Goal: Task Accomplishment & Management: Manage account settings

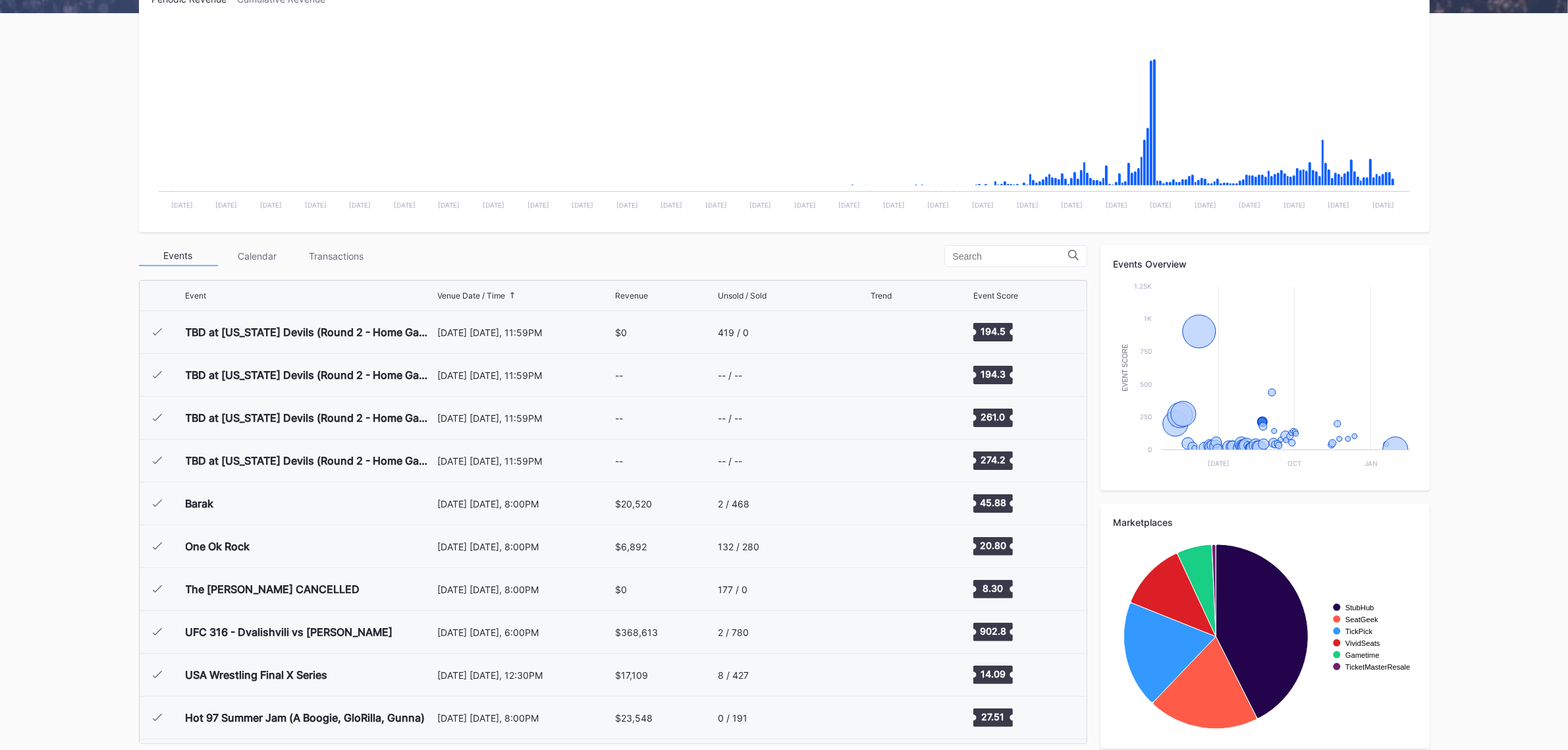
scroll to position [1413, 0]
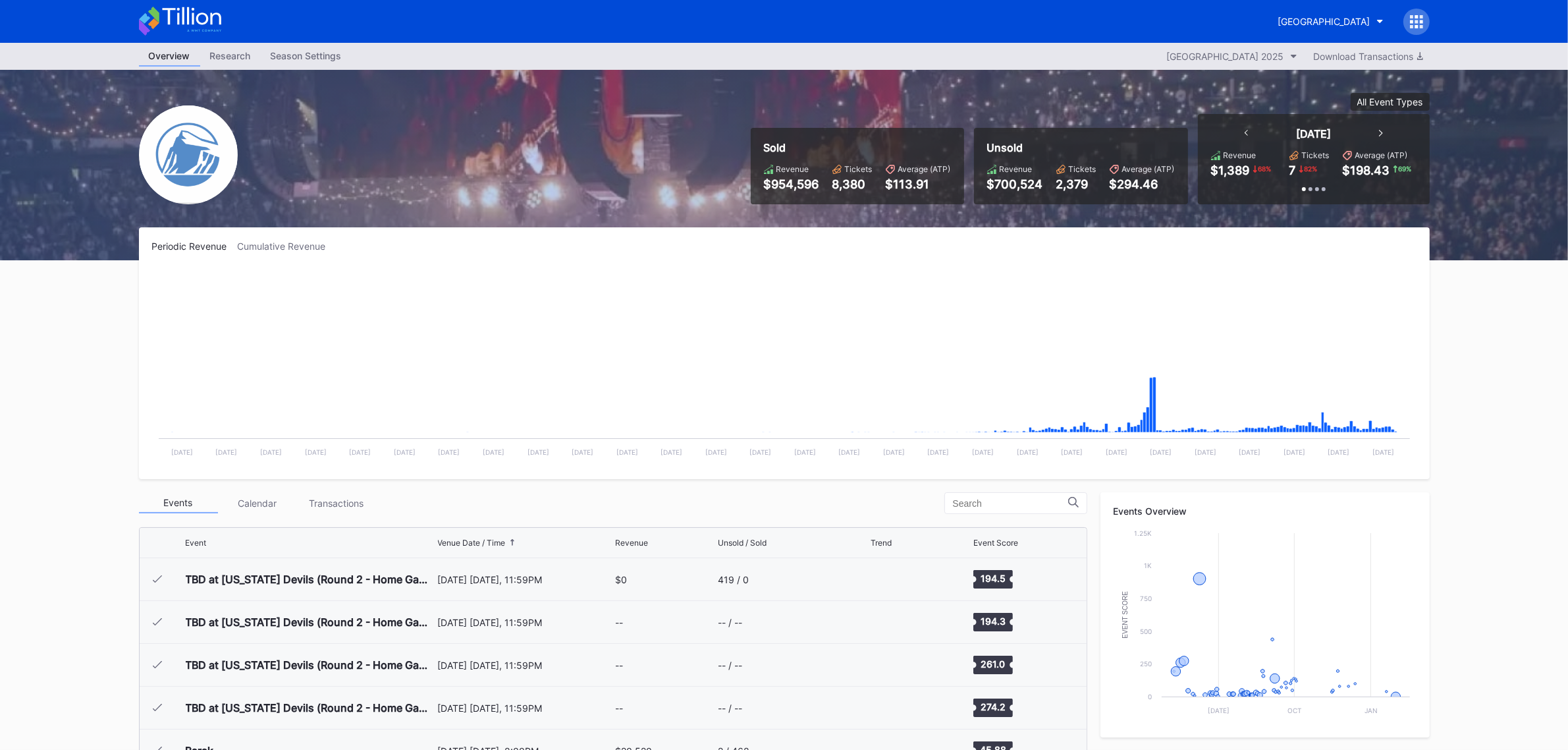
scroll to position [1413, 0]
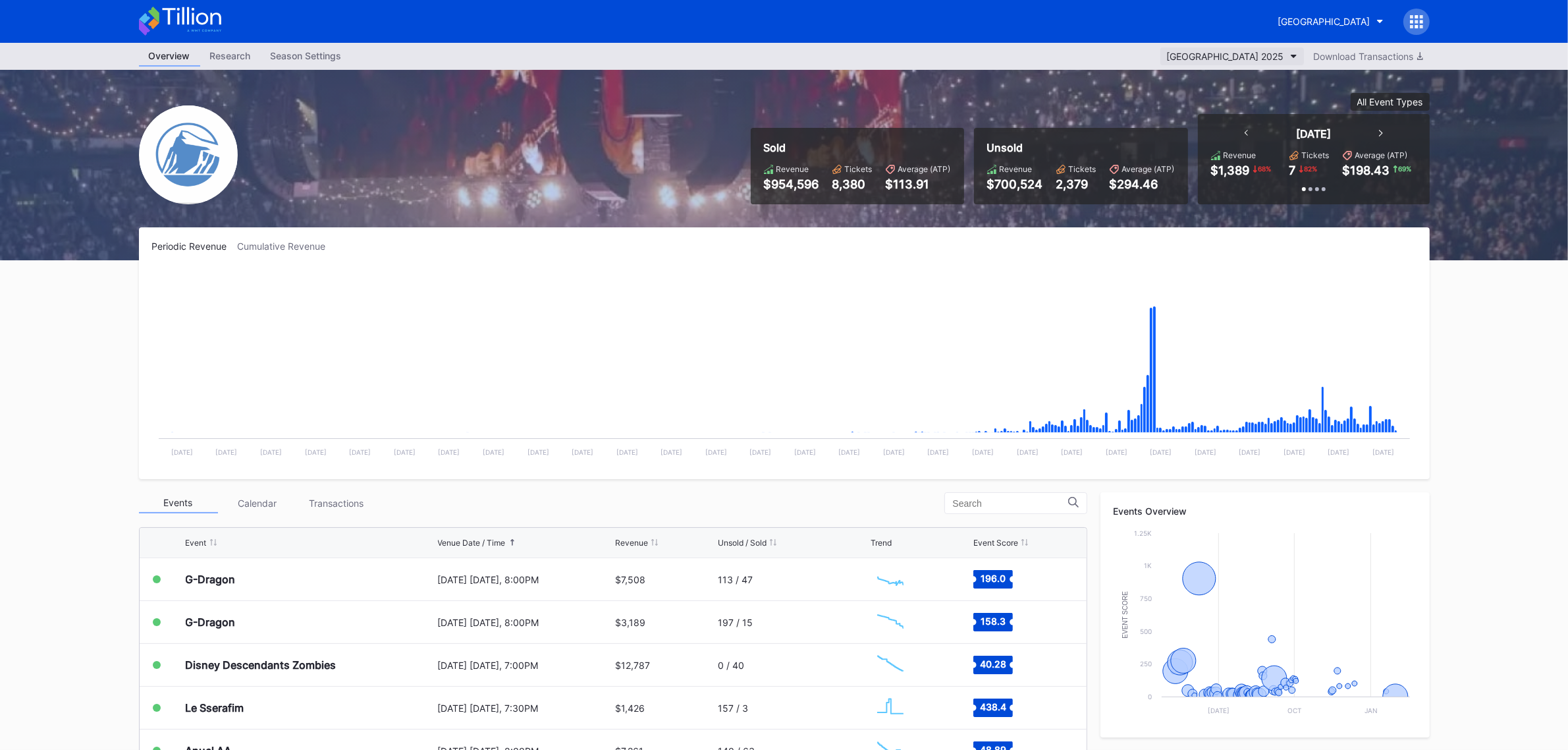
click at [1189, 54] on div "[GEOGRAPHIC_DATA] 2025" at bounding box center [1225, 56] width 117 height 12
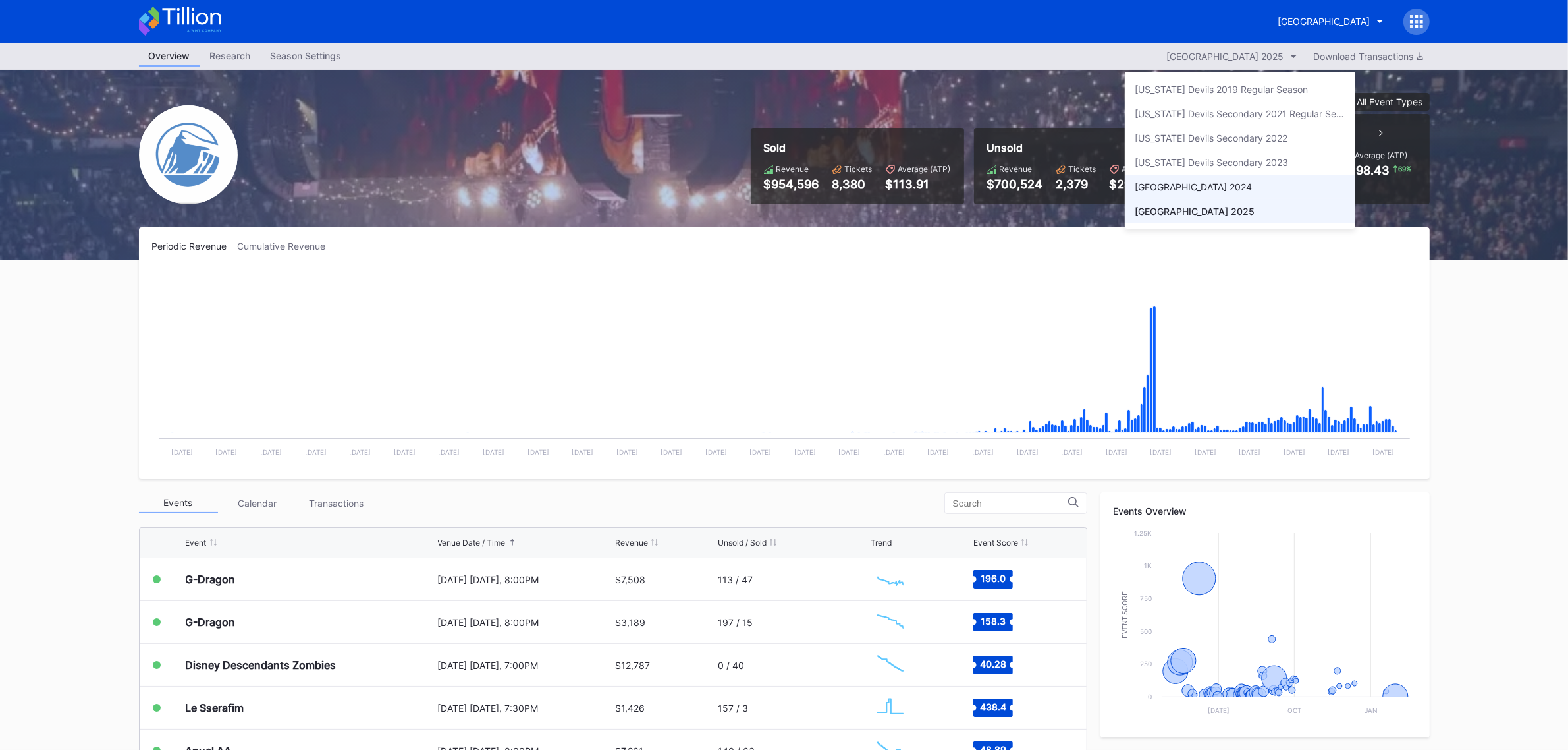
click at [1203, 191] on div "[GEOGRAPHIC_DATA] 2024" at bounding box center [1193, 186] width 117 height 12
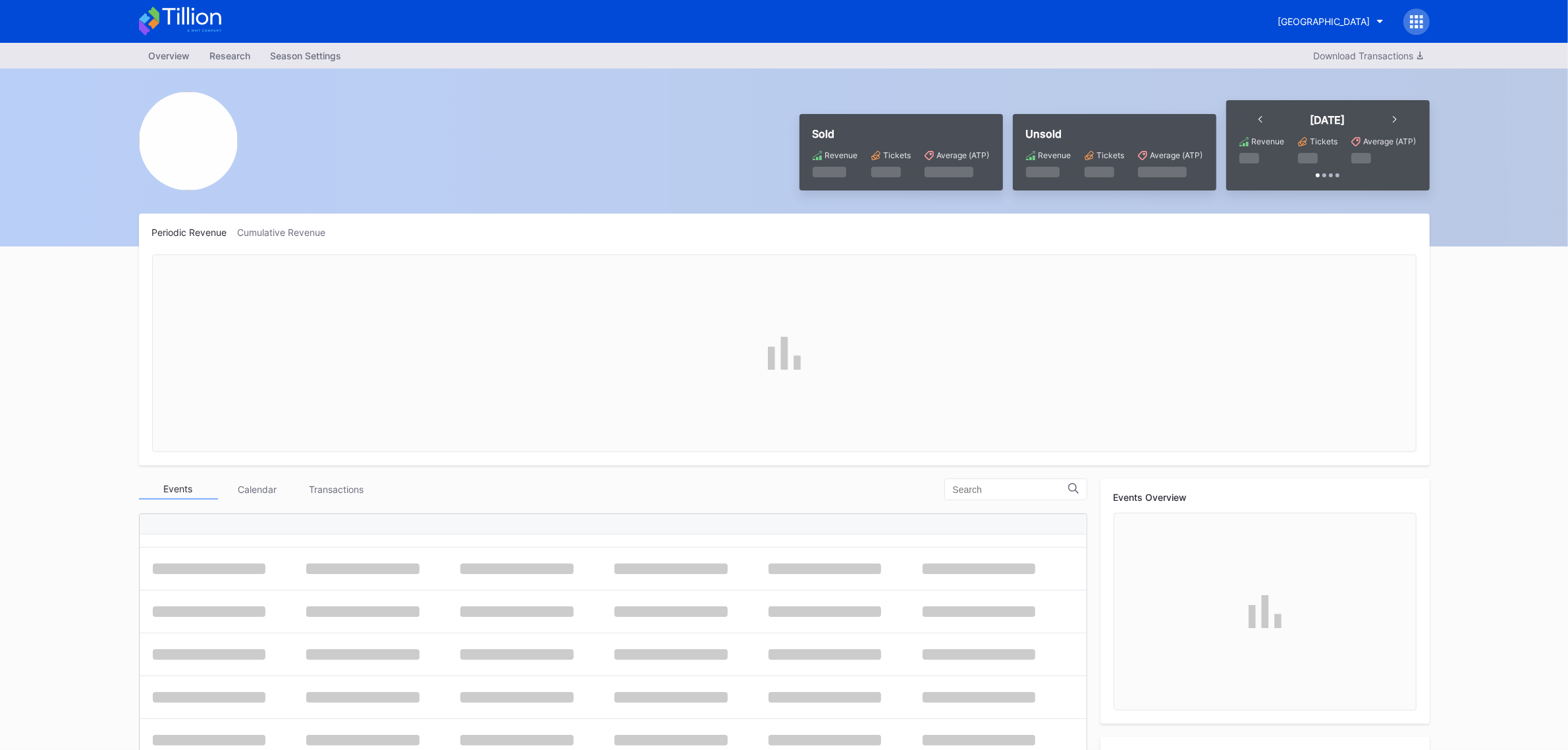
scroll to position [415, 0]
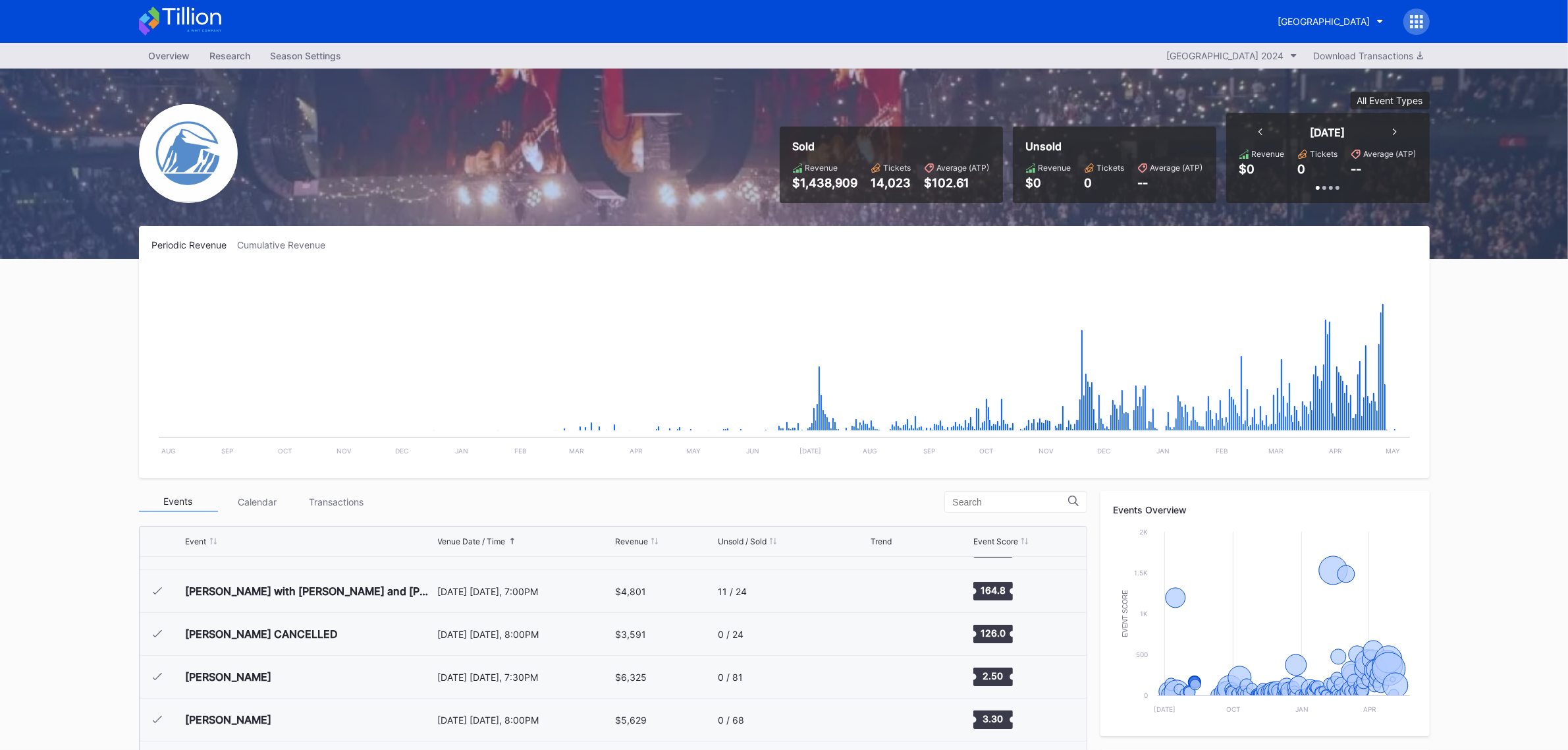
drag, startPoint x: 1355, startPoint y: 59, endPoint x: 1545, endPoint y: 112, distance: 197.3
click at [1547, 112] on div "Sold Revenue $1,438,909 Tickets 14,023 Average (ATP) $102.61 Unsold Revenue $0 …" at bounding box center [784, 164] width 1568 height 191
click at [1400, 56] on div "Download Transactions" at bounding box center [1368, 55] width 110 height 12
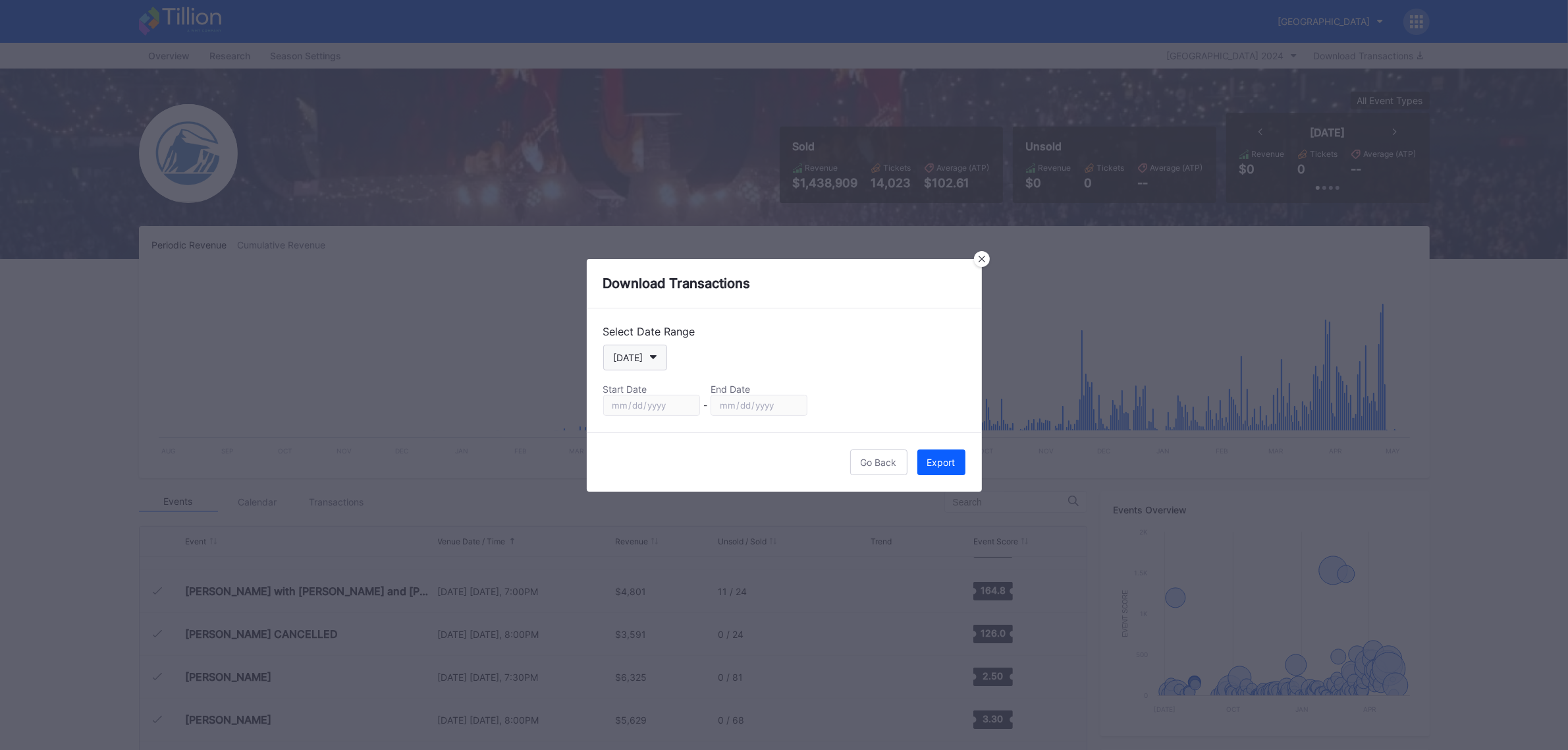
click at [655, 353] on button "[DATE]" at bounding box center [636, 357] width 64 height 26
click at [639, 490] on div "Season" at bounding box center [628, 490] width 31 height 12
click at [657, 353] on button "Season" at bounding box center [636, 357] width 66 height 26
click at [645, 511] on div "Custom" at bounding box center [629, 515] width 33 height 12
click at [647, 351] on button "Custom" at bounding box center [636, 357] width 67 height 26
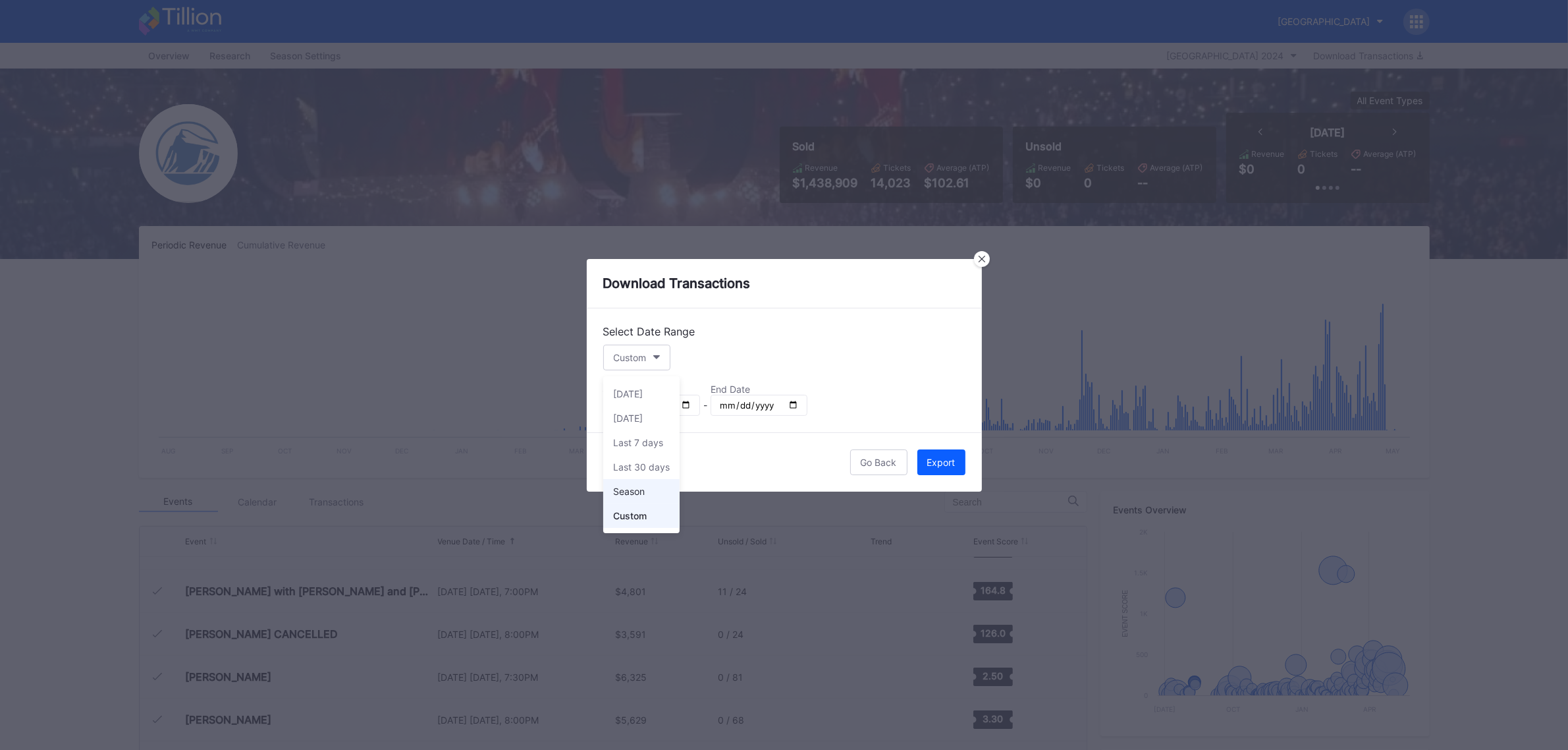
click at [616, 485] on div "Season" at bounding box center [642, 490] width 77 height 24
type input "2024-07-01"
click at [944, 466] on div "Export" at bounding box center [941, 462] width 29 height 12
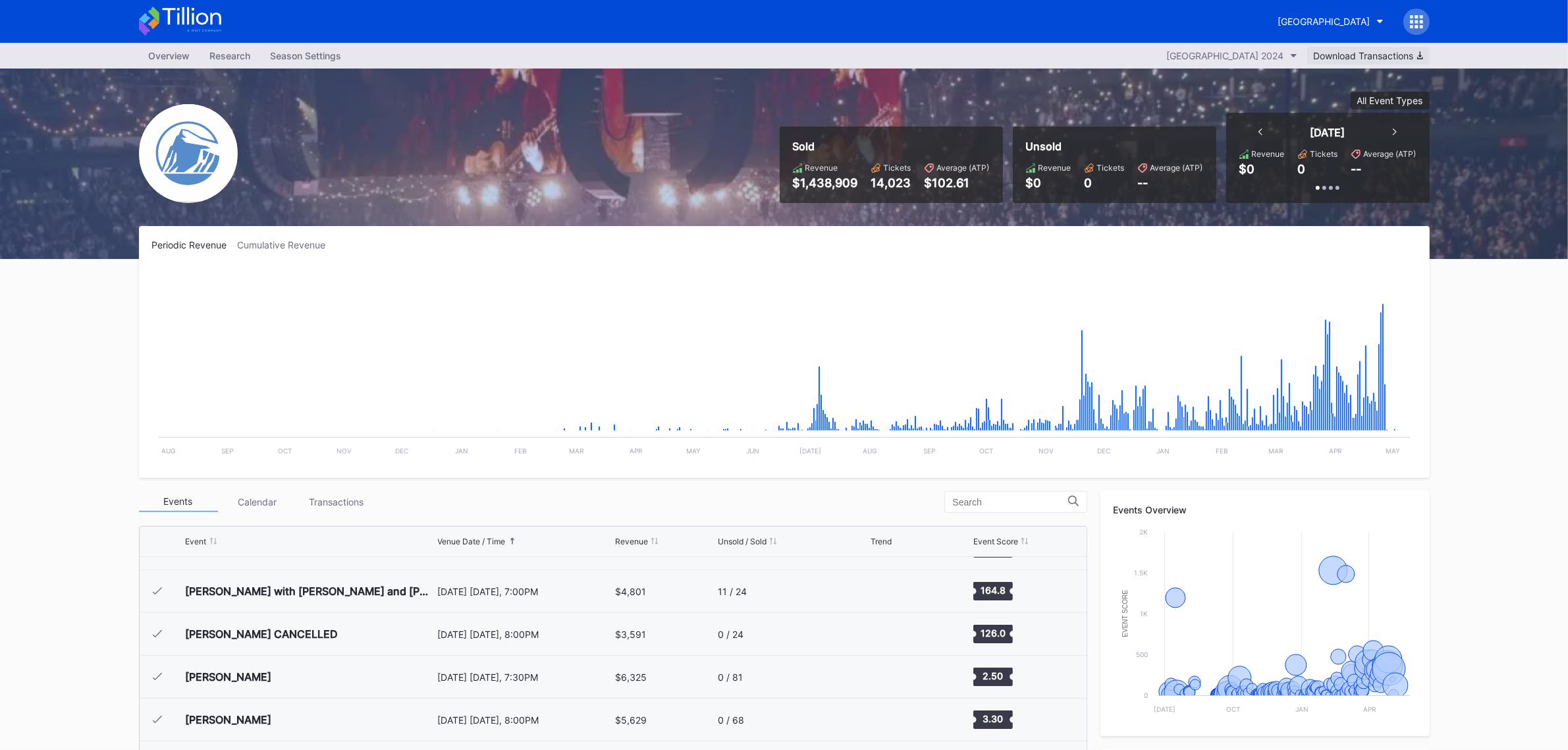
click at [1360, 52] on div "Download Transactions" at bounding box center [1368, 55] width 110 height 12
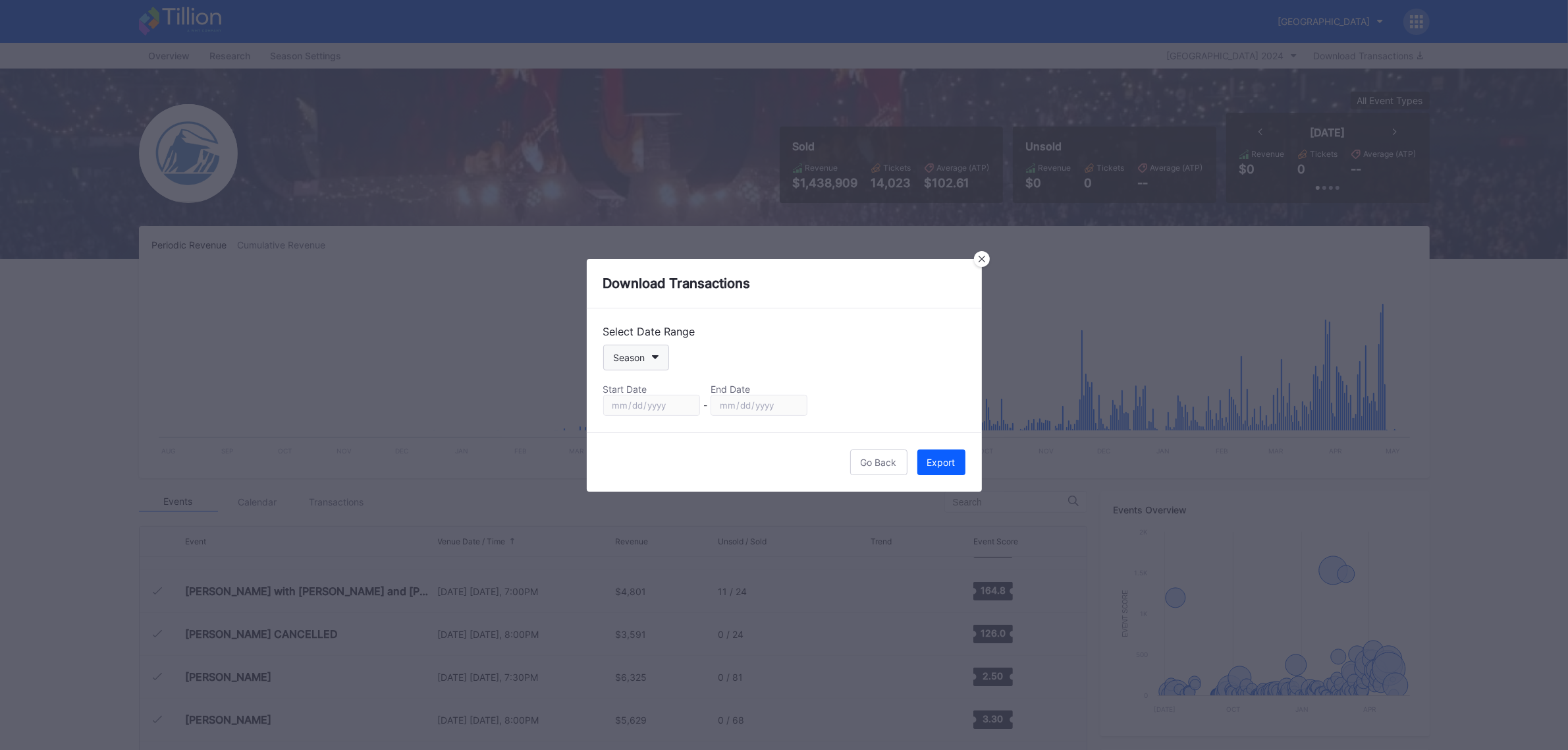
click at [649, 363] on button "Season" at bounding box center [636, 357] width 66 height 26
drag, startPoint x: 631, startPoint y: 515, endPoint x: 652, endPoint y: 428, distance: 89.5
click at [632, 515] on div "Custom" at bounding box center [629, 515] width 33 height 12
click at [687, 400] on input "[DATE]" at bounding box center [652, 406] width 97 height 21
type input "2024-01-22"
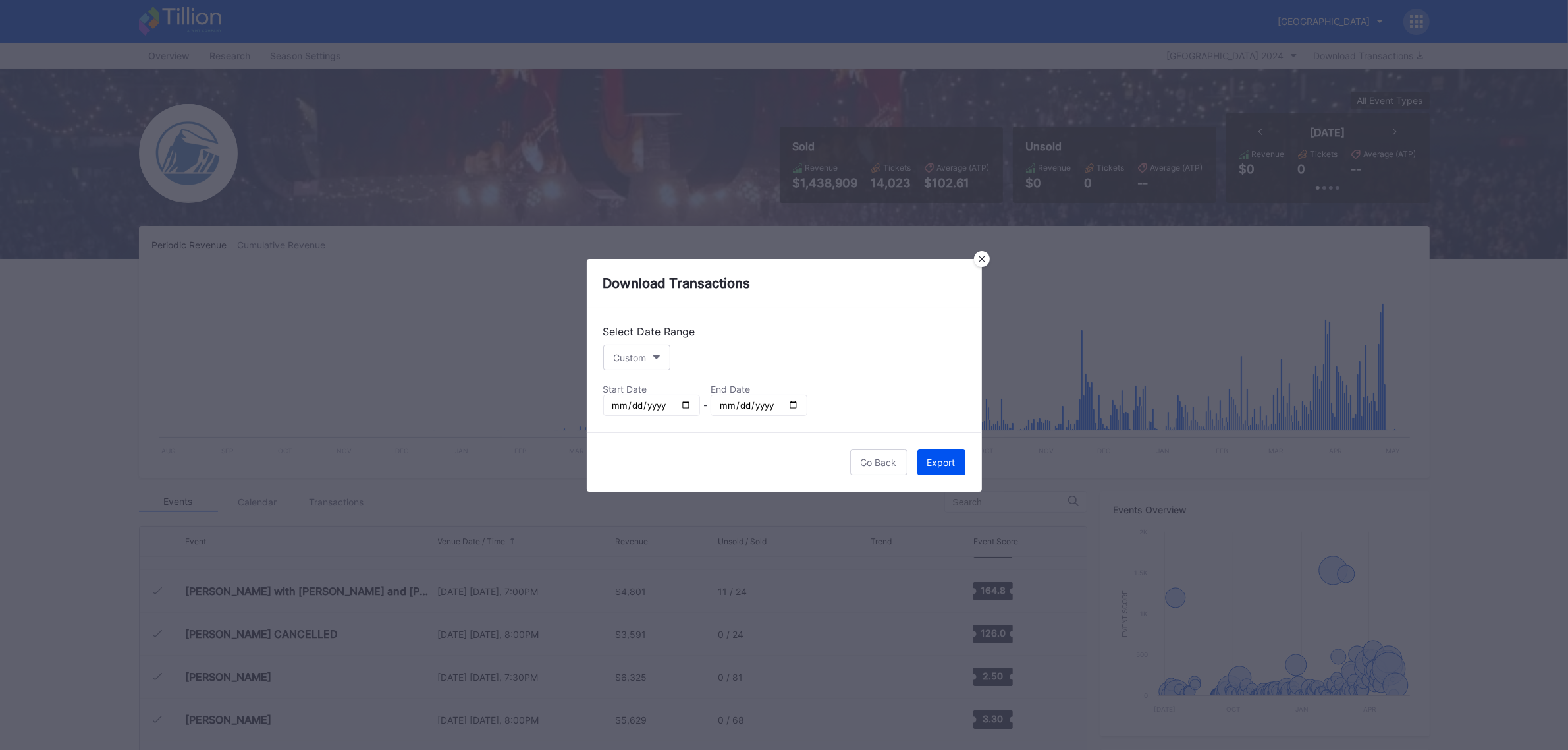
click at [939, 453] on button "Export" at bounding box center [941, 462] width 48 height 26
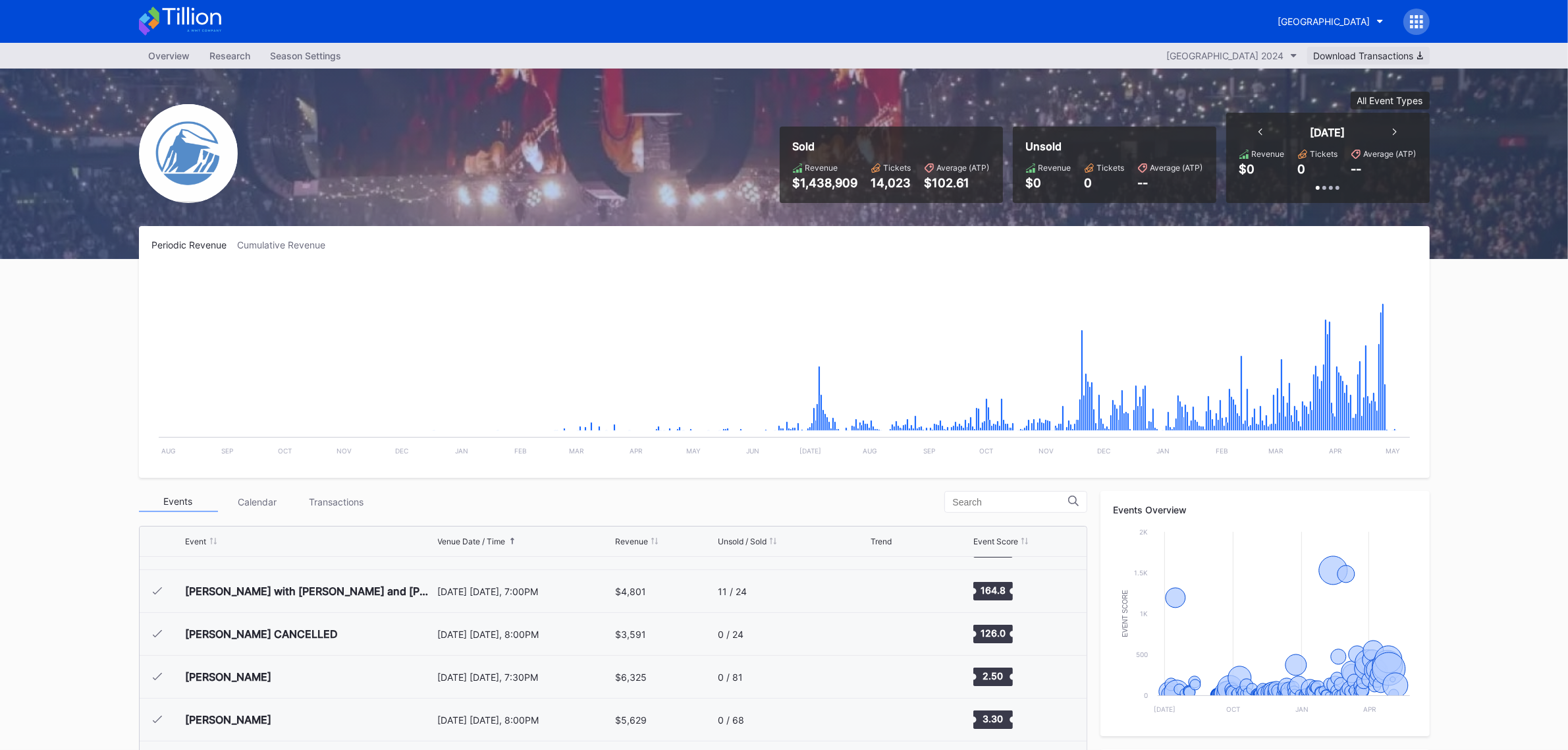
click at [1345, 54] on div "Download Transactions" at bounding box center [1368, 55] width 110 height 12
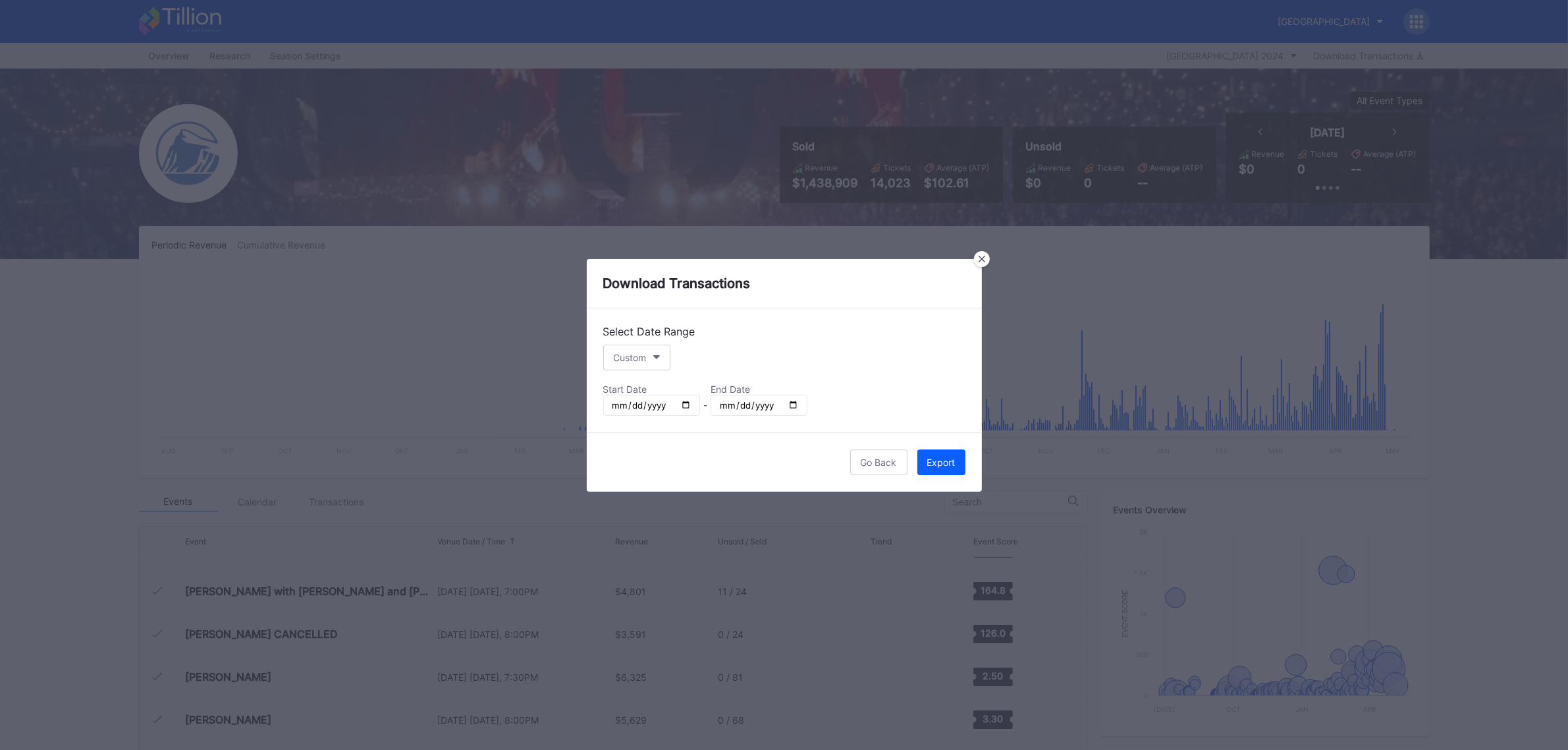
click at [685, 405] on input "2024-01-22" at bounding box center [652, 406] width 97 height 21
type input "2023-01-22"
click at [959, 466] on button "Export" at bounding box center [941, 462] width 48 height 26
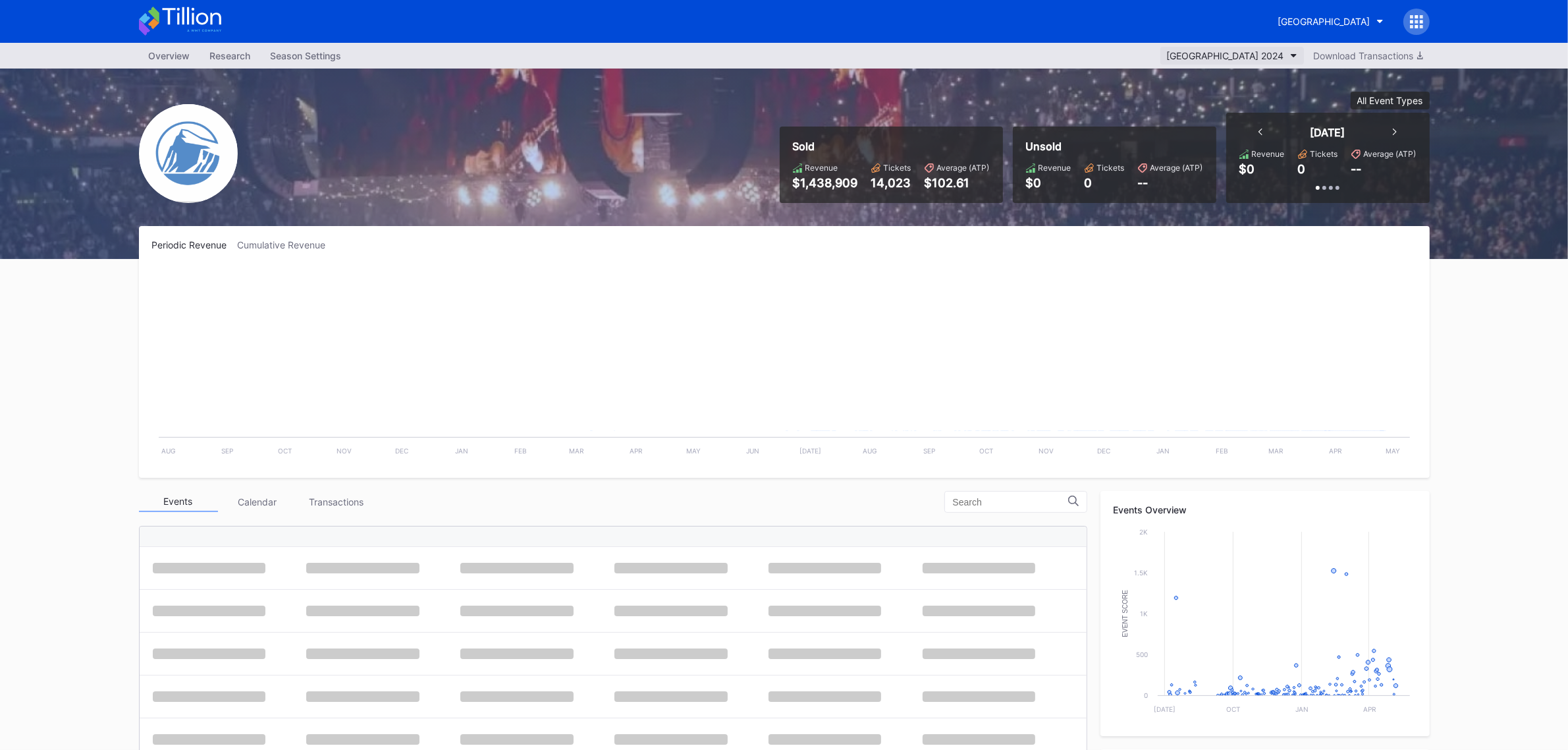
click at [1264, 54] on div "[GEOGRAPHIC_DATA] 2024" at bounding box center [1225, 55] width 117 height 12
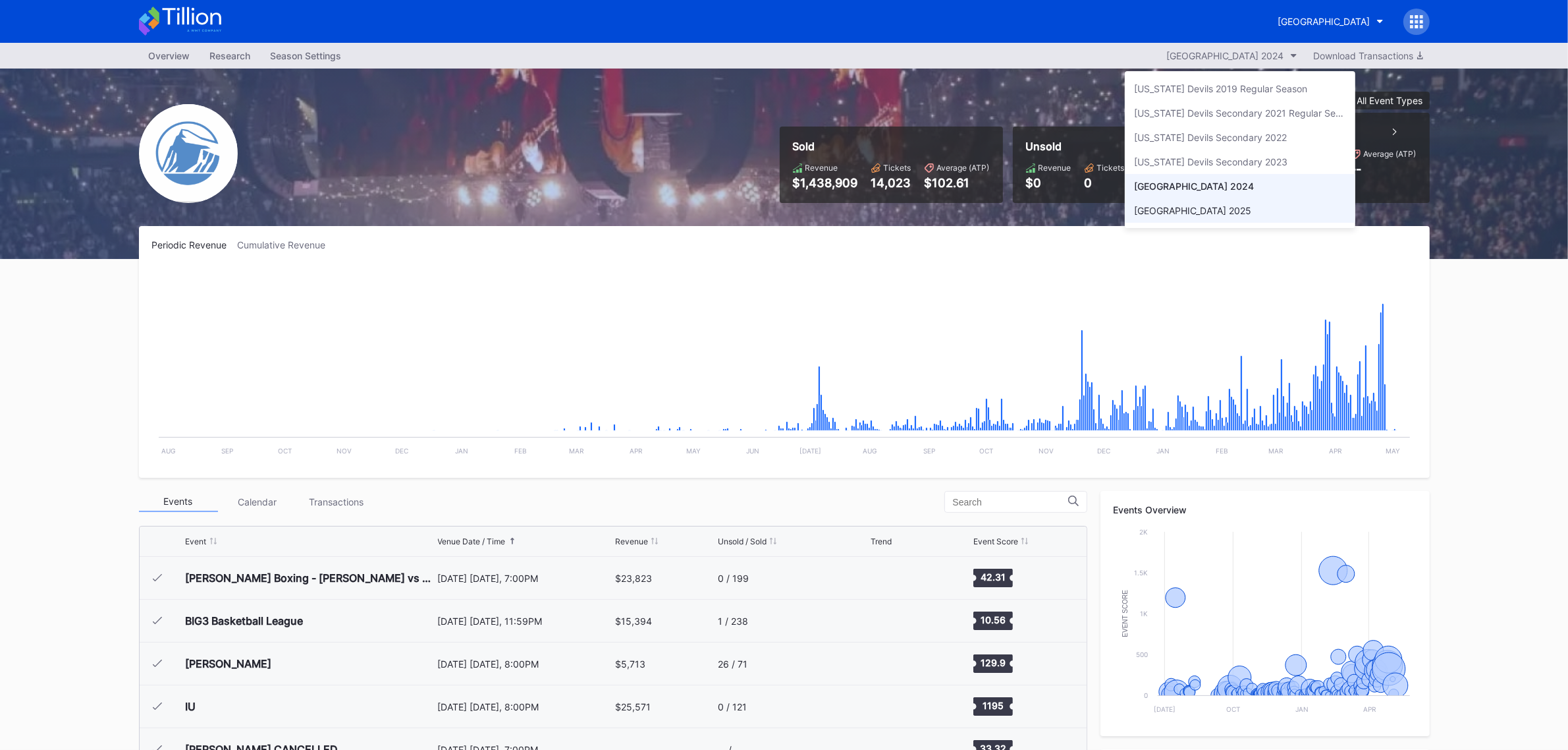
click at [1219, 223] on div "[GEOGRAPHIC_DATA] 2025" at bounding box center [1240, 210] width 231 height 24
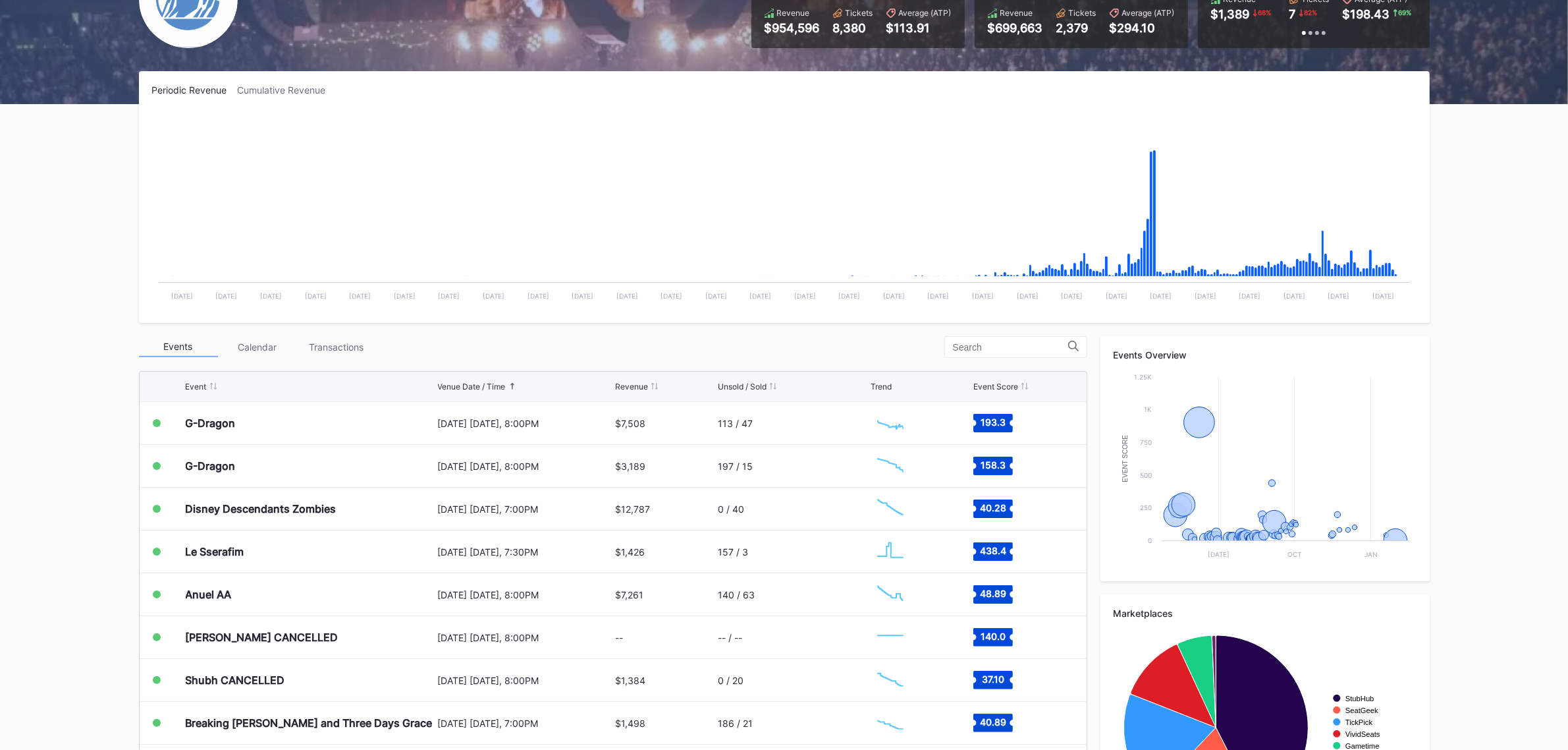
scroll to position [165, 0]
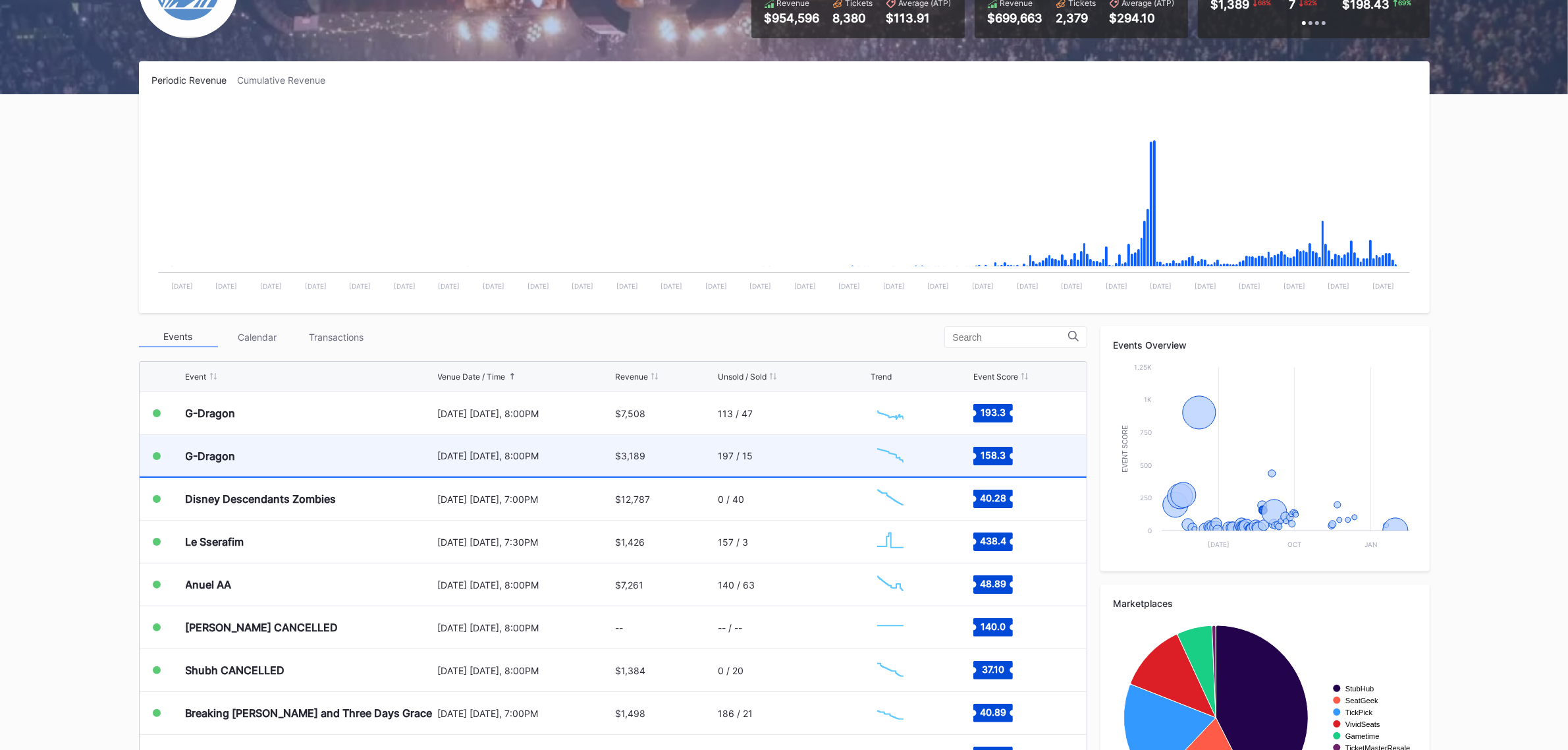
click at [412, 466] on div "G-Dragon" at bounding box center [309, 456] width 249 height 42
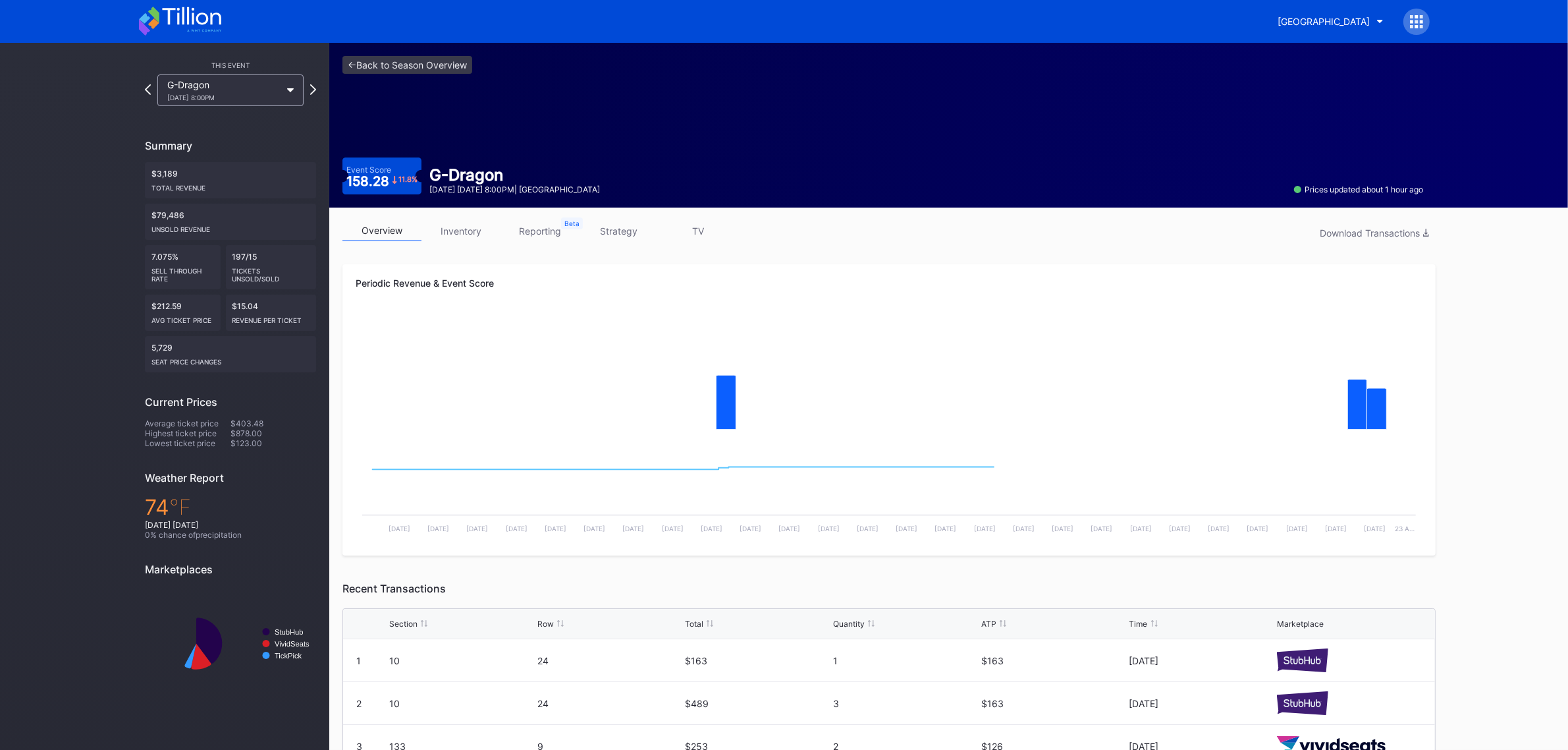
click at [464, 225] on link "inventory" at bounding box center [461, 230] width 79 height 21
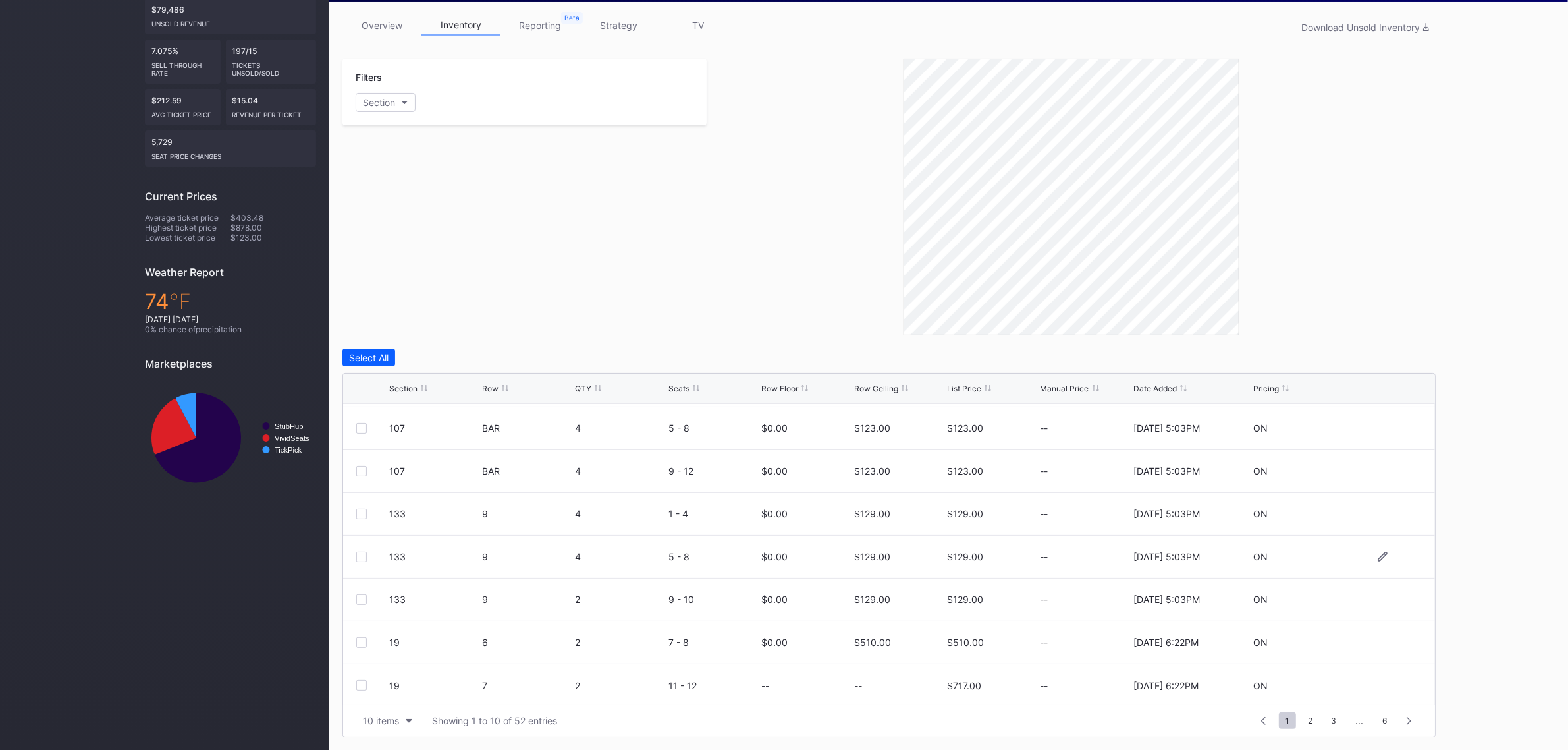
scroll to position [128, 0]
click at [381, 725] on div "10 items" at bounding box center [381, 721] width 37 height 12
click at [392, 683] on div "200 items" at bounding box center [388, 688] width 43 height 12
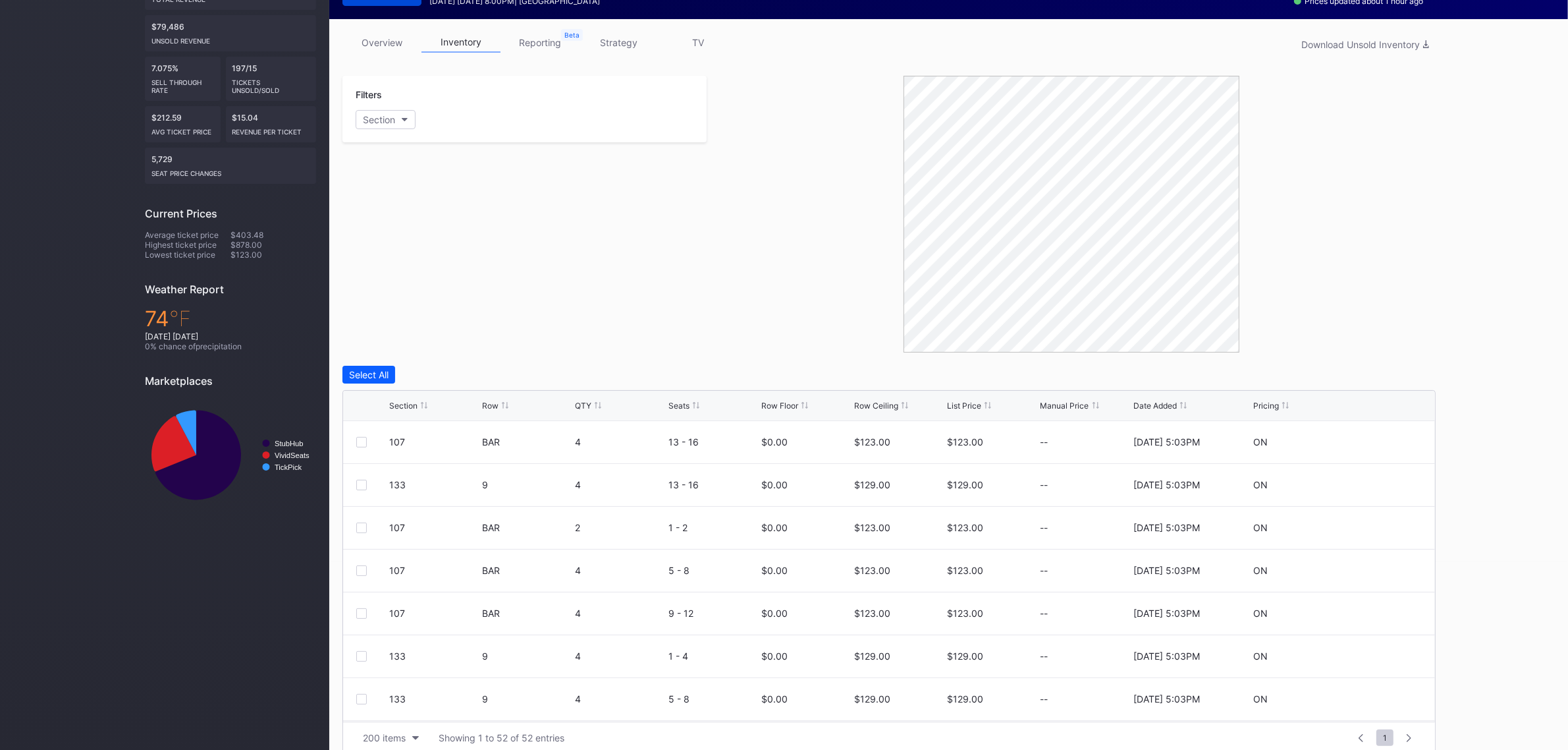
scroll to position [0, 0]
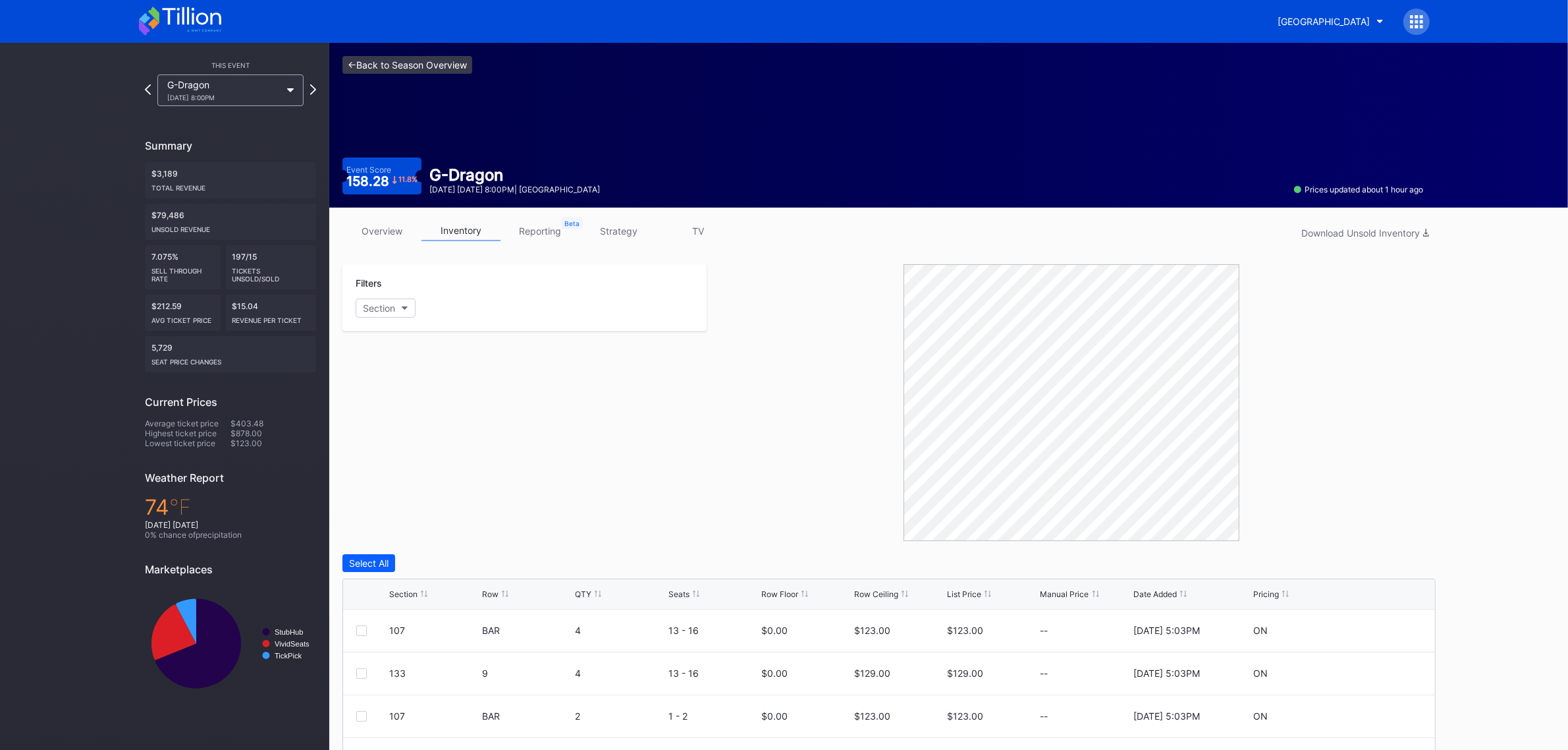
click at [423, 61] on link "<- Back to Season Overview" at bounding box center [407, 65] width 130 height 18
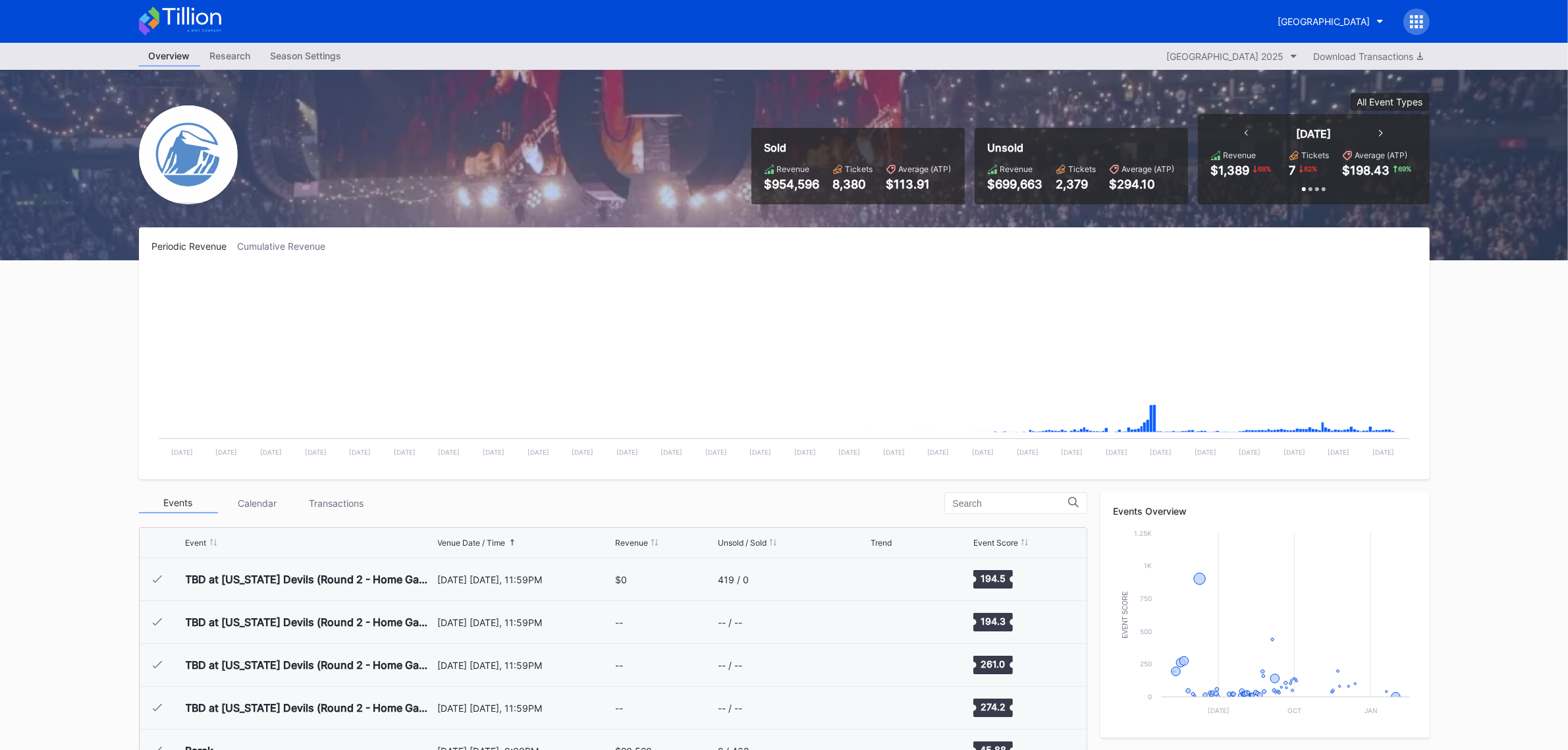
scroll to position [1413, 0]
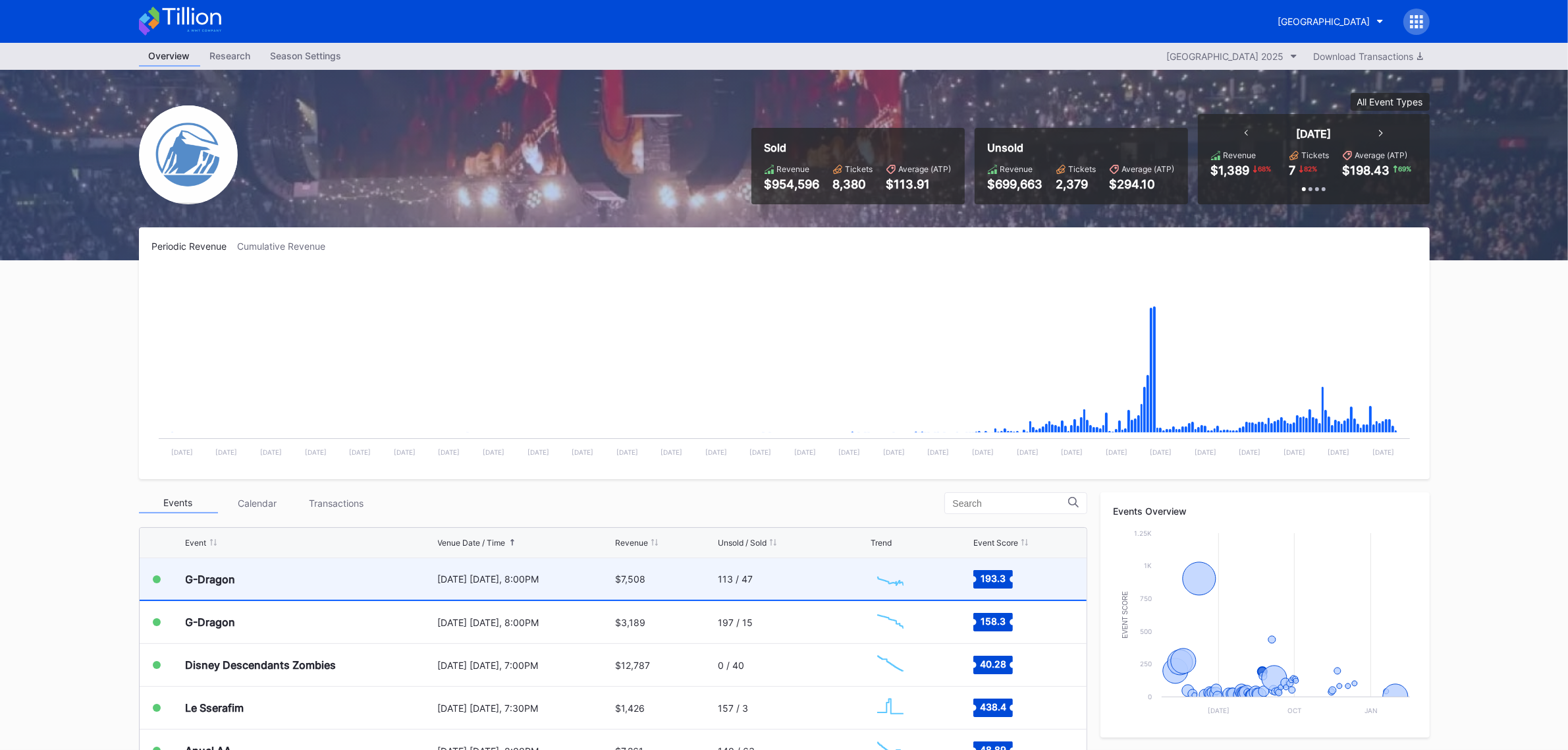
click at [291, 572] on div "G-Dragon" at bounding box center [309, 579] width 249 height 42
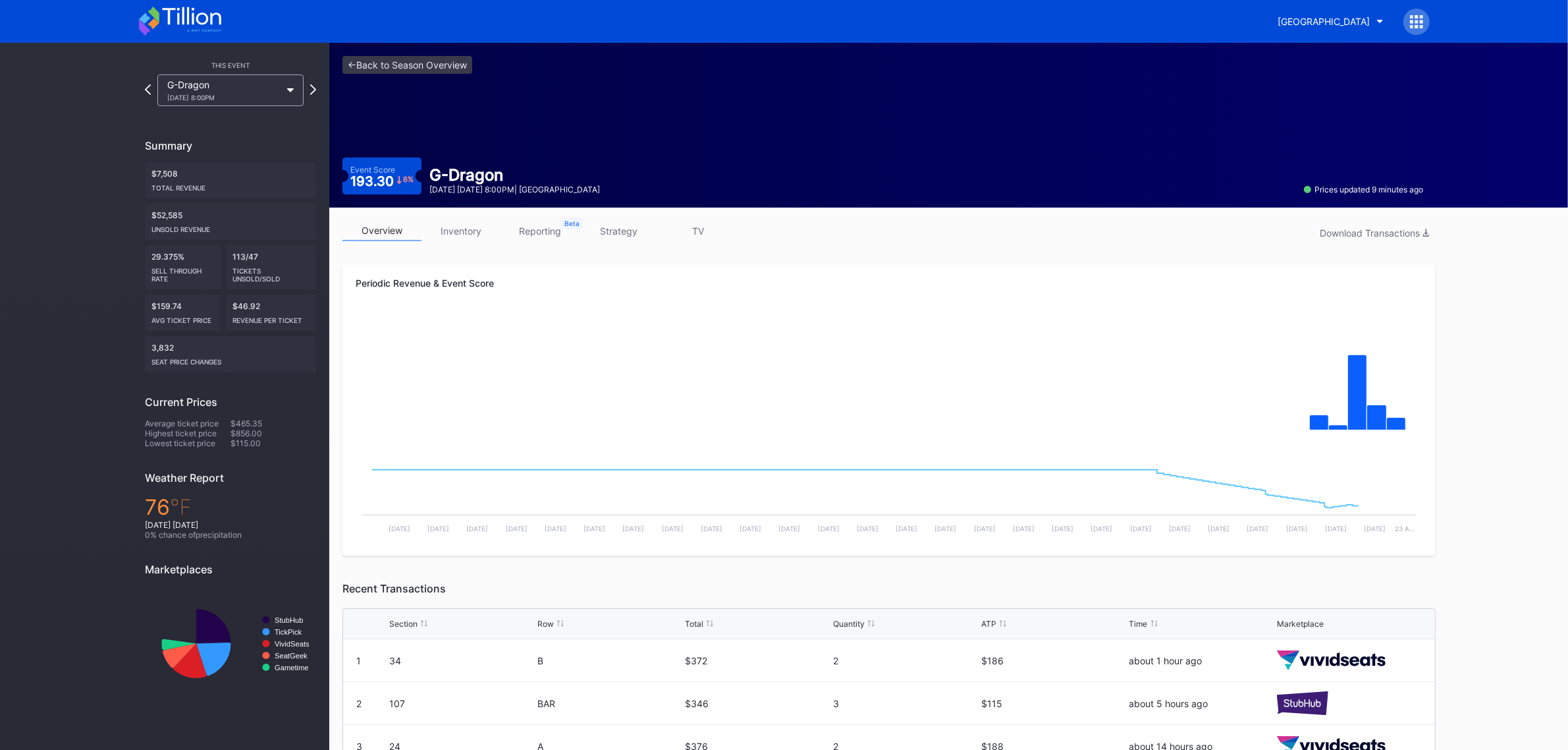
click at [450, 227] on link "inventory" at bounding box center [461, 230] width 79 height 21
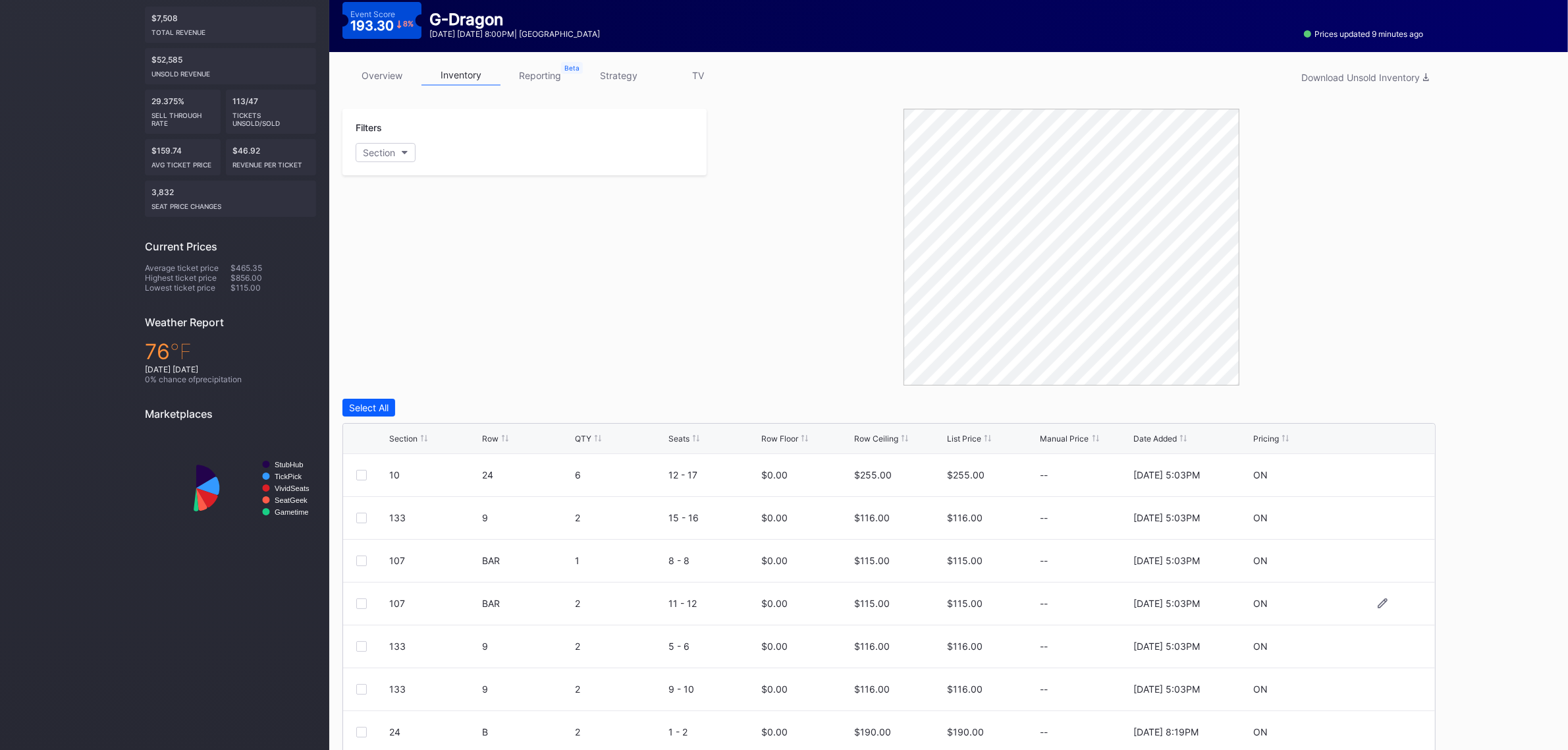
scroll to position [205, 0]
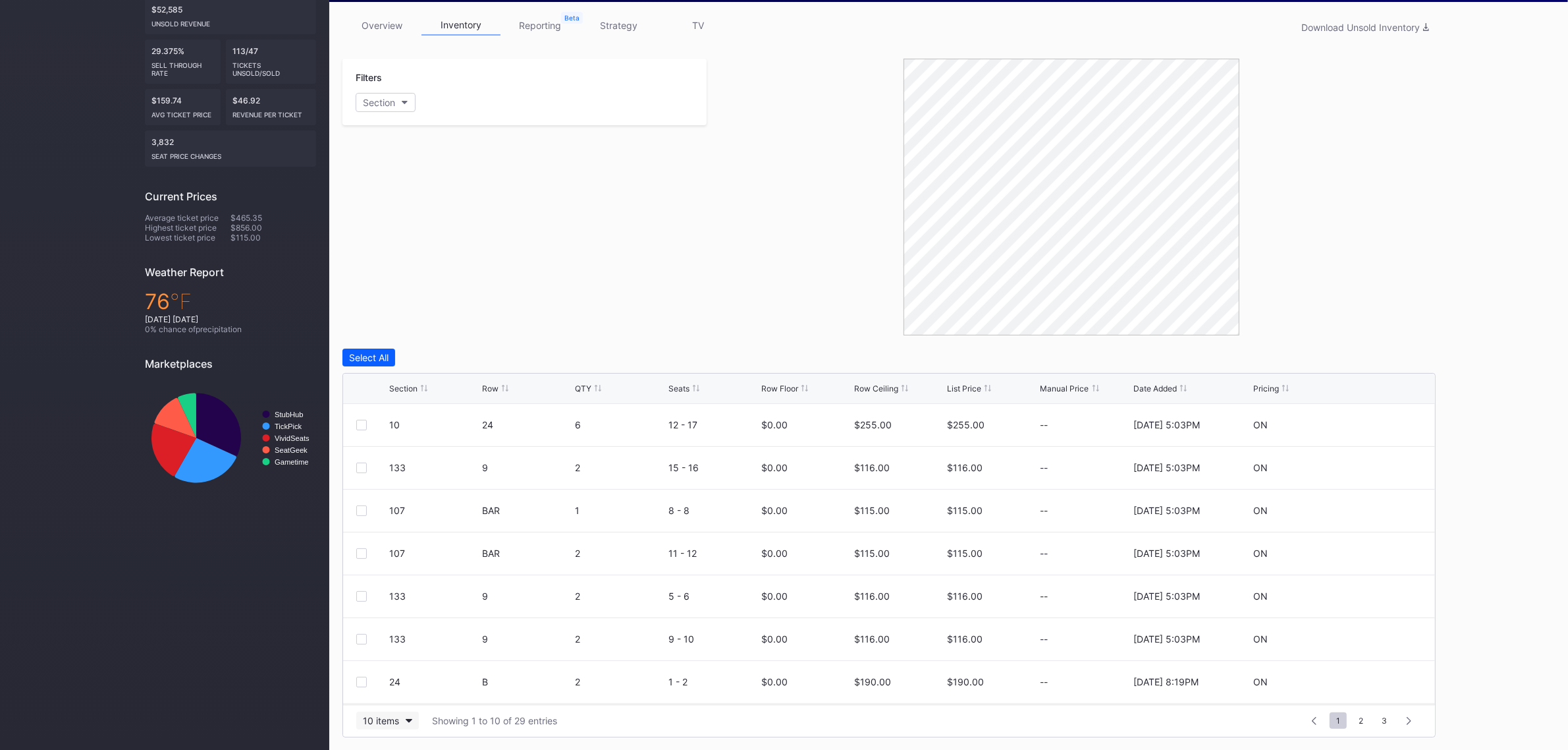
click at [390, 719] on div "10 items" at bounding box center [381, 721] width 37 height 12
click at [389, 683] on div "200 items" at bounding box center [388, 688] width 43 height 12
click at [878, 390] on div "Row Ceiling" at bounding box center [875, 388] width 44 height 10
click at [1377, 423] on icon at bounding box center [1382, 424] width 10 height 10
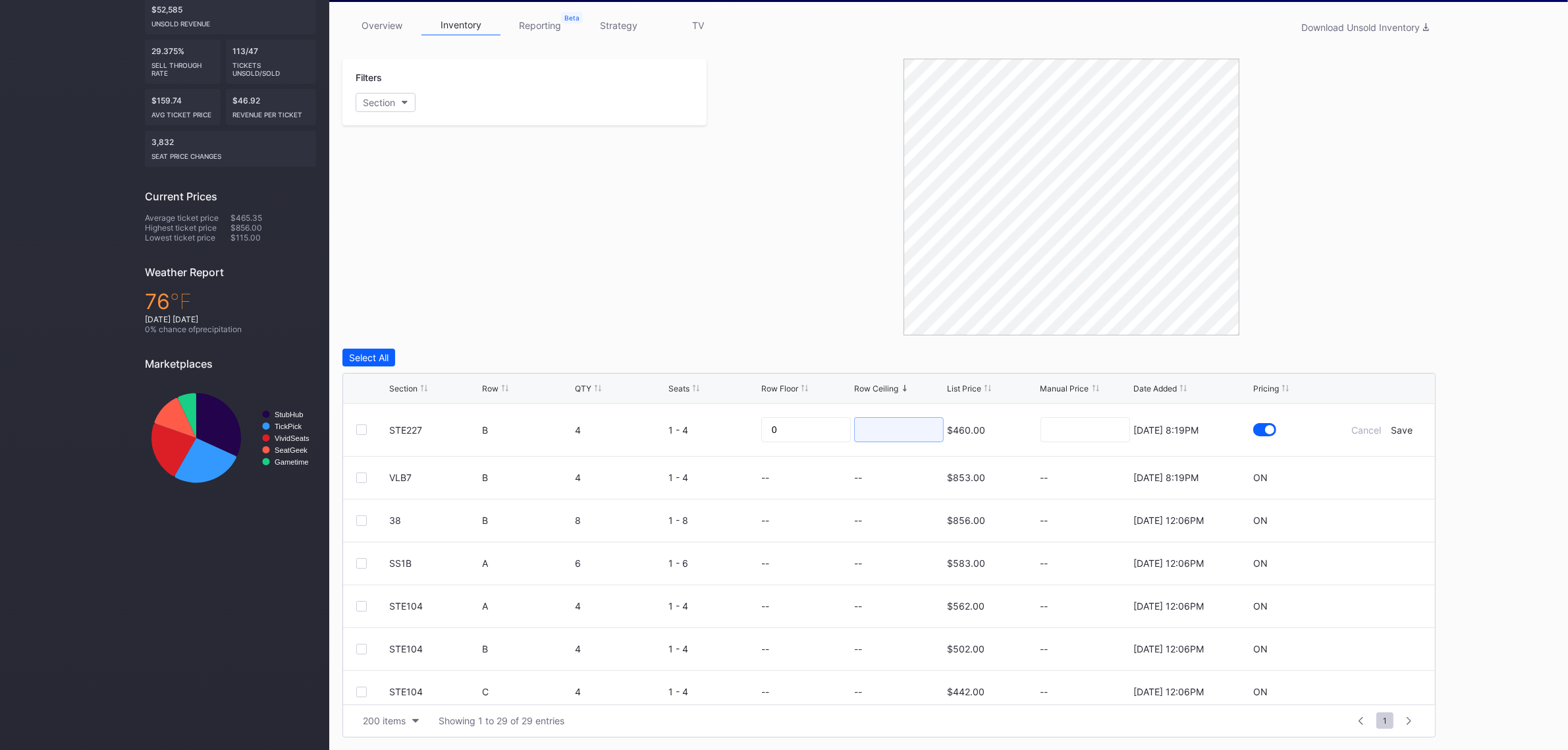
click at [896, 429] on input at bounding box center [899, 430] width 89 height 25
type input "220"
click at [1398, 430] on div "Save" at bounding box center [1402, 430] width 21 height 12
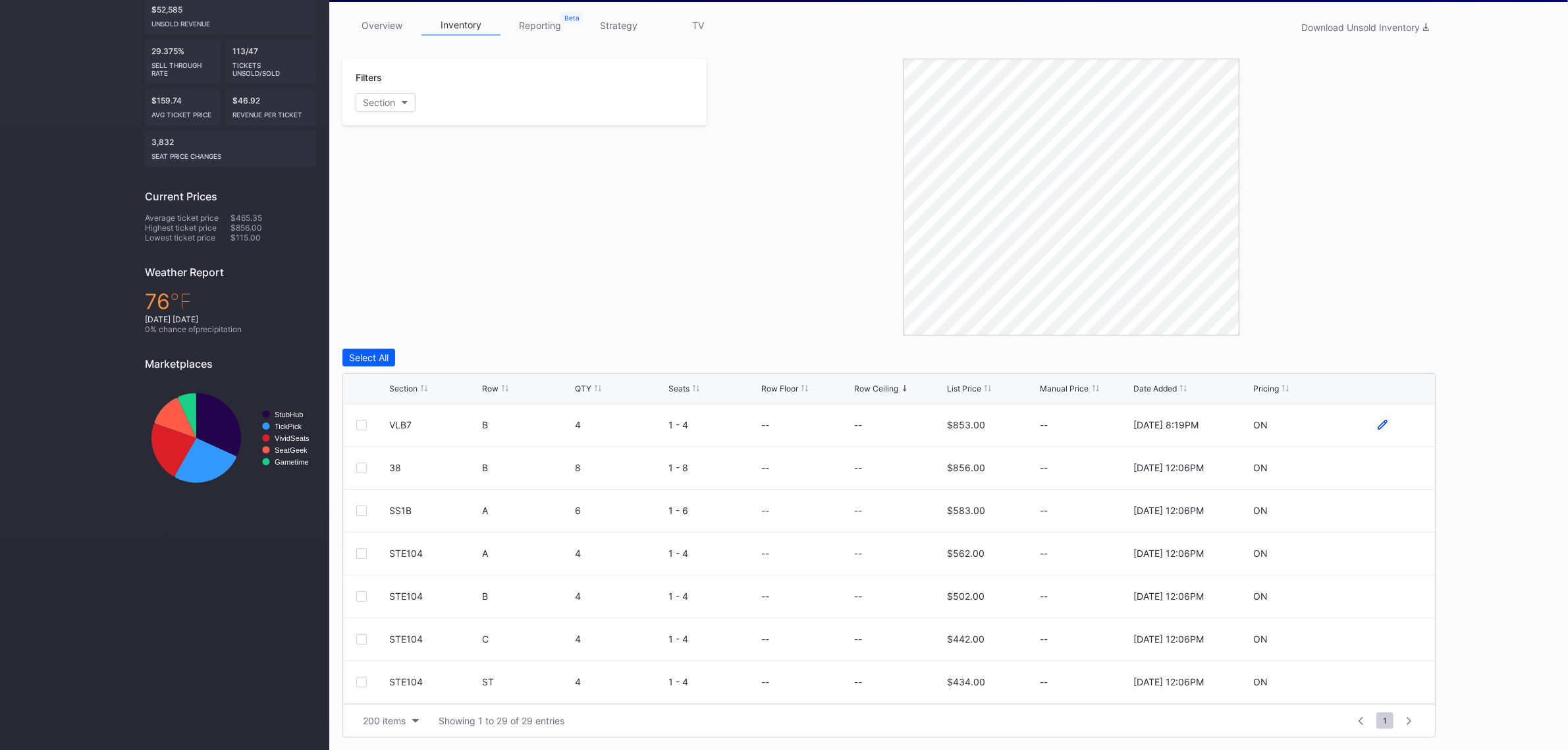
click at [1377, 420] on icon at bounding box center [1382, 424] width 10 height 10
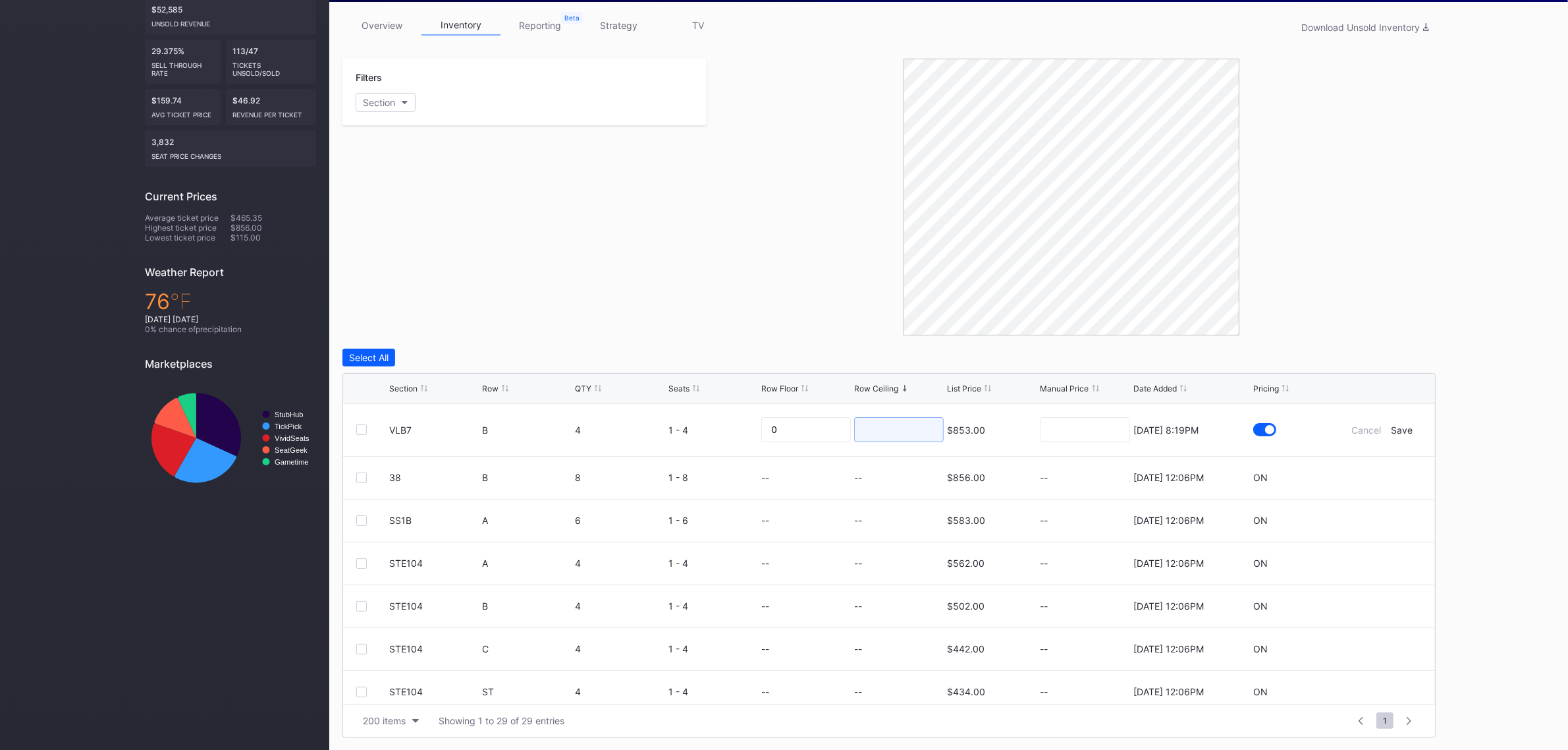
click at [899, 429] on input at bounding box center [899, 430] width 89 height 25
type input "2"
type input "190"
click at [1391, 428] on div "Save" at bounding box center [1402, 430] width 21 height 12
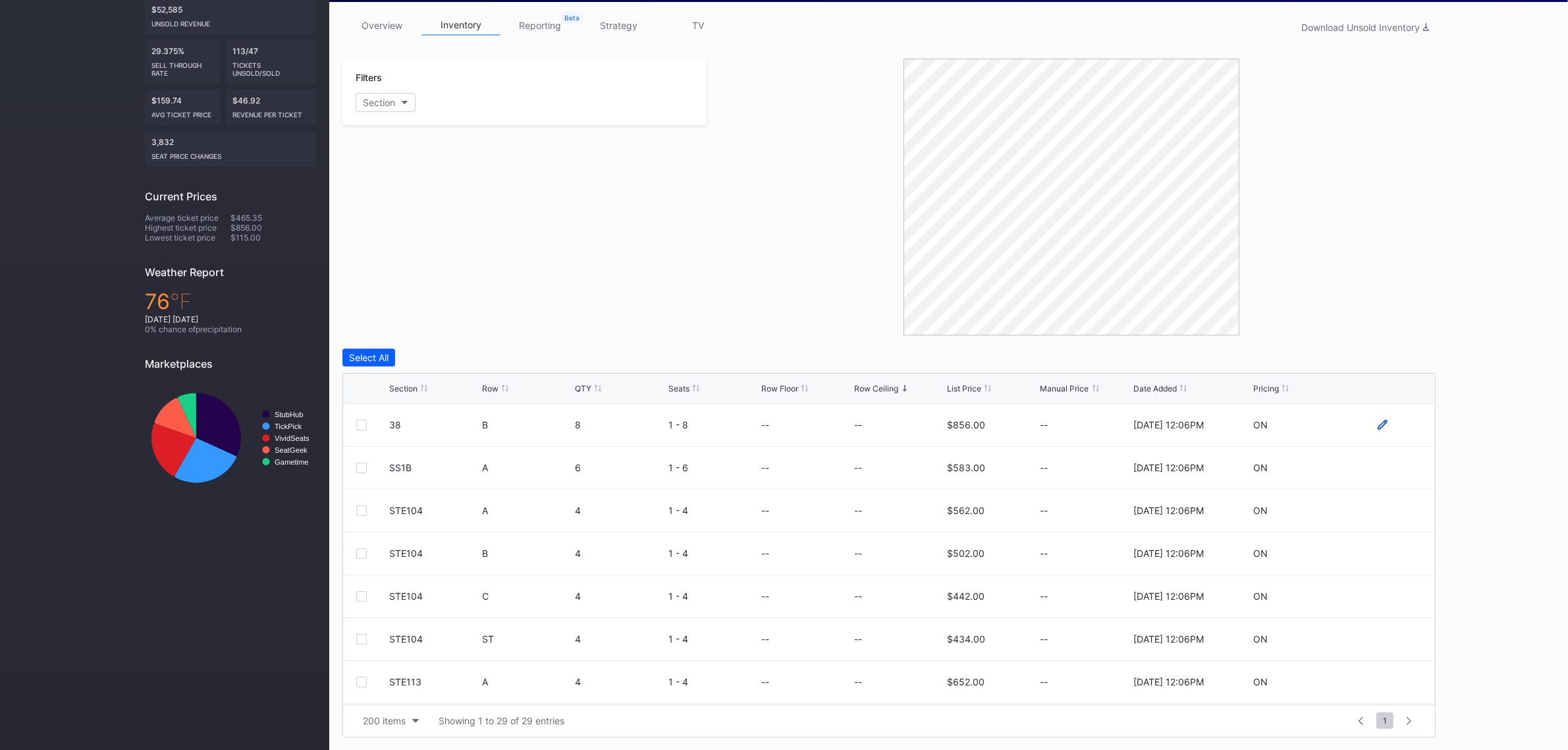
click at [1377, 424] on icon at bounding box center [1382, 424] width 10 height 10
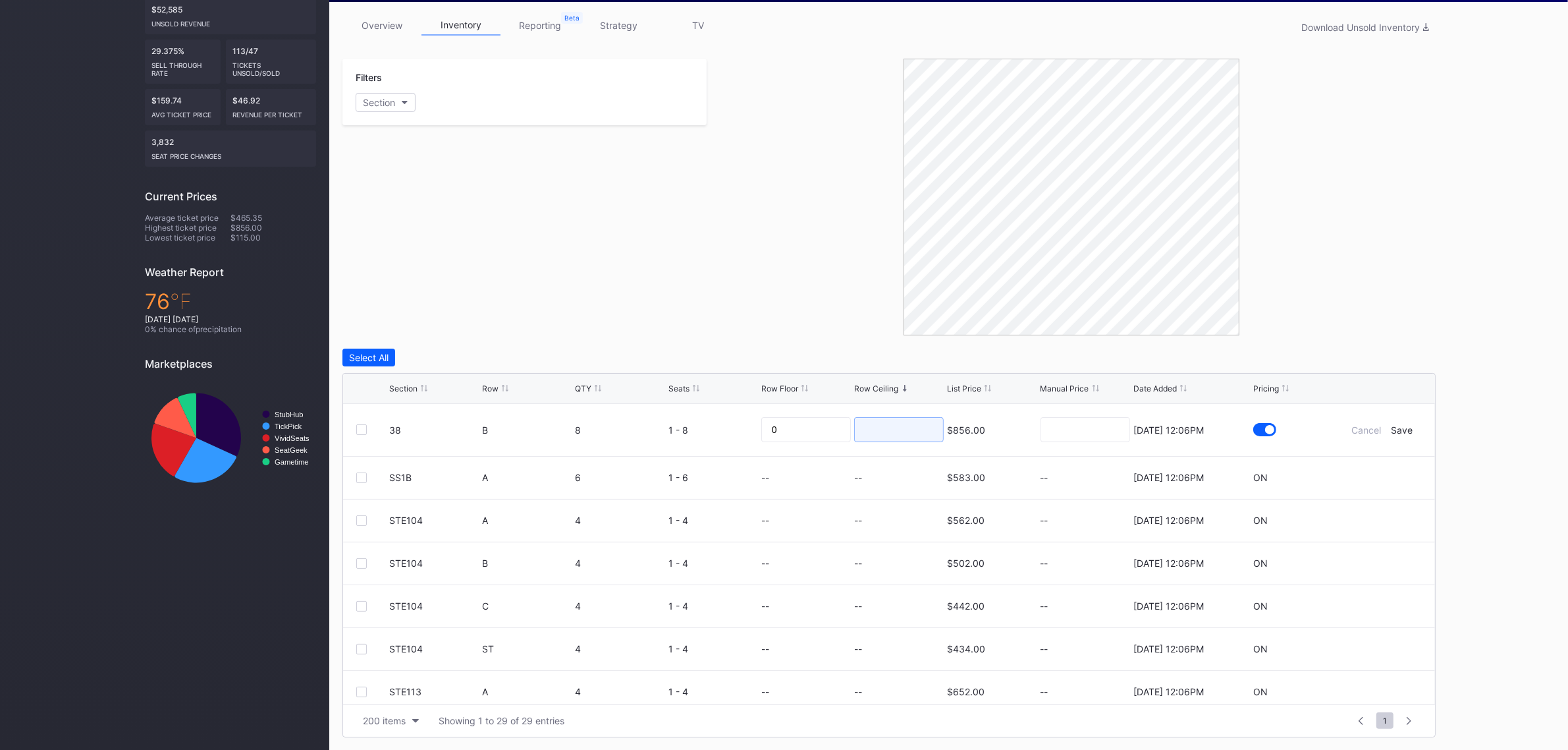
drag, startPoint x: 886, startPoint y: 429, endPoint x: 883, endPoint y: 416, distance: 13.3
click at [886, 429] on input at bounding box center [899, 430] width 89 height 25
type input "180"
click at [1393, 428] on div "Save" at bounding box center [1402, 430] width 21 height 12
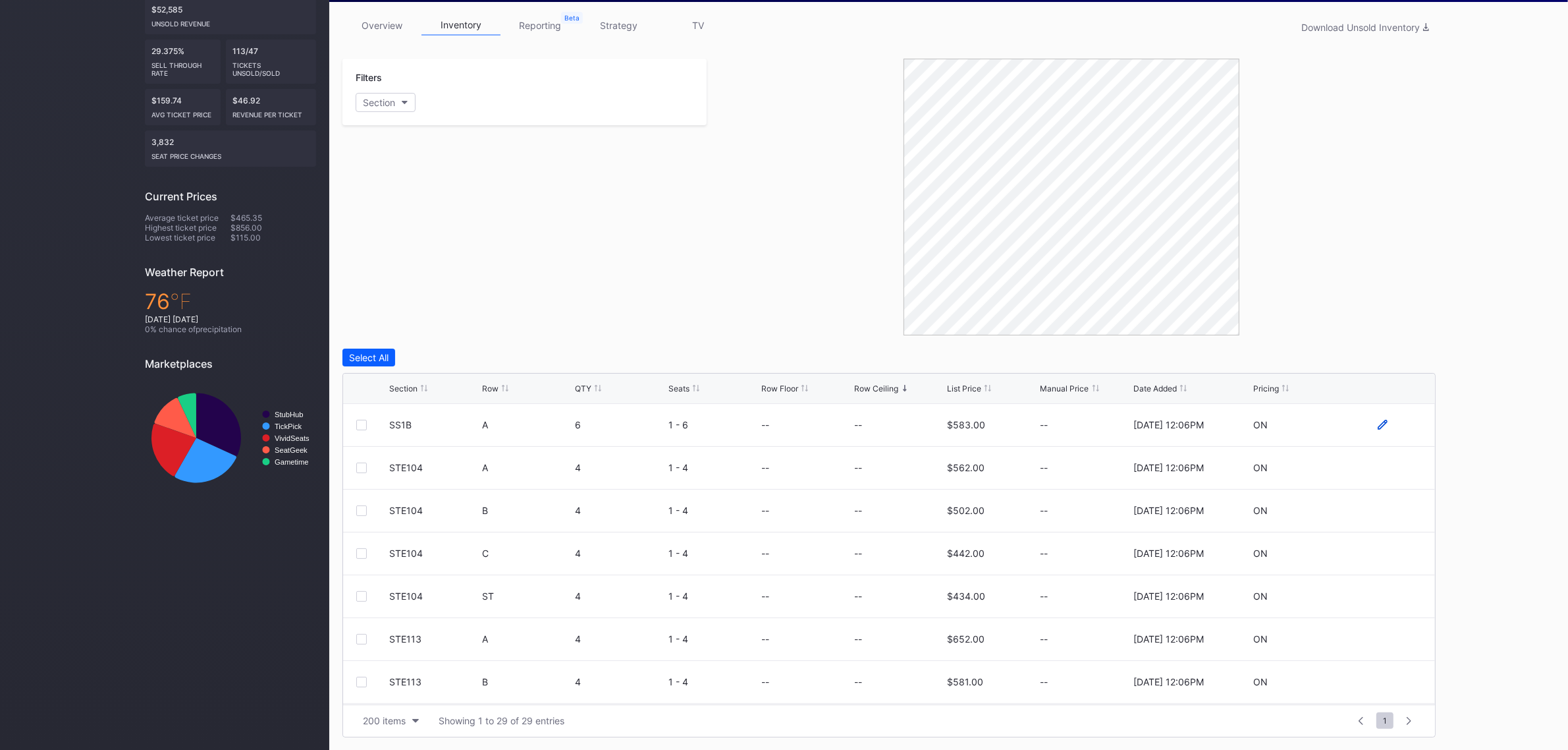
click at [1377, 423] on icon at bounding box center [1382, 424] width 10 height 10
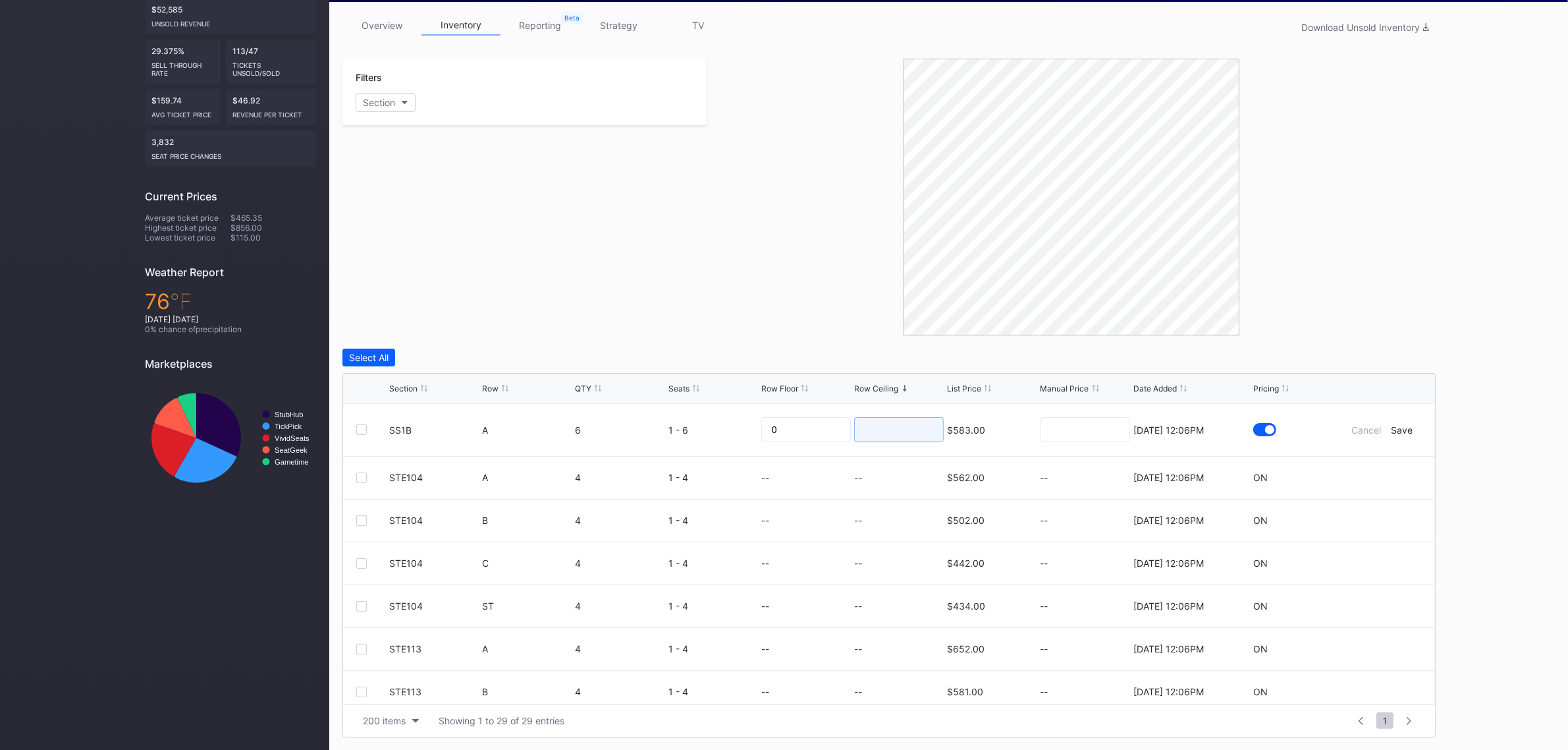
click at [886, 430] on input at bounding box center [899, 430] width 89 height 25
type input "155"
click at [1391, 428] on div "Save" at bounding box center [1402, 430] width 21 height 12
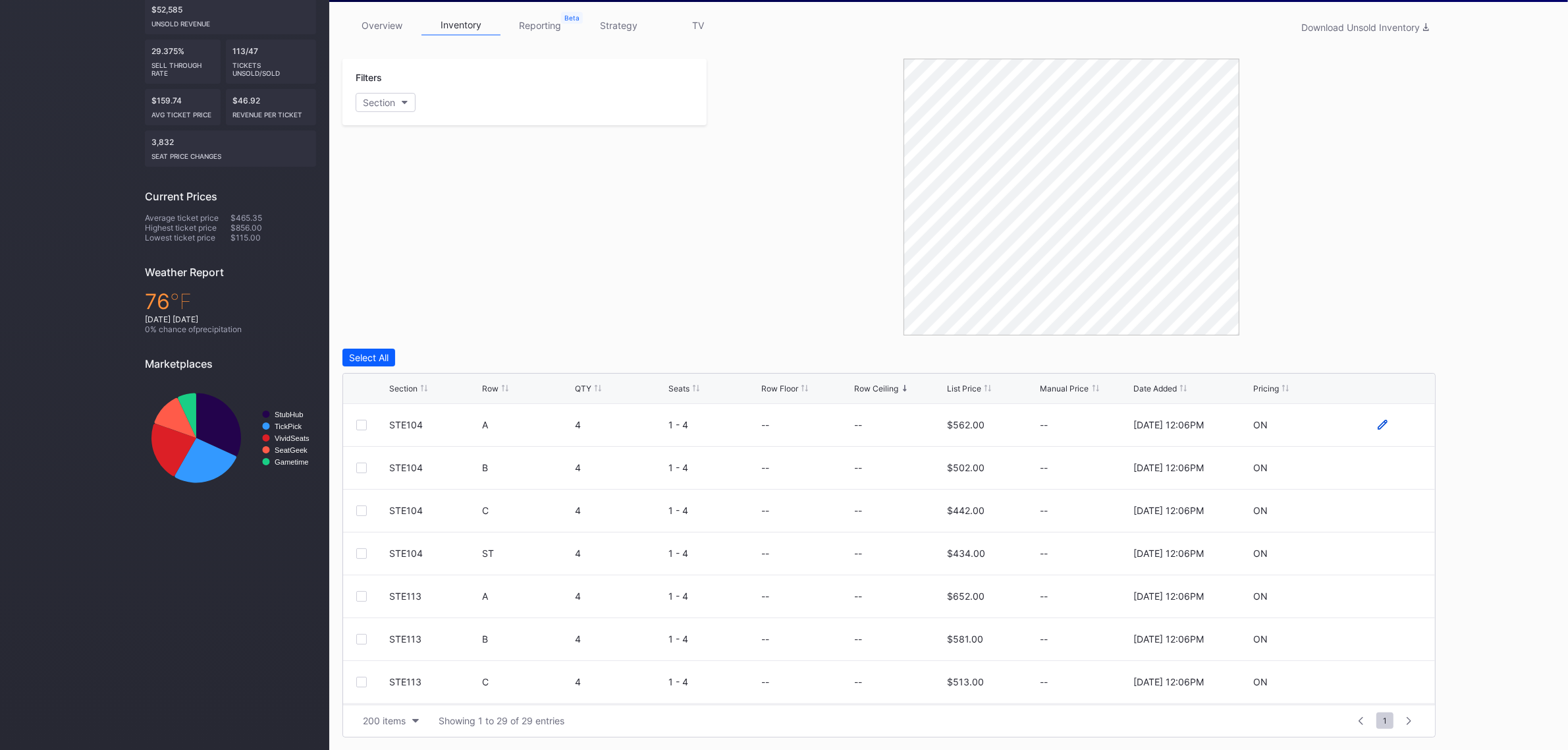
click at [1377, 428] on icon at bounding box center [1382, 424] width 10 height 10
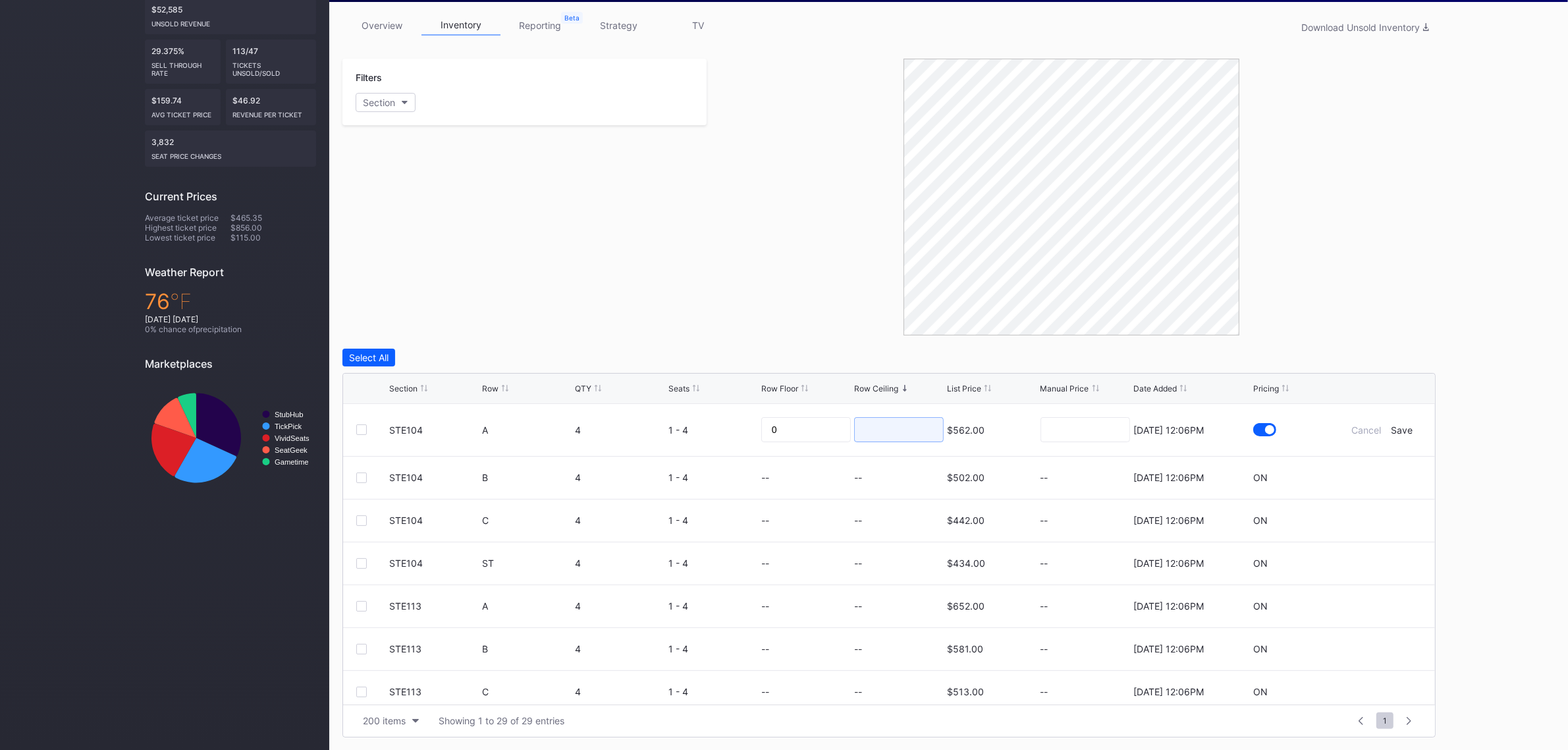
click at [883, 433] on input at bounding box center [899, 430] width 89 height 25
type input "160"
click at [1391, 425] on div "Save" at bounding box center [1402, 430] width 21 height 12
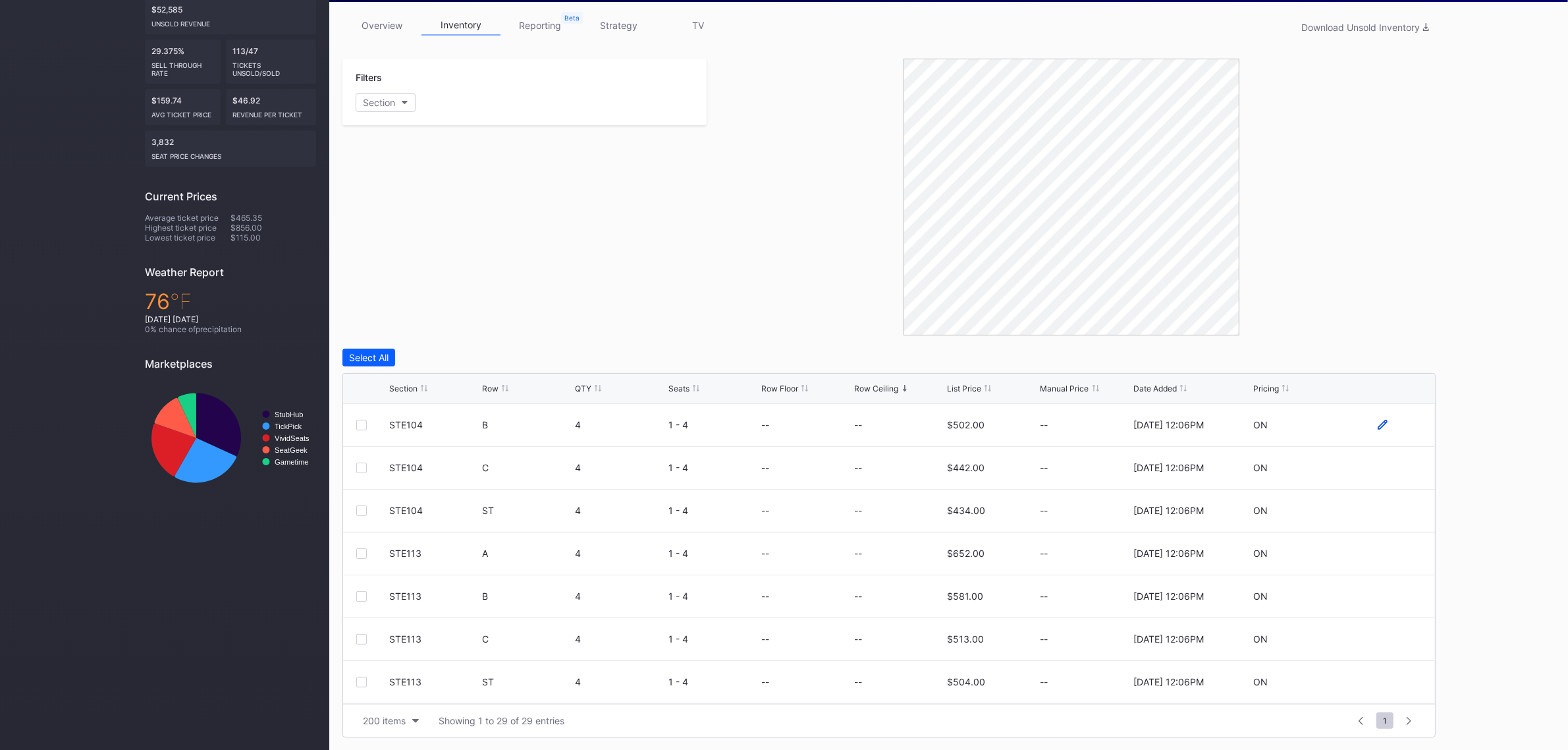
click at [1377, 425] on icon at bounding box center [1382, 424] width 10 height 10
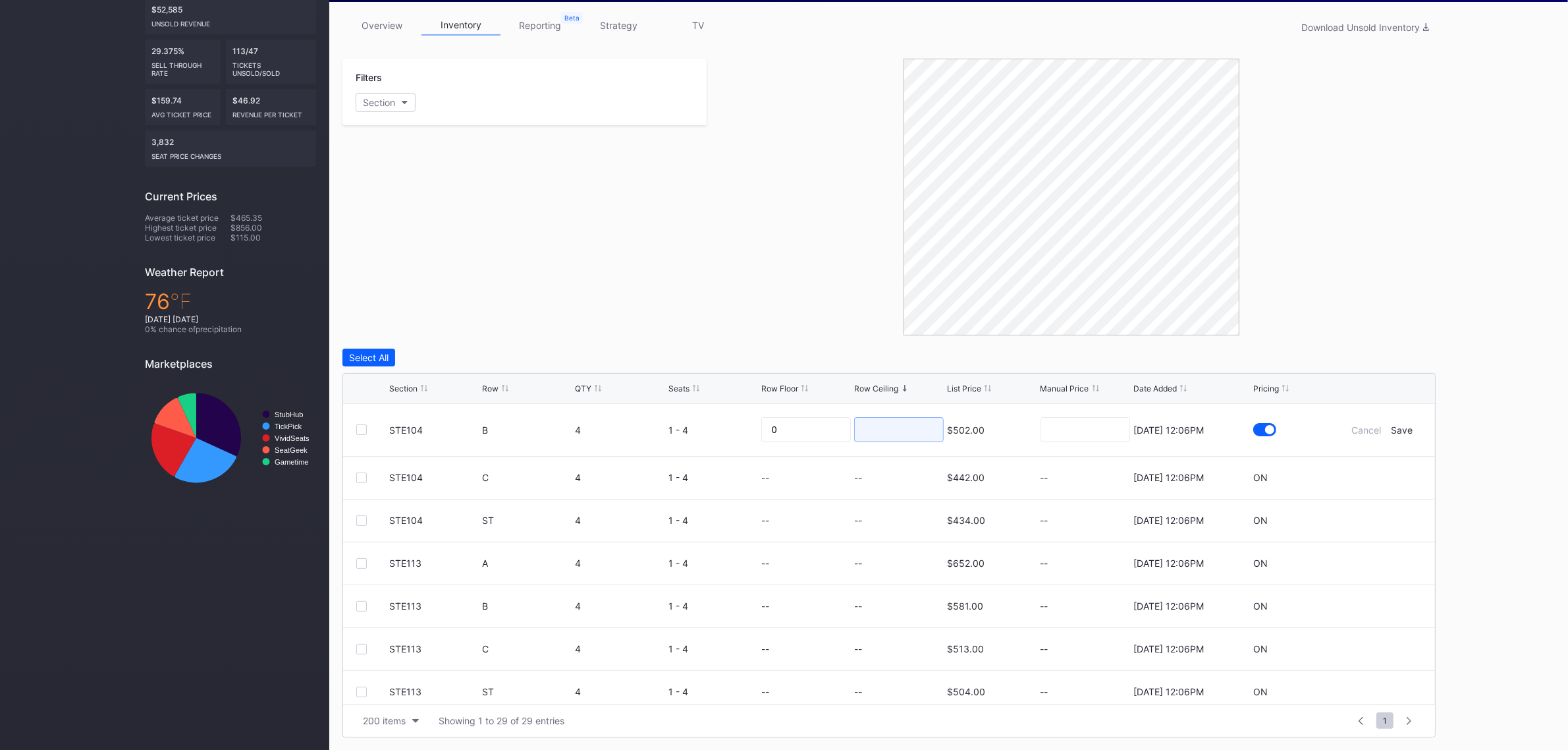
drag, startPoint x: 891, startPoint y: 428, endPoint x: 899, endPoint y: 424, distance: 8.9
click at [891, 428] on input at bounding box center [899, 430] width 89 height 25
type input "280"
click at [1396, 428] on div "Save" at bounding box center [1402, 430] width 21 height 12
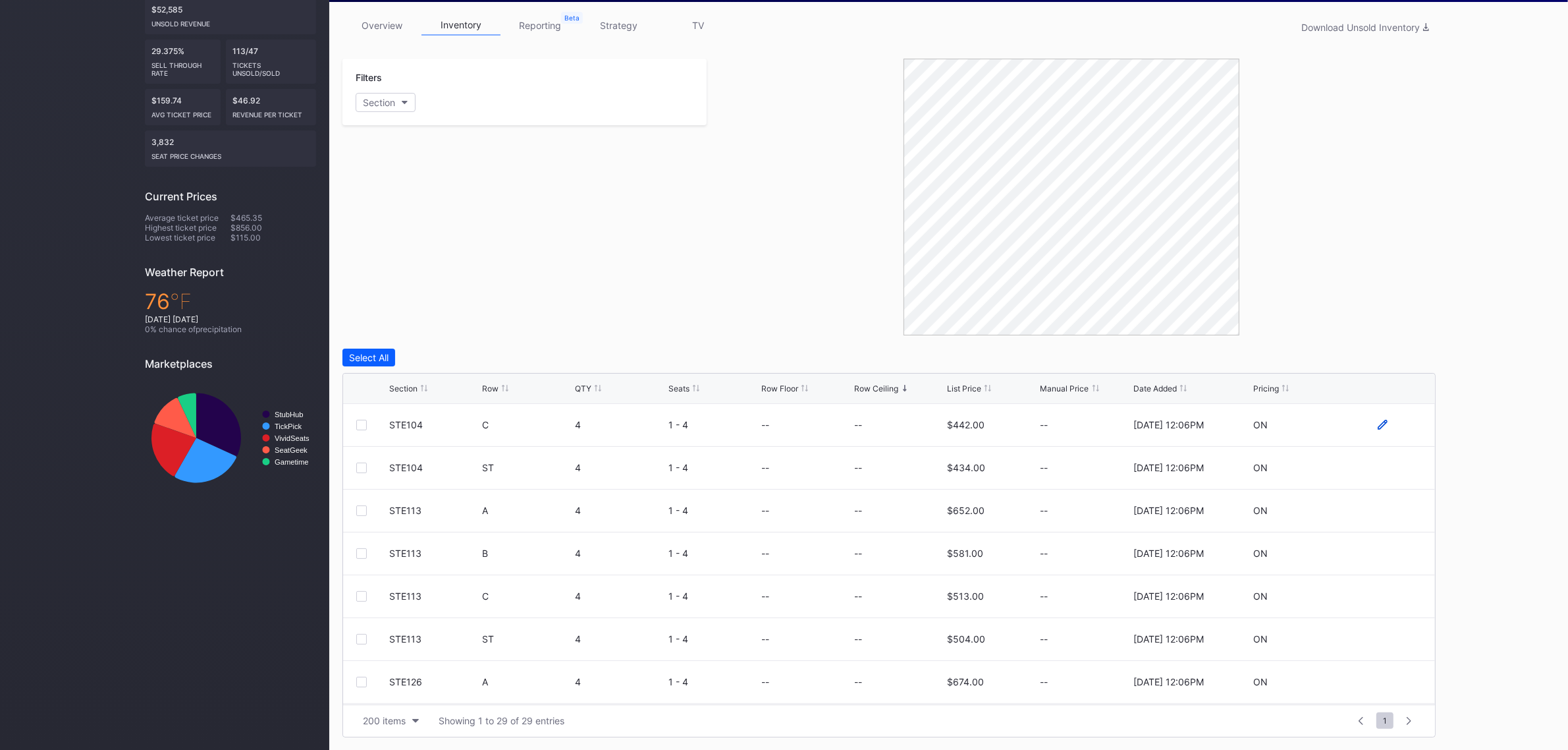
click at [1377, 426] on icon at bounding box center [1382, 424] width 10 height 10
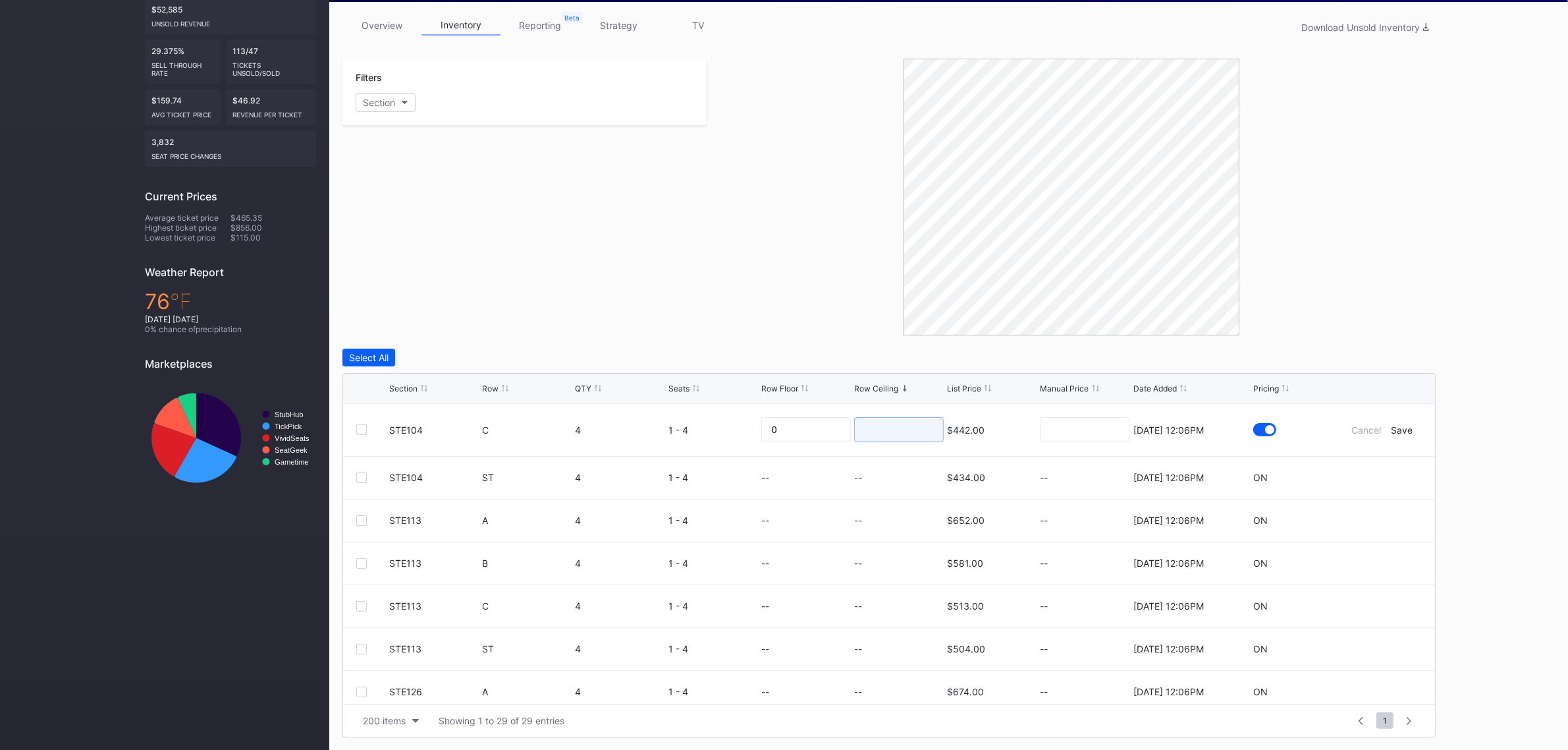
click at [860, 423] on input at bounding box center [899, 430] width 89 height 25
type input "245"
click at [1394, 432] on div "Save" at bounding box center [1402, 430] width 21 height 12
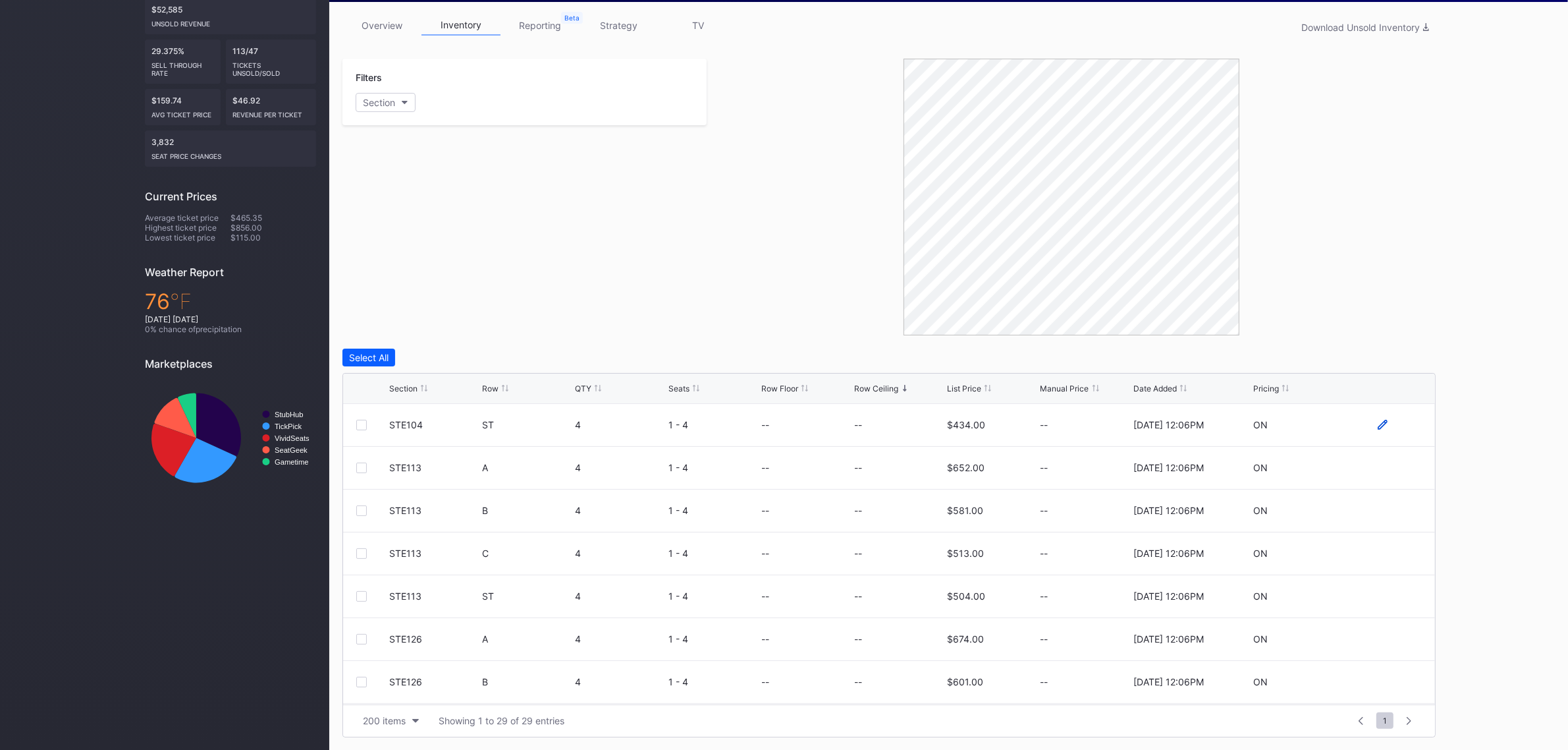
click at [1377, 425] on icon at bounding box center [1382, 424] width 10 height 10
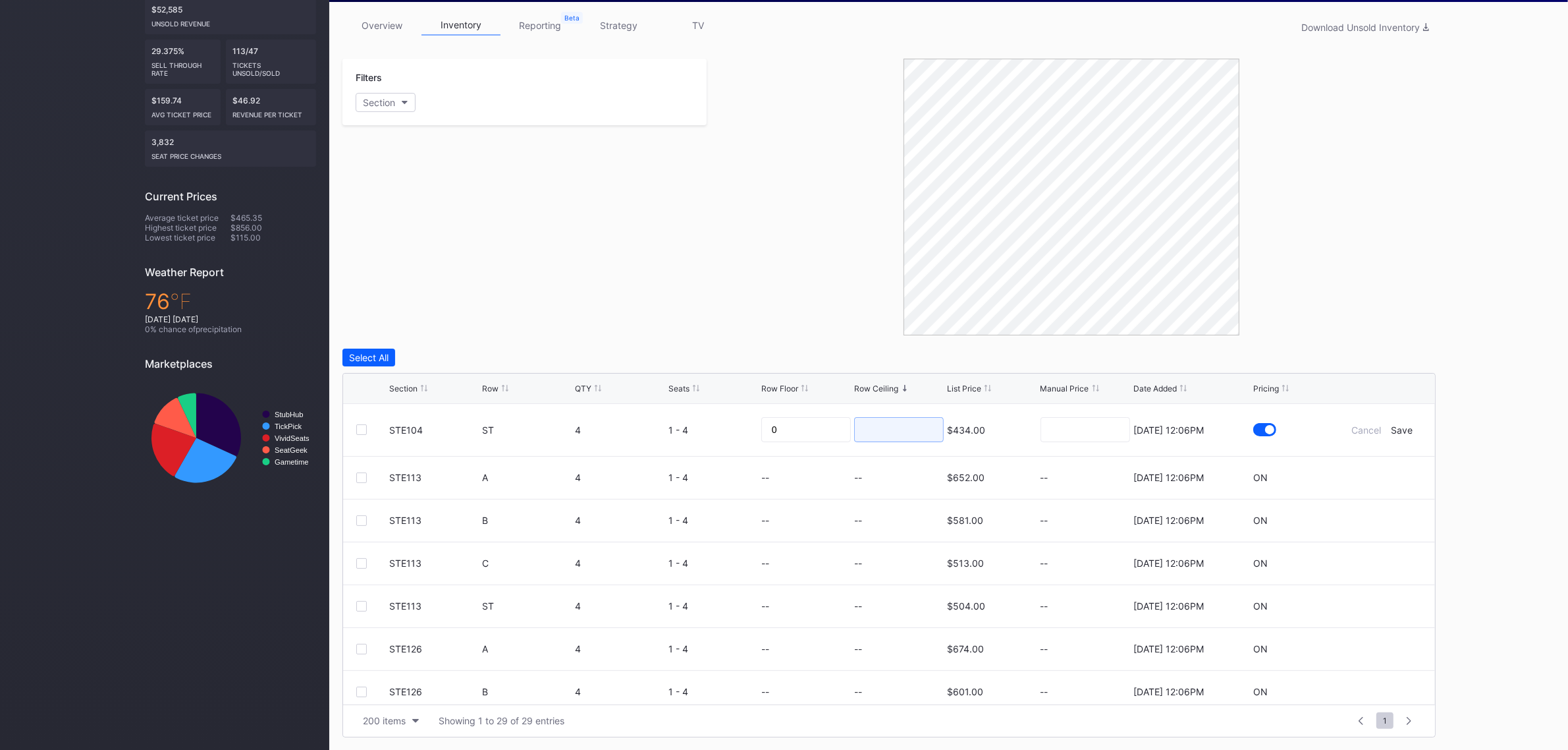
click at [883, 435] on input at bounding box center [899, 430] width 89 height 25
type input "205"
click at [1391, 433] on div "Save" at bounding box center [1402, 430] width 21 height 12
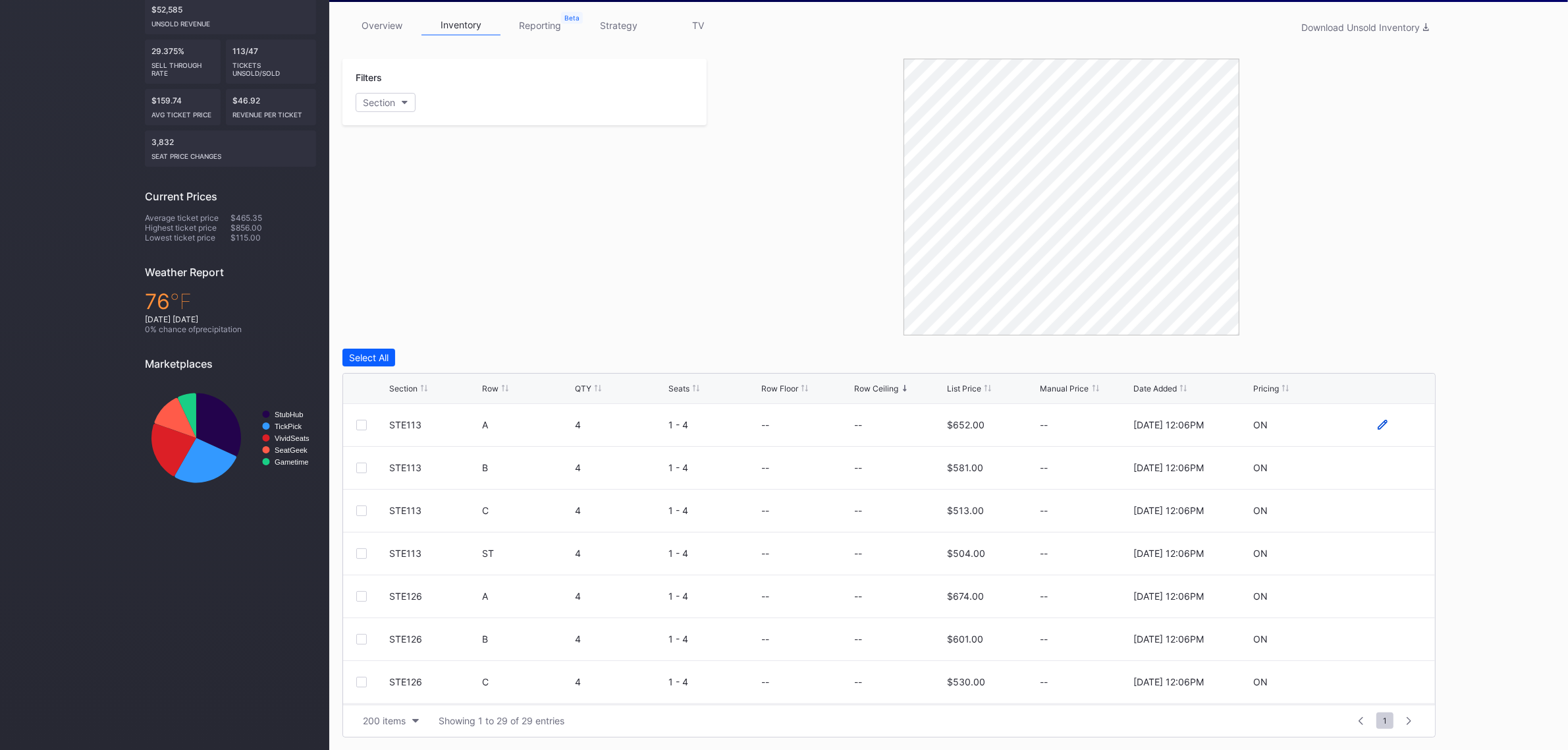
click at [1377, 426] on icon at bounding box center [1382, 424] width 10 height 10
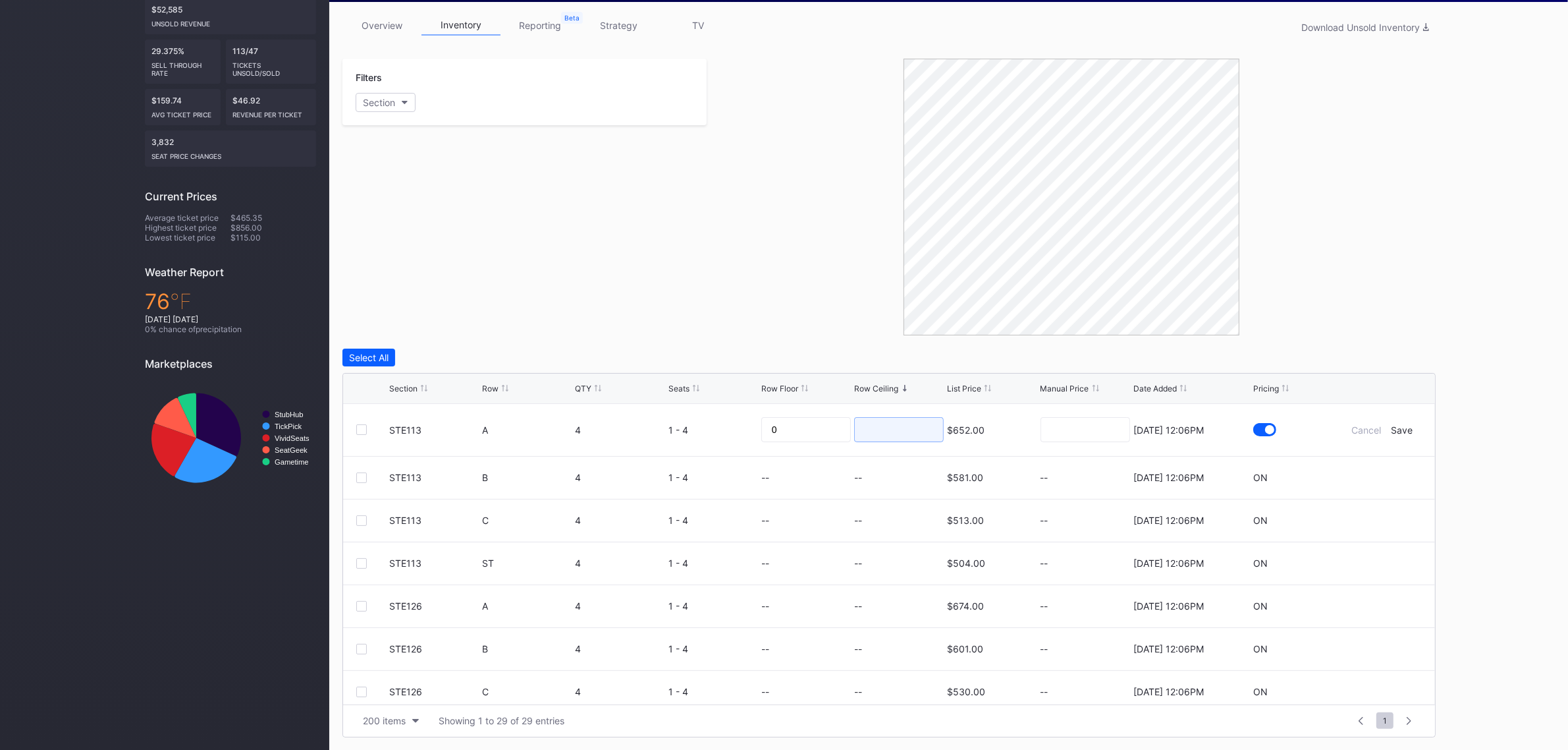
click at [879, 430] on input at bounding box center [899, 430] width 89 height 25
type input "230"
click at [1397, 428] on div "Save" at bounding box center [1402, 430] width 21 height 12
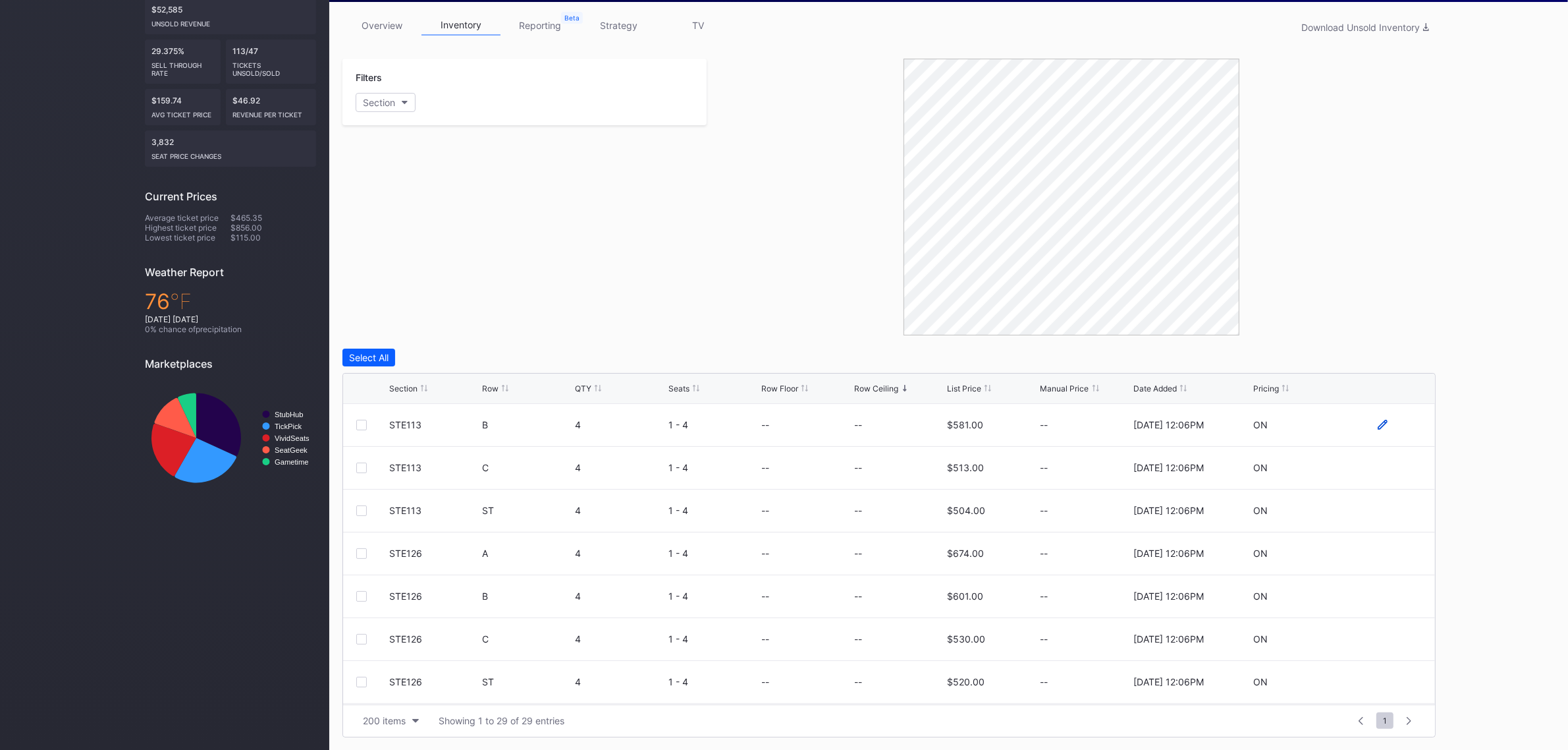
click at [1377, 422] on icon at bounding box center [1382, 424] width 10 height 10
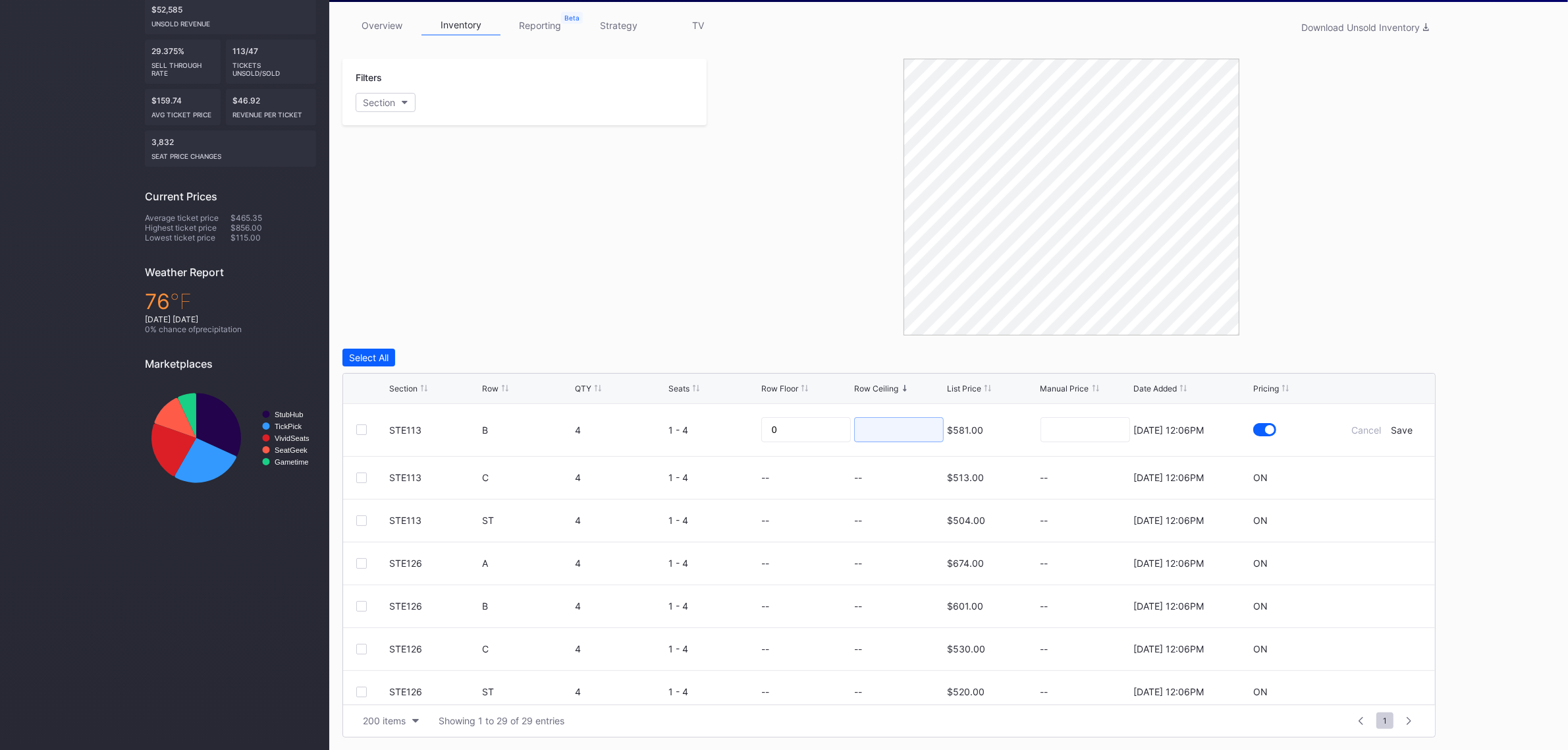
click at [914, 435] on input at bounding box center [899, 430] width 89 height 25
type input "305"
click at [1391, 432] on div "Save" at bounding box center [1402, 430] width 21 height 12
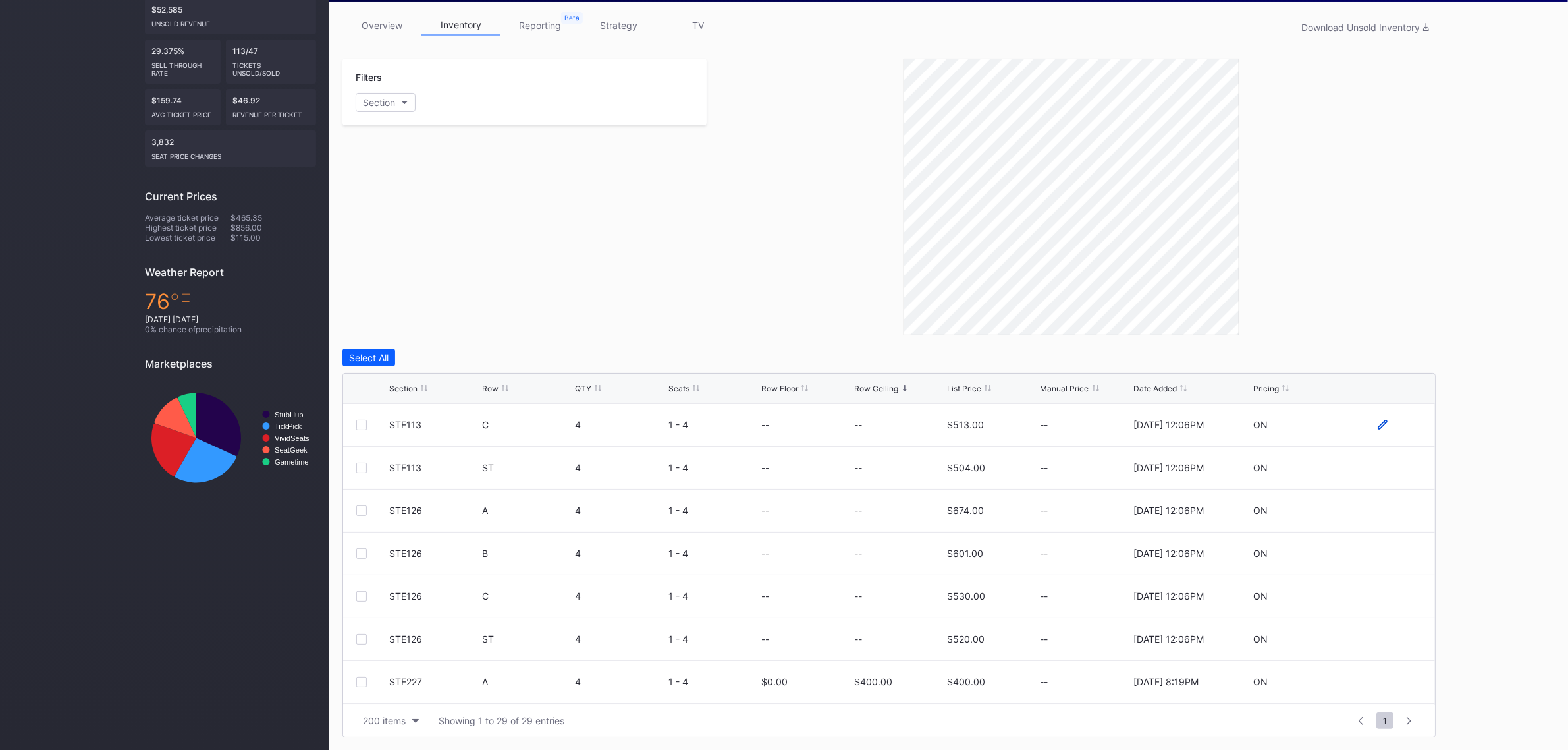
click at [1377, 426] on icon at bounding box center [1382, 424] width 10 height 10
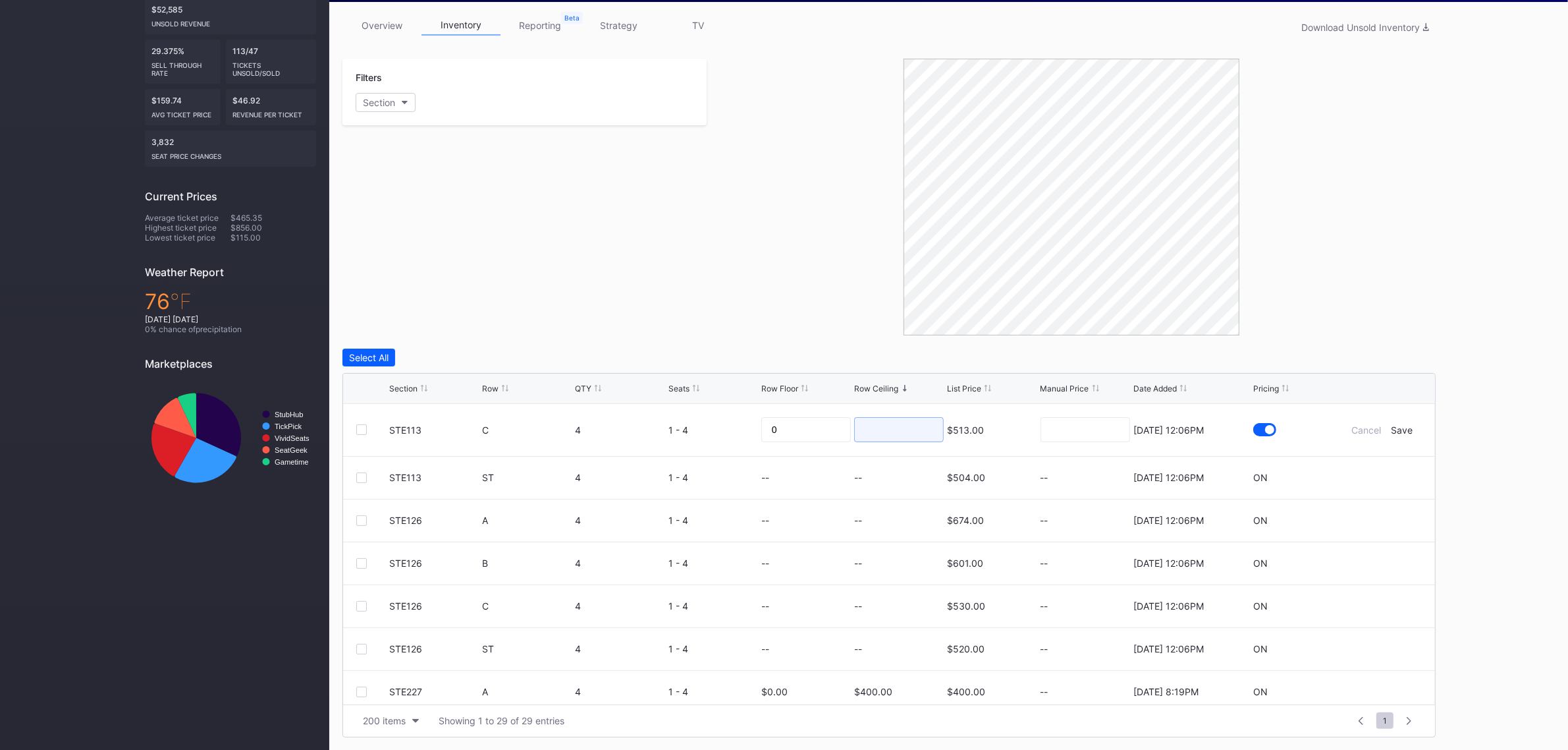
click at [887, 435] on input at bounding box center [899, 430] width 89 height 25
type input "235"
click at [1396, 430] on div "Save" at bounding box center [1402, 430] width 21 height 12
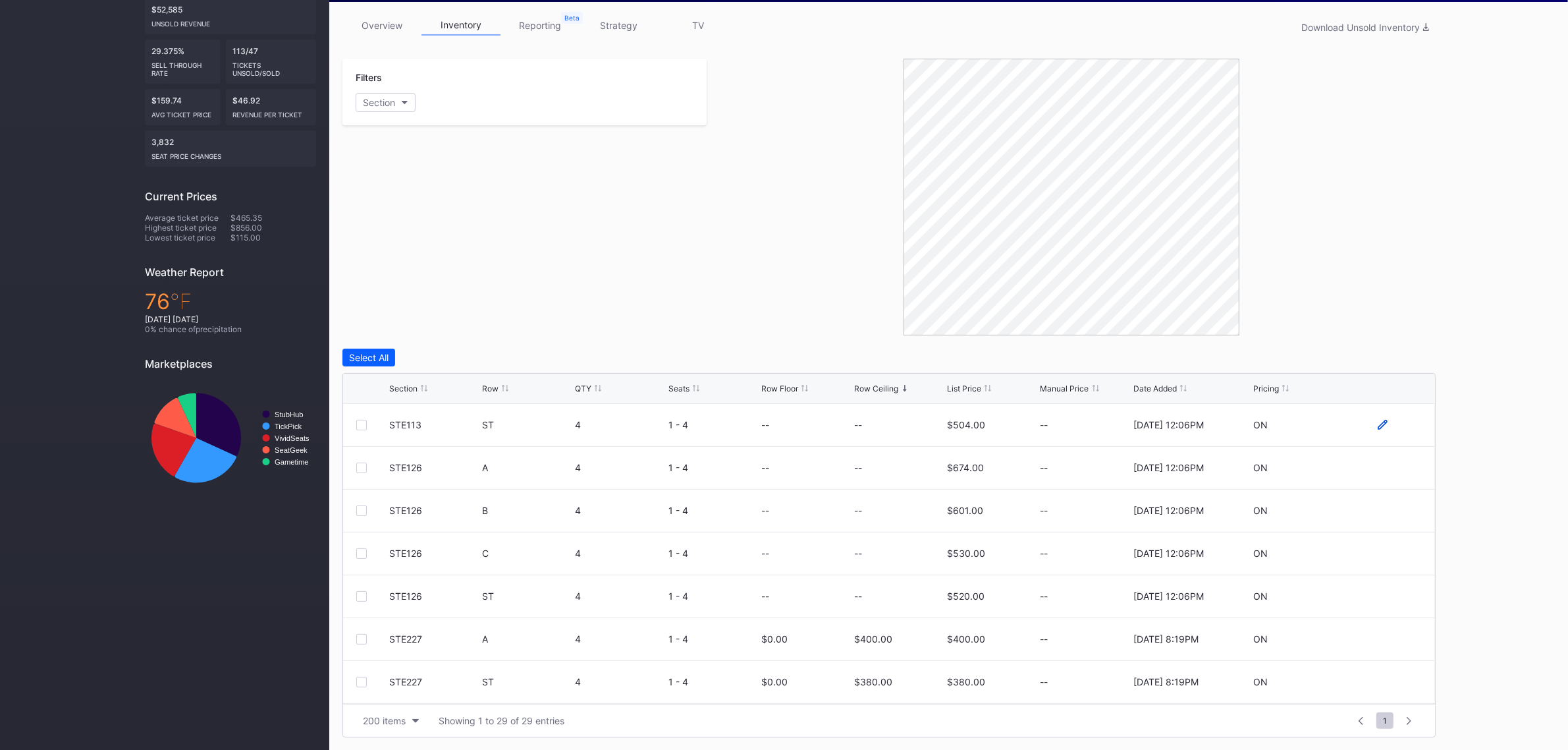
click at [1377, 425] on icon at bounding box center [1382, 424] width 10 height 10
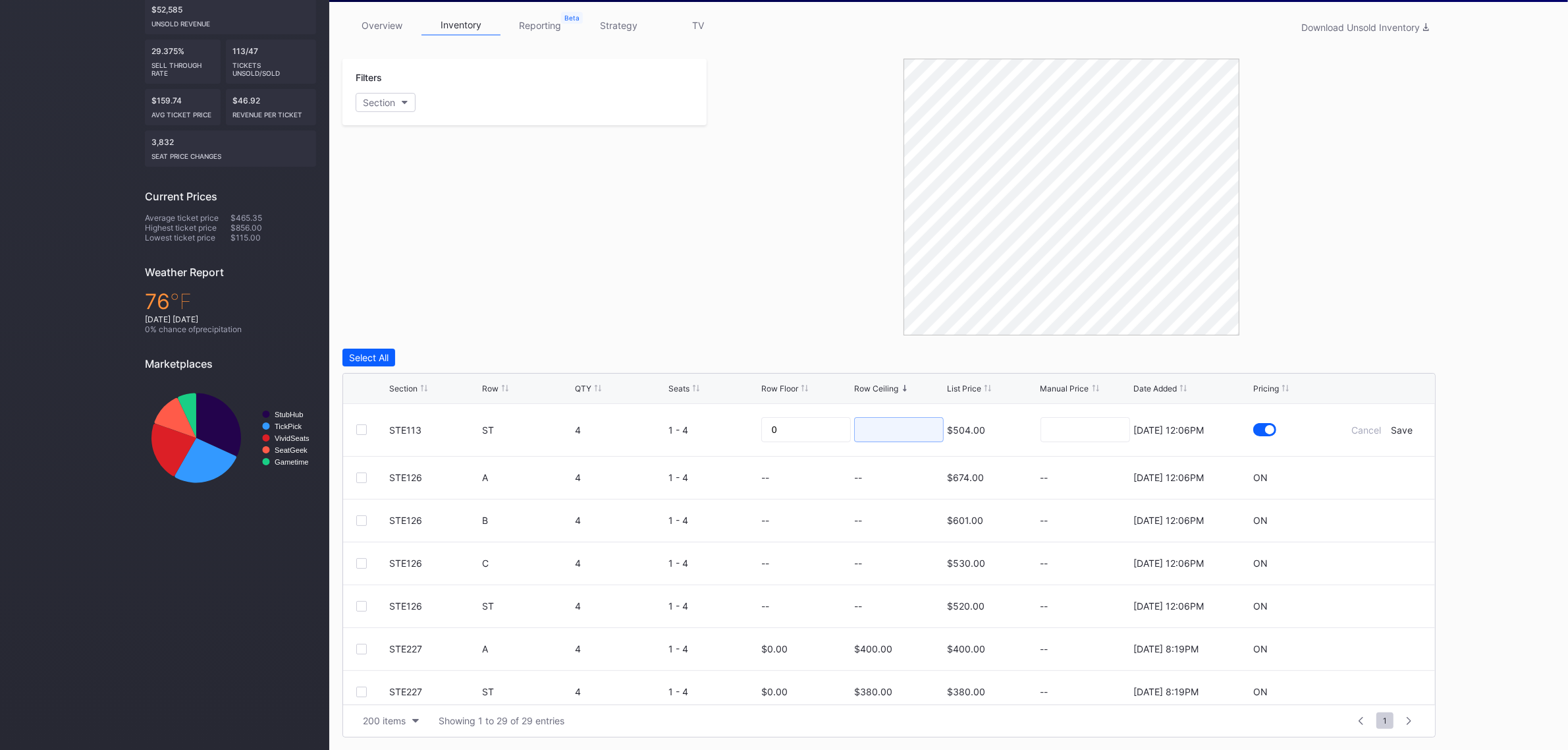
drag, startPoint x: 887, startPoint y: 424, endPoint x: 881, endPoint y: 425, distance: 6.1
click at [887, 424] on input at bounding box center [899, 430] width 89 height 25
type input "195"
click at [1391, 432] on div "Save" at bounding box center [1402, 430] width 21 height 12
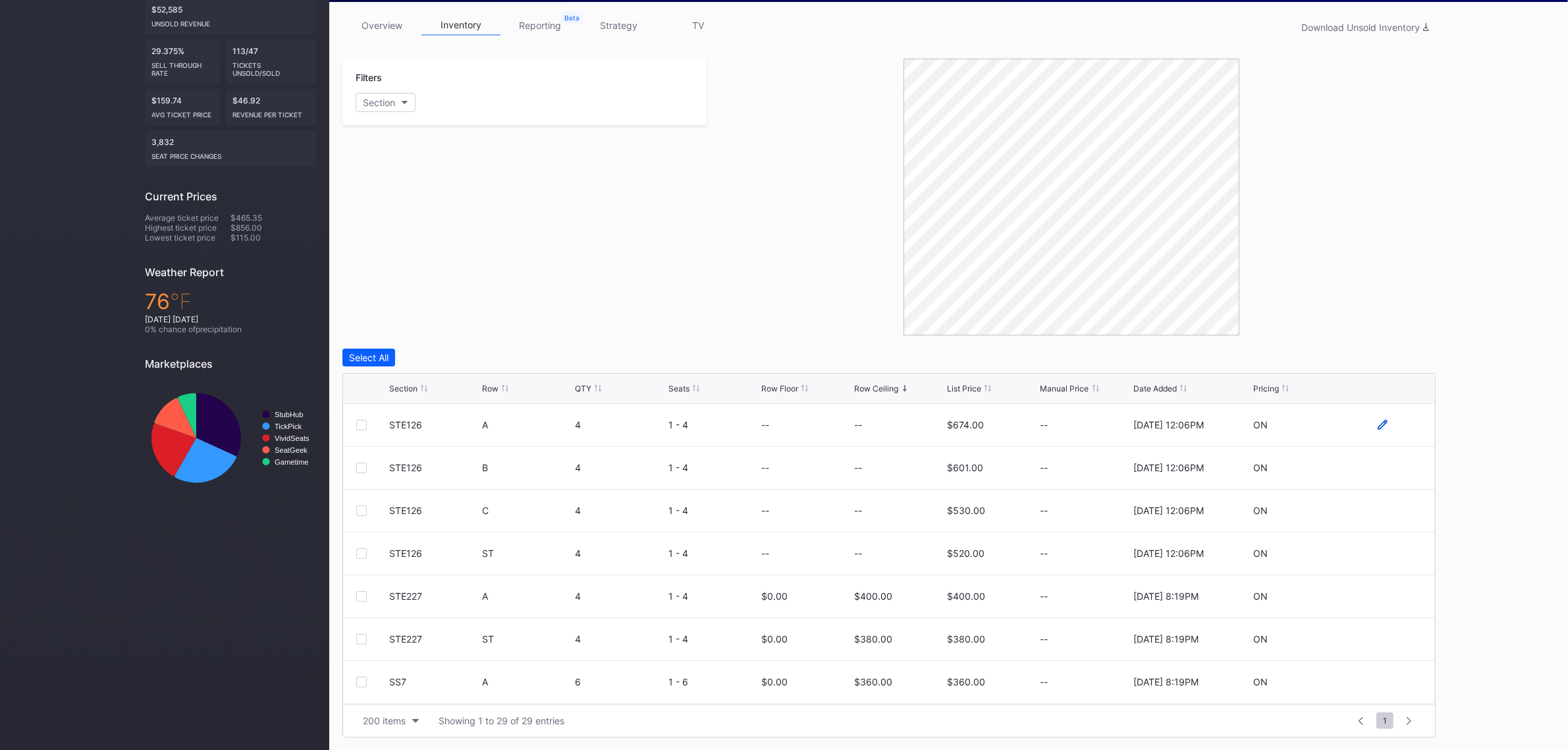
click at [1377, 424] on icon at bounding box center [1382, 424] width 10 height 10
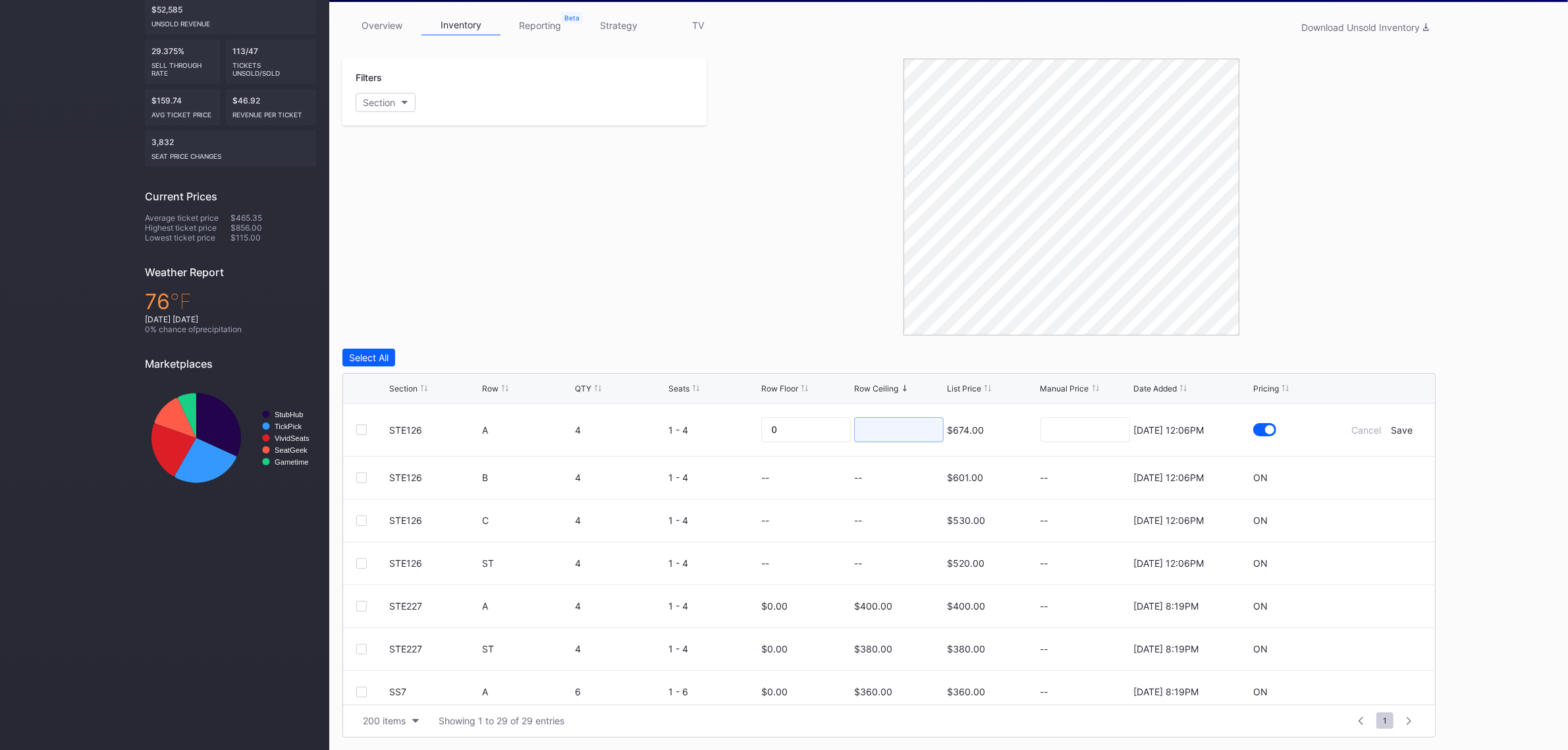
click at [854, 422] on input at bounding box center [899, 430] width 89 height 25
type input "210"
click at [1391, 426] on div "Save" at bounding box center [1402, 430] width 21 height 12
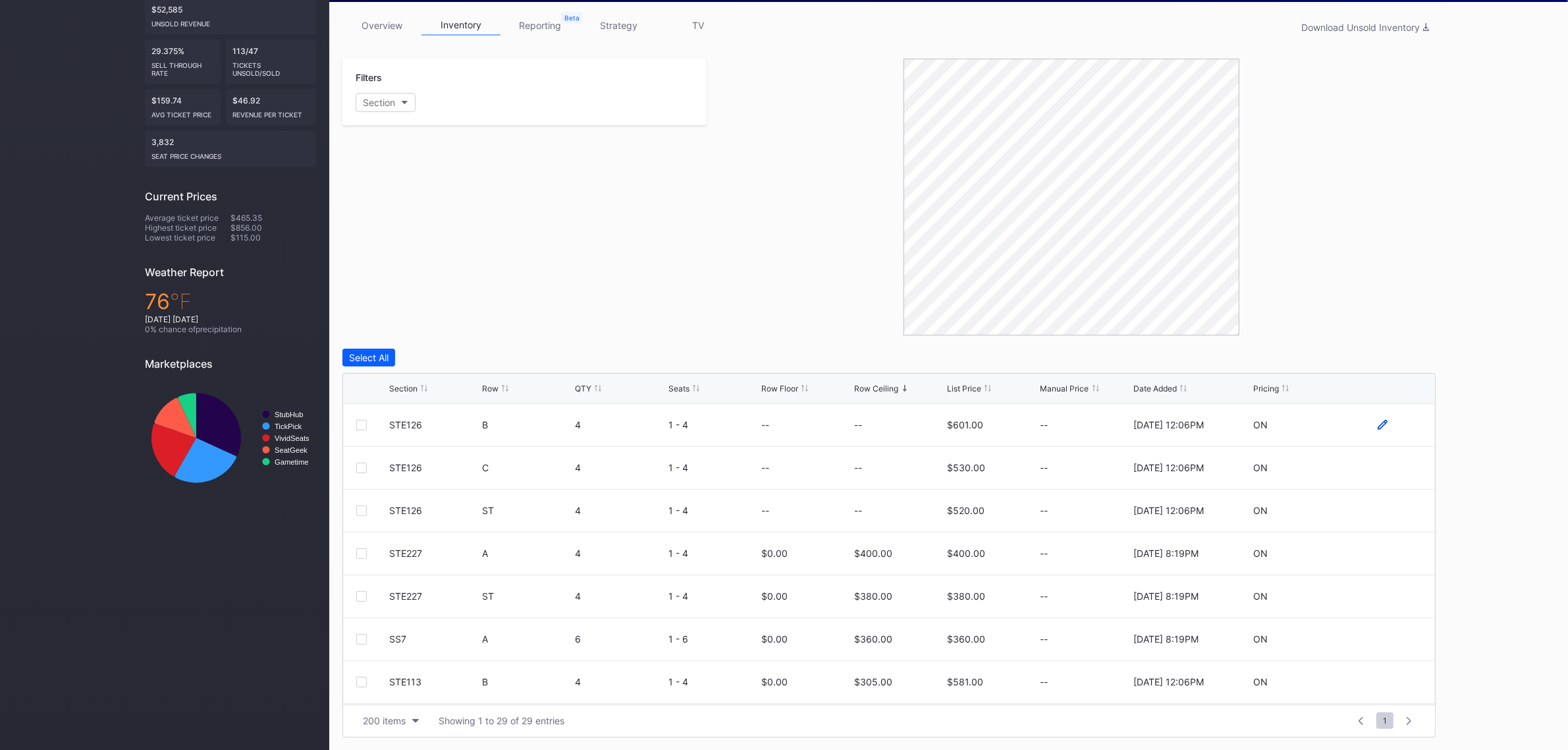
click at [1377, 426] on icon at bounding box center [1382, 424] width 10 height 10
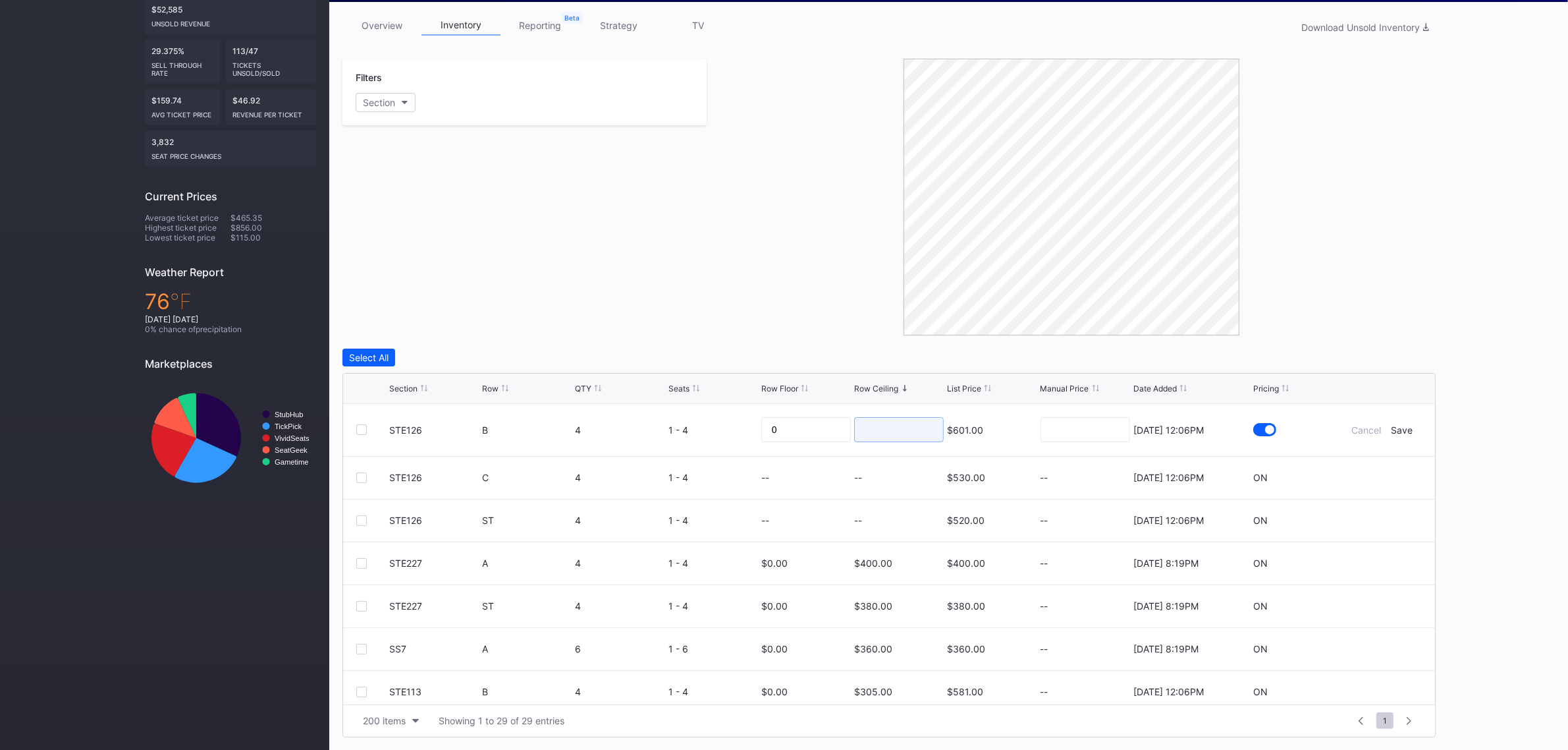
click at [871, 430] on input at bounding box center [899, 430] width 89 height 25
type input "199"
click at [1392, 429] on div "Save" at bounding box center [1402, 430] width 21 height 12
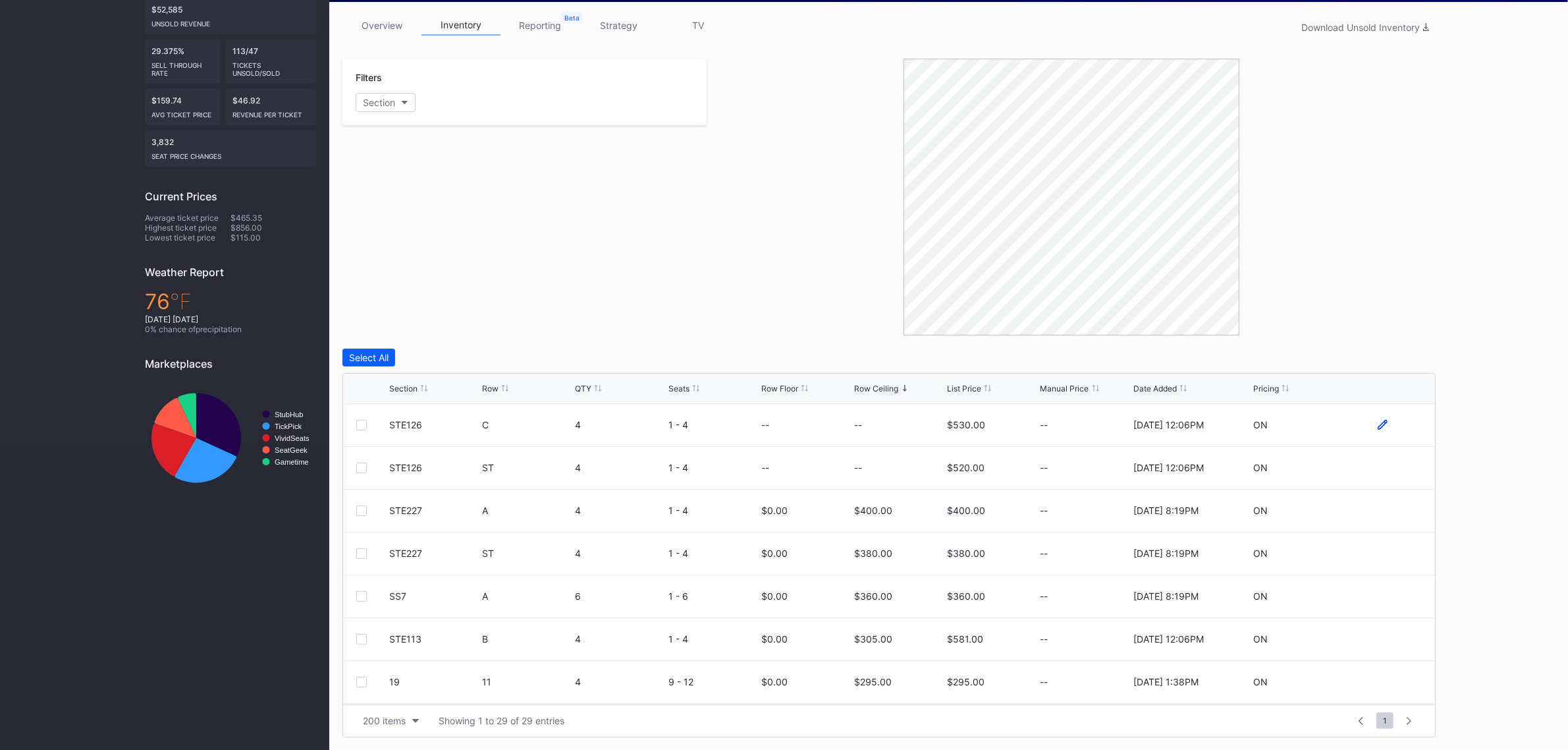
click at [1377, 423] on icon at bounding box center [1382, 424] width 10 height 10
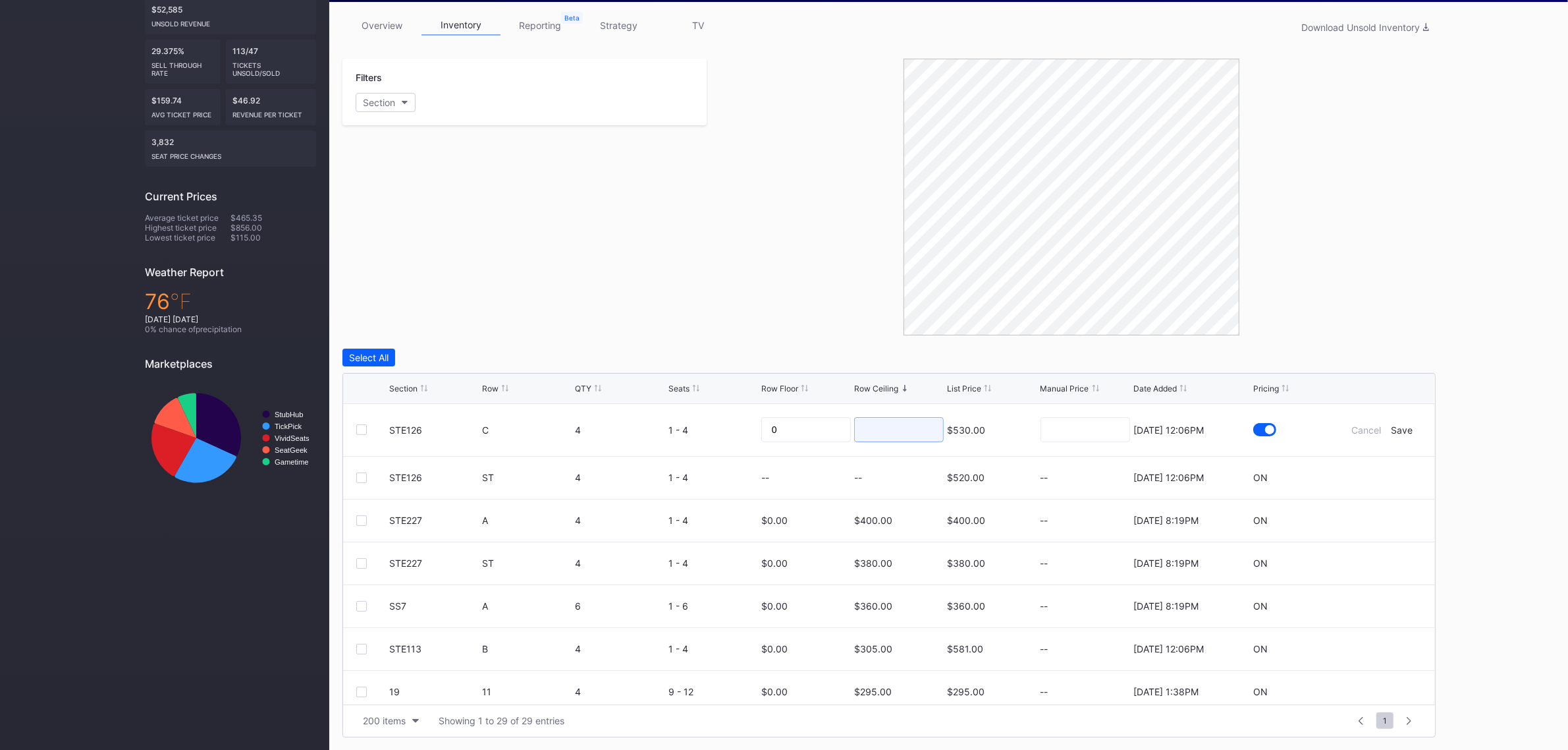
click at [883, 424] on input at bounding box center [899, 430] width 89 height 25
type input "190"
click at [1391, 428] on div "Save" at bounding box center [1402, 430] width 21 height 12
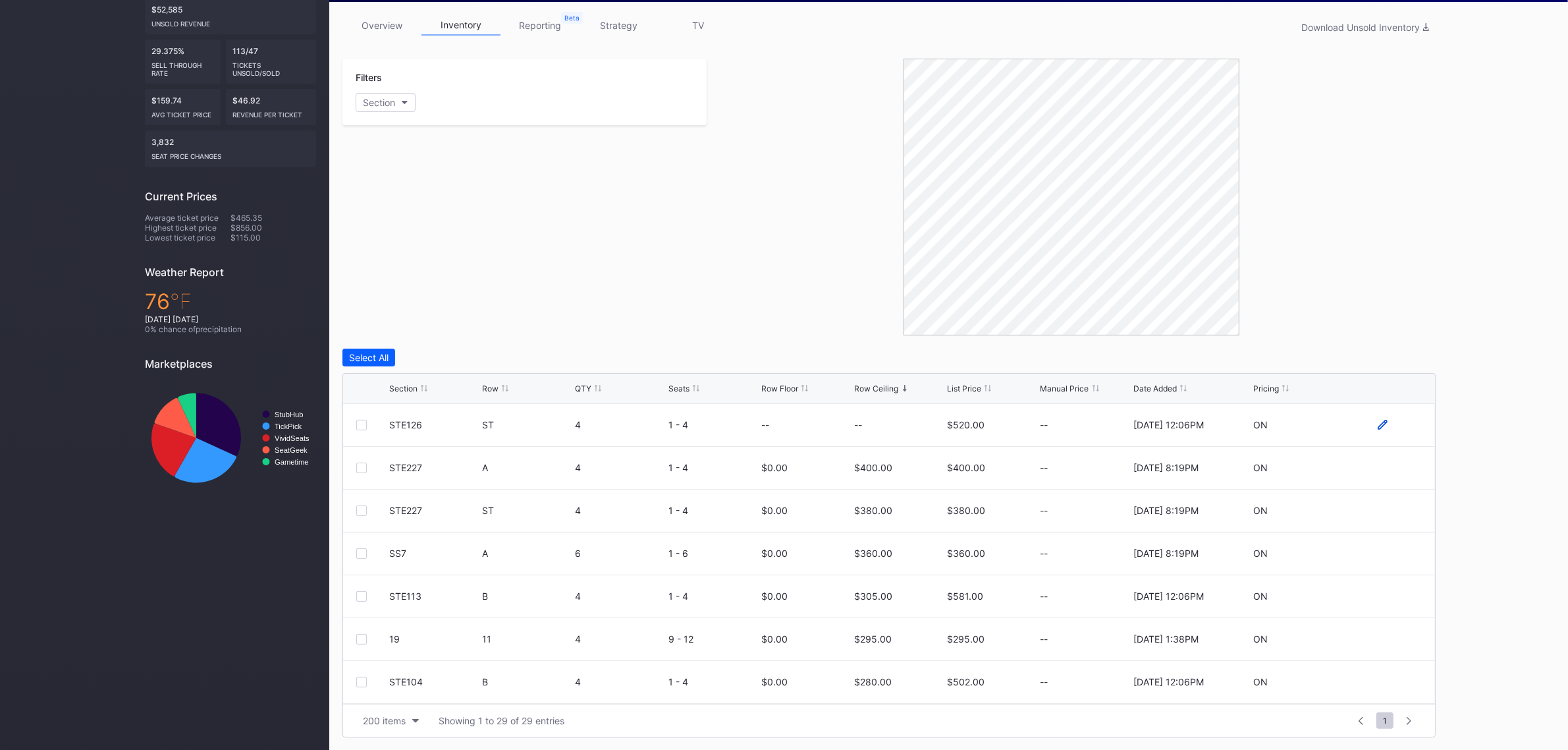
click at [1377, 424] on icon at bounding box center [1382, 424] width 10 height 10
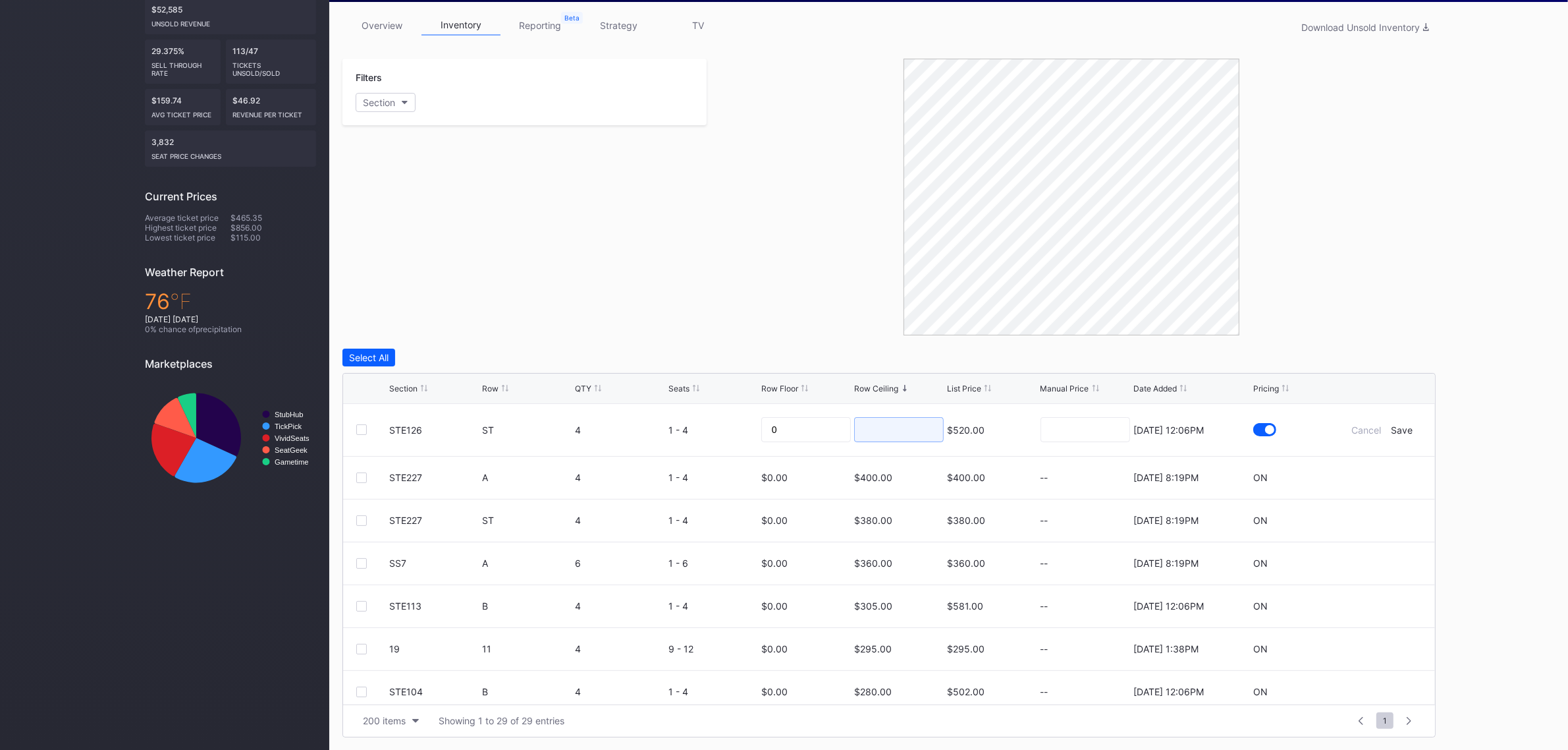
click at [889, 433] on input at bounding box center [899, 430] width 89 height 25
type input "210"
click at [1391, 424] on div "Save" at bounding box center [1402, 430] width 21 height 12
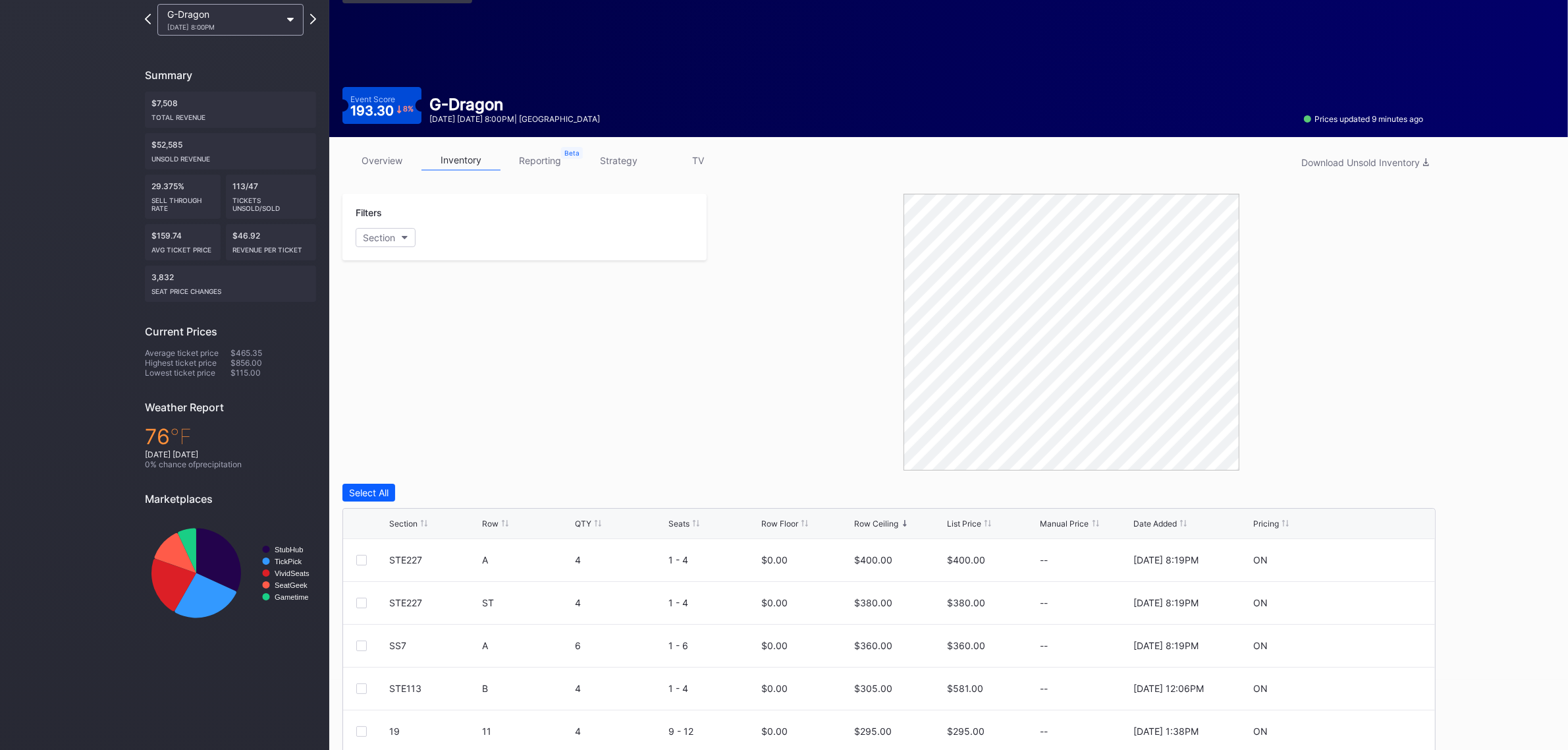
scroll to position [0, 0]
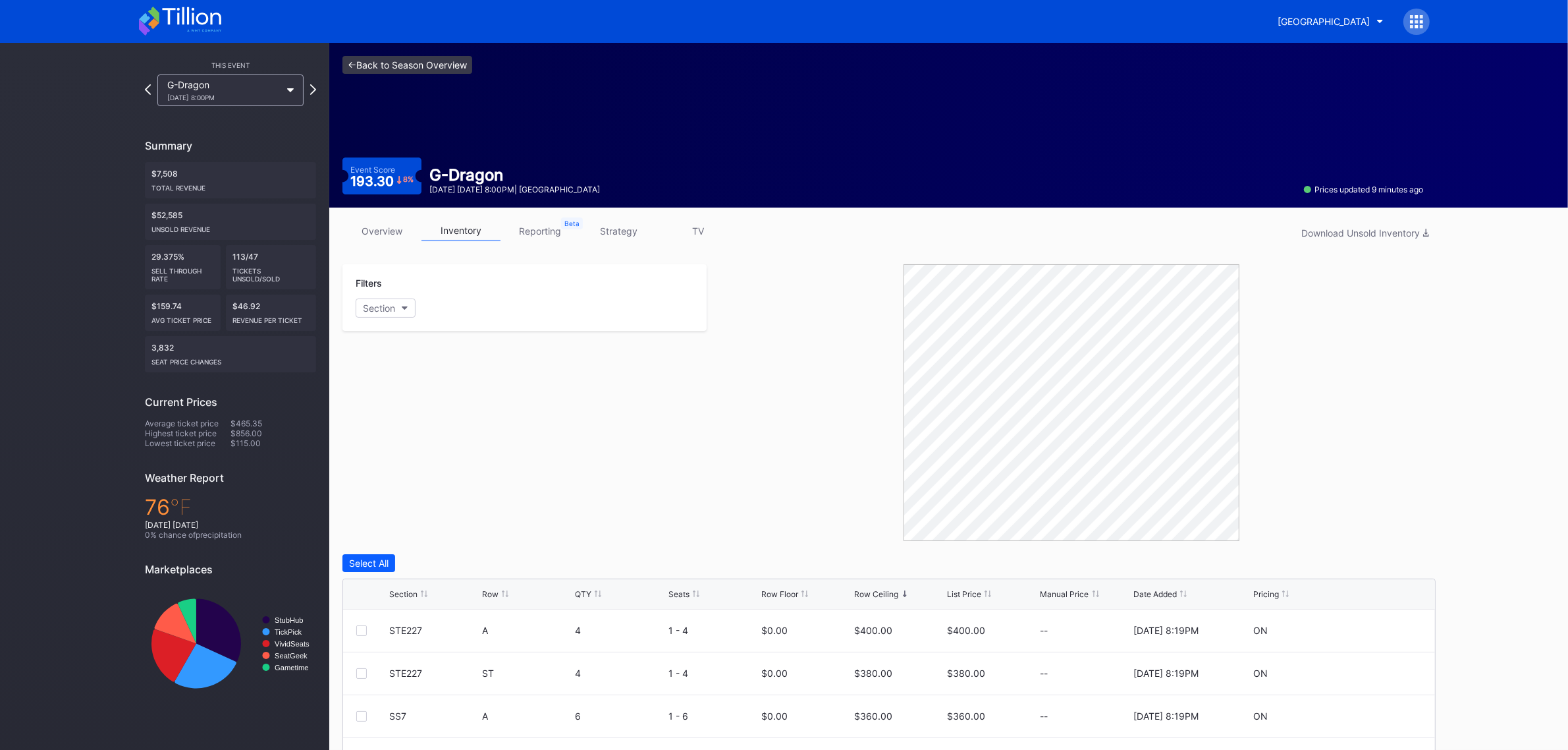
click at [410, 72] on link "<- Back to Season Overview" at bounding box center [407, 65] width 130 height 18
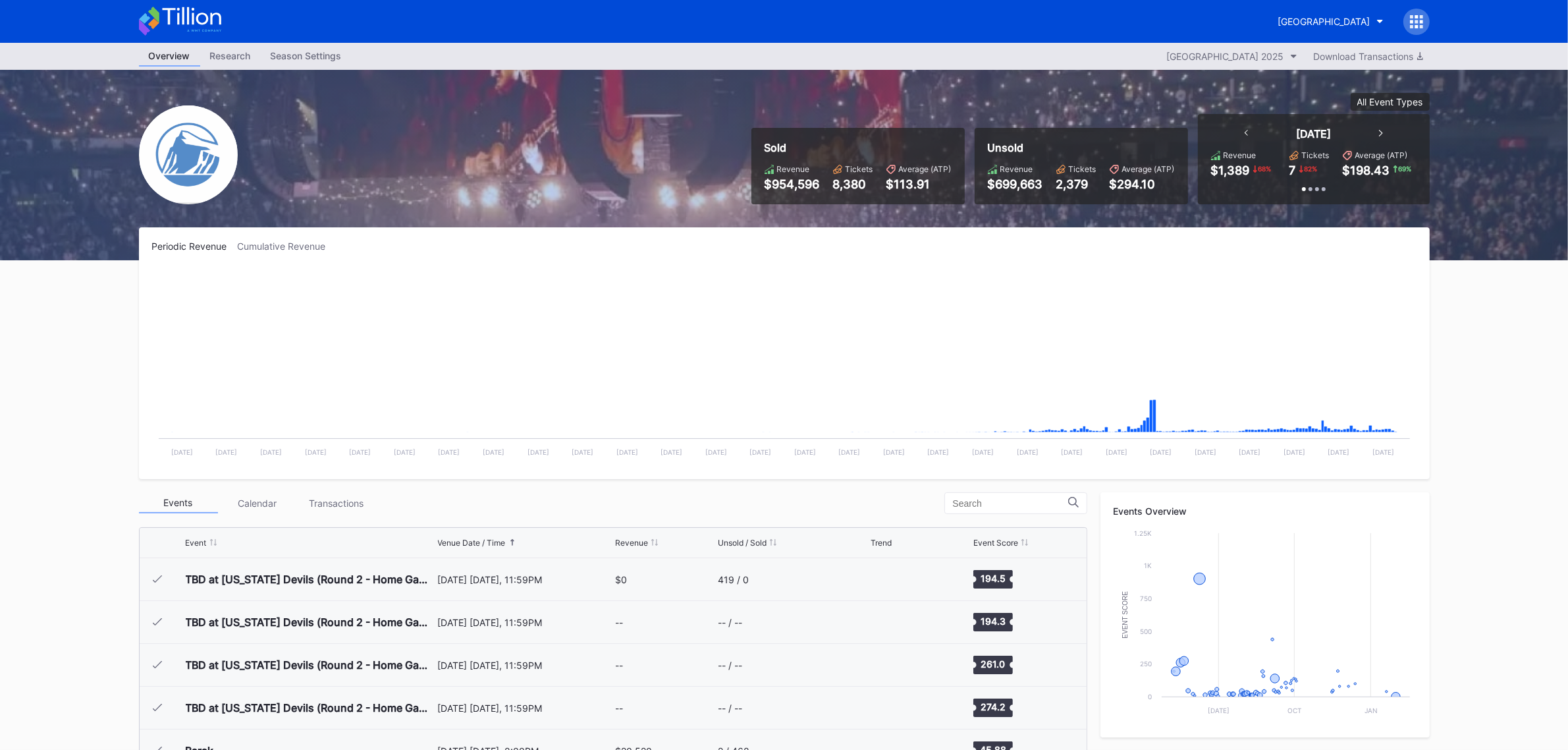
scroll to position [1413, 0]
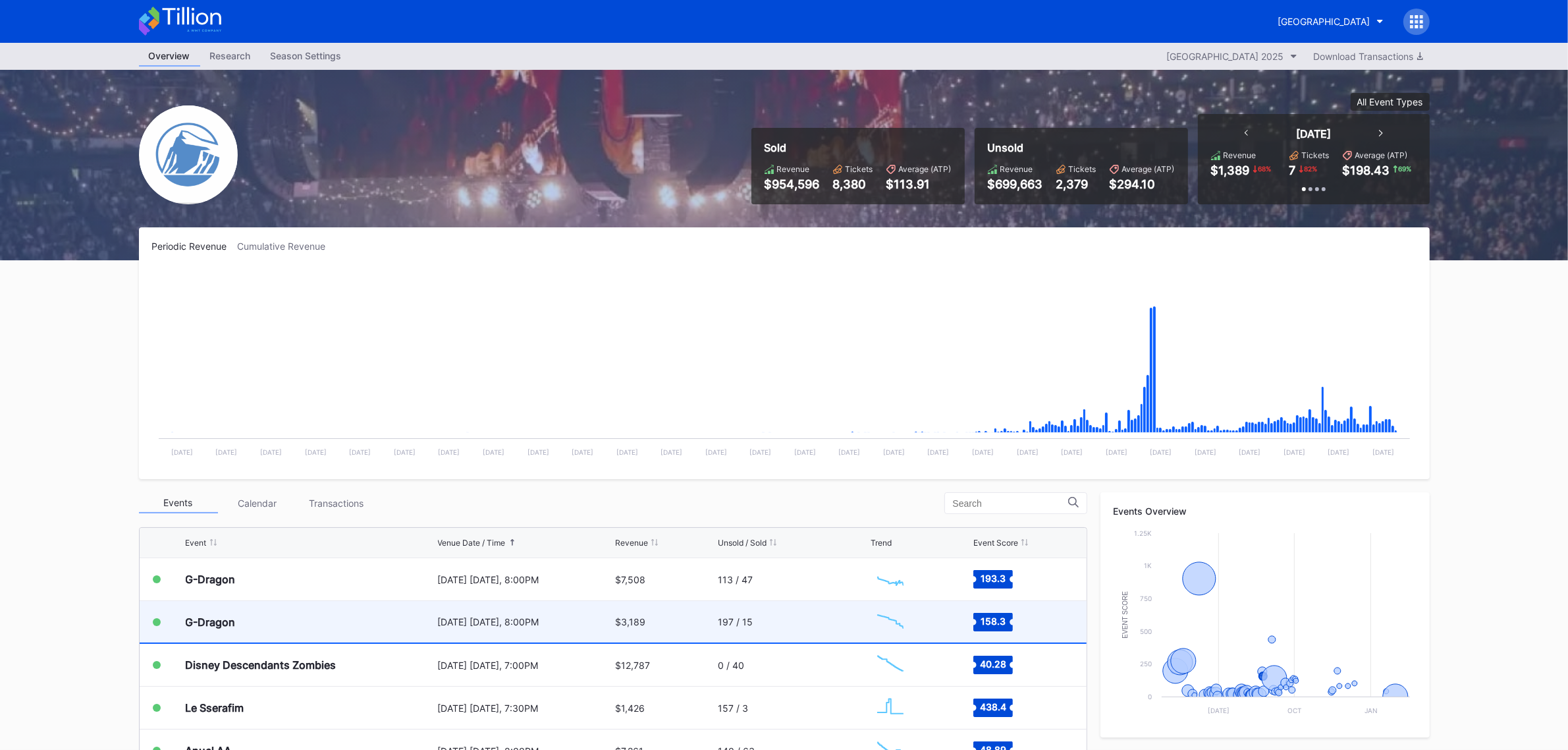
click at [554, 616] on div "[DATE] [DATE], 8:00PM" at bounding box center [525, 622] width 175 height 12
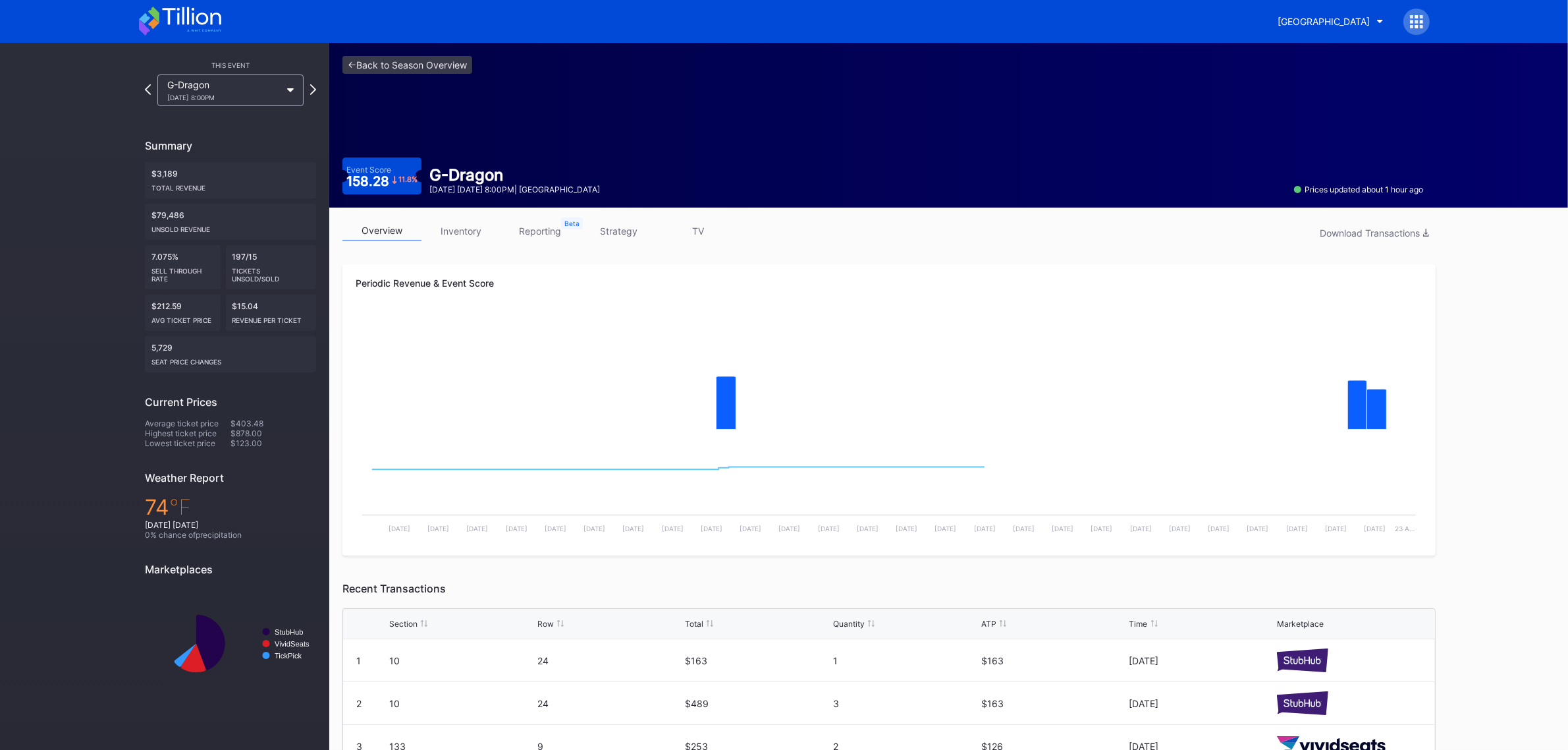
click at [465, 215] on div "overview inventory reporting strategy TV Download Transactions Periodic Revenue…" at bounding box center [889, 597] width 1120 height 778
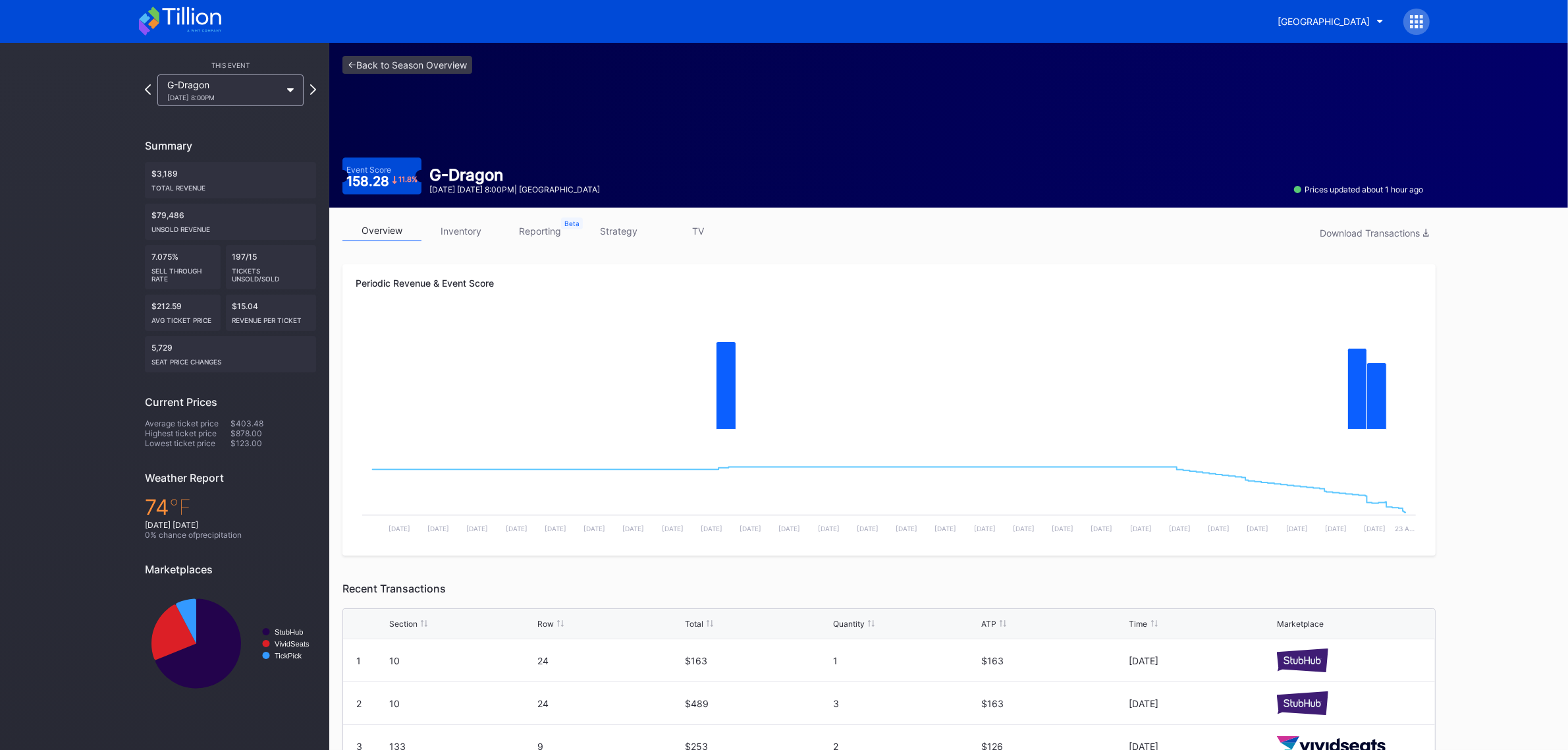
click at [463, 226] on link "inventory" at bounding box center [461, 230] width 79 height 21
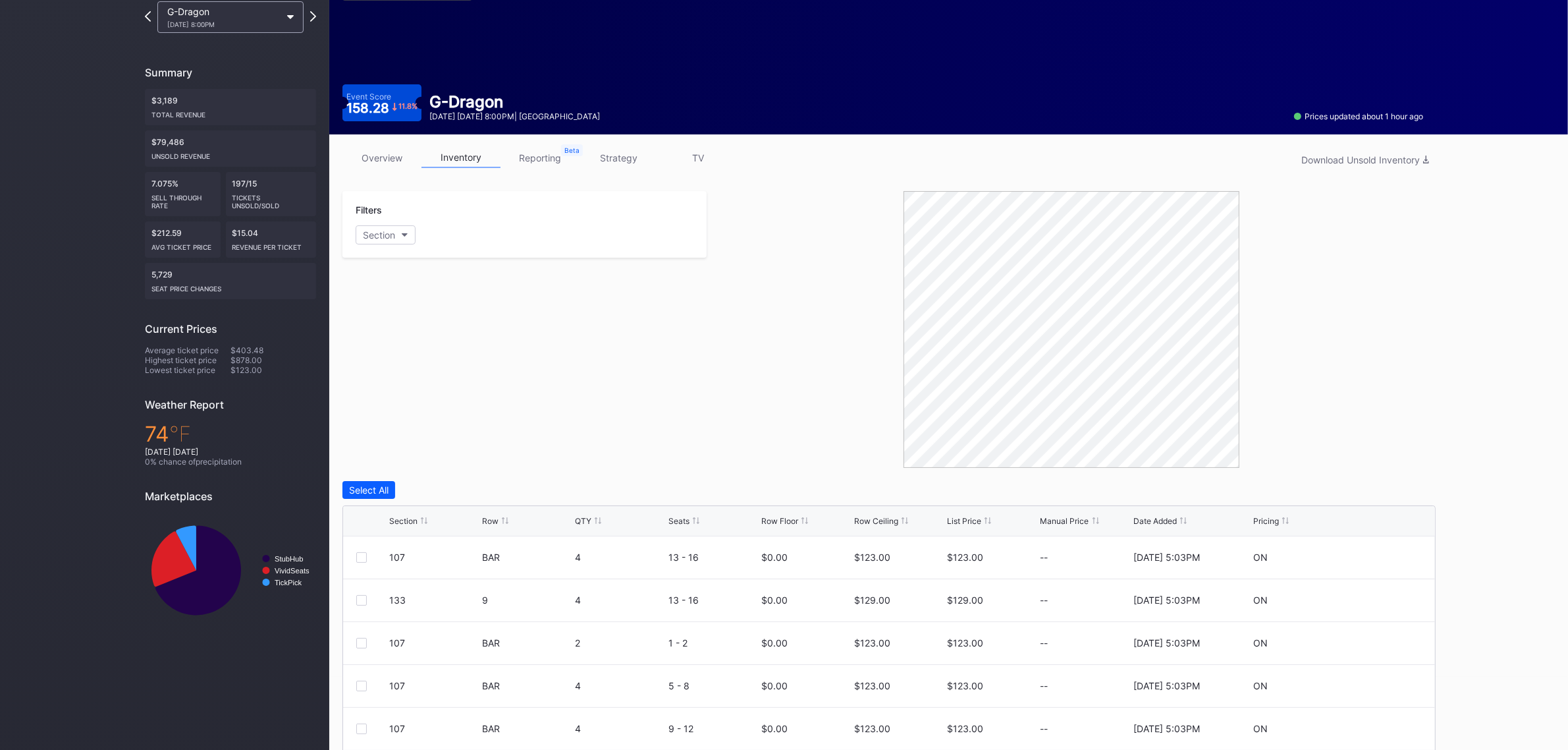
scroll to position [205, 0]
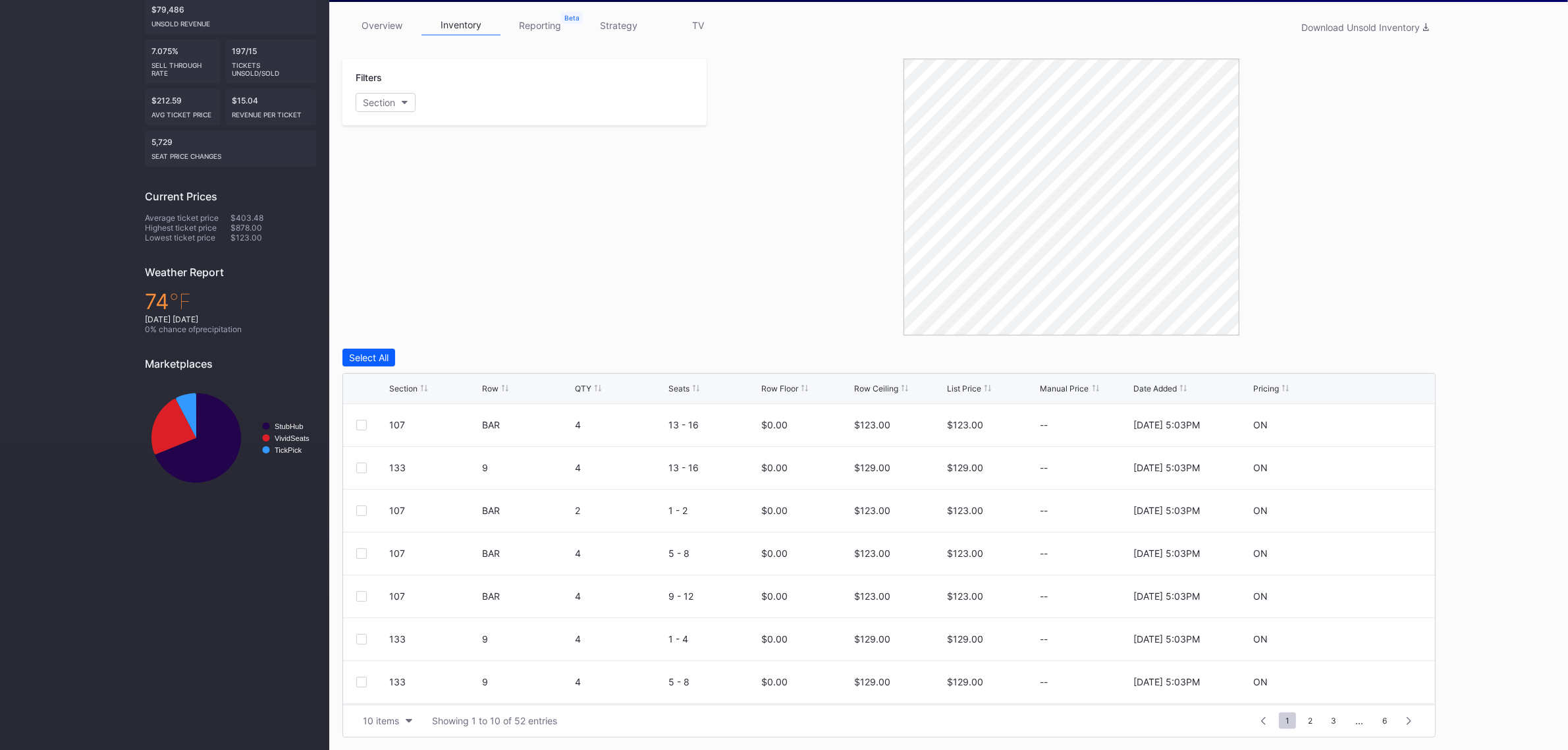
click at [883, 392] on div "Row Ceiling" at bounding box center [875, 388] width 44 height 10
click at [887, 383] on div "Row Ceiling" at bounding box center [875, 388] width 44 height 10
click at [1377, 420] on icon at bounding box center [1382, 424] width 10 height 10
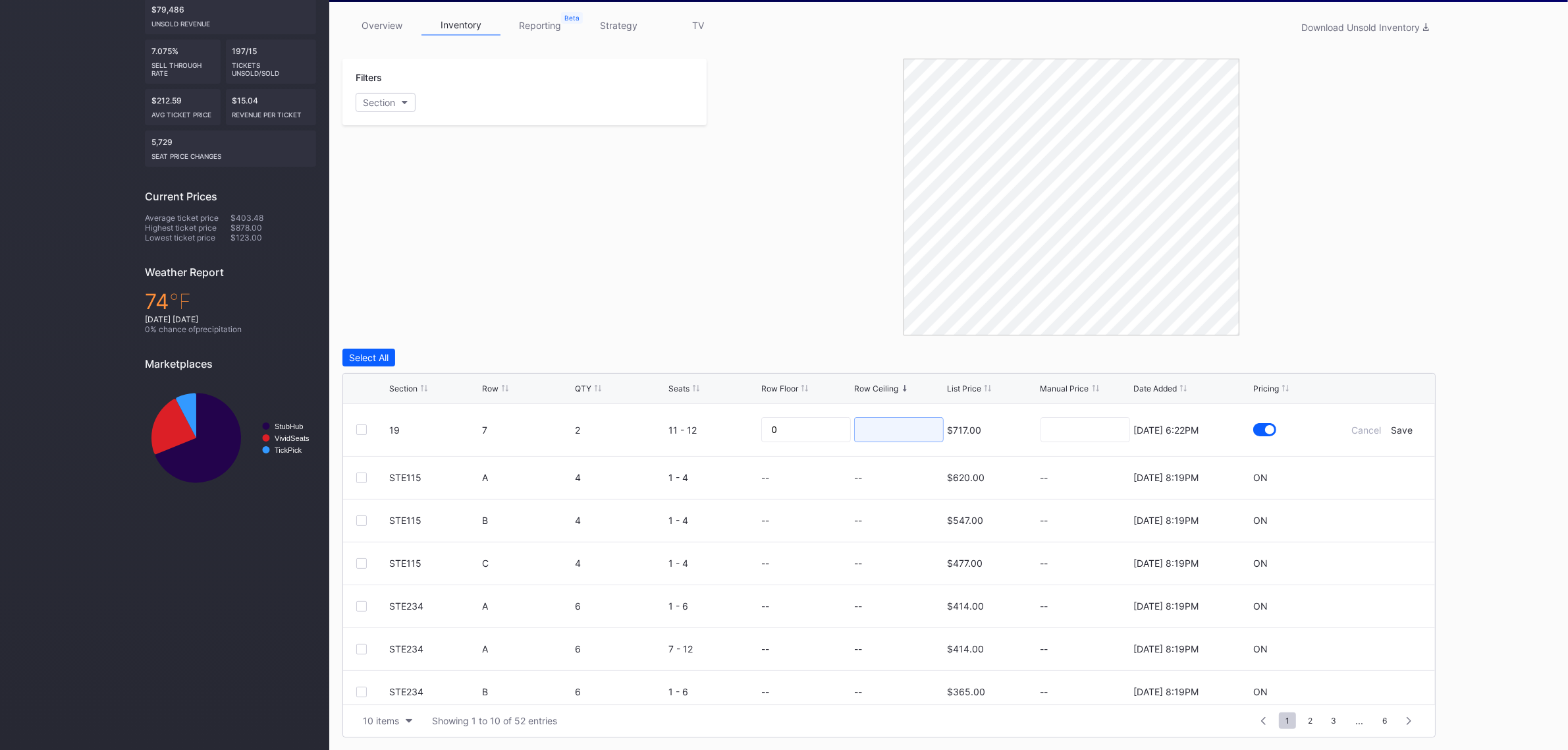
click at [897, 433] on input at bounding box center [899, 430] width 89 height 25
type input "3"
type input "280"
click at [1391, 427] on div "Save" at bounding box center [1402, 430] width 21 height 12
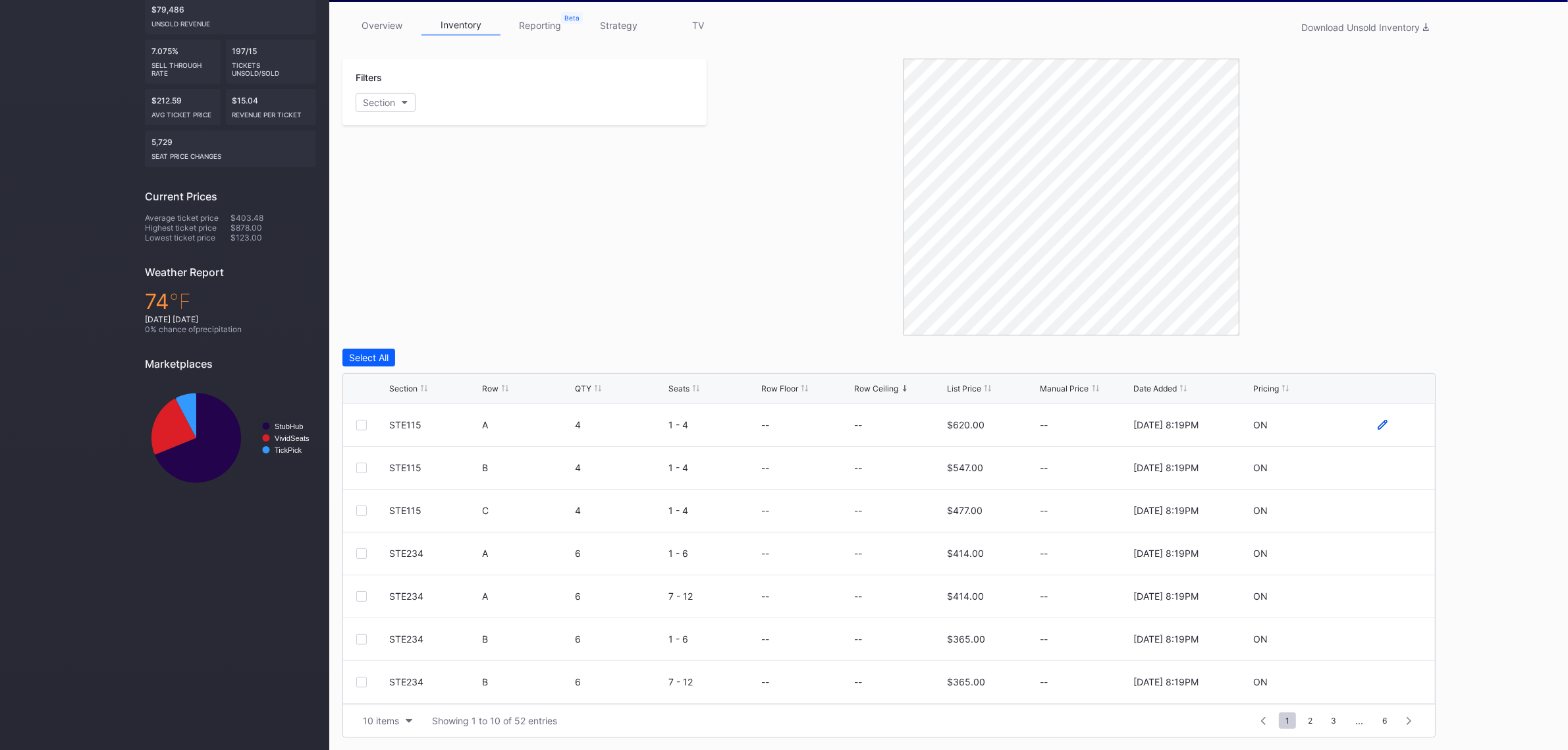
click at [1377, 423] on icon at bounding box center [1382, 424] width 10 height 10
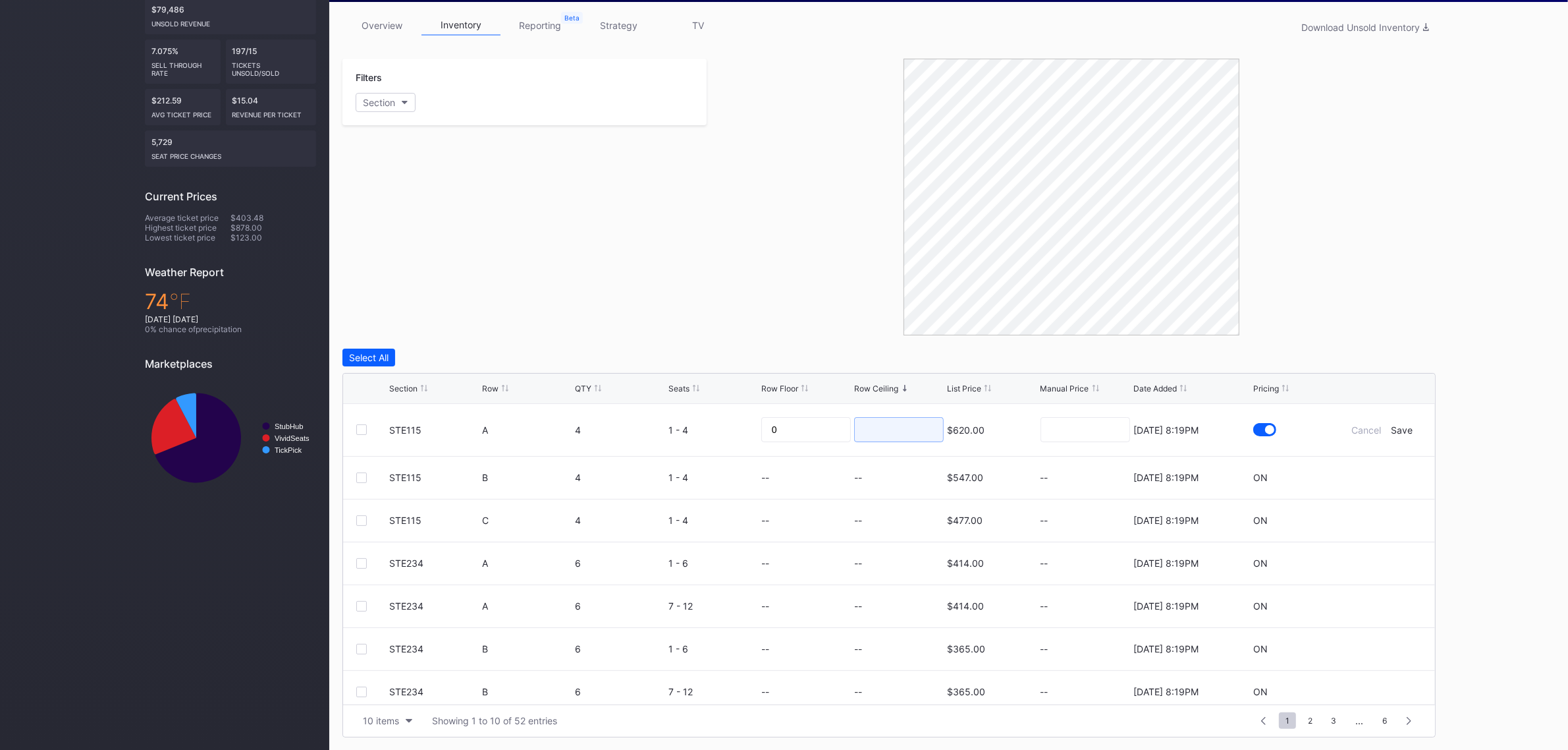
click at [886, 430] on input at bounding box center [899, 430] width 89 height 25
type input "205"
click at [1393, 428] on div "Save" at bounding box center [1402, 430] width 21 height 12
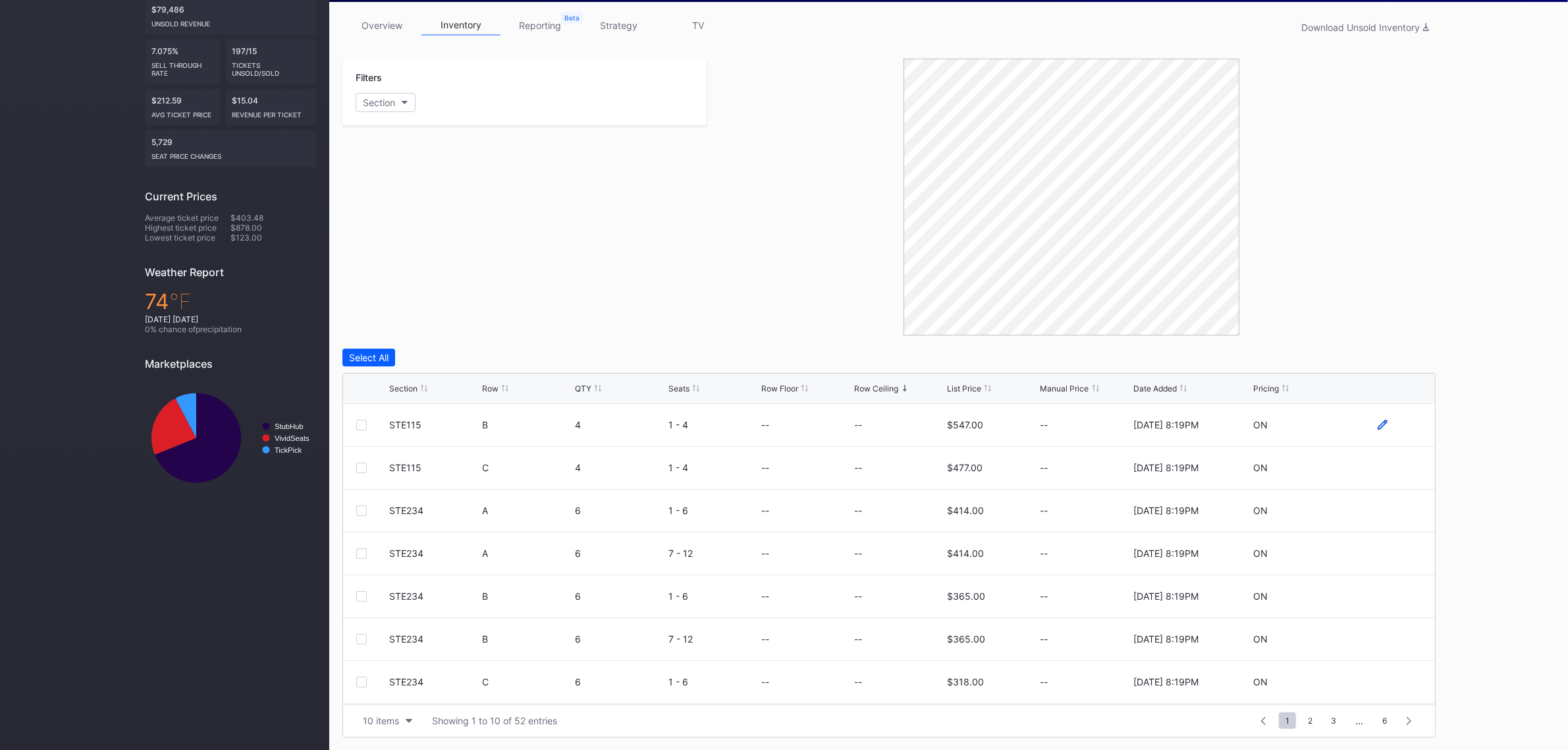
click at [1377, 428] on icon at bounding box center [1382, 424] width 10 height 10
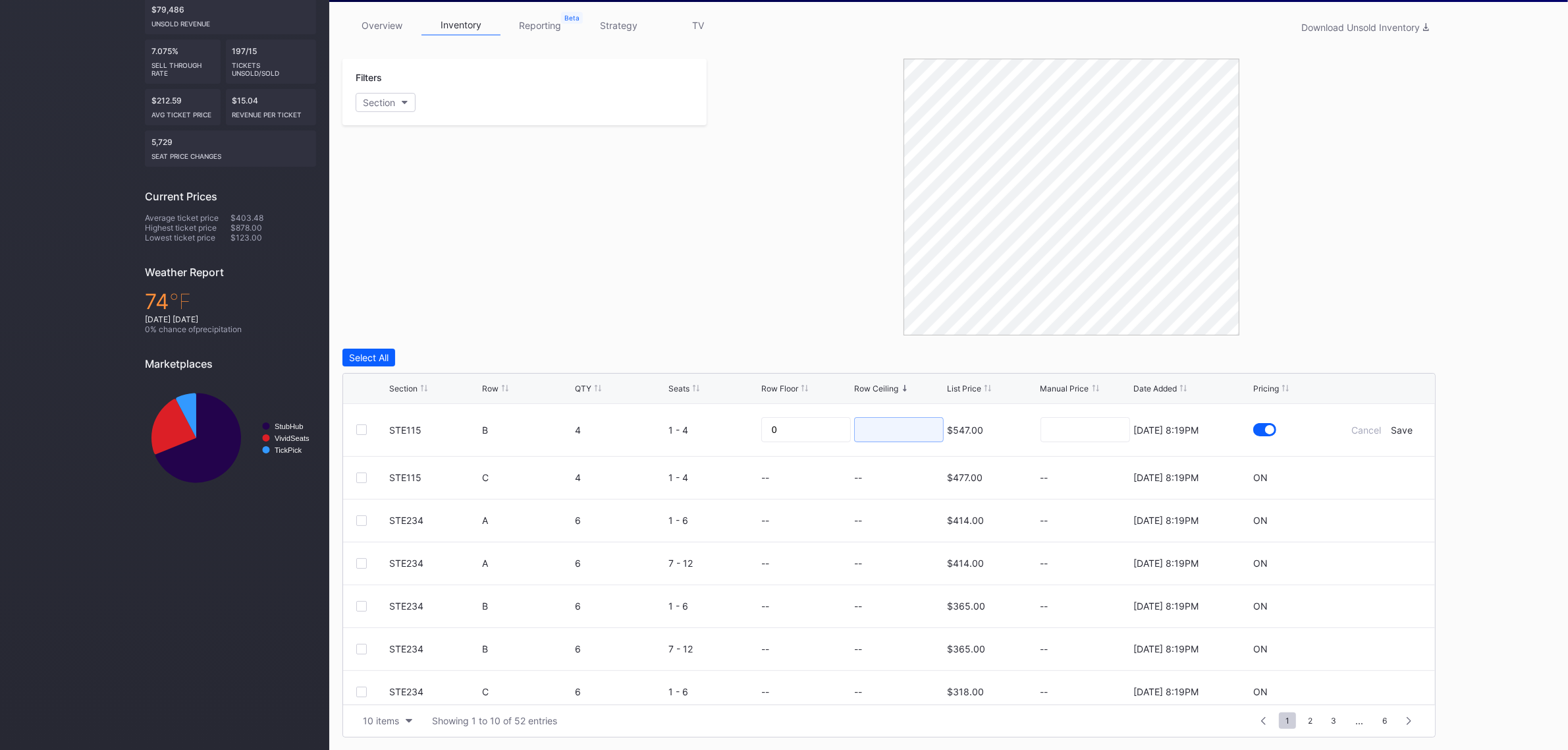
click at [869, 433] on input at bounding box center [899, 430] width 89 height 25
type input "185"
click at [1391, 428] on div "Save" at bounding box center [1402, 430] width 21 height 12
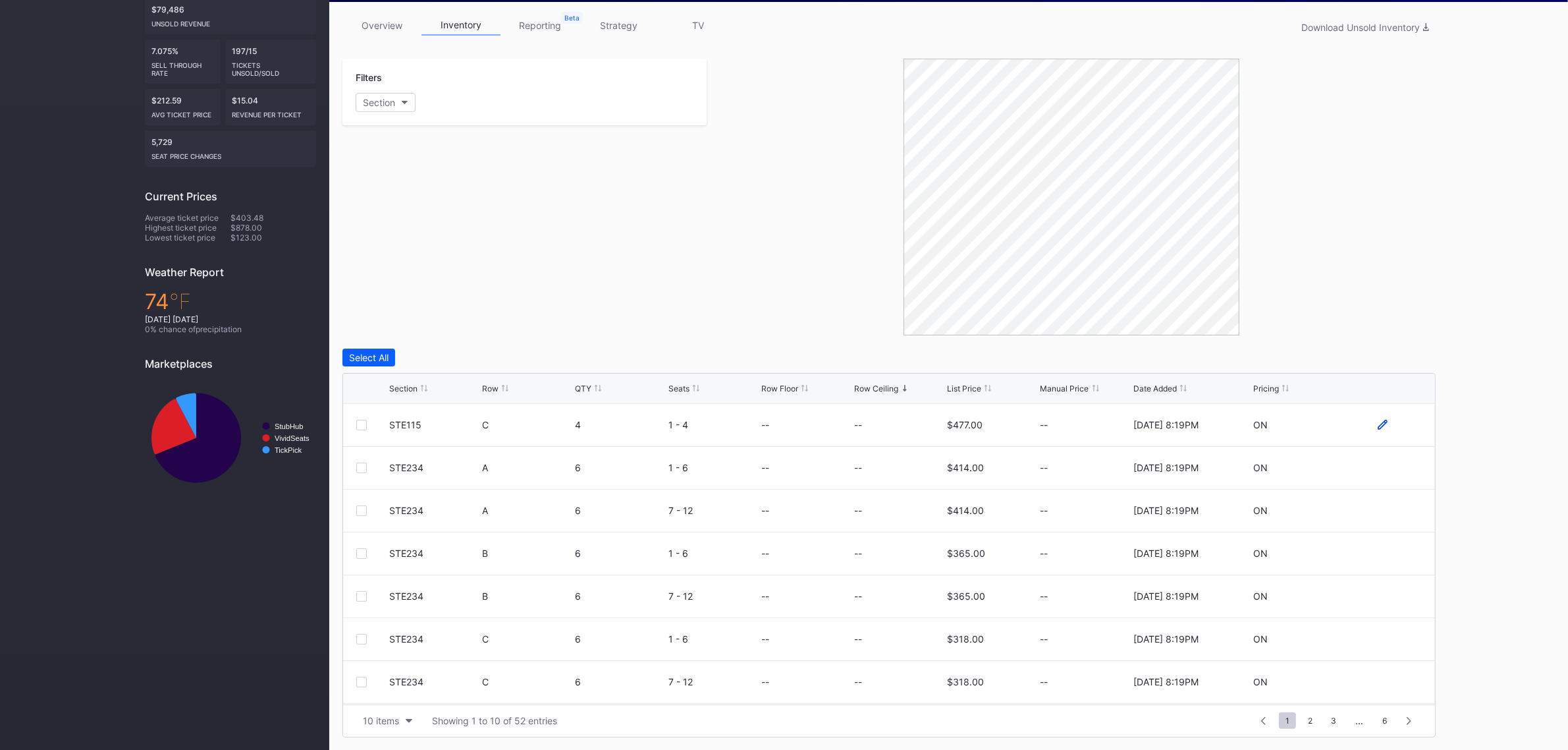
click at [1377, 423] on icon at bounding box center [1382, 424] width 10 height 10
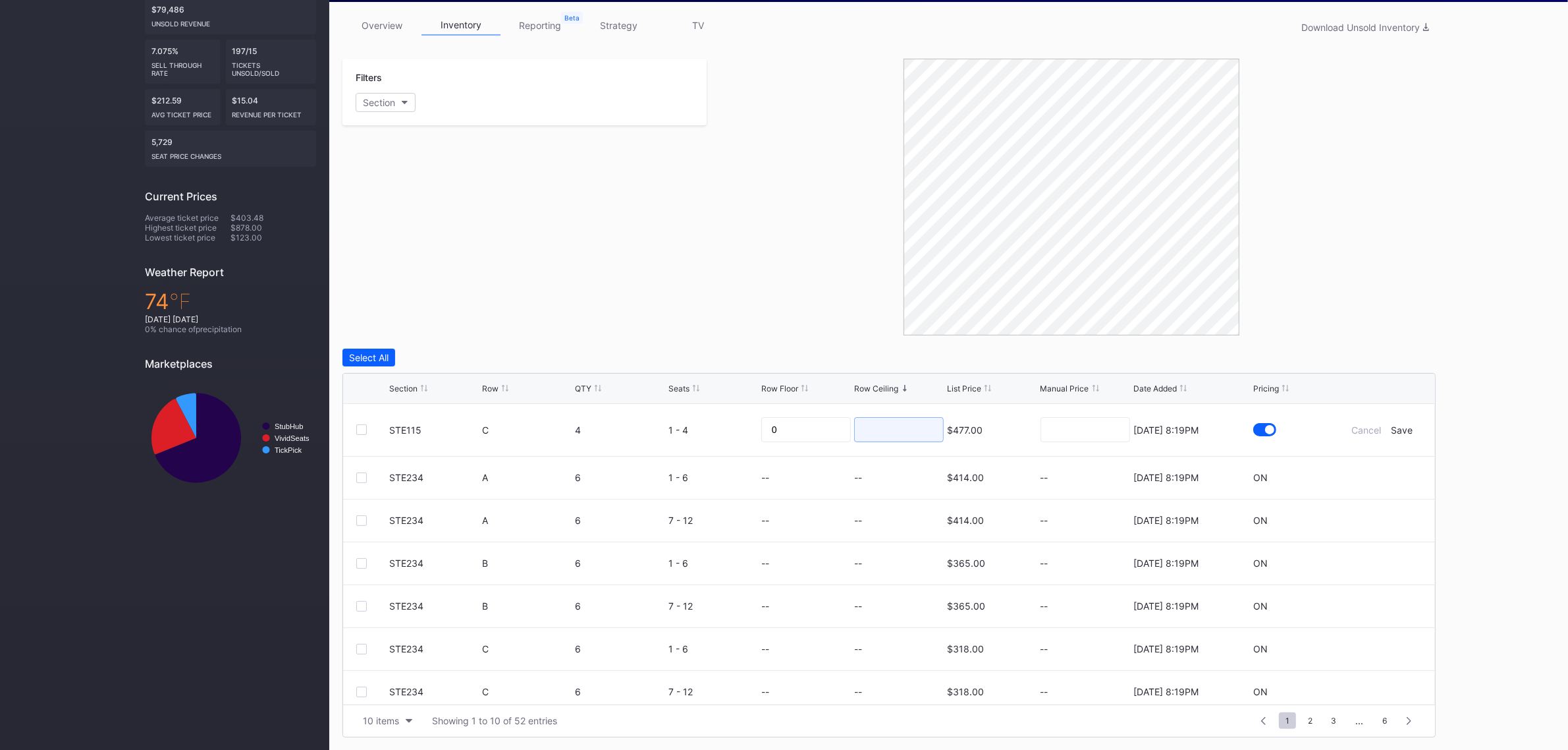
click at [910, 429] on input at bounding box center [899, 430] width 89 height 25
type input "190"
click at [1391, 424] on div "Save" at bounding box center [1402, 430] width 21 height 12
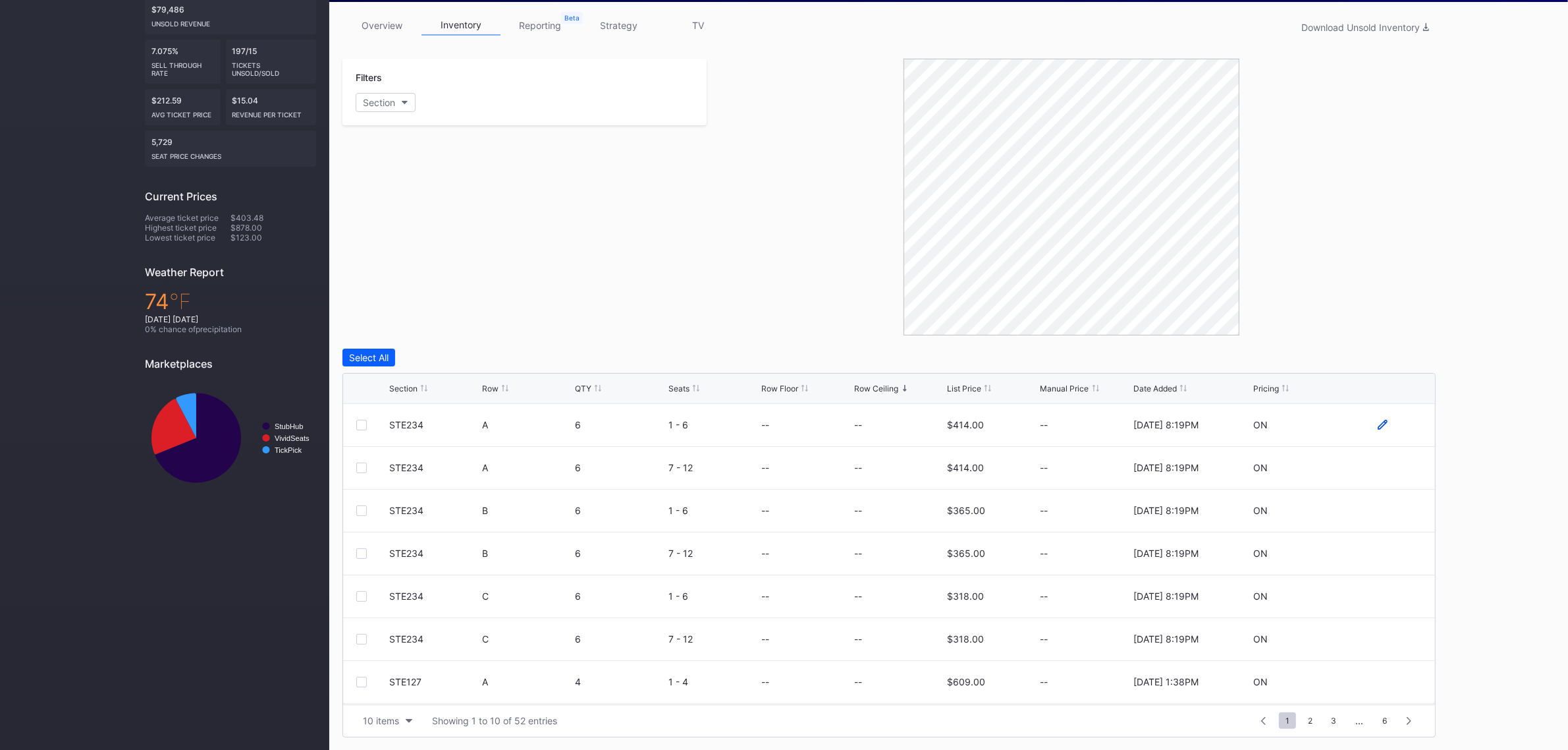
click at [1377, 426] on icon at bounding box center [1382, 424] width 10 height 10
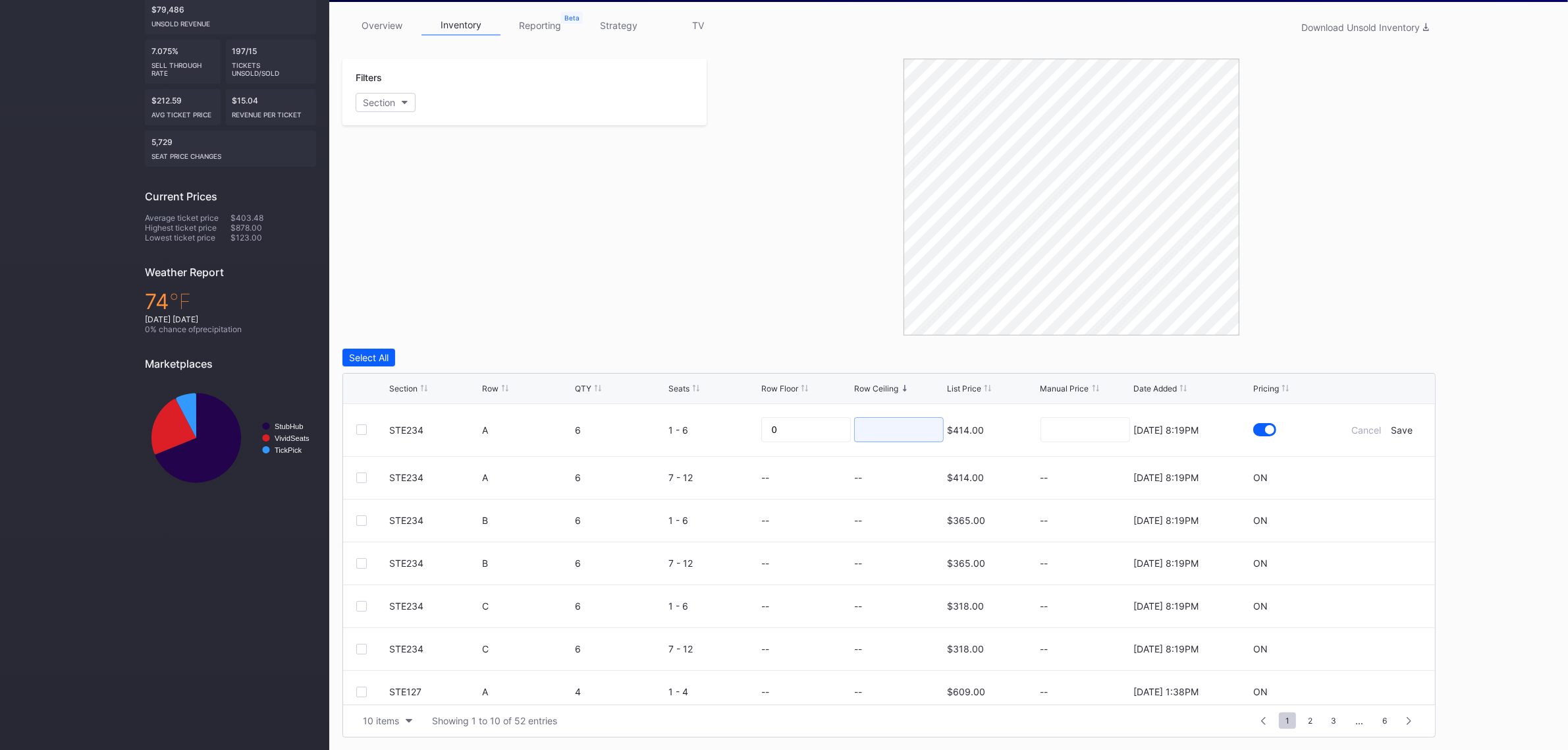
click at [861, 424] on input at bounding box center [899, 430] width 89 height 25
type input "165"
click at [1400, 429] on div "Cancel Save" at bounding box center [1382, 430] width 79 height 12
click at [1395, 430] on div "Save" at bounding box center [1402, 430] width 21 height 12
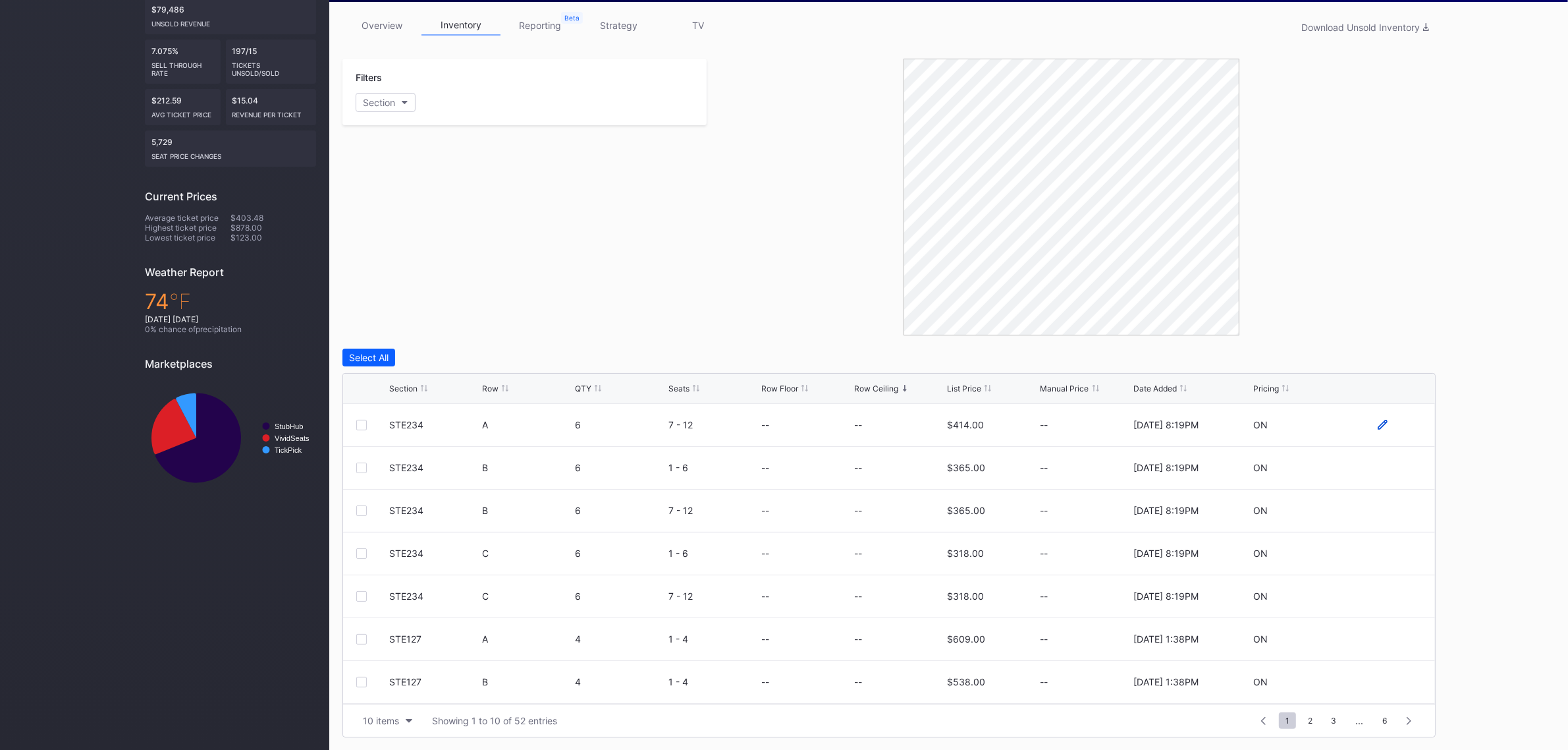
click at [1377, 426] on icon at bounding box center [1382, 424] width 10 height 10
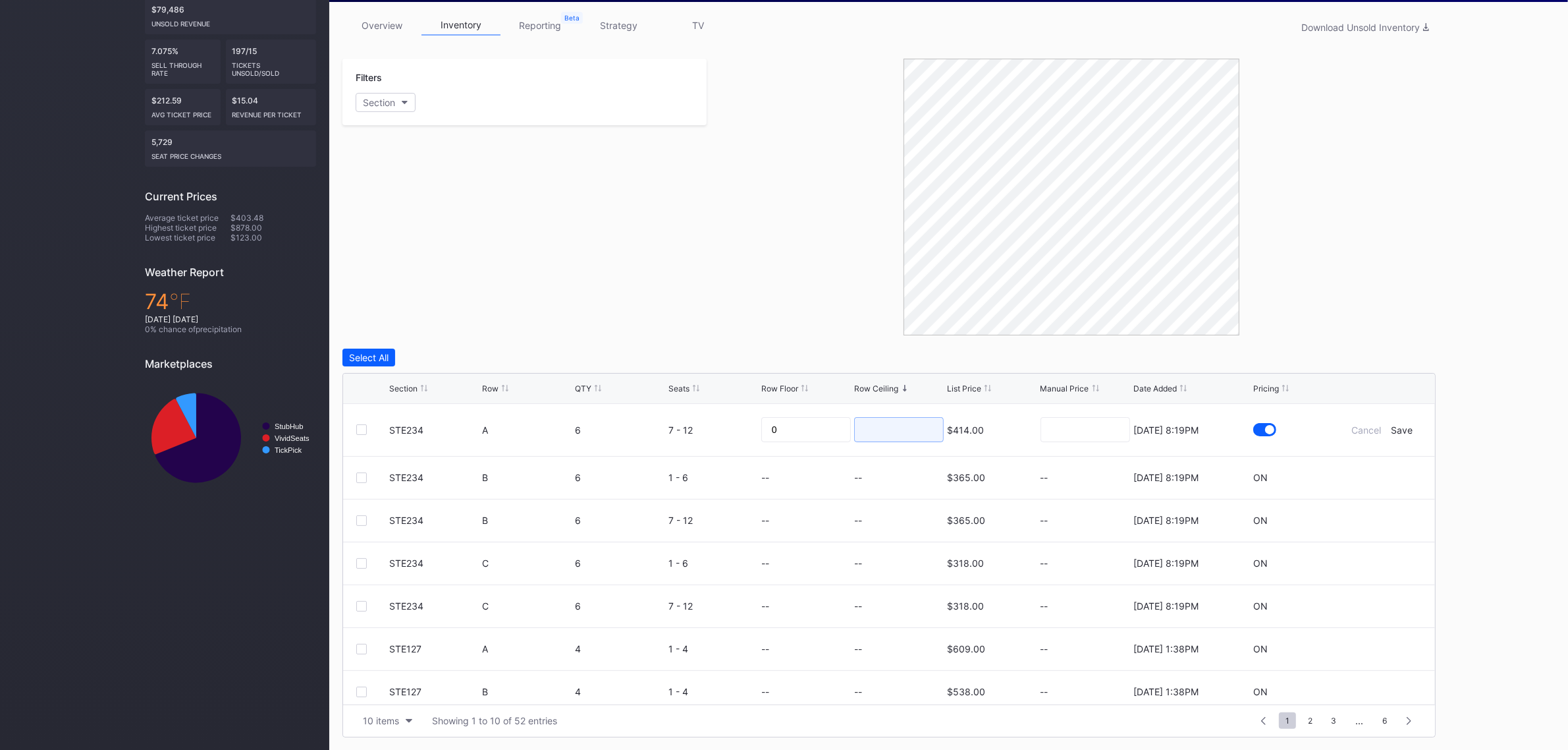
click at [854, 427] on input at bounding box center [899, 430] width 89 height 25
type input "155"
click at [1391, 432] on div "Save" at bounding box center [1402, 430] width 21 height 12
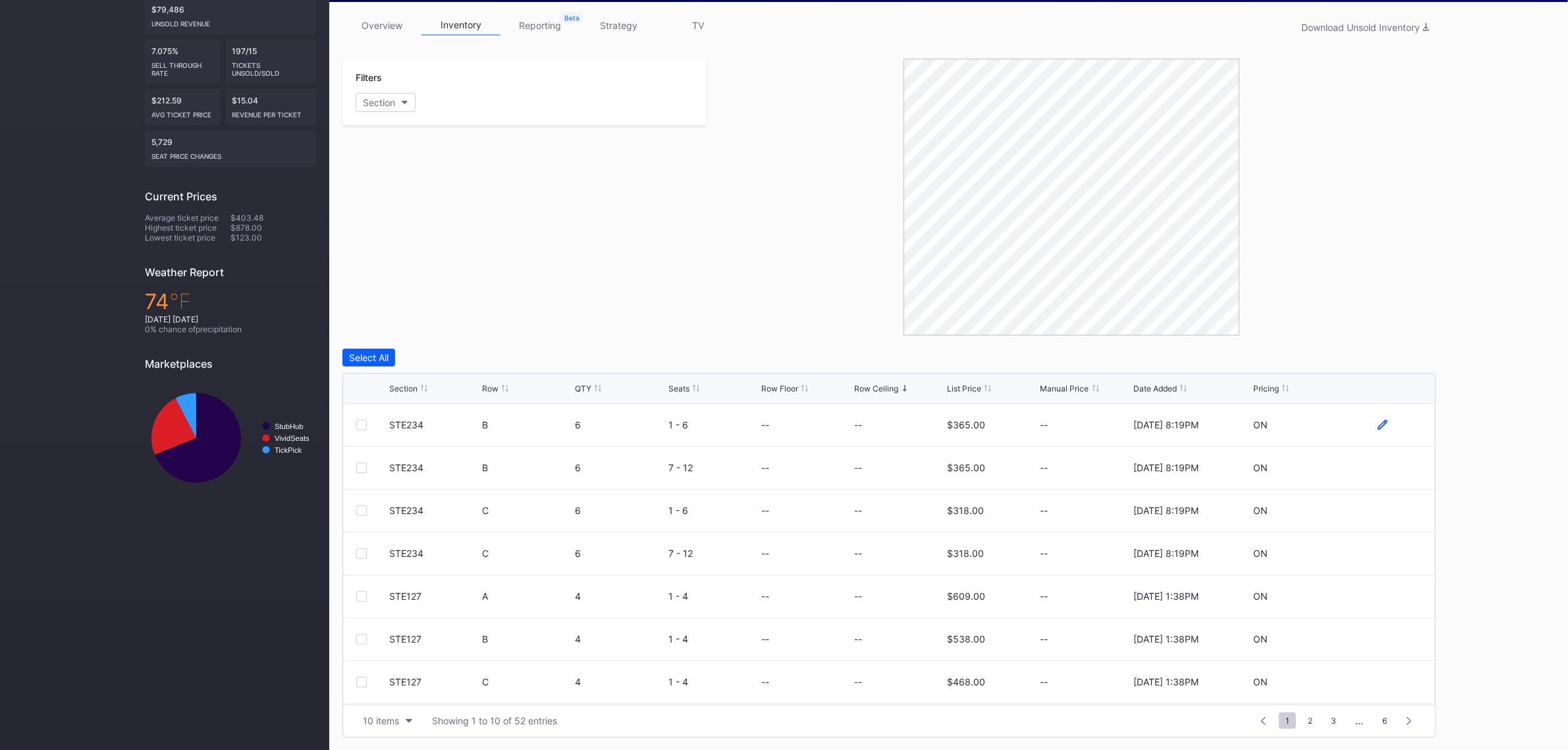
click at [1377, 425] on icon at bounding box center [1382, 424] width 10 height 10
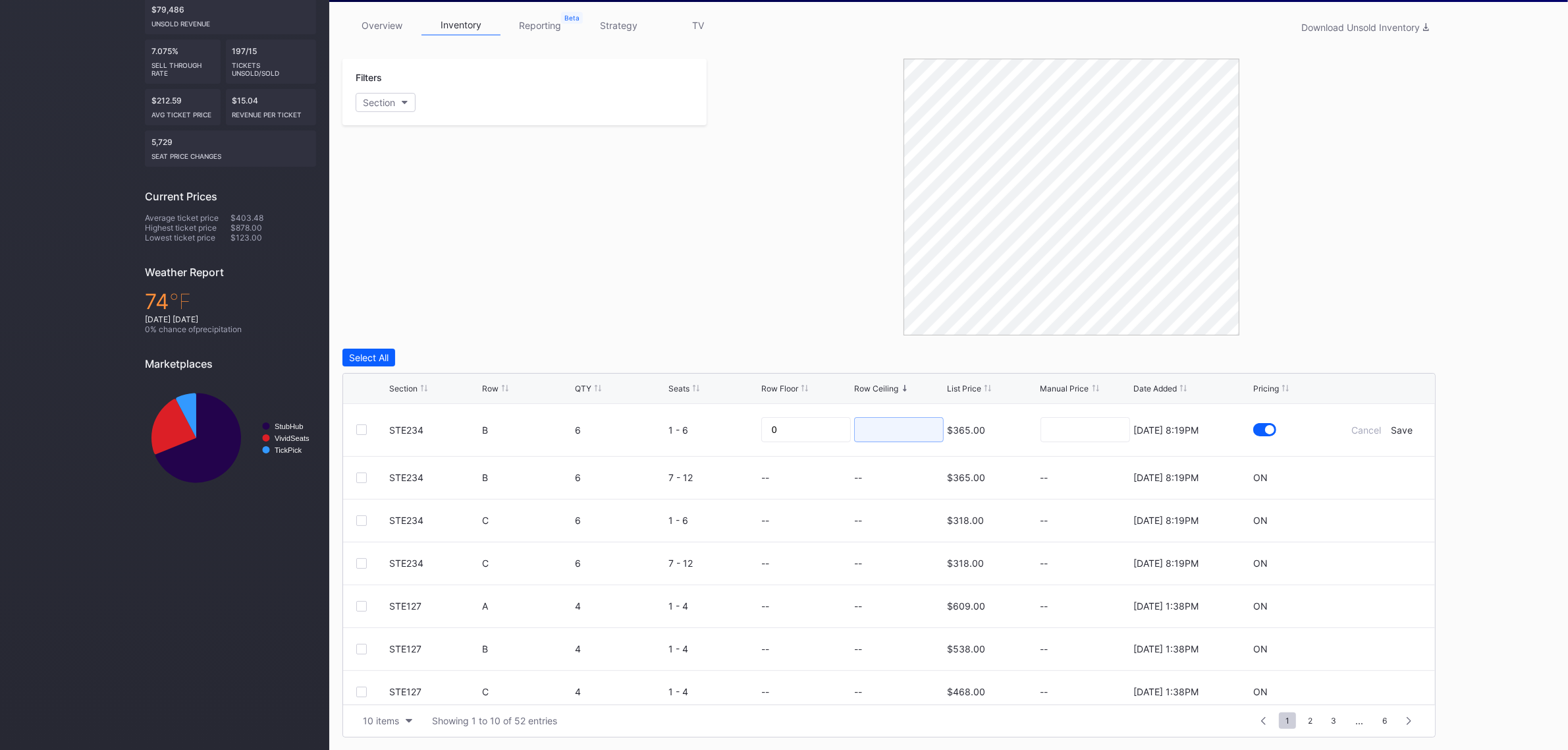
click at [899, 433] on input at bounding box center [899, 430] width 89 height 25
type input "170"
click at [1386, 423] on form "STE234 B 6 1 - 6 0 170 $365.00 [DATE] 8:19PM Cancel Save" at bounding box center [906, 430] width 1032 height 52
click at [1391, 429] on div "Save" at bounding box center [1402, 430] width 21 height 12
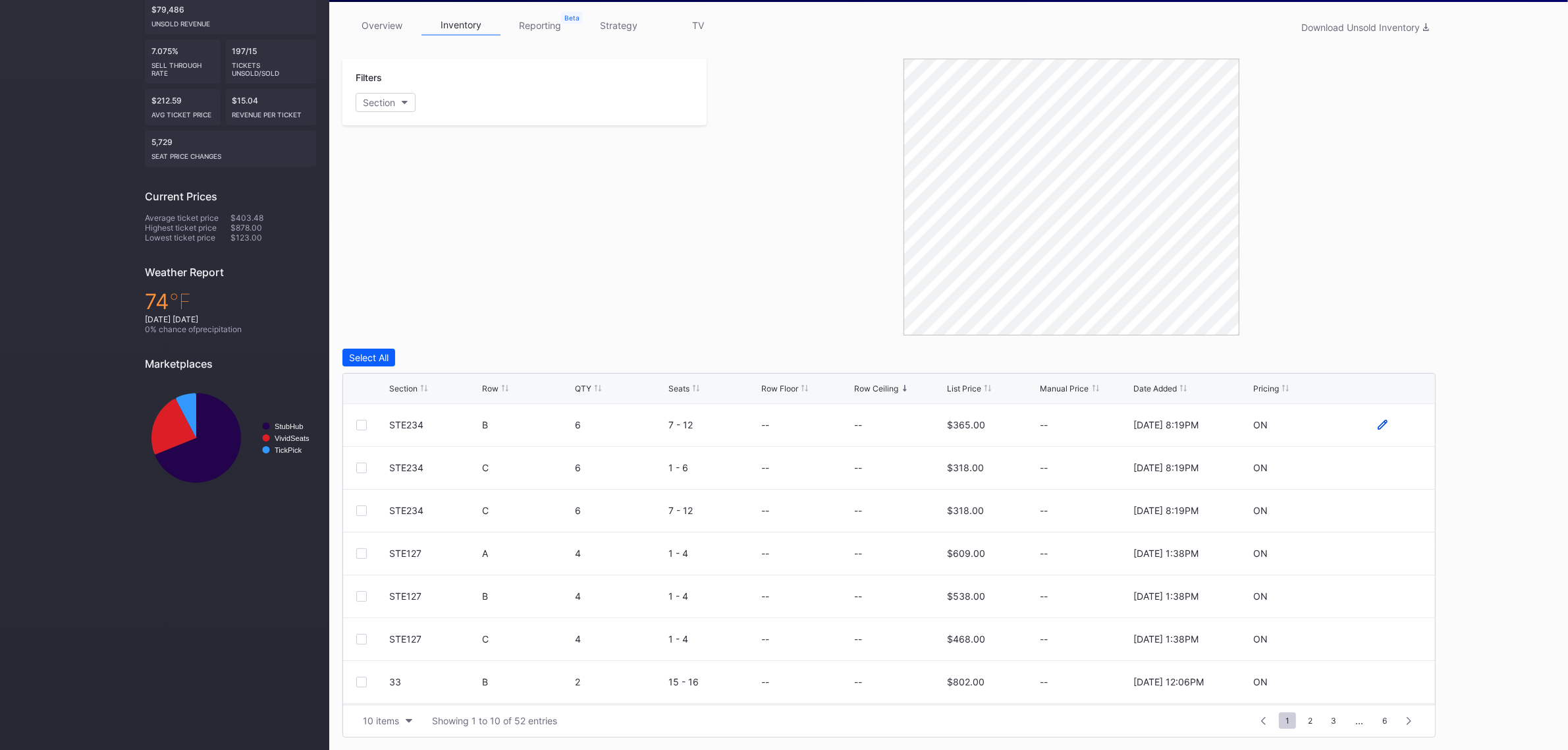
click at [1377, 422] on icon at bounding box center [1382, 424] width 10 height 10
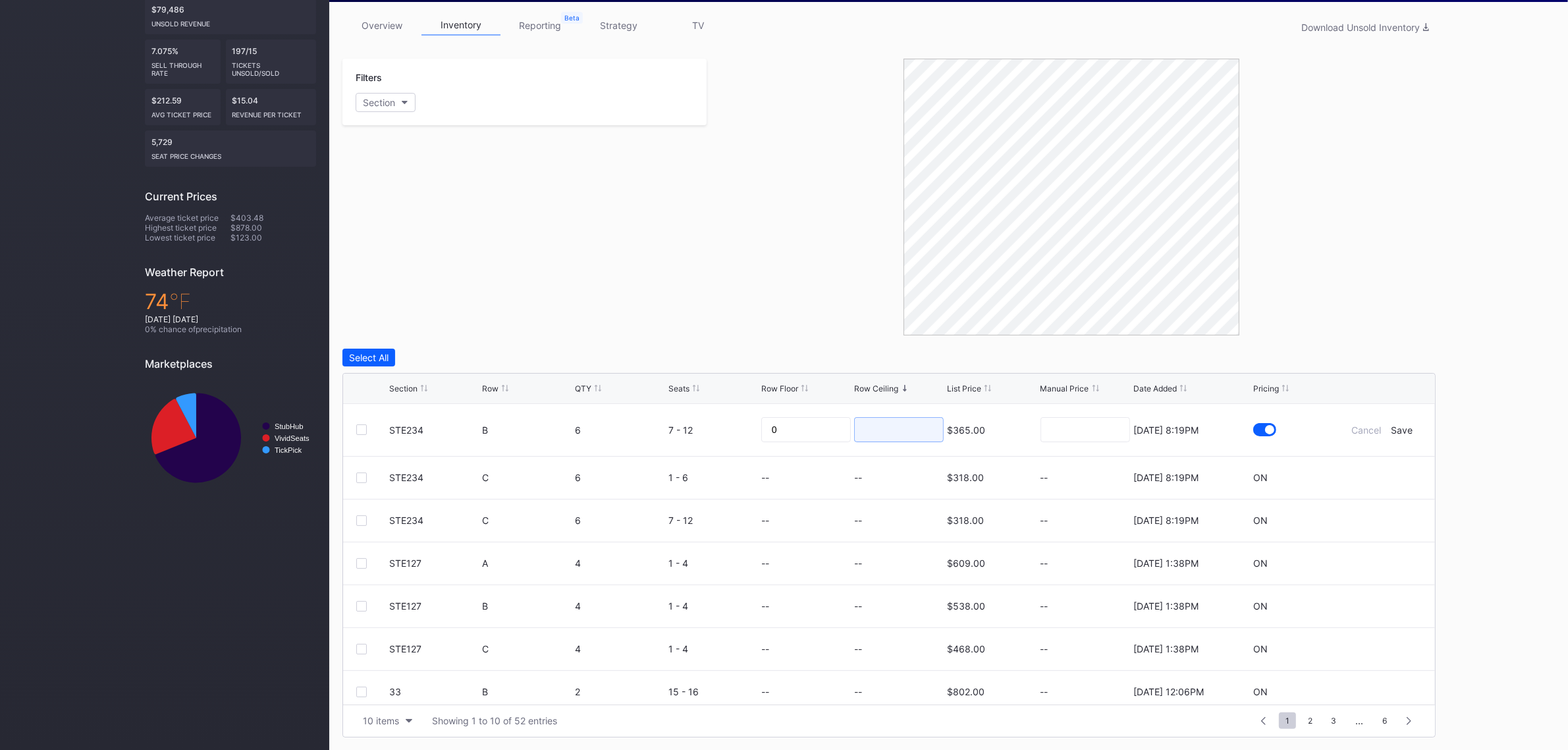
click at [914, 430] on input at bounding box center [899, 430] width 89 height 25
type input "170"
click at [1391, 430] on div "Save" at bounding box center [1402, 430] width 21 height 12
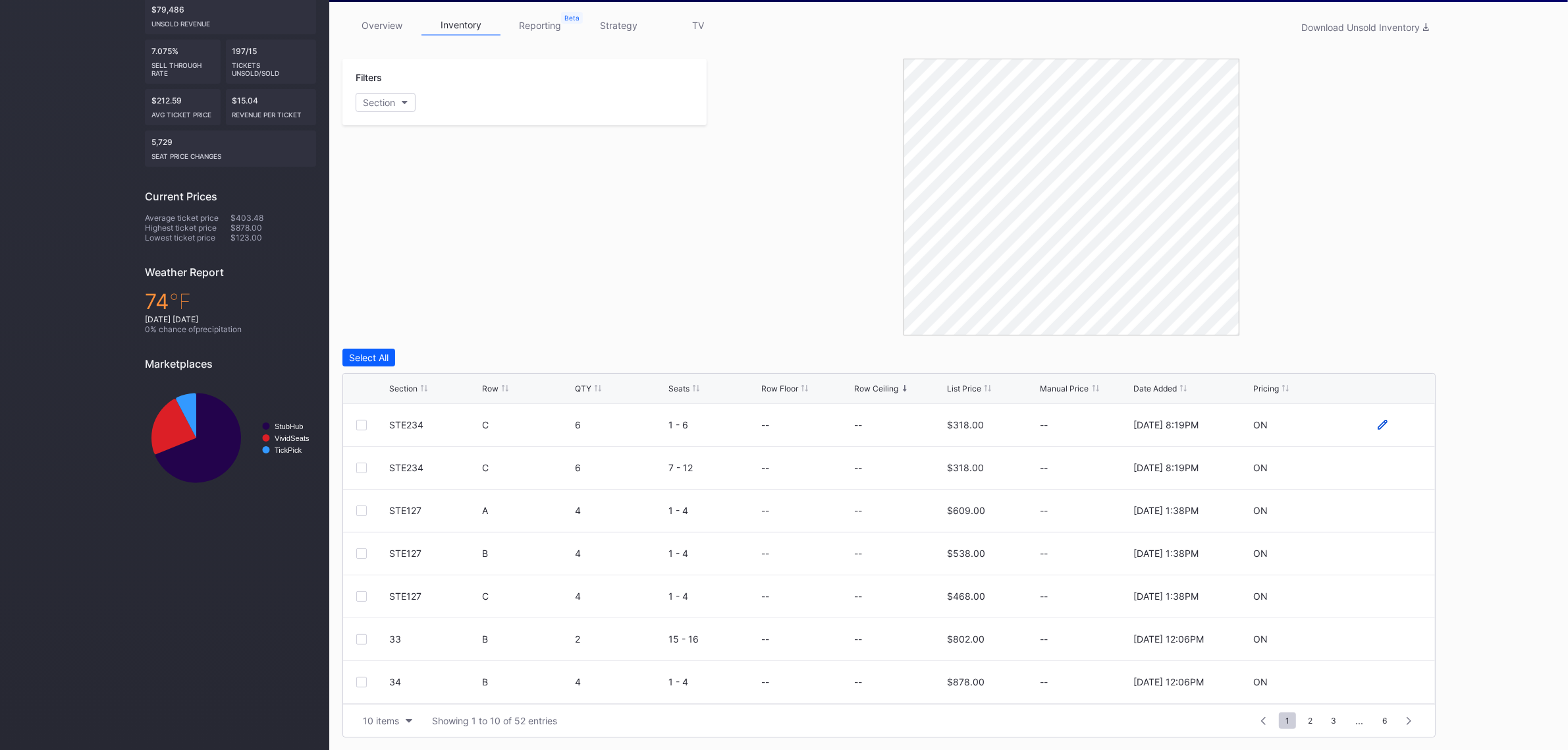
click at [1377, 422] on icon at bounding box center [1382, 424] width 10 height 10
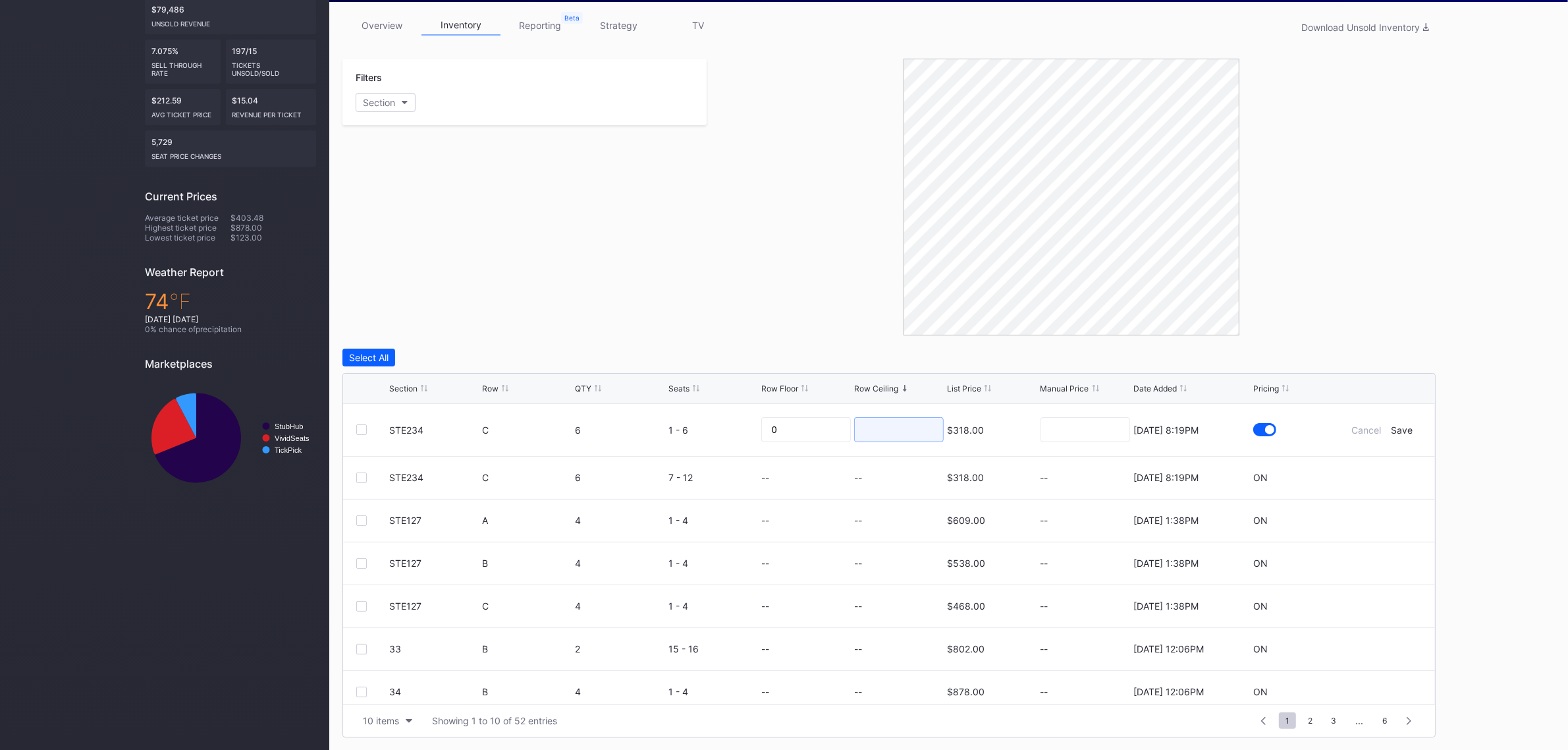
click at [896, 428] on input at bounding box center [899, 430] width 89 height 25
type input "190"
click at [1391, 430] on div "Save" at bounding box center [1402, 430] width 21 height 12
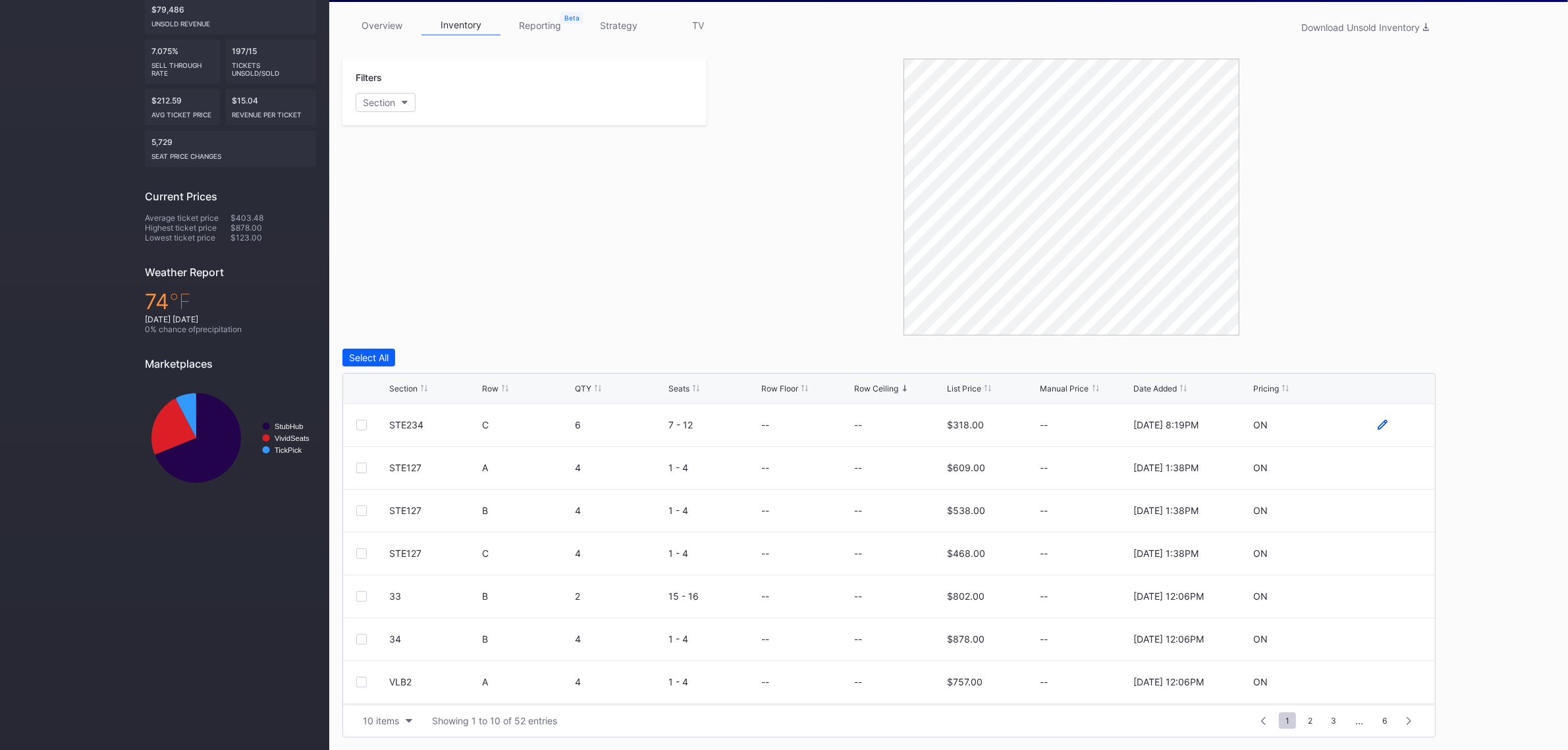
click at [1377, 423] on icon at bounding box center [1382, 424] width 10 height 10
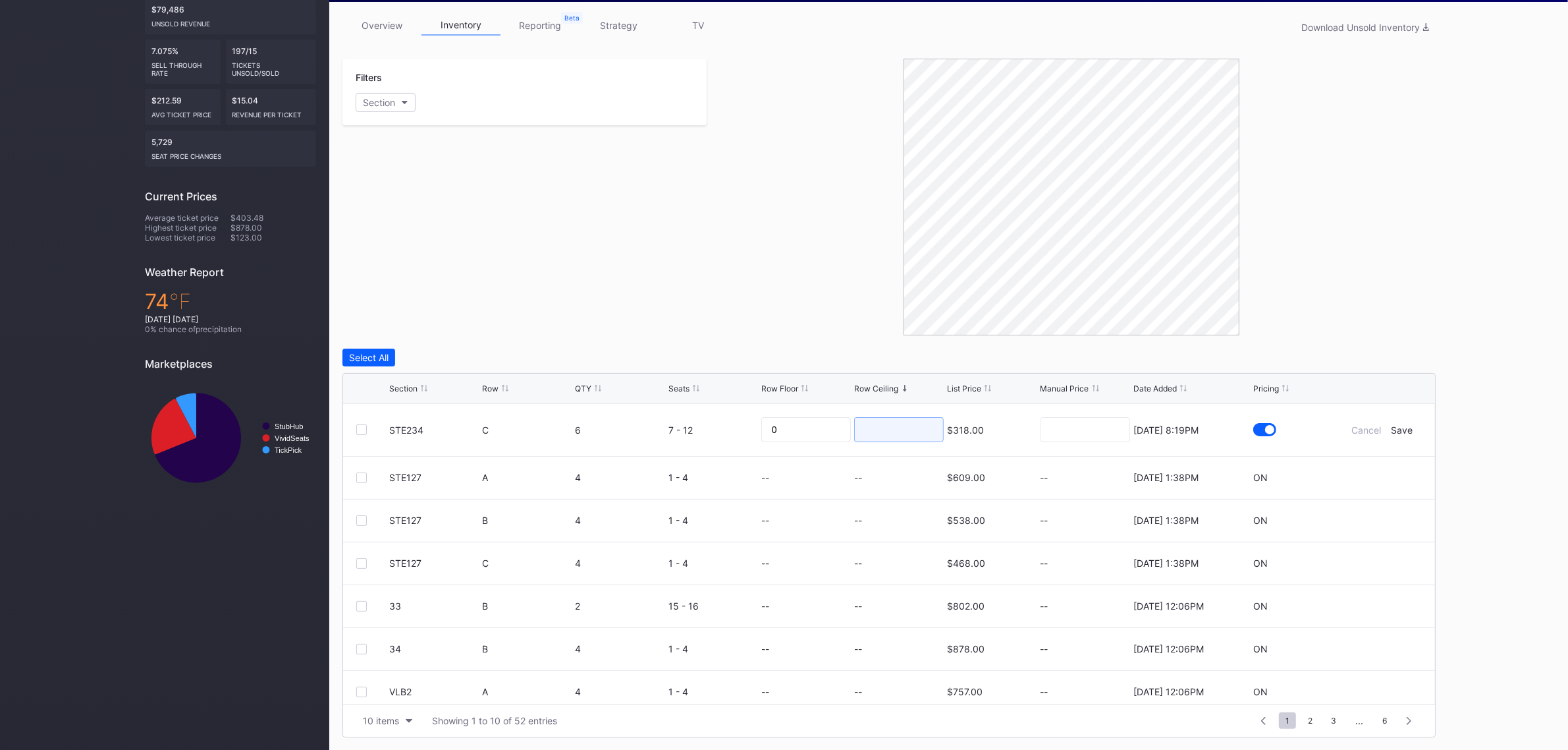
click at [891, 429] on input at bounding box center [899, 430] width 89 height 25
type input "185"
click at [1391, 430] on div "Save" at bounding box center [1402, 430] width 21 height 12
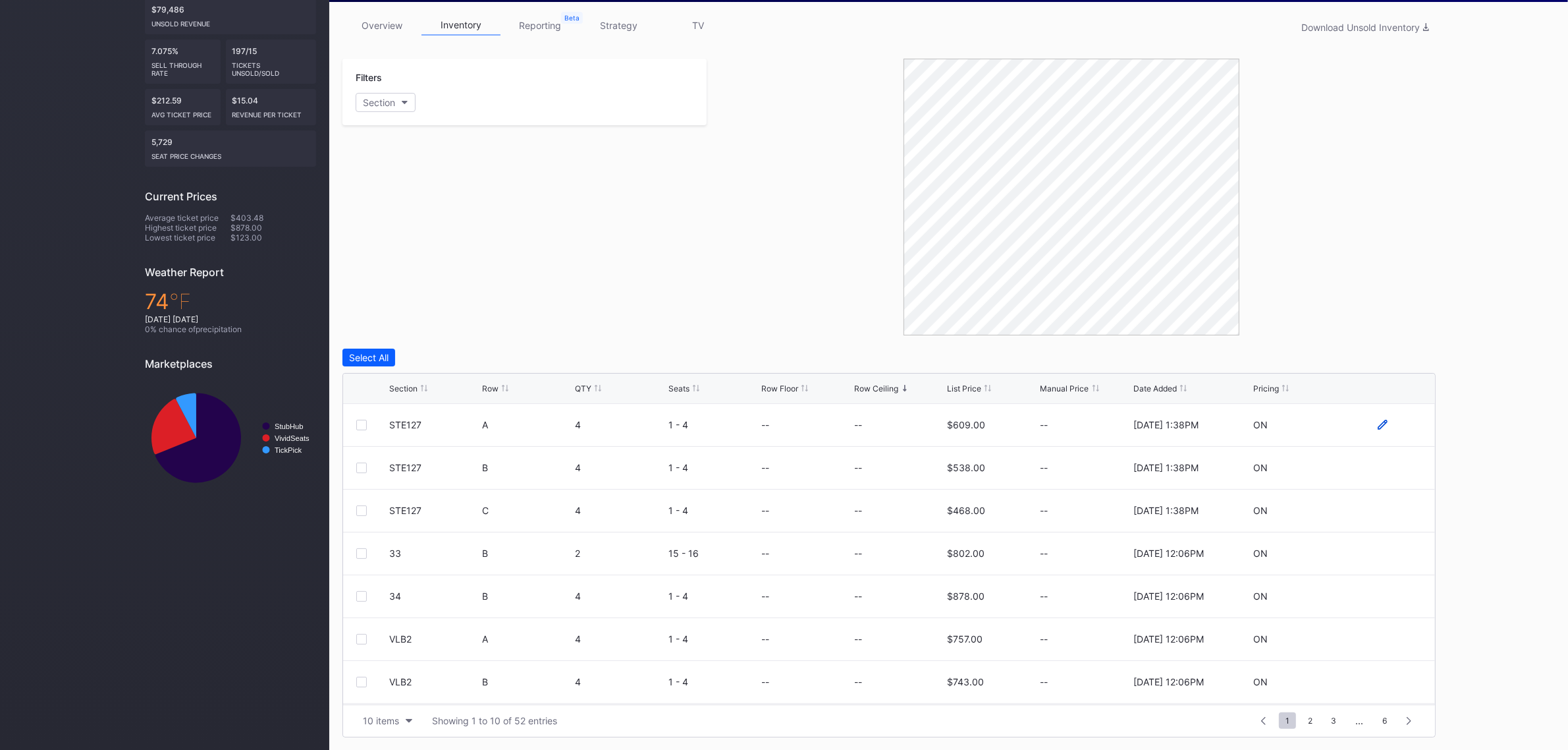
click at [1377, 424] on icon at bounding box center [1382, 424] width 10 height 10
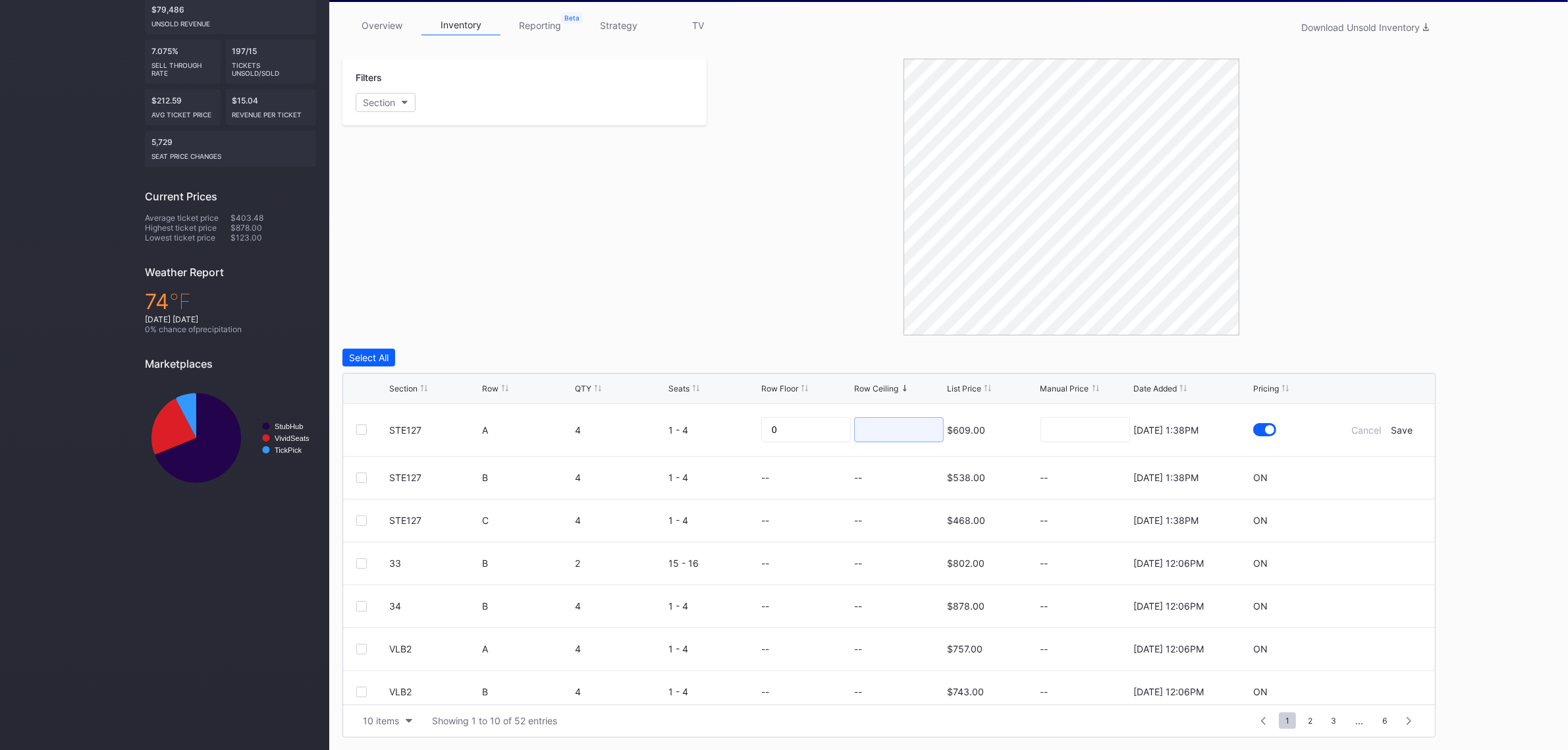
click at [899, 424] on input at bounding box center [899, 430] width 89 height 25
type input "180"
click at [1391, 430] on div "Save" at bounding box center [1402, 430] width 21 height 12
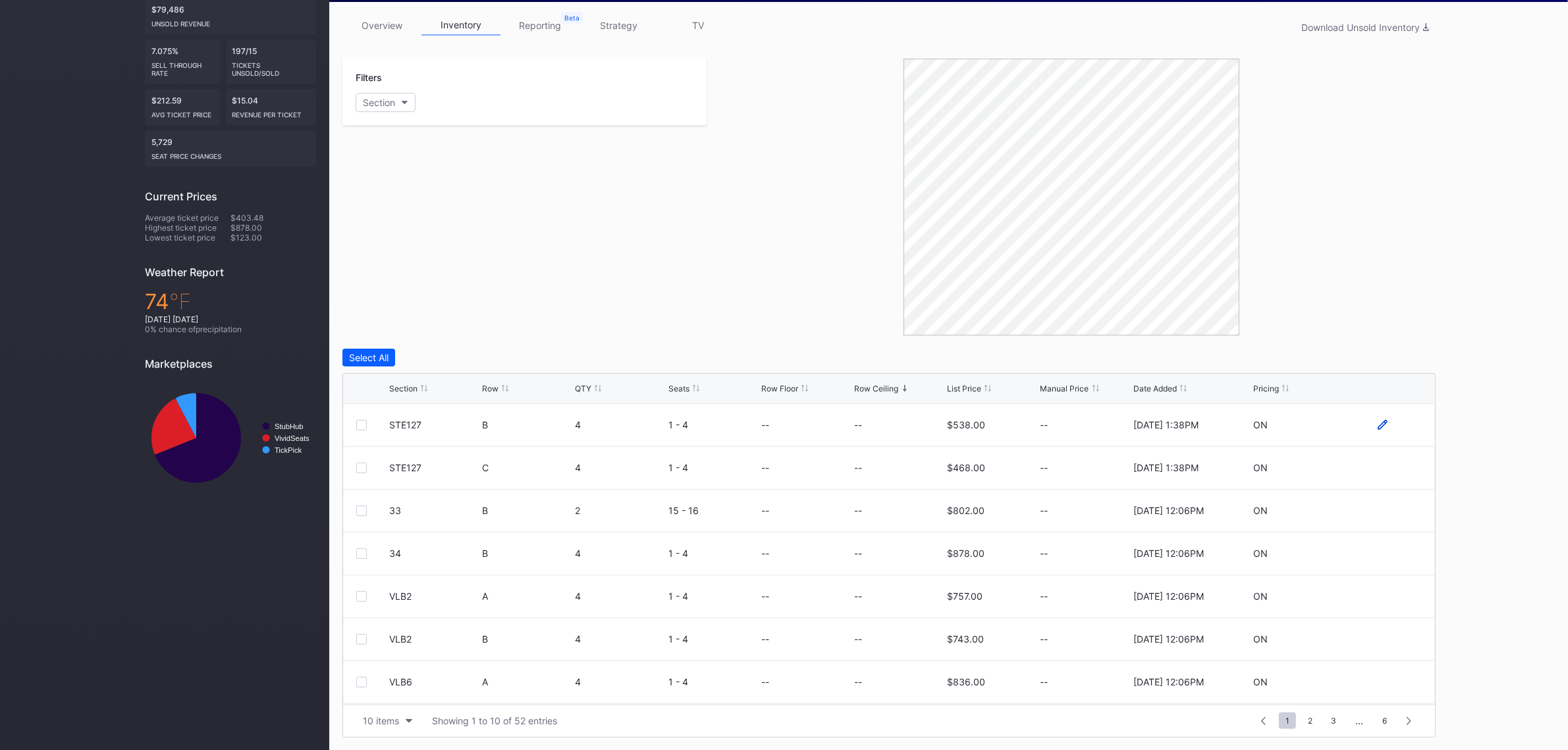
click at [1377, 424] on icon at bounding box center [1382, 424] width 10 height 10
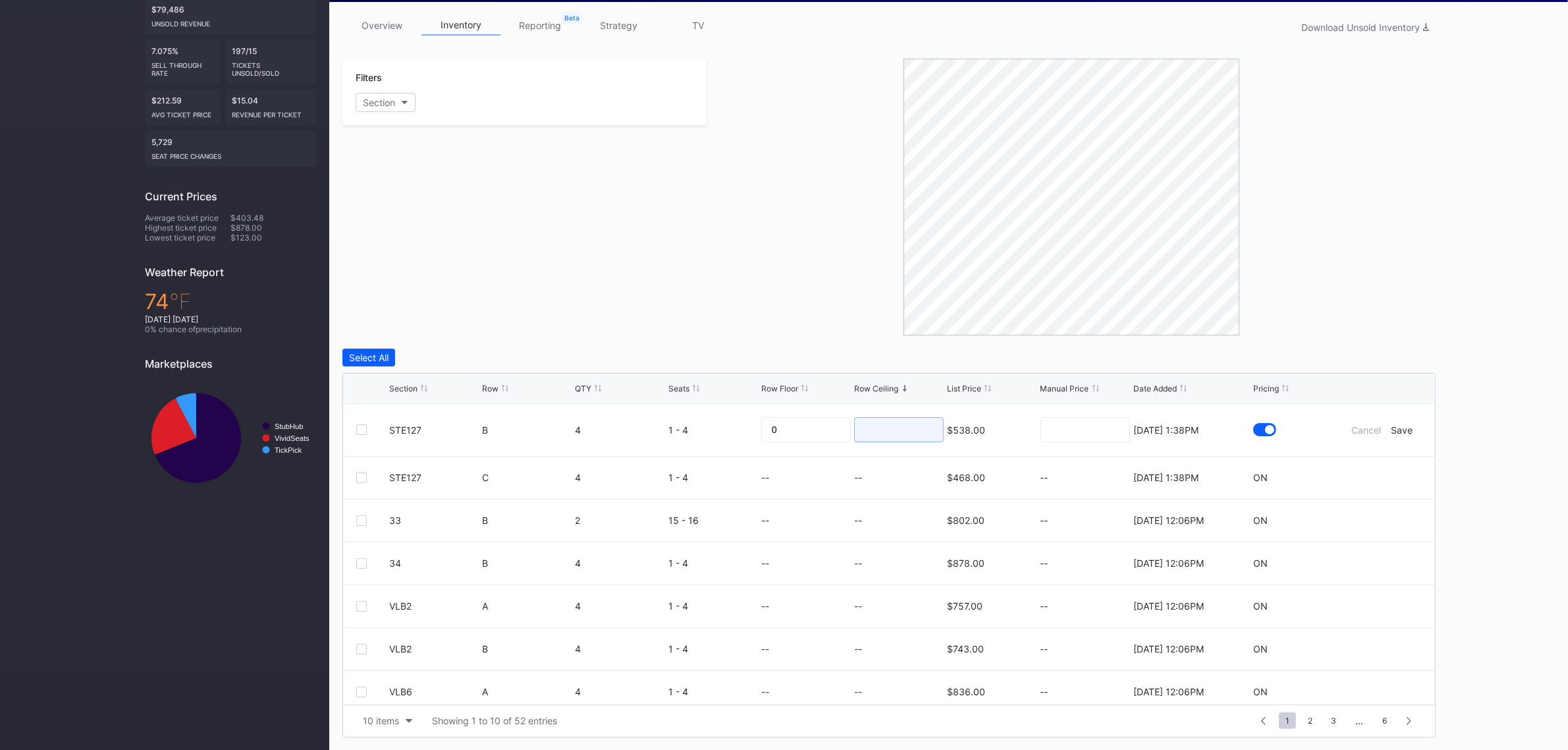
drag, startPoint x: 876, startPoint y: 435, endPoint x: 1131, endPoint y: 416, distance: 255.7
click at [876, 435] on input at bounding box center [899, 430] width 89 height 25
type input "155"
click at [1391, 433] on div "Save" at bounding box center [1402, 430] width 21 height 12
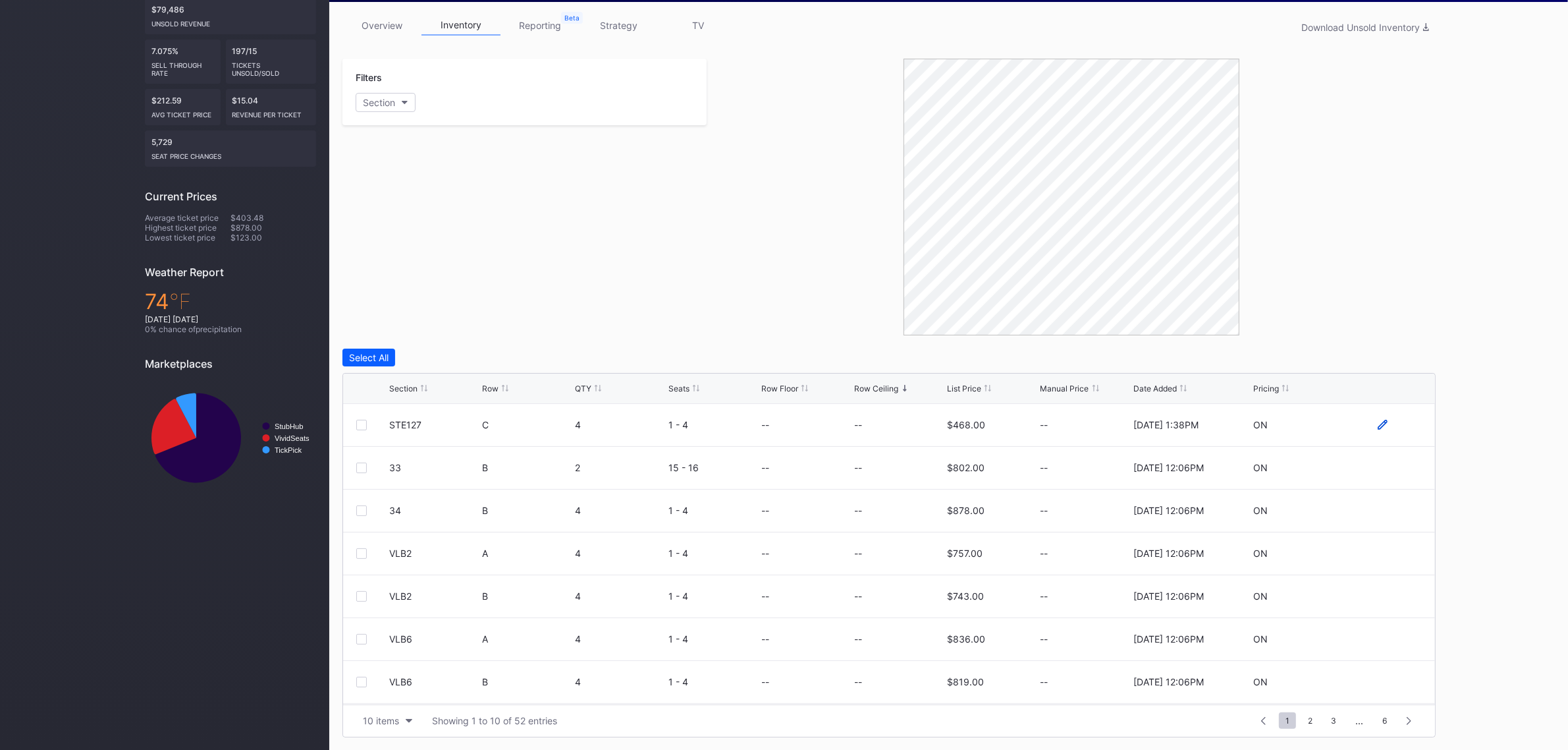
click at [1377, 426] on icon at bounding box center [1382, 424] width 10 height 10
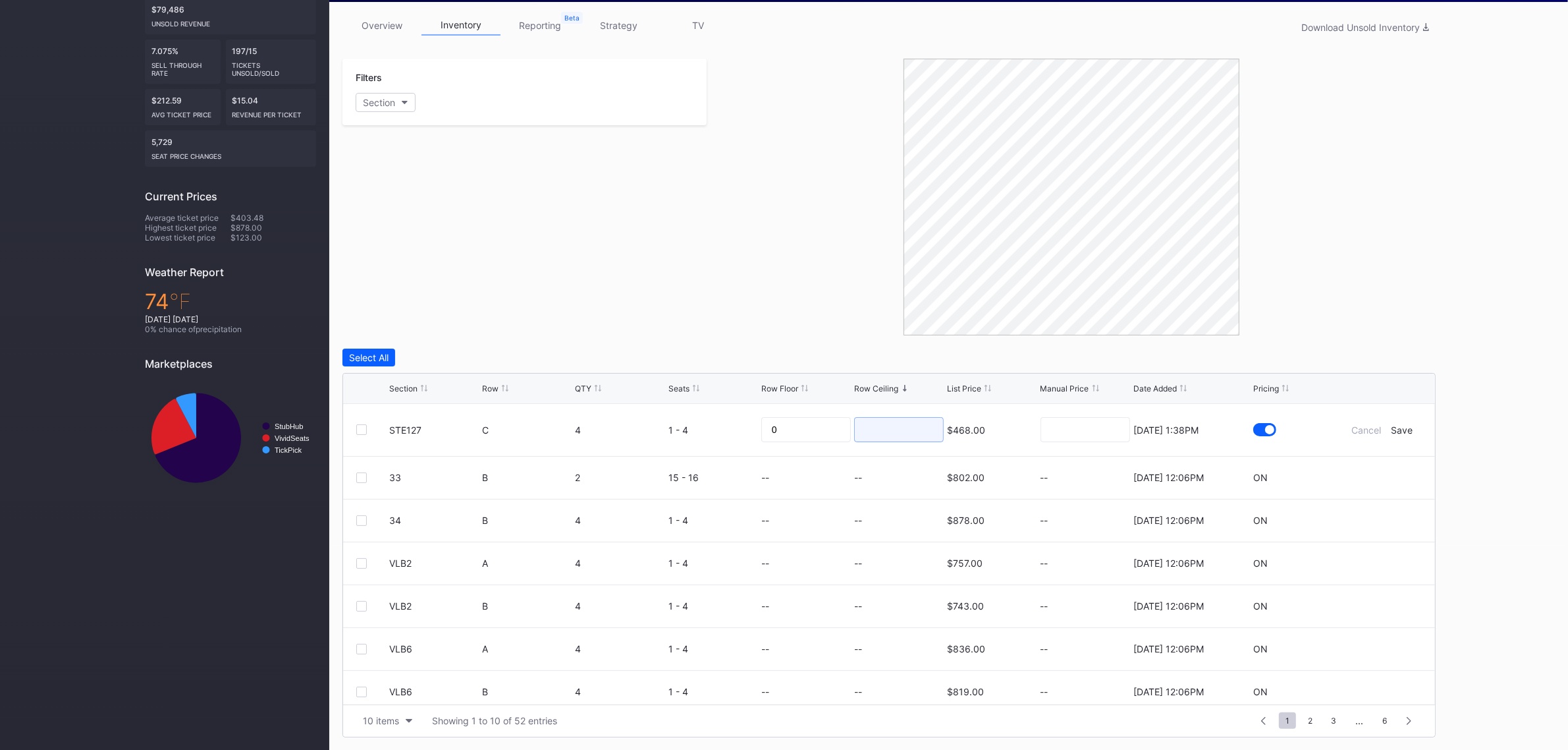
click at [893, 430] on input at bounding box center [899, 430] width 89 height 25
type input "165"
click at [1396, 427] on div "Save" at bounding box center [1402, 430] width 21 height 12
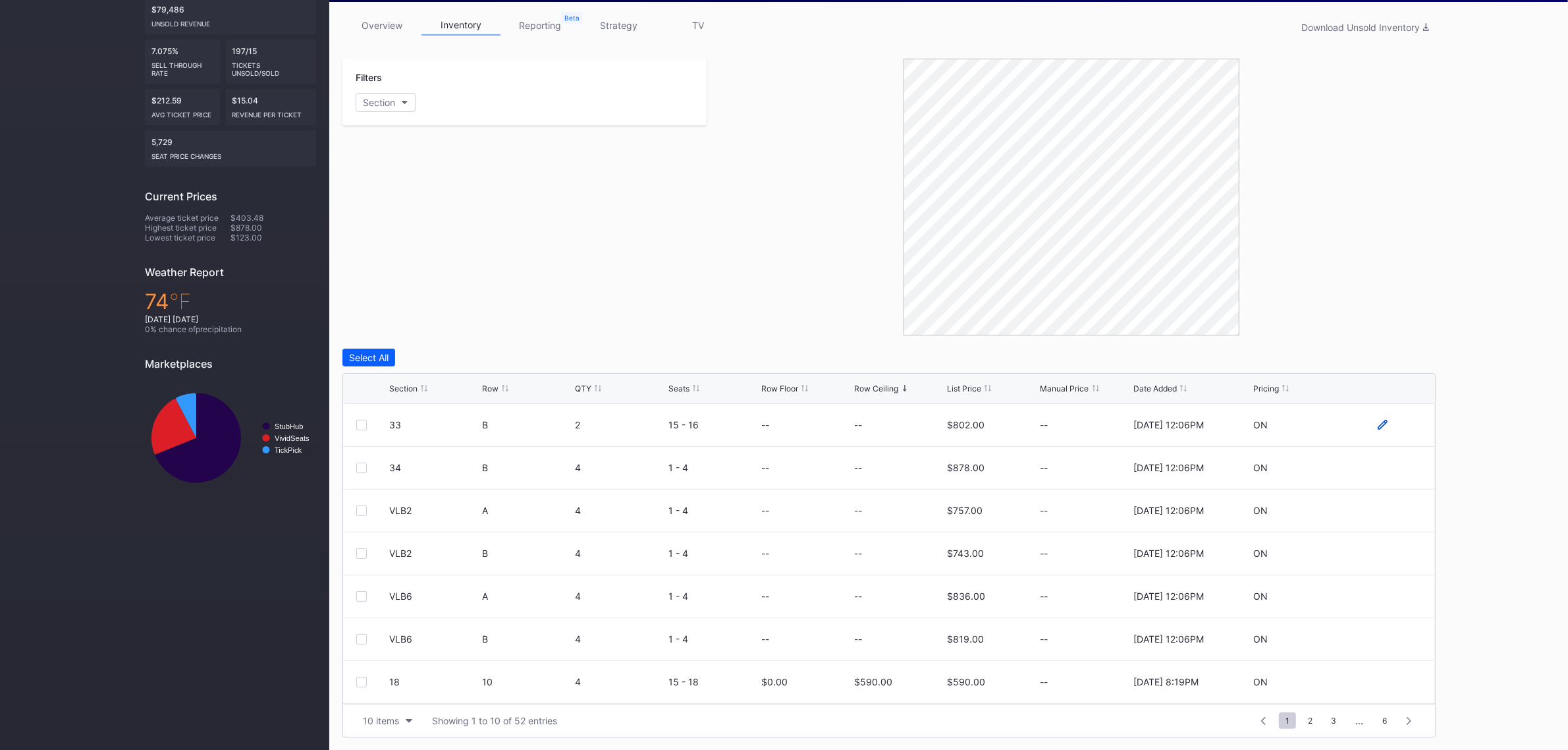
click at [1377, 426] on icon at bounding box center [1382, 424] width 10 height 10
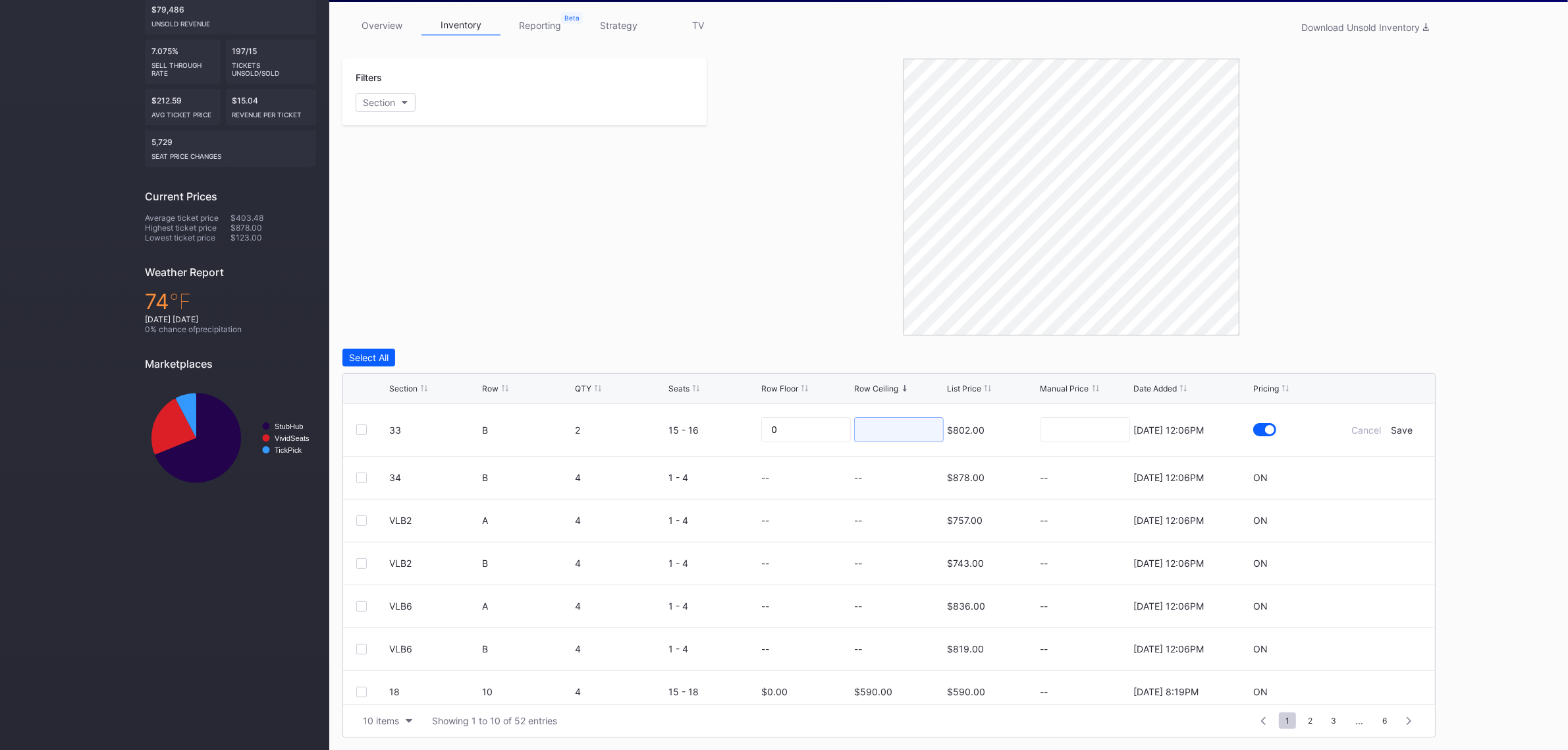
click at [899, 428] on input at bounding box center [899, 430] width 89 height 25
type input "180"
click at [1392, 430] on div "Save" at bounding box center [1402, 430] width 21 height 12
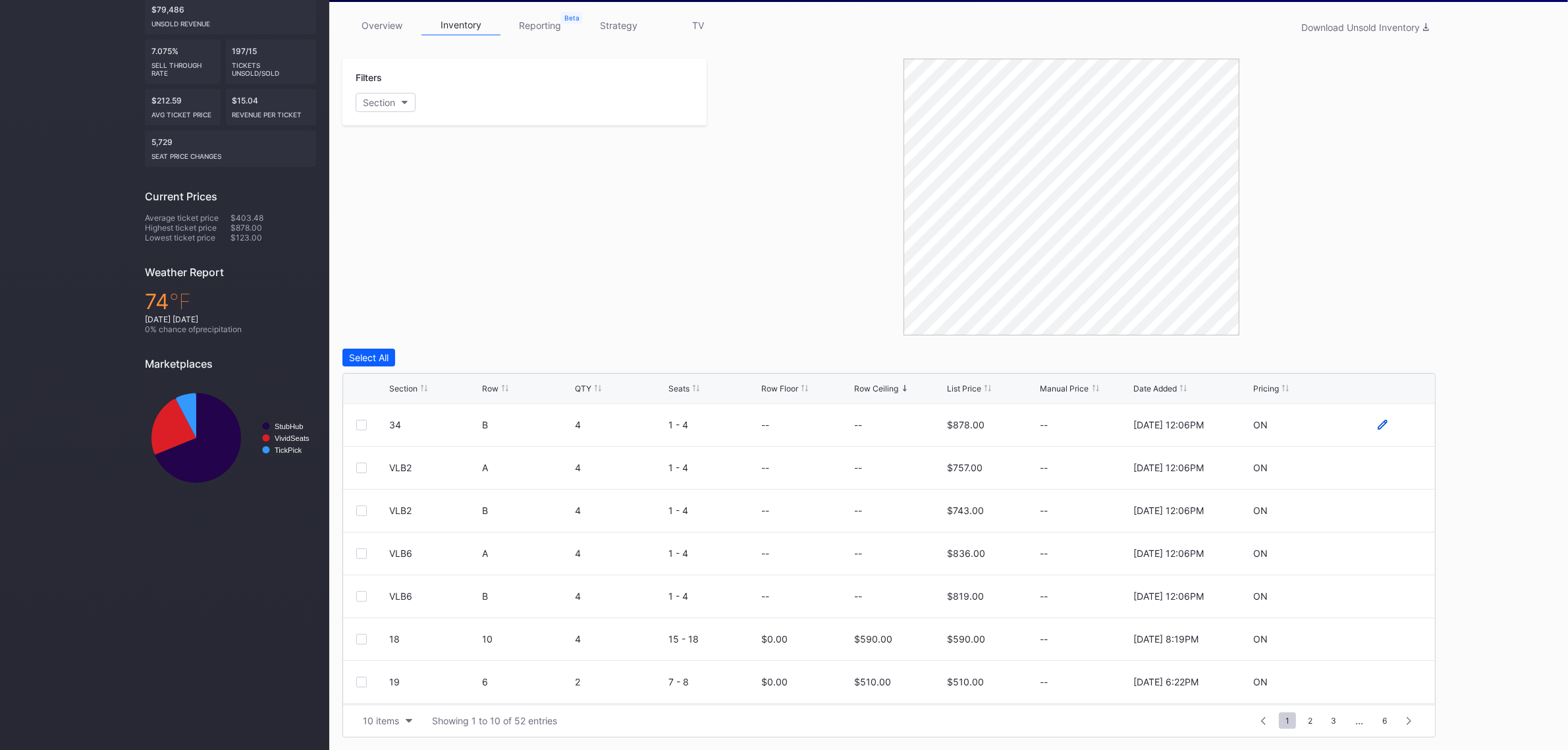
click at [1377, 425] on icon at bounding box center [1382, 424] width 10 height 10
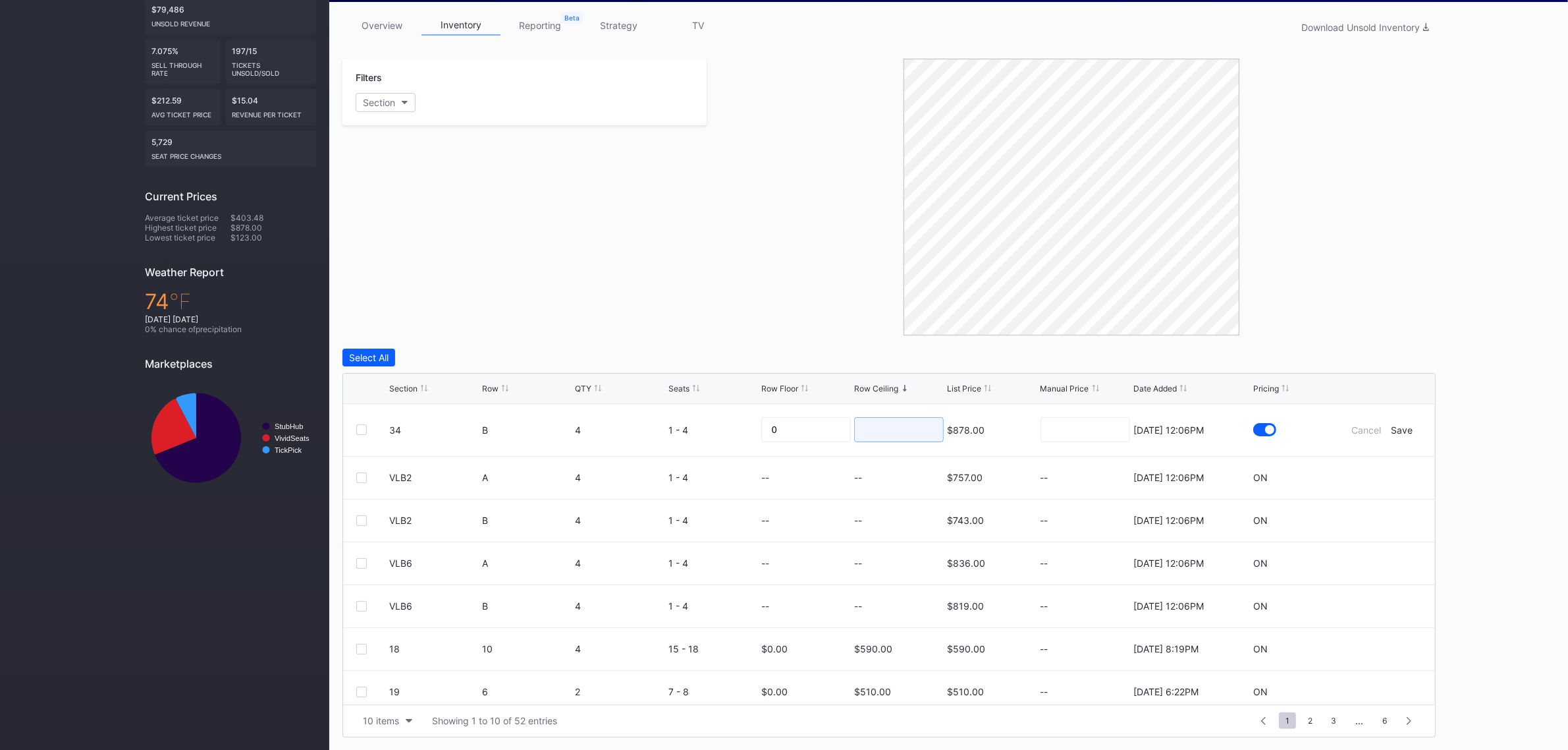
click at [884, 439] on input at bounding box center [899, 430] width 89 height 25
type input "165"
click at [1397, 430] on div "Save" at bounding box center [1402, 430] width 21 height 12
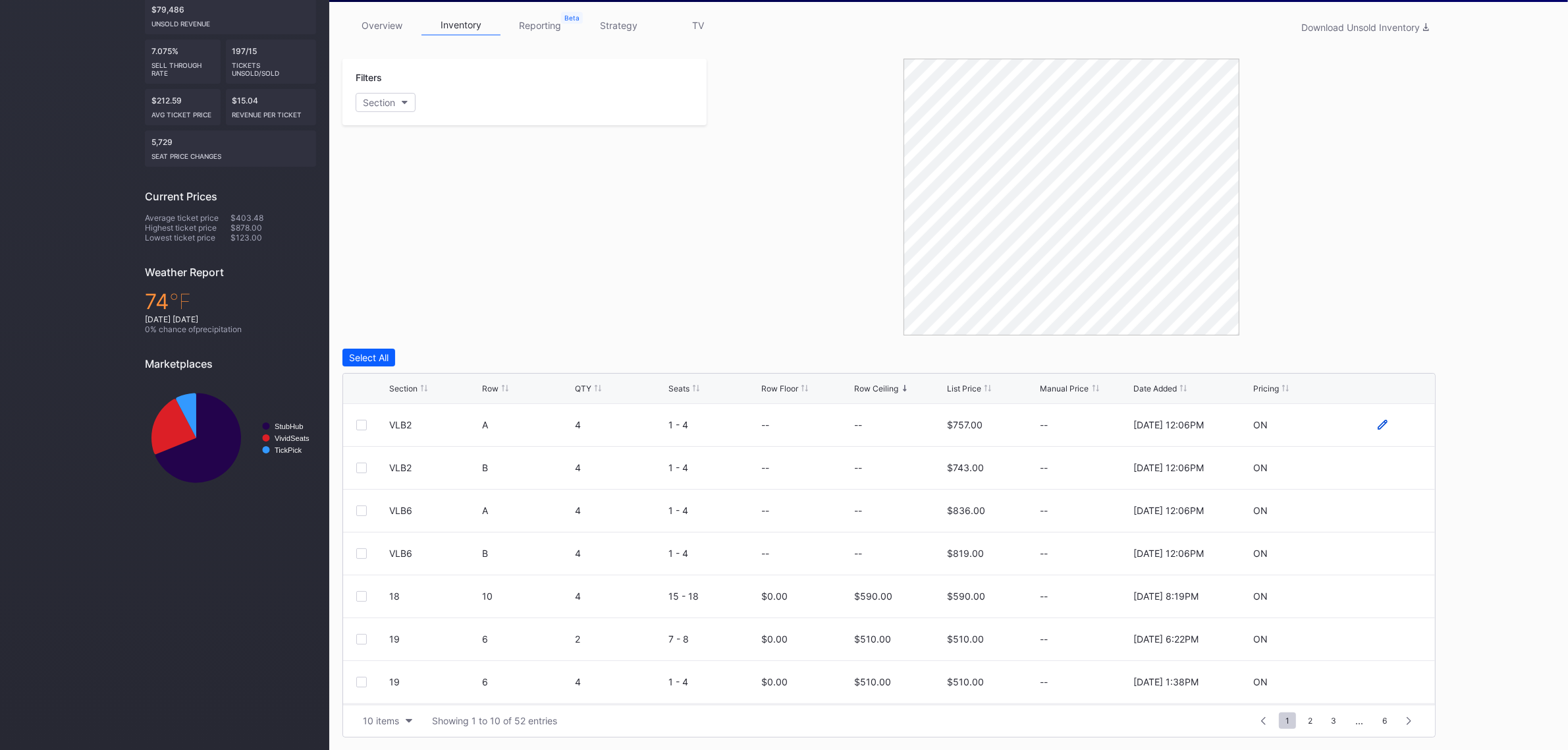
click at [1377, 424] on icon at bounding box center [1382, 424] width 10 height 10
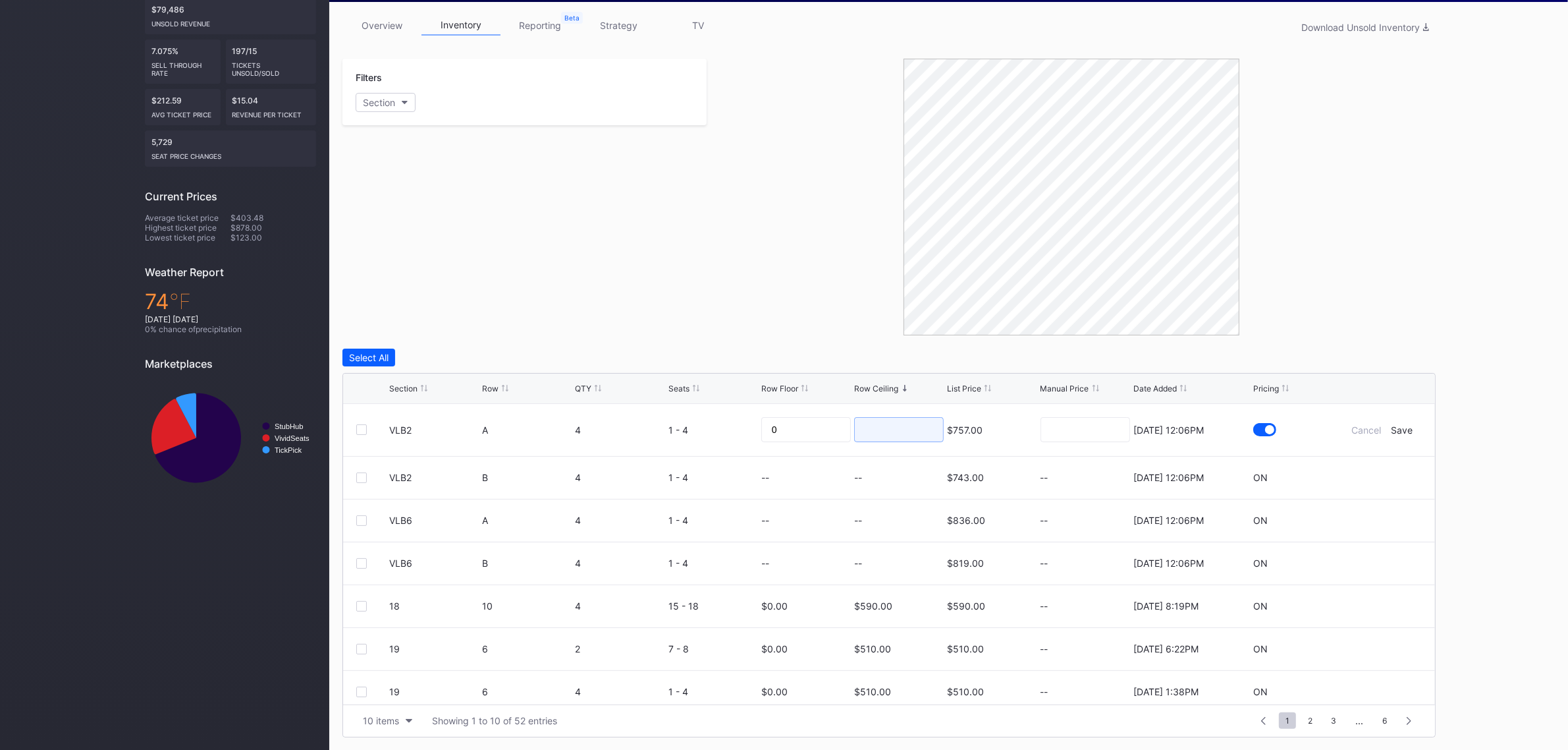
click at [893, 422] on input at bounding box center [899, 430] width 89 height 25
type input "185"
click at [1391, 429] on div "Save" at bounding box center [1402, 430] width 21 height 12
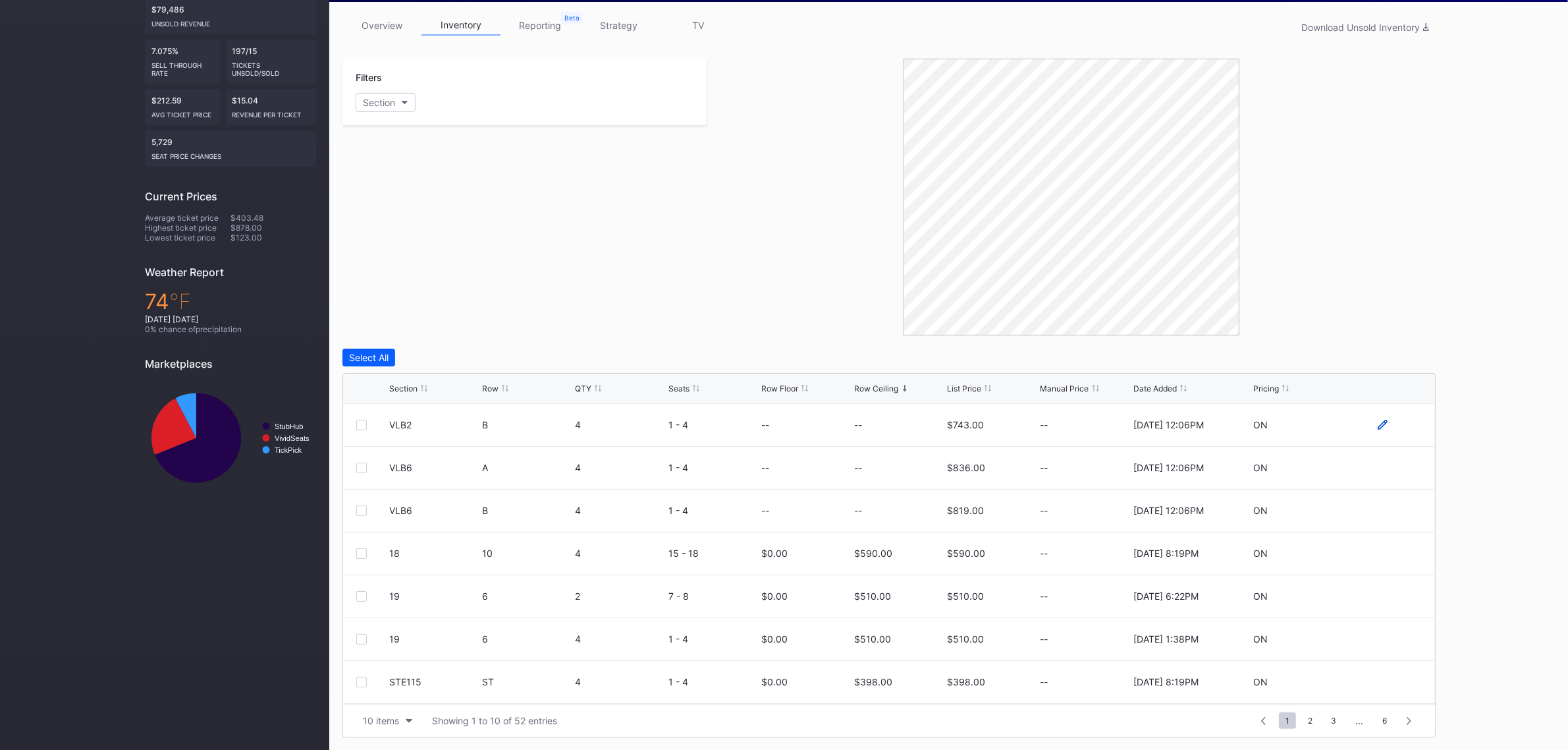
click at [1377, 423] on icon at bounding box center [1382, 424] width 10 height 10
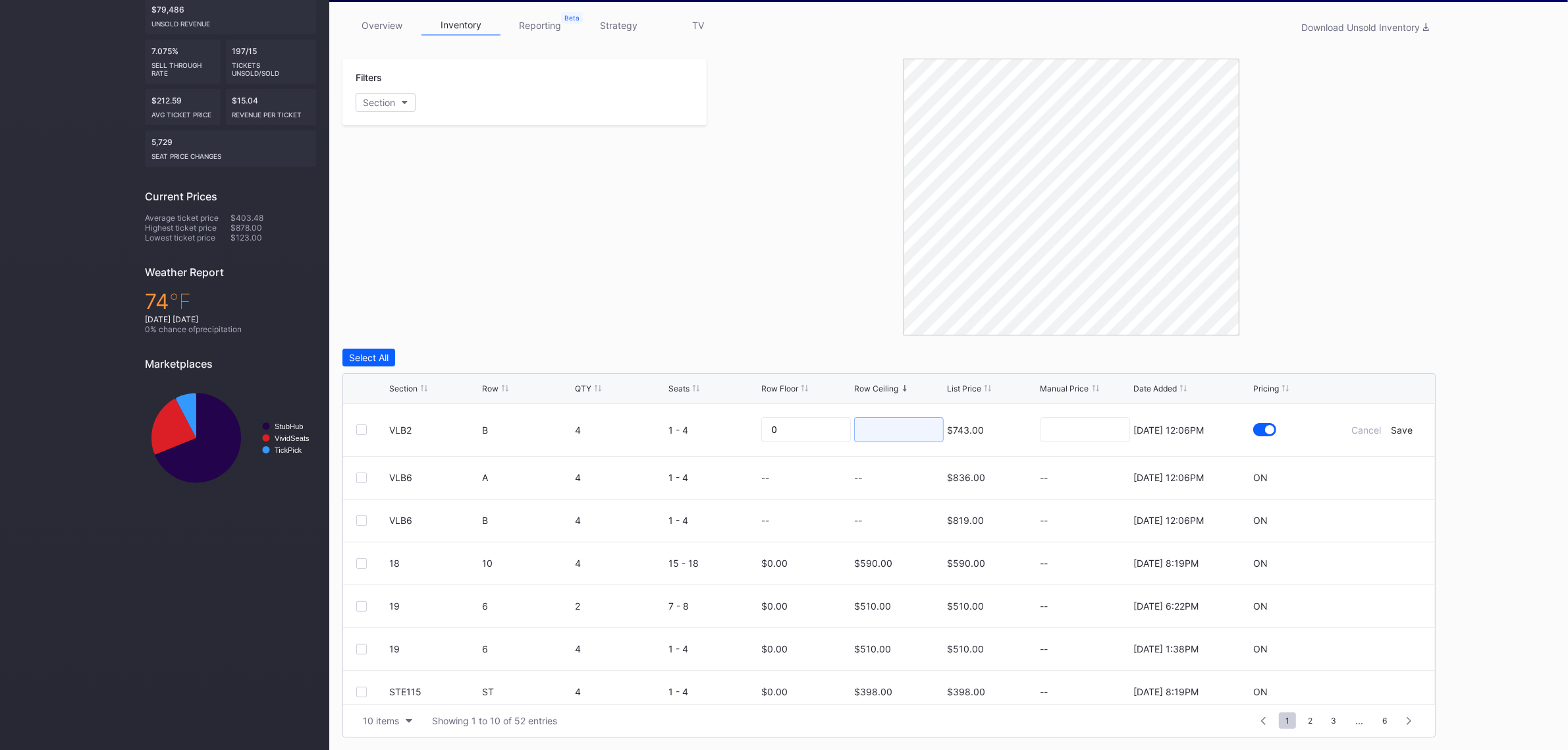
drag, startPoint x: 878, startPoint y: 430, endPoint x: 870, endPoint y: 423, distance: 10.6
click at [878, 430] on input at bounding box center [899, 430] width 89 height 25
type input "190"
click at [1391, 429] on div "Save" at bounding box center [1402, 430] width 21 height 12
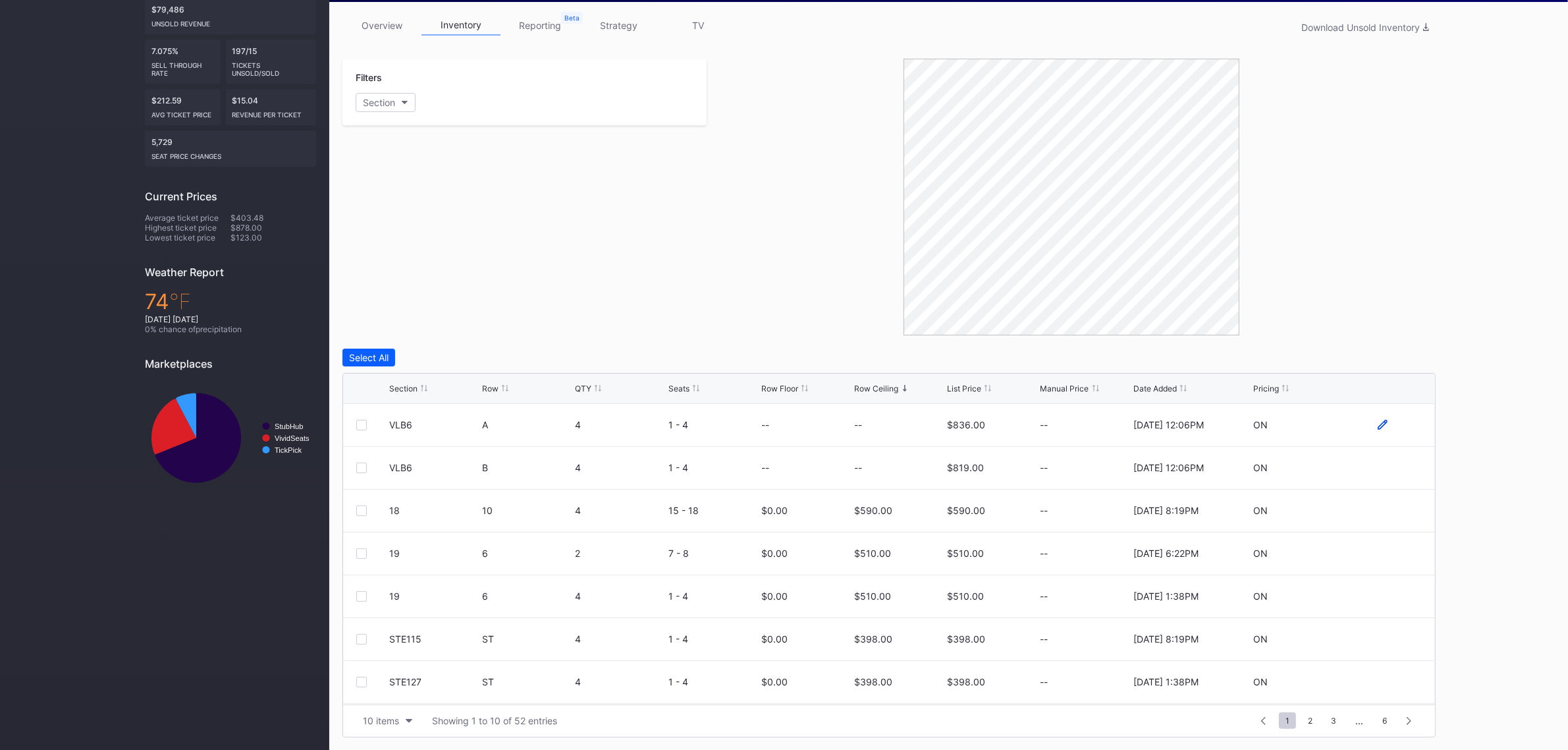
click at [1377, 422] on icon at bounding box center [1382, 424] width 10 height 10
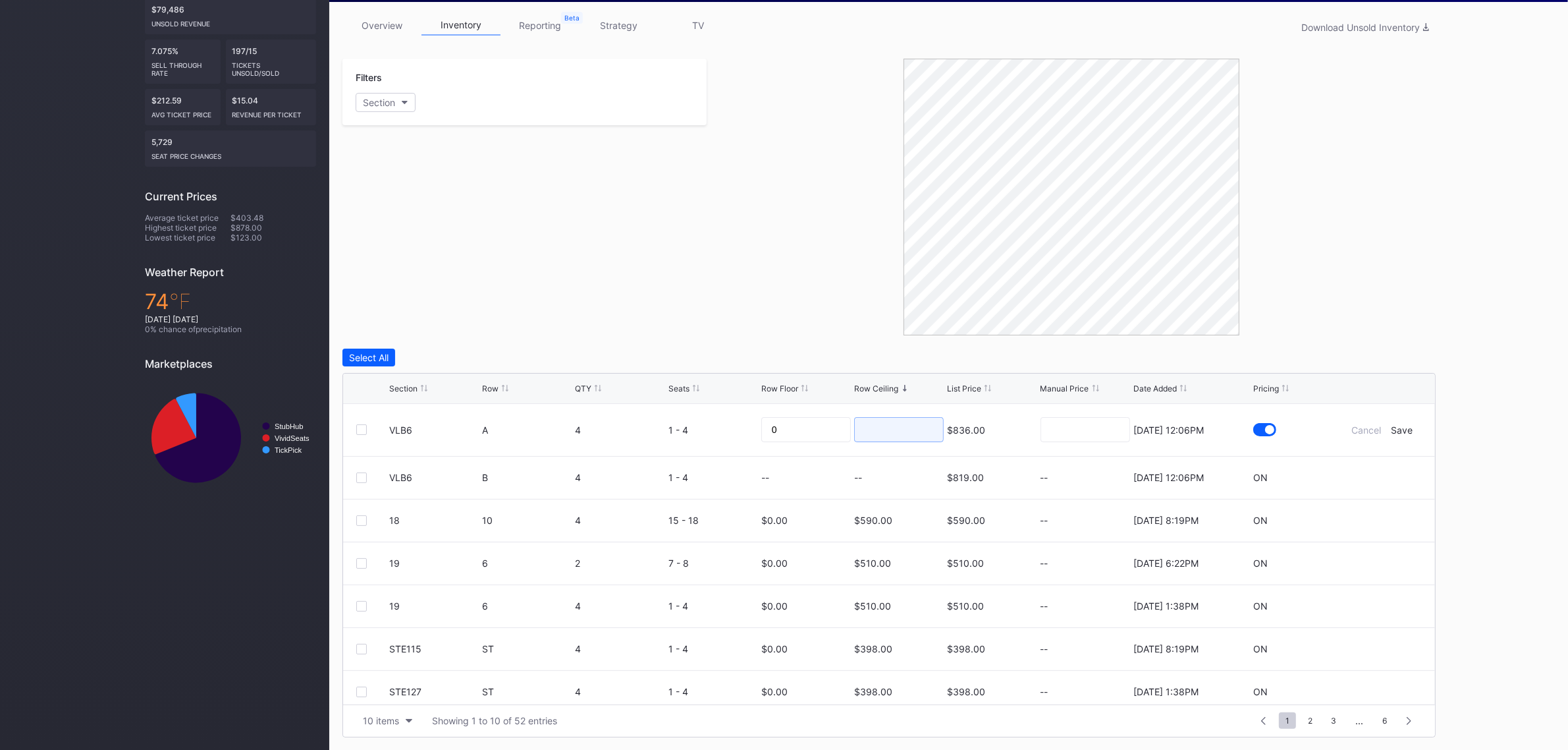
click at [878, 436] on input at bounding box center [899, 430] width 89 height 25
type input "190"
click at [1391, 424] on div "Save" at bounding box center [1402, 430] width 21 height 12
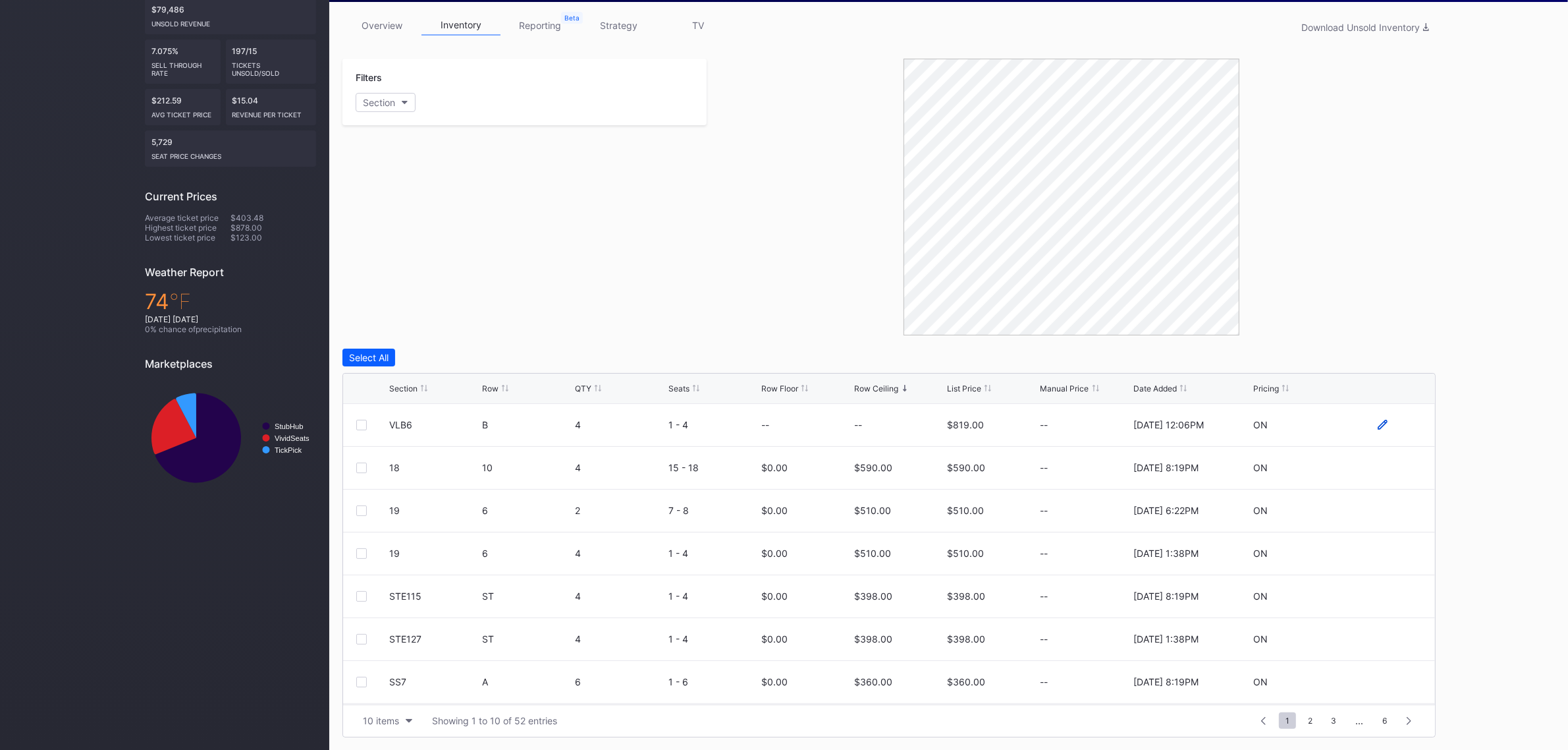
click at [1377, 422] on icon at bounding box center [1382, 424] width 10 height 10
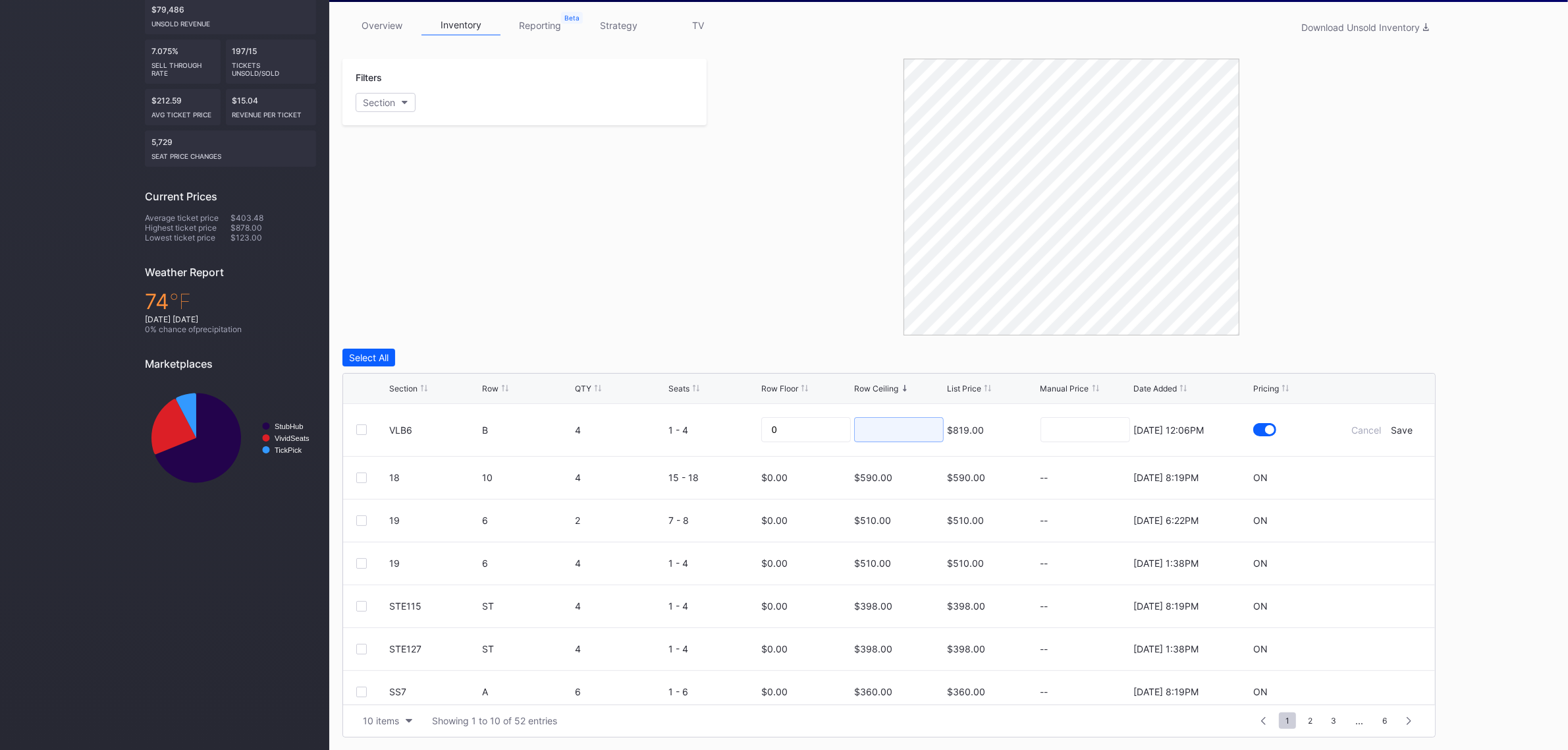
click at [866, 426] on input at bounding box center [899, 430] width 89 height 25
type input "165"
click at [1394, 428] on div "Save" at bounding box center [1402, 430] width 21 height 12
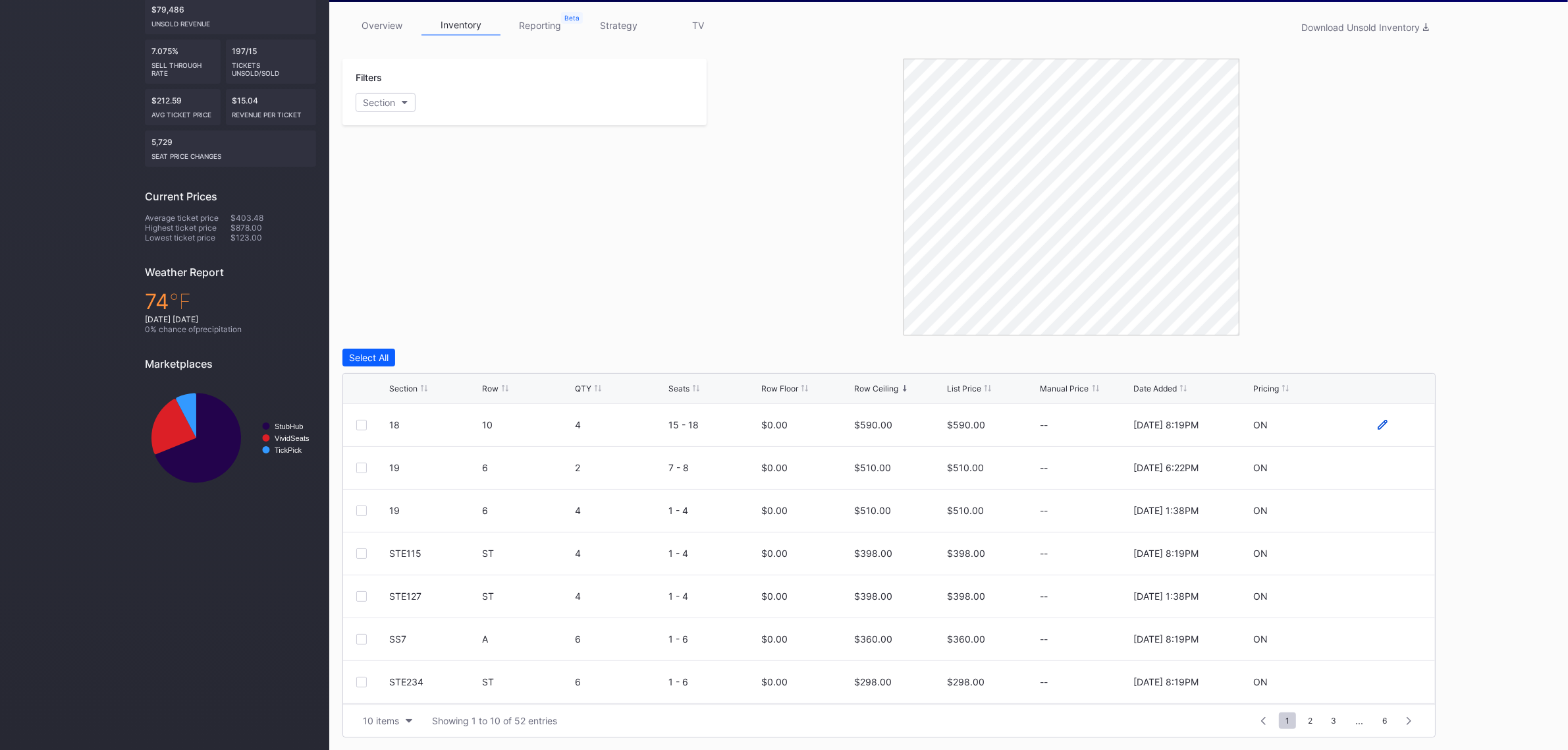
click at [1377, 424] on icon at bounding box center [1382, 424] width 10 height 10
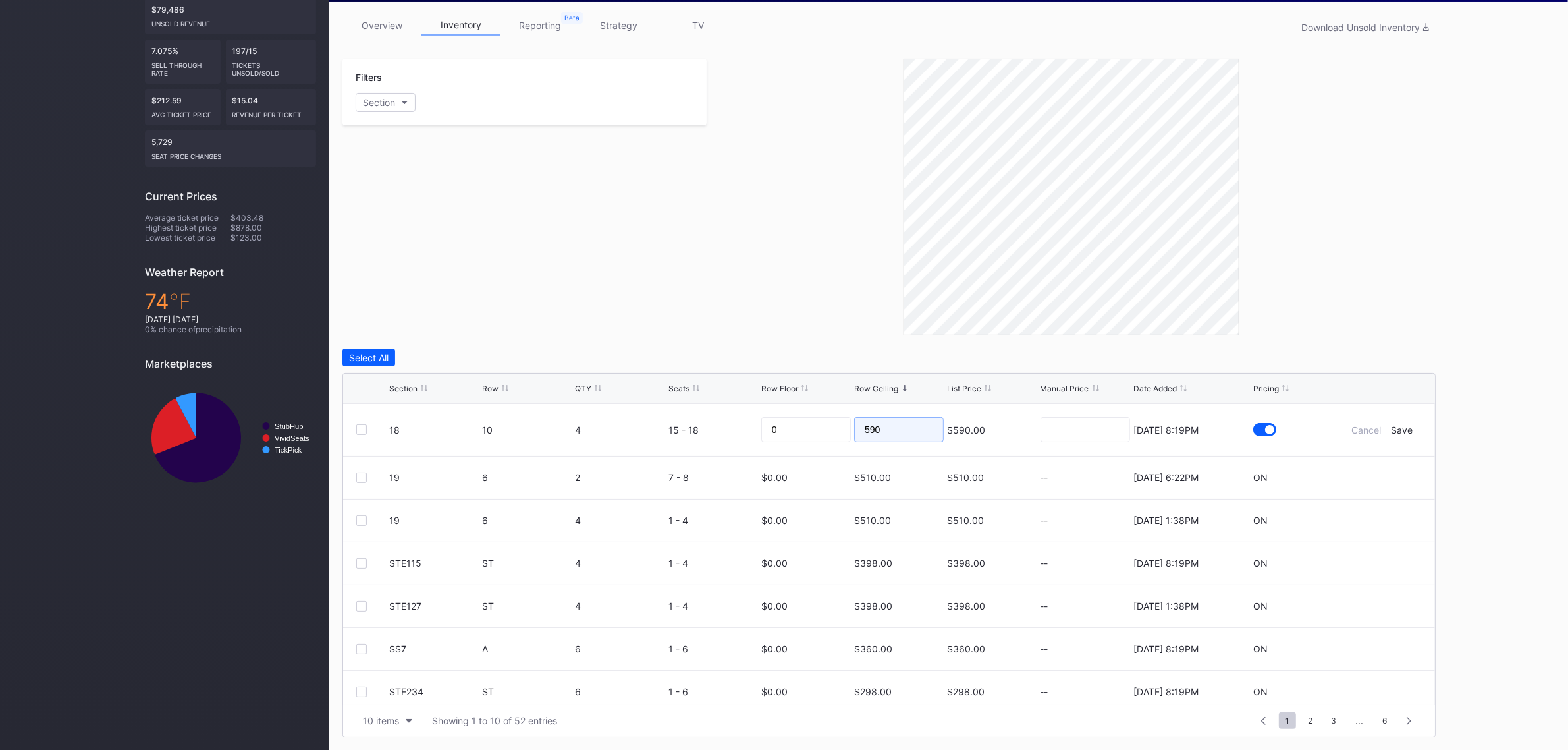
click at [907, 435] on input "590" at bounding box center [899, 430] width 89 height 25
type input "300"
click at [1391, 430] on div "Save" at bounding box center [1402, 430] width 21 height 12
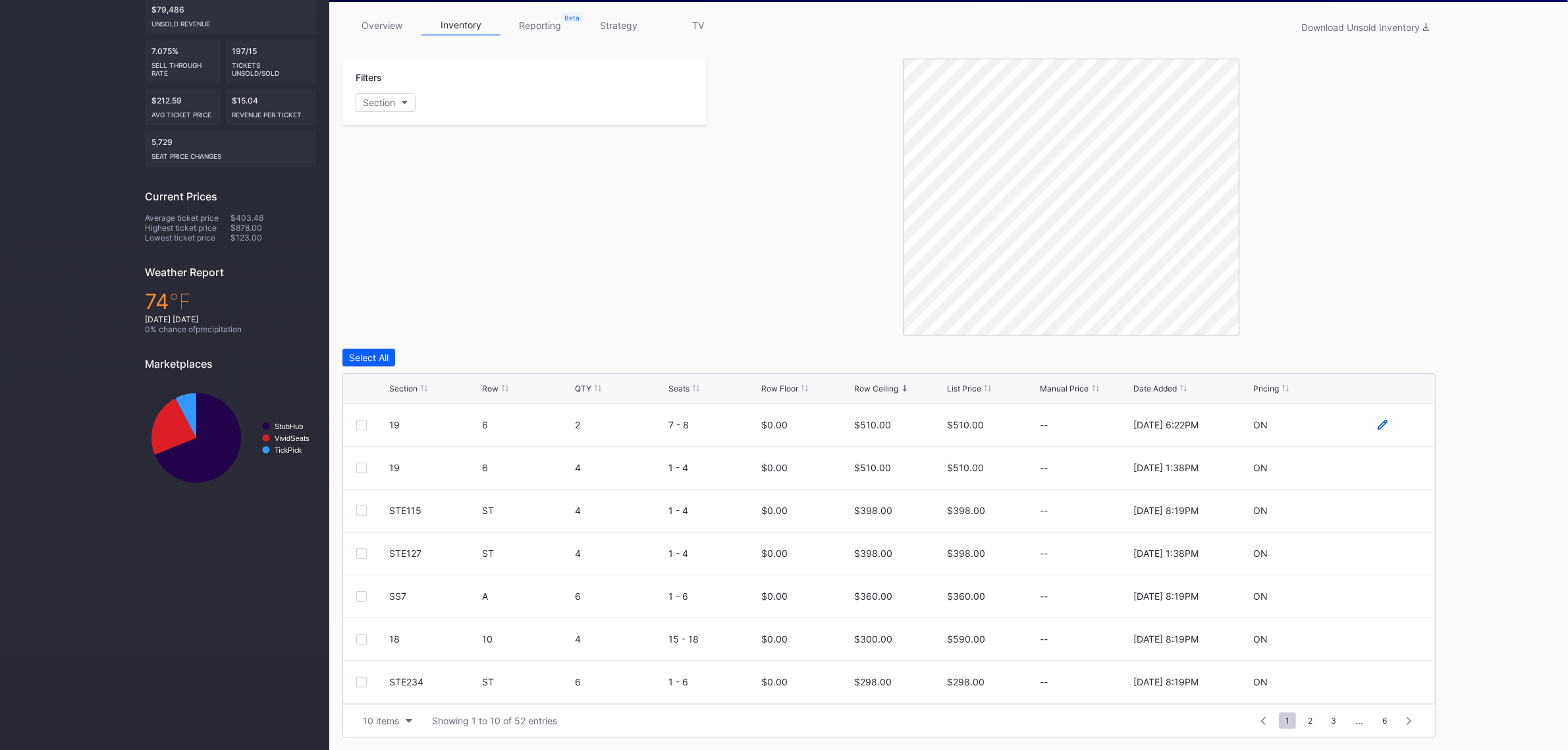
click at [1377, 424] on icon at bounding box center [1382, 424] width 10 height 10
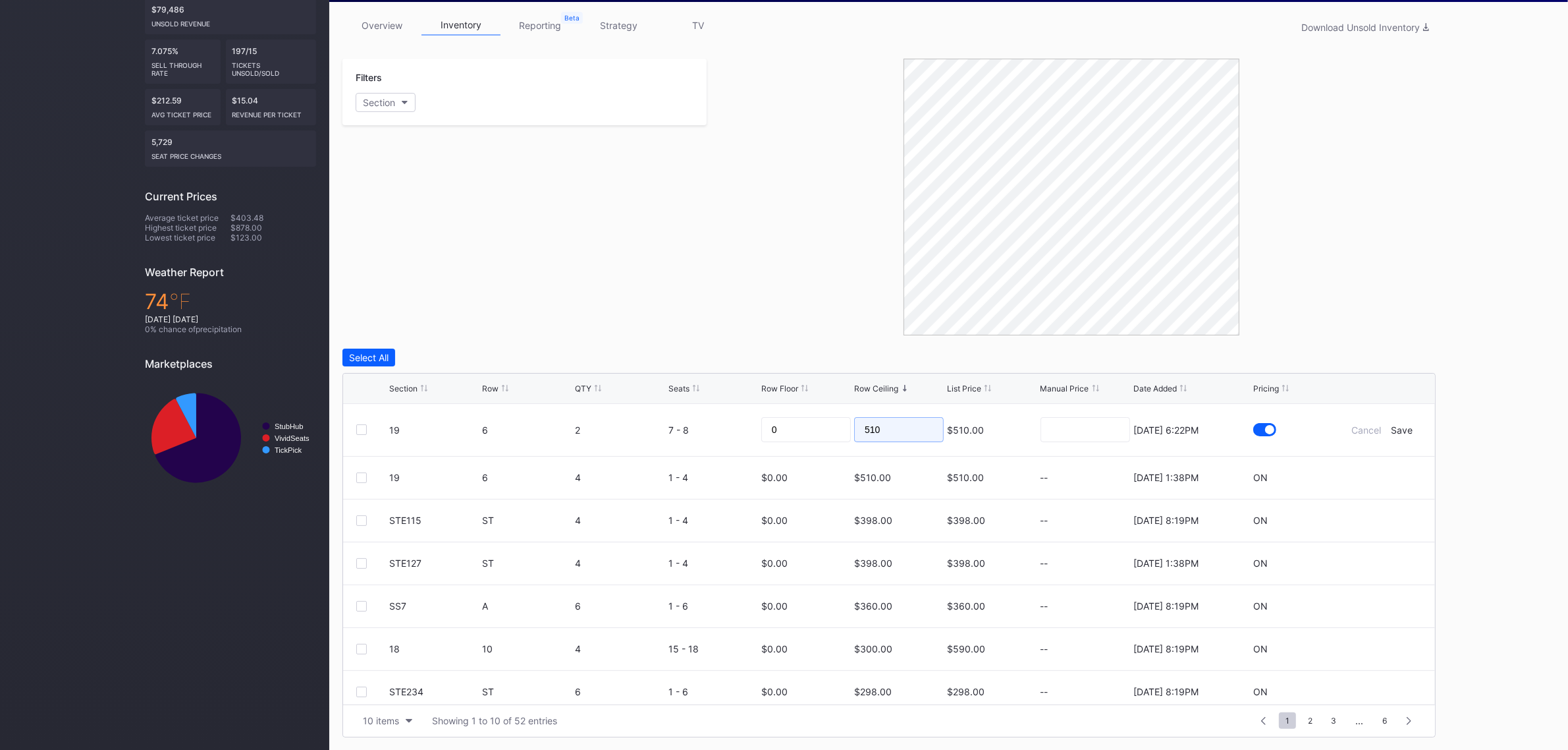
click at [864, 429] on input "510" at bounding box center [899, 430] width 89 height 25
type input "1"
type input "295"
click at [1391, 428] on div "Save" at bounding box center [1402, 430] width 21 height 12
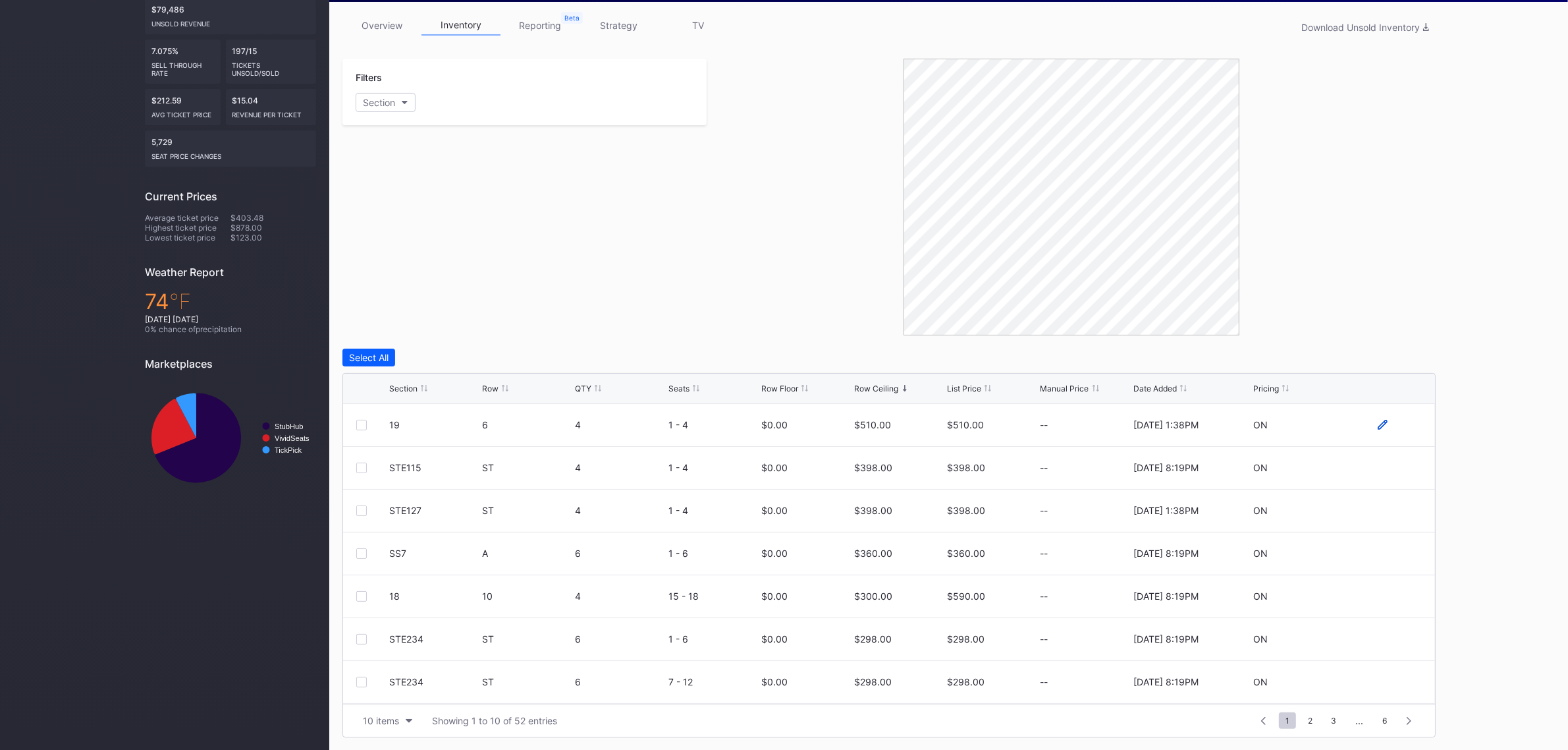
click at [1377, 425] on icon at bounding box center [1382, 424] width 10 height 10
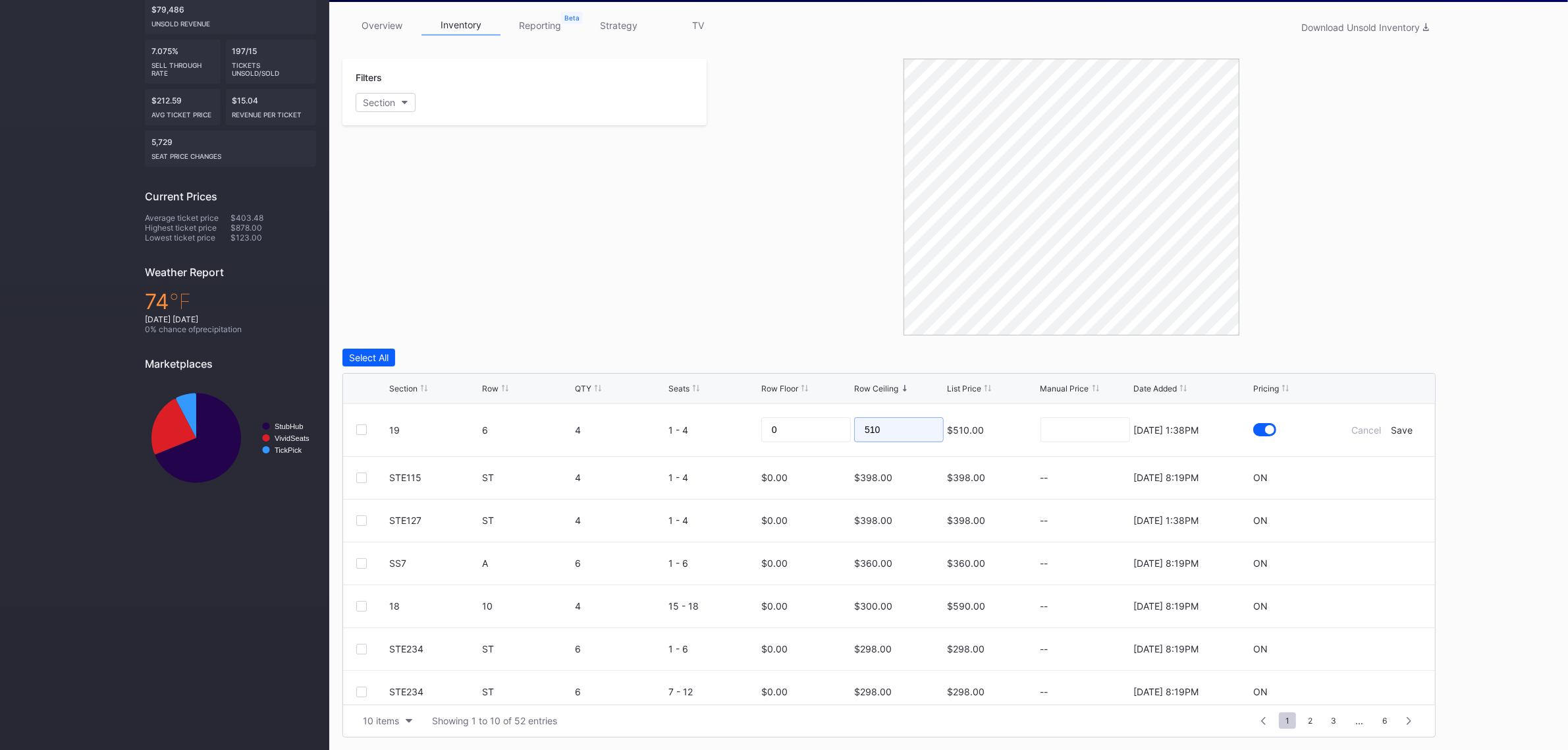
click at [886, 427] on input "510" at bounding box center [899, 430] width 89 height 25
type input "285"
click at [1391, 428] on div "Save" at bounding box center [1402, 430] width 21 height 12
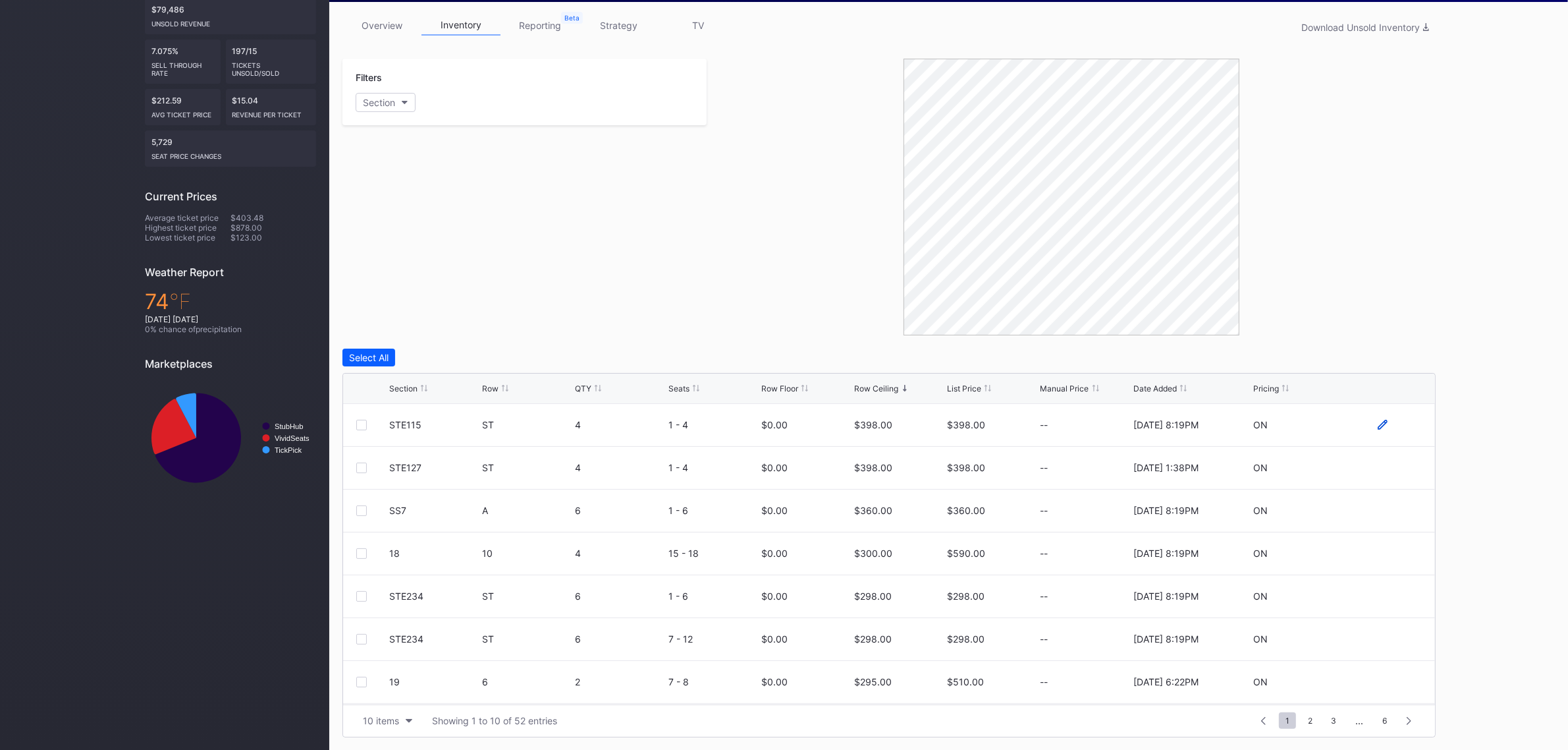
click at [1377, 420] on icon at bounding box center [1382, 424] width 10 height 10
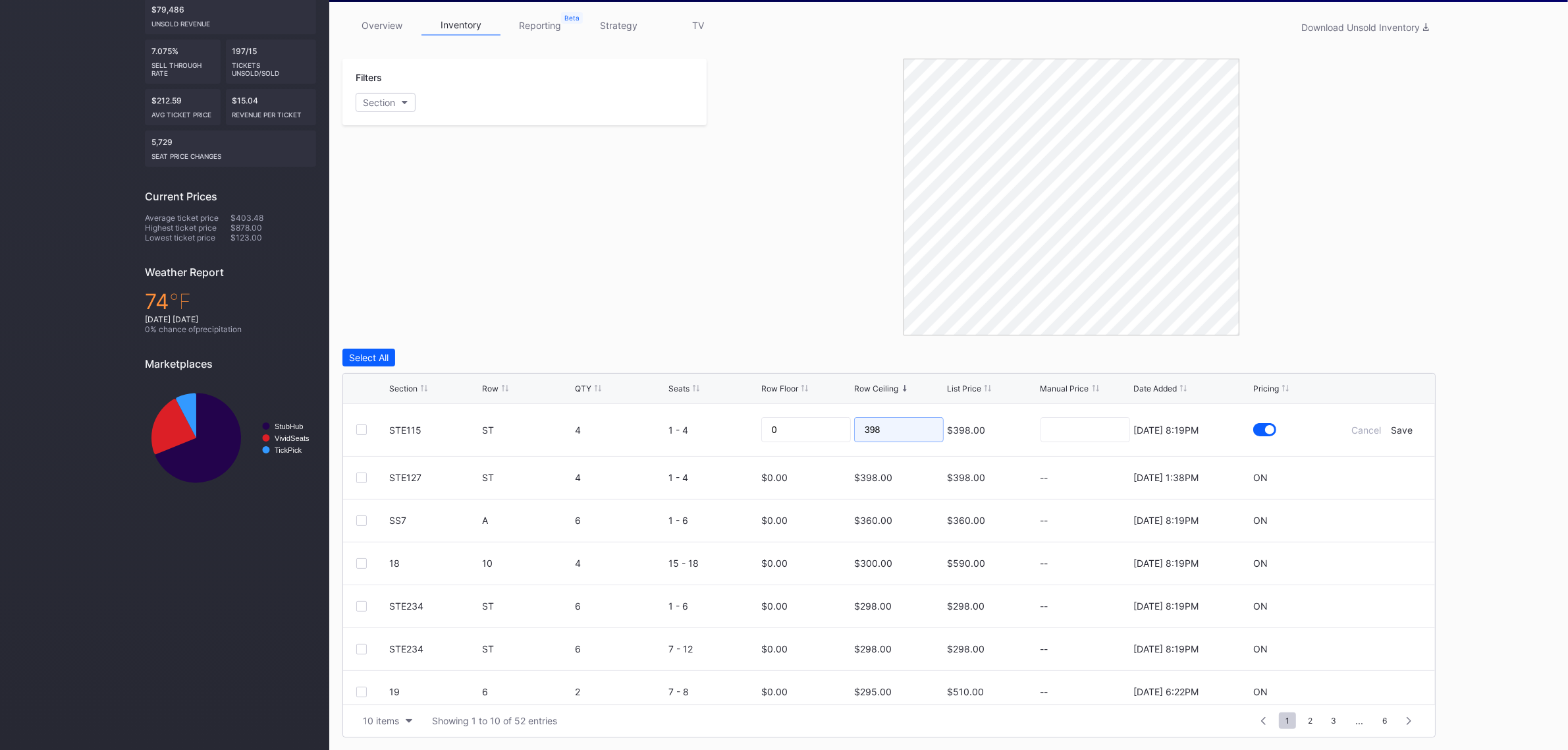
click at [878, 429] on input "398" at bounding box center [899, 430] width 89 height 25
type input "205"
click at [1397, 430] on div "Save" at bounding box center [1402, 430] width 21 height 12
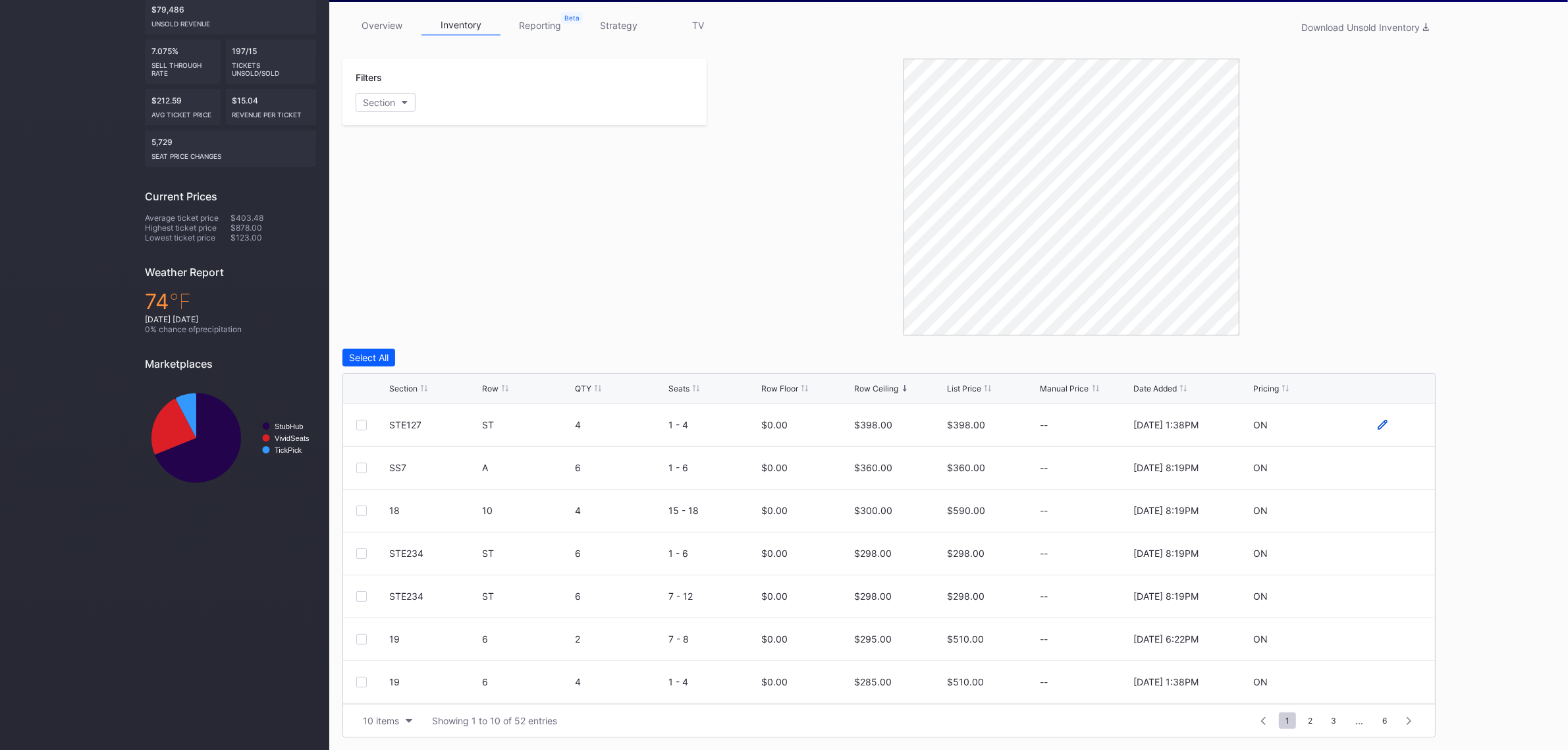
click at [1377, 429] on icon at bounding box center [1382, 424] width 10 height 10
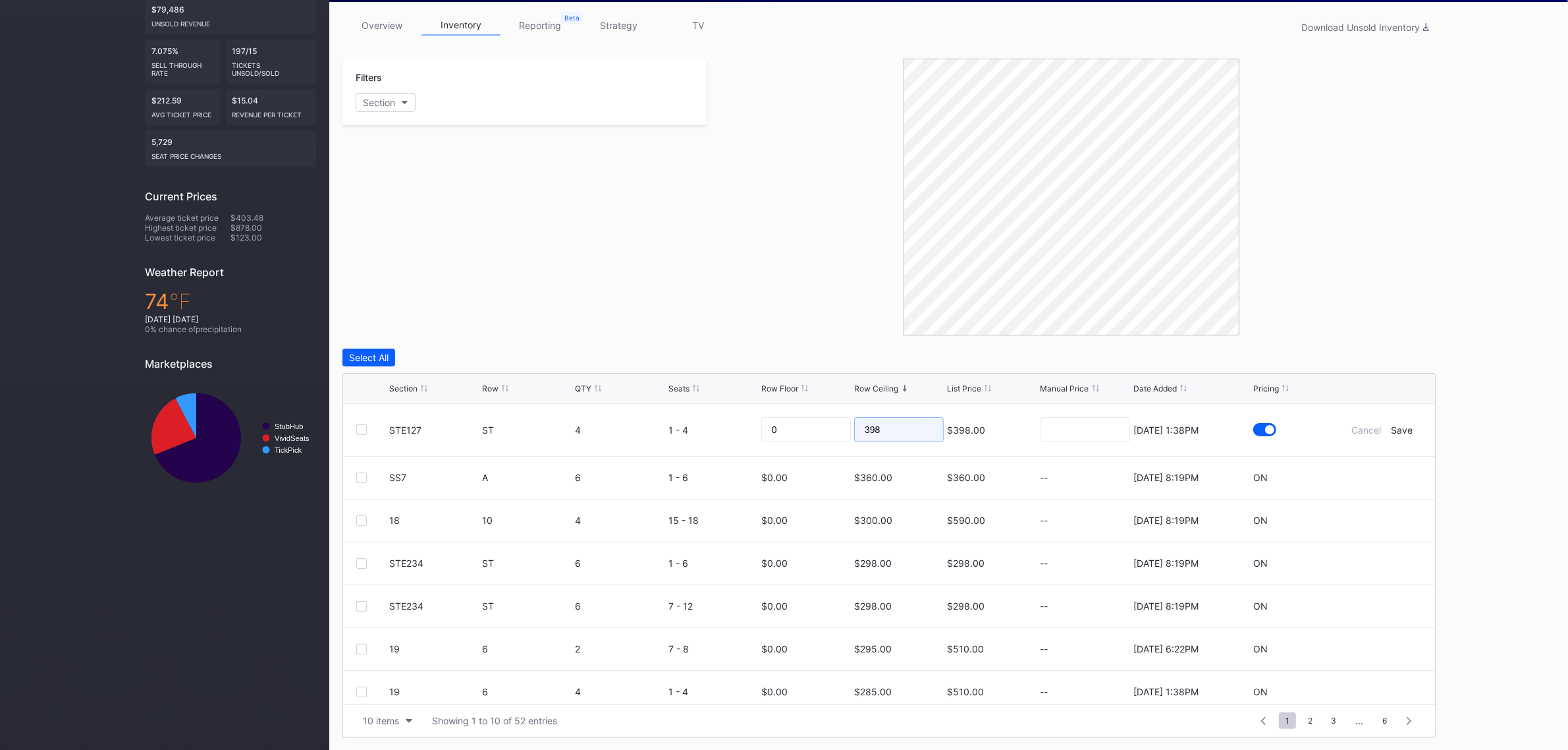
click at [899, 430] on input "398" at bounding box center [899, 430] width 89 height 25
type input "195"
click at [1391, 430] on div "Save" at bounding box center [1402, 430] width 21 height 12
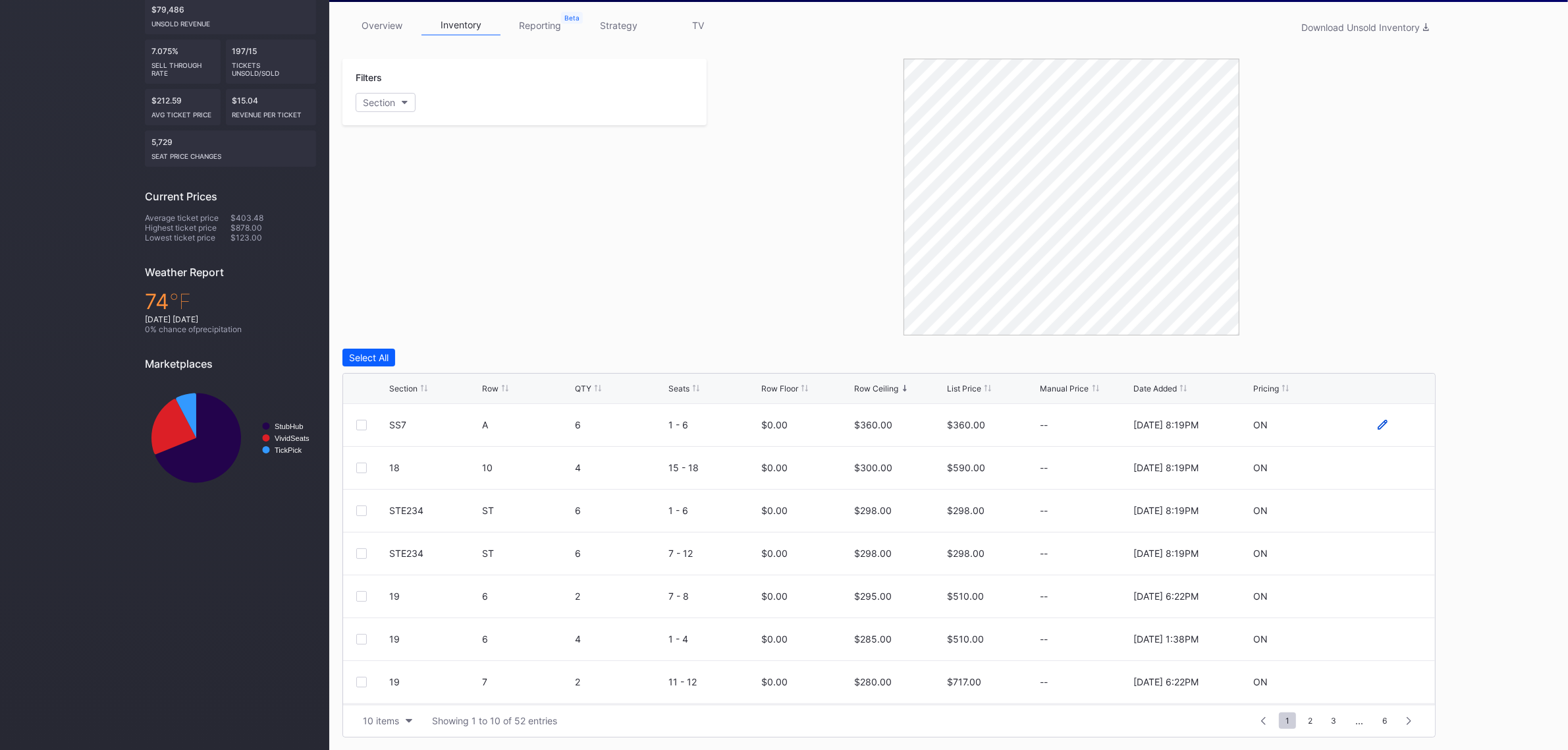
click at [1377, 424] on icon at bounding box center [1382, 424] width 10 height 10
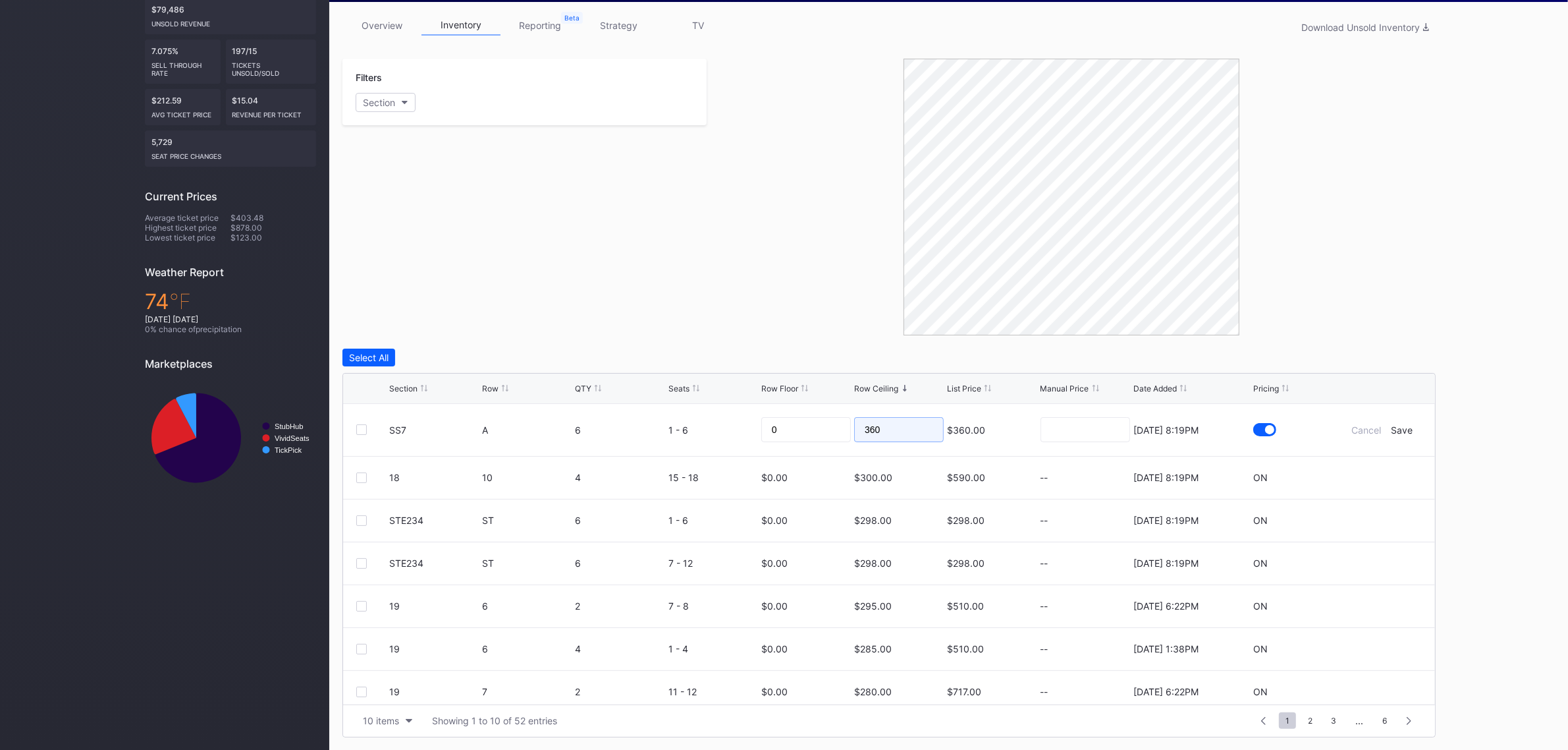
click at [897, 426] on input "360" at bounding box center [899, 430] width 89 height 25
type input "205"
click at [1397, 433] on div "Save" at bounding box center [1402, 430] width 21 height 12
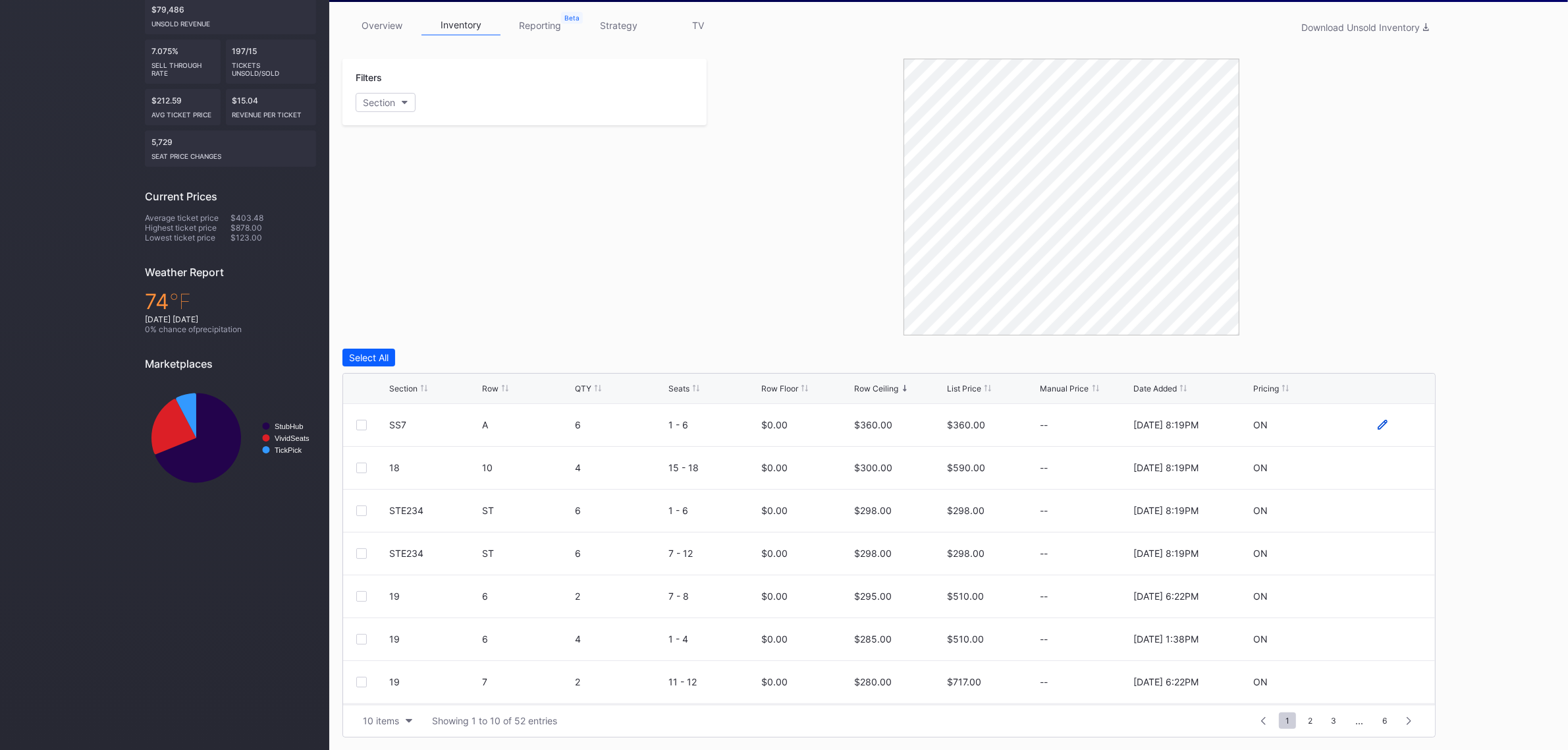
click at [1377, 427] on icon at bounding box center [1382, 424] width 10 height 10
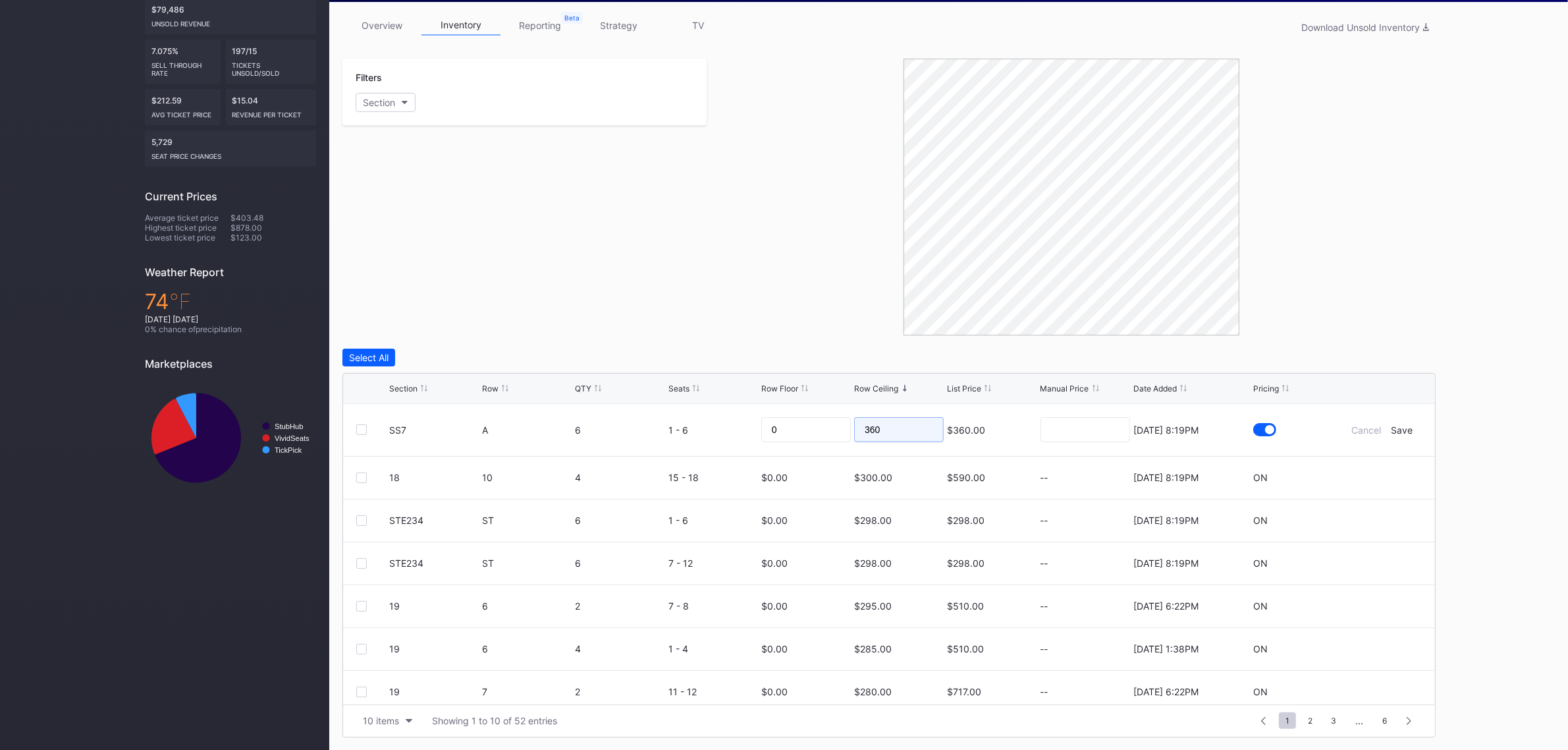
click at [900, 425] on input "360" at bounding box center [899, 430] width 89 height 25
type input "205"
click at [1391, 430] on div "Save" at bounding box center [1402, 430] width 21 height 12
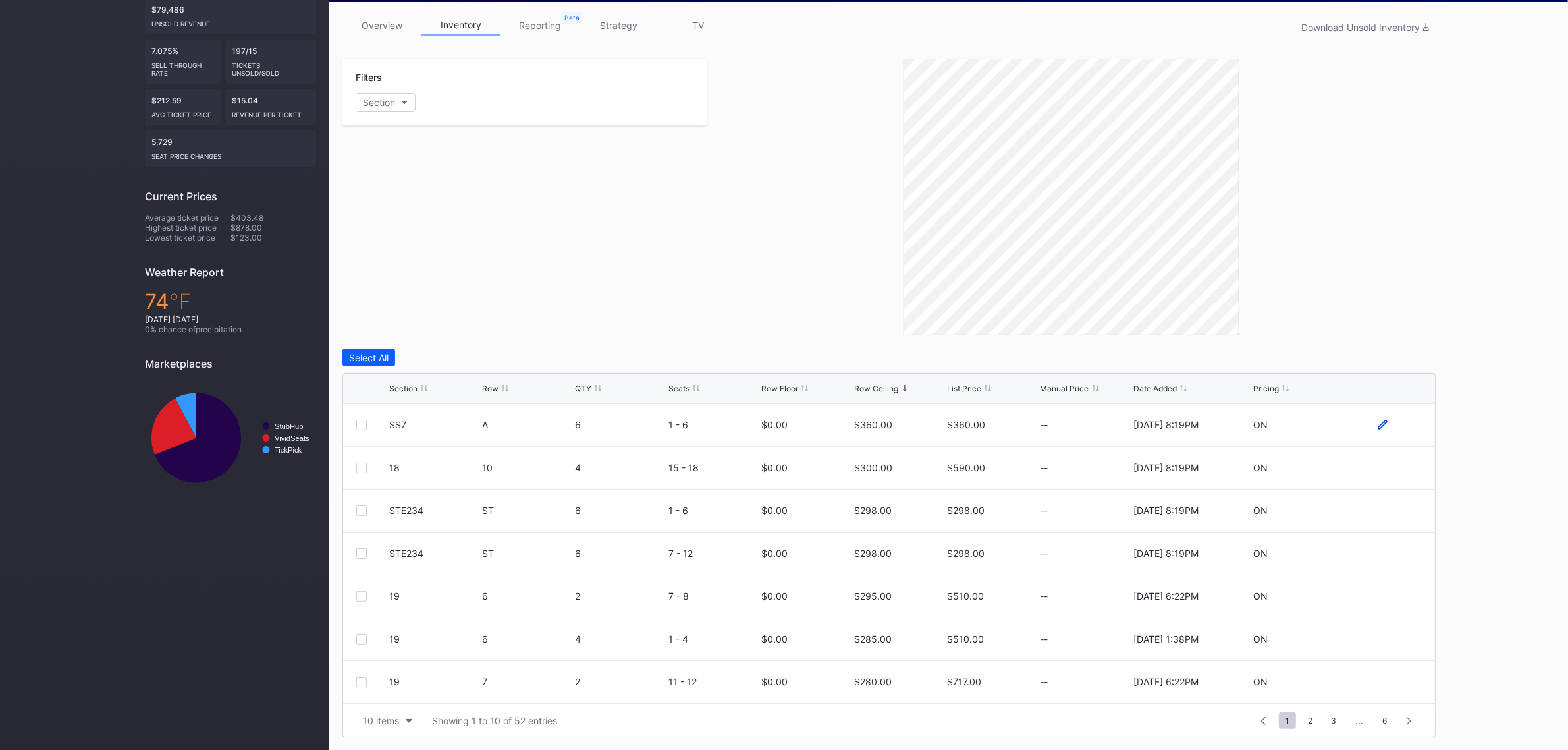
click at [1377, 429] on icon at bounding box center [1382, 424] width 10 height 10
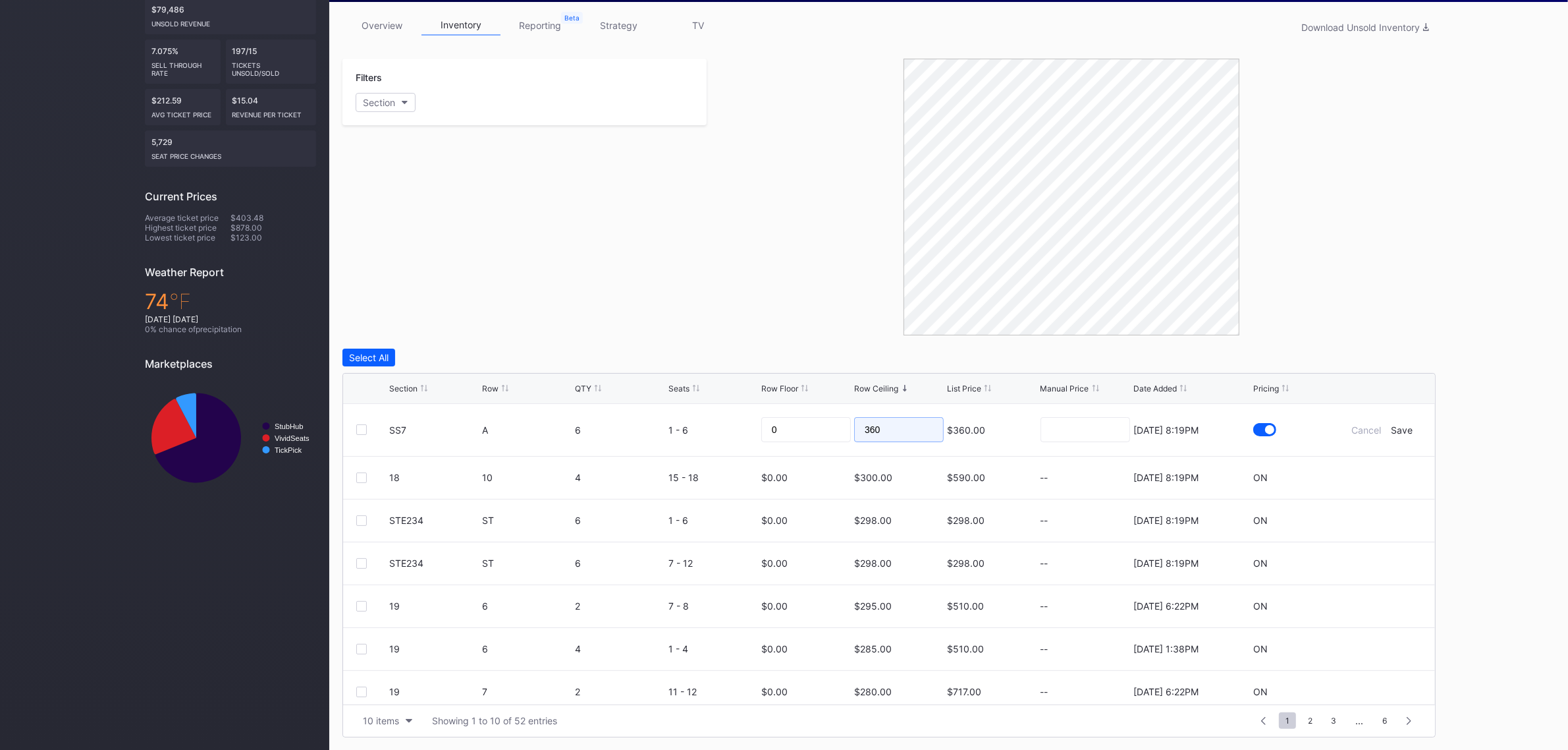
click at [893, 432] on input "360" at bounding box center [899, 430] width 89 height 25
type input "205"
click at [1394, 430] on div "Save" at bounding box center [1402, 430] width 21 height 12
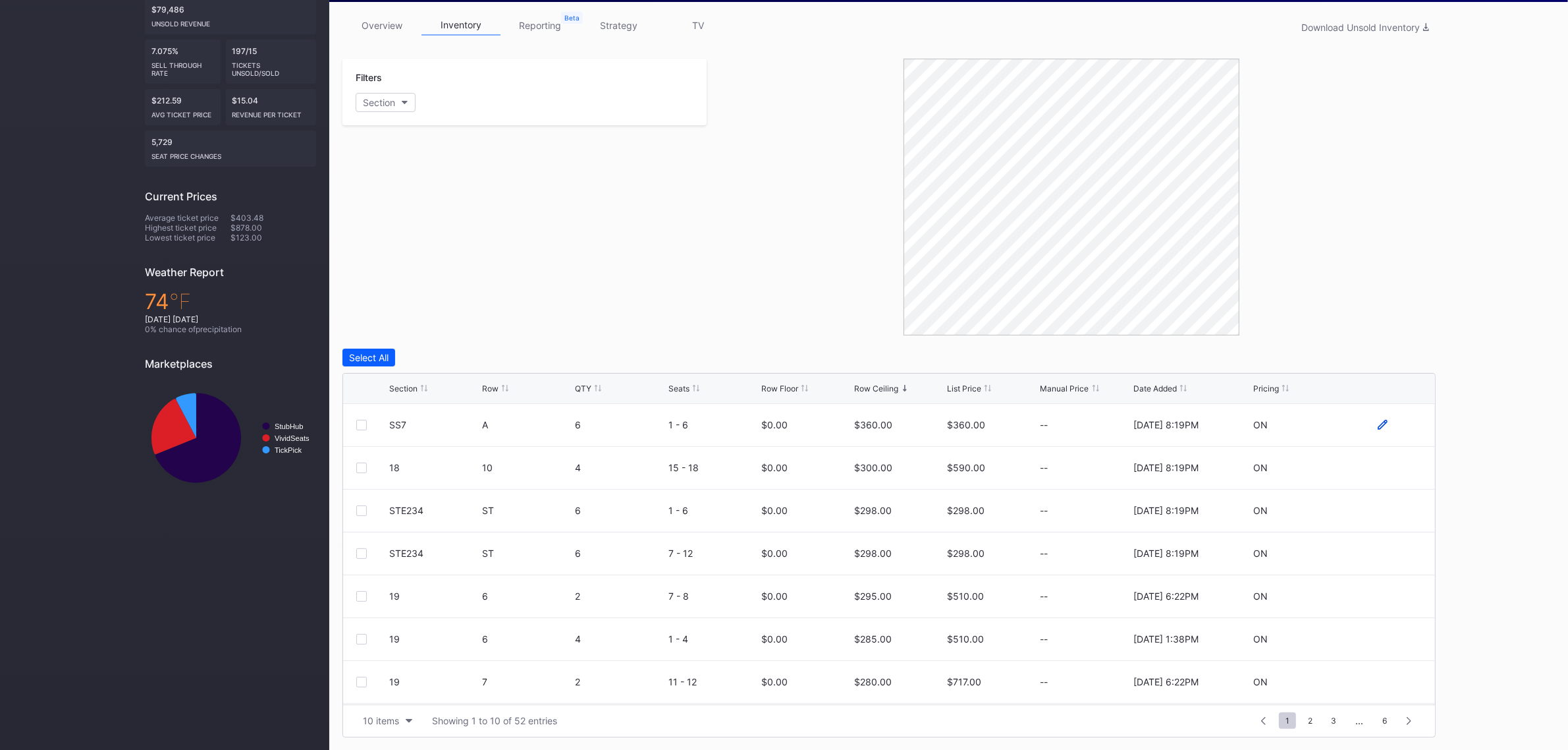
click at [1377, 426] on icon at bounding box center [1382, 424] width 10 height 10
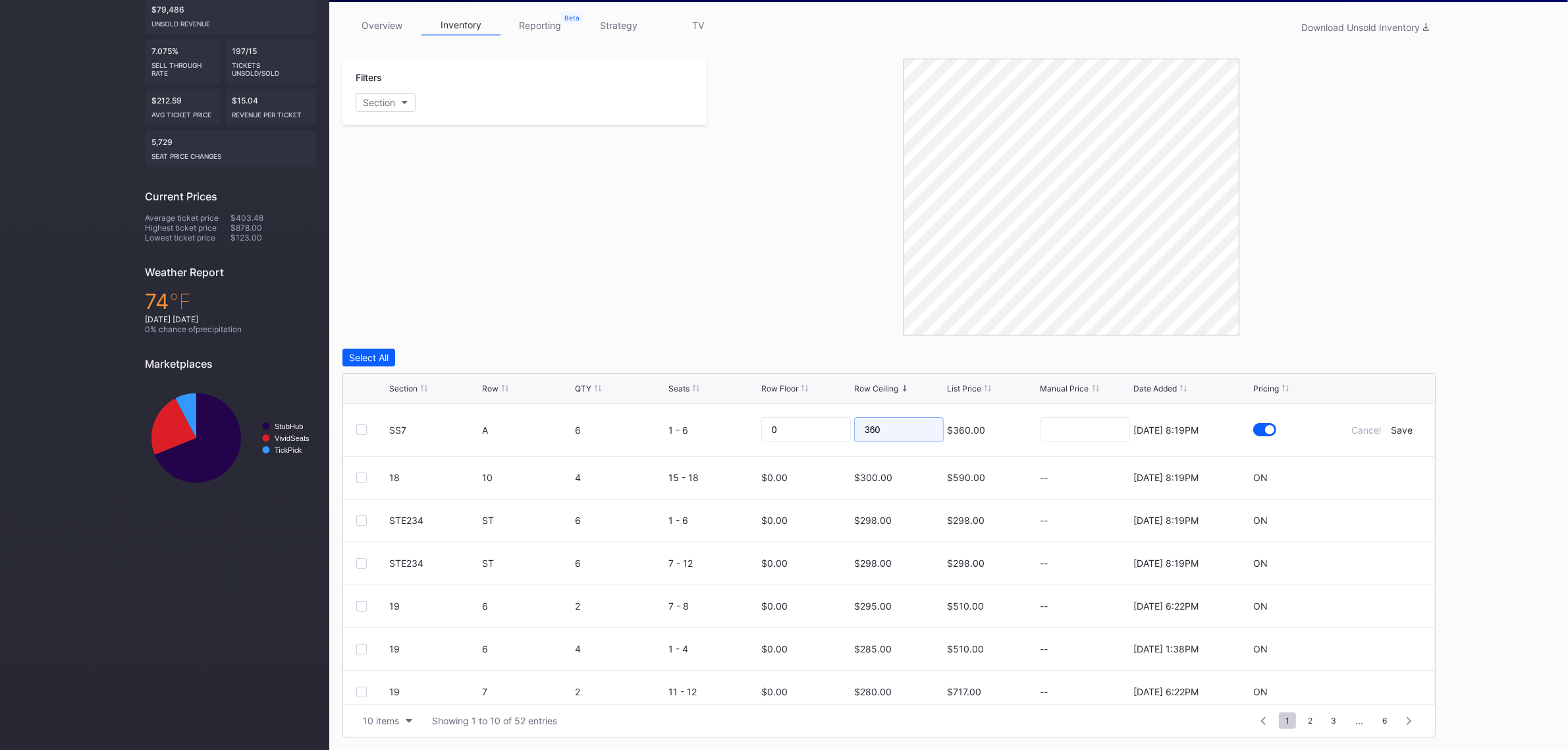
click at [883, 423] on input "360" at bounding box center [899, 430] width 89 height 25
click at [1395, 427] on div "Save" at bounding box center [1402, 430] width 21 height 12
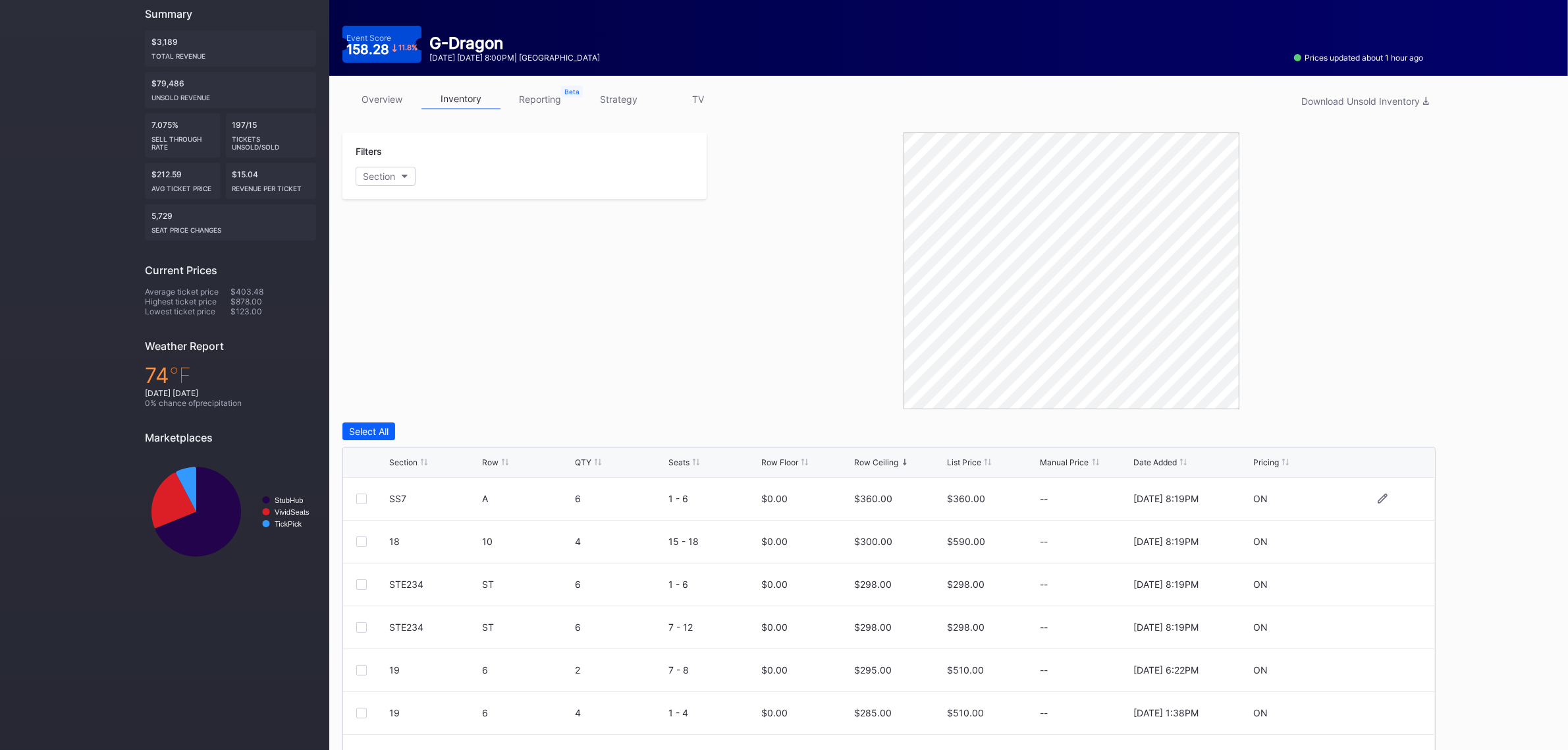
scroll to position [0, 0]
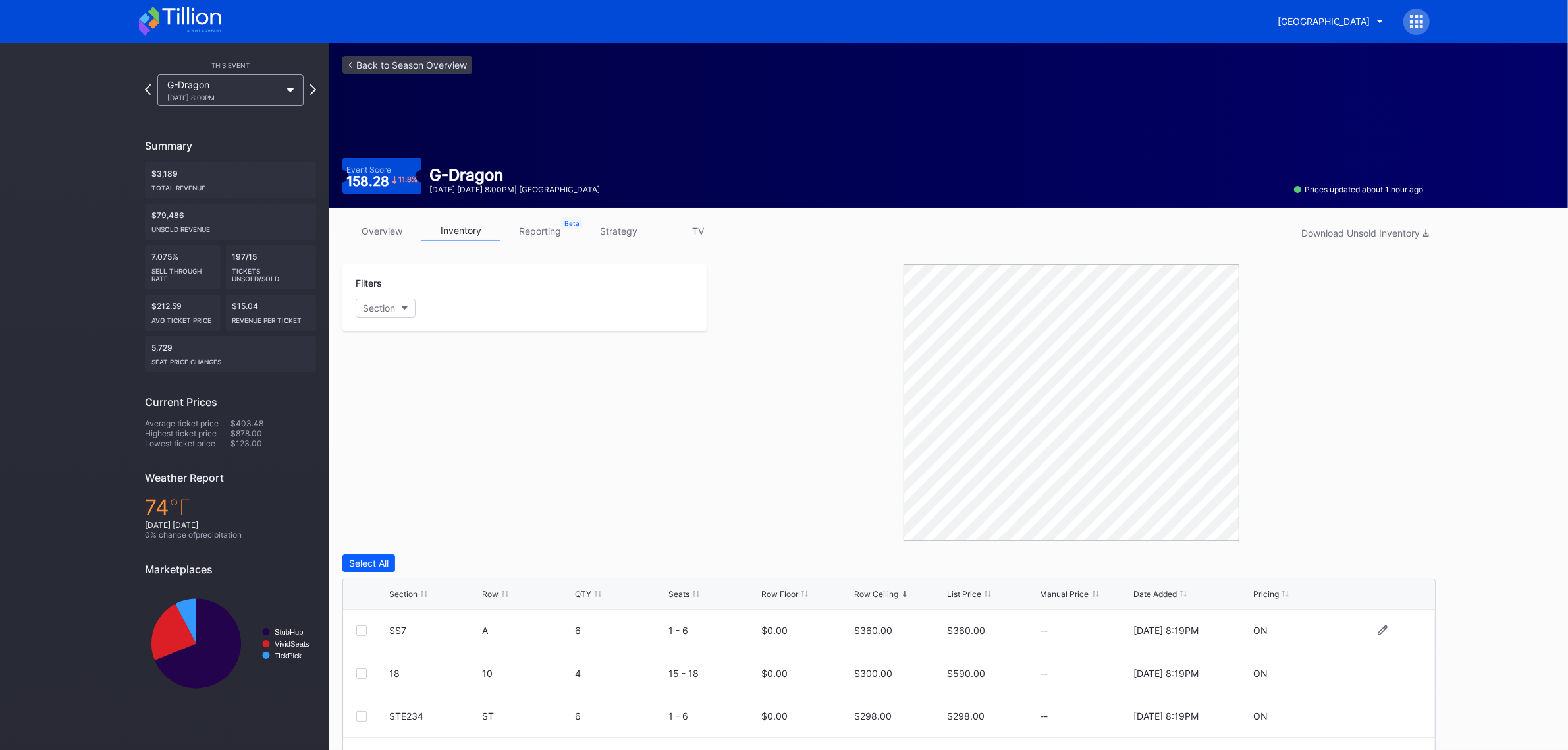
click at [412, 78] on div "<- Back to Season Overview Event Score 158.28 11.8 % G-Dragon [DATE] [DATE] 8:0…" at bounding box center [883, 125] width 1107 height 165
click at [415, 70] on link "<- Back to Season Overview" at bounding box center [407, 65] width 130 height 18
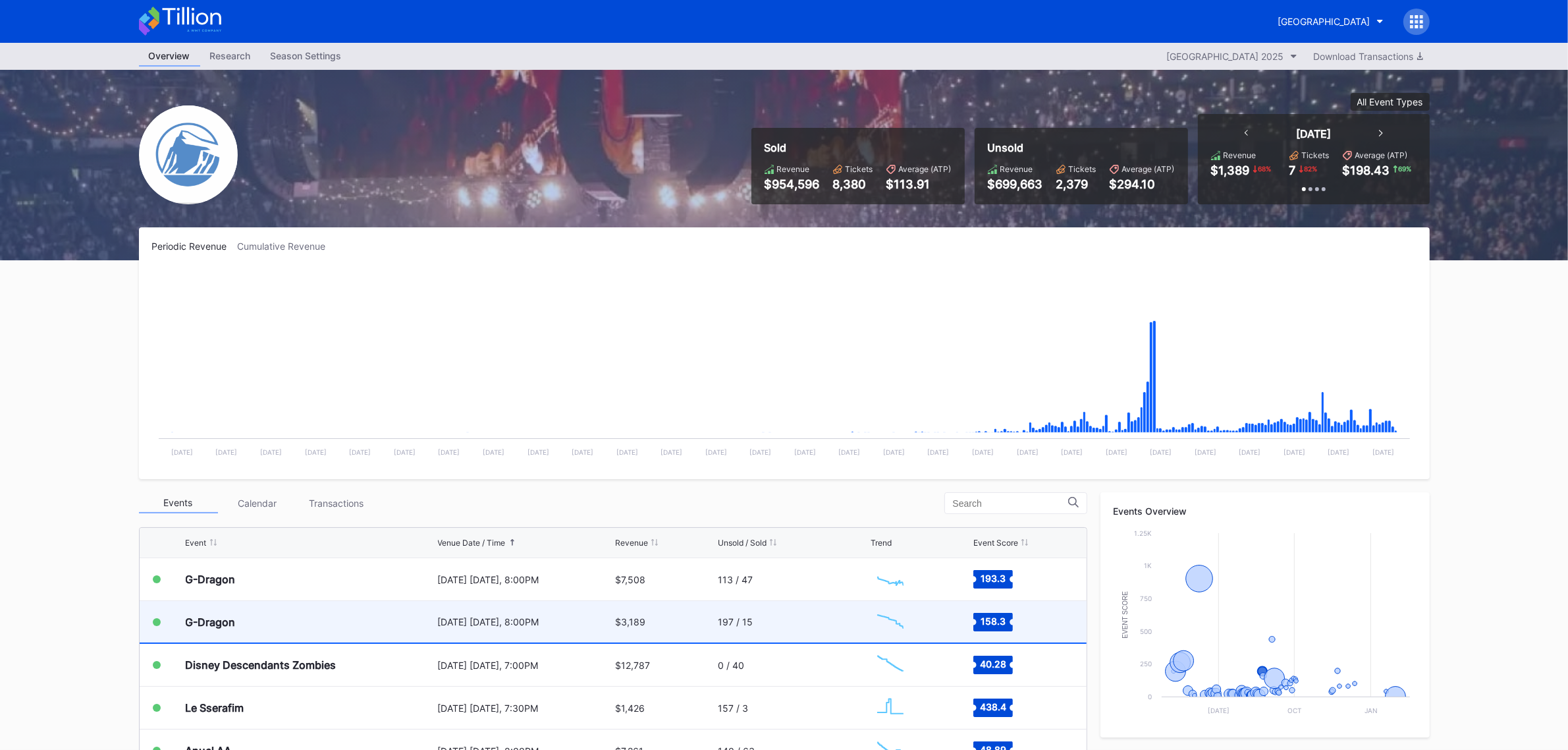
scroll to position [82, 0]
